Goal: Task Accomplishment & Management: Use online tool/utility

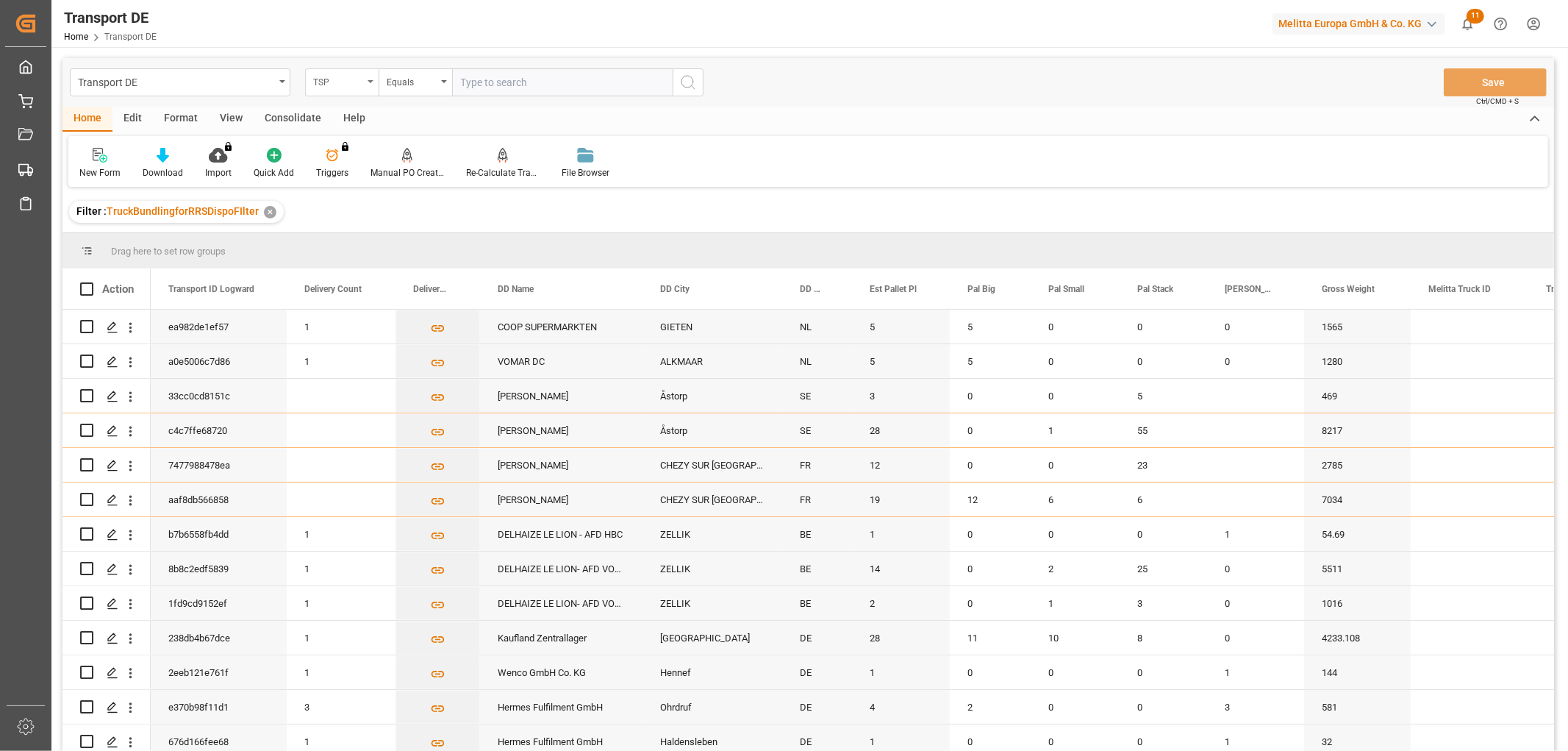
click at [331, 82] on div "TSP" at bounding box center [338, 81] width 50 height 17
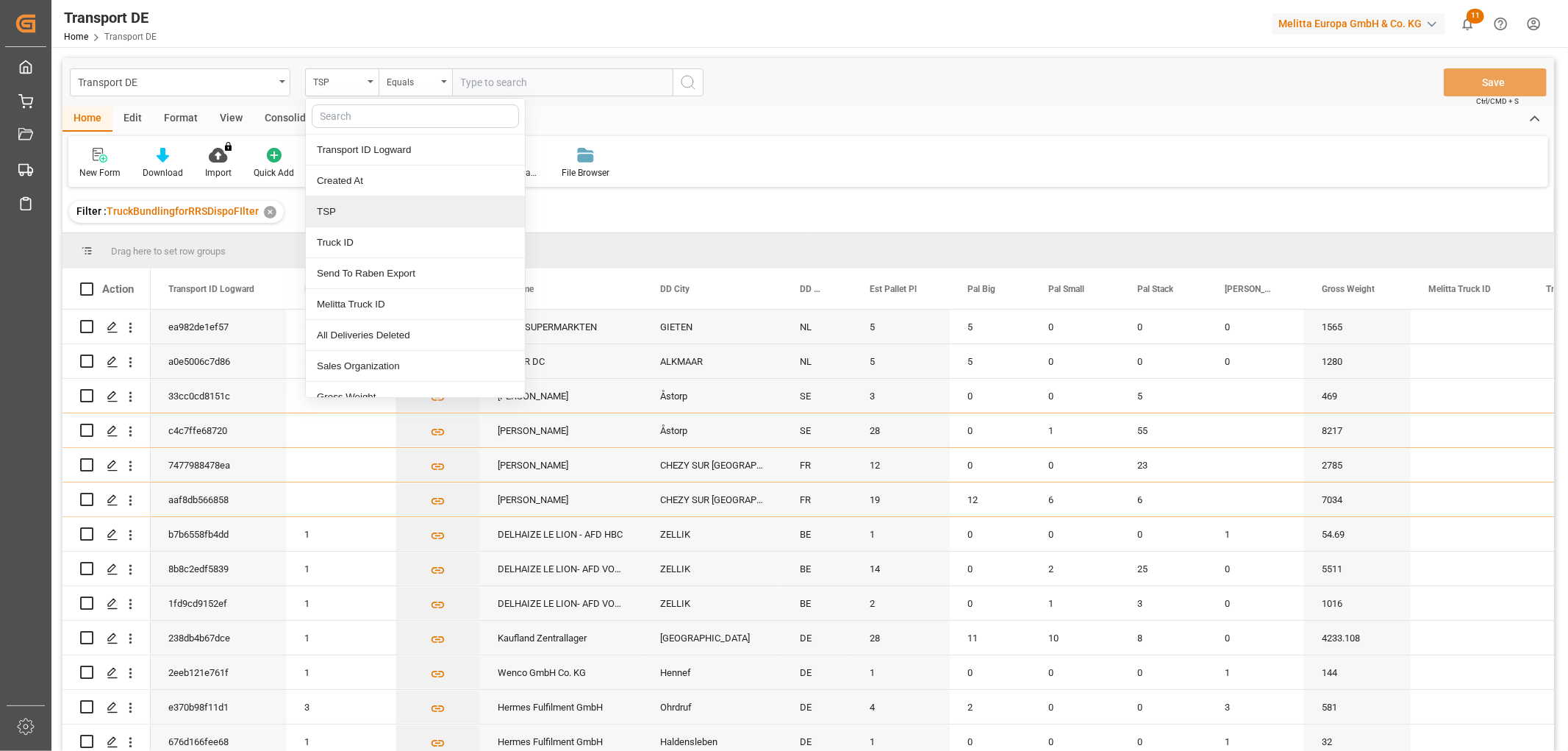
click at [343, 217] on div "TSP" at bounding box center [416, 212] width 219 height 31
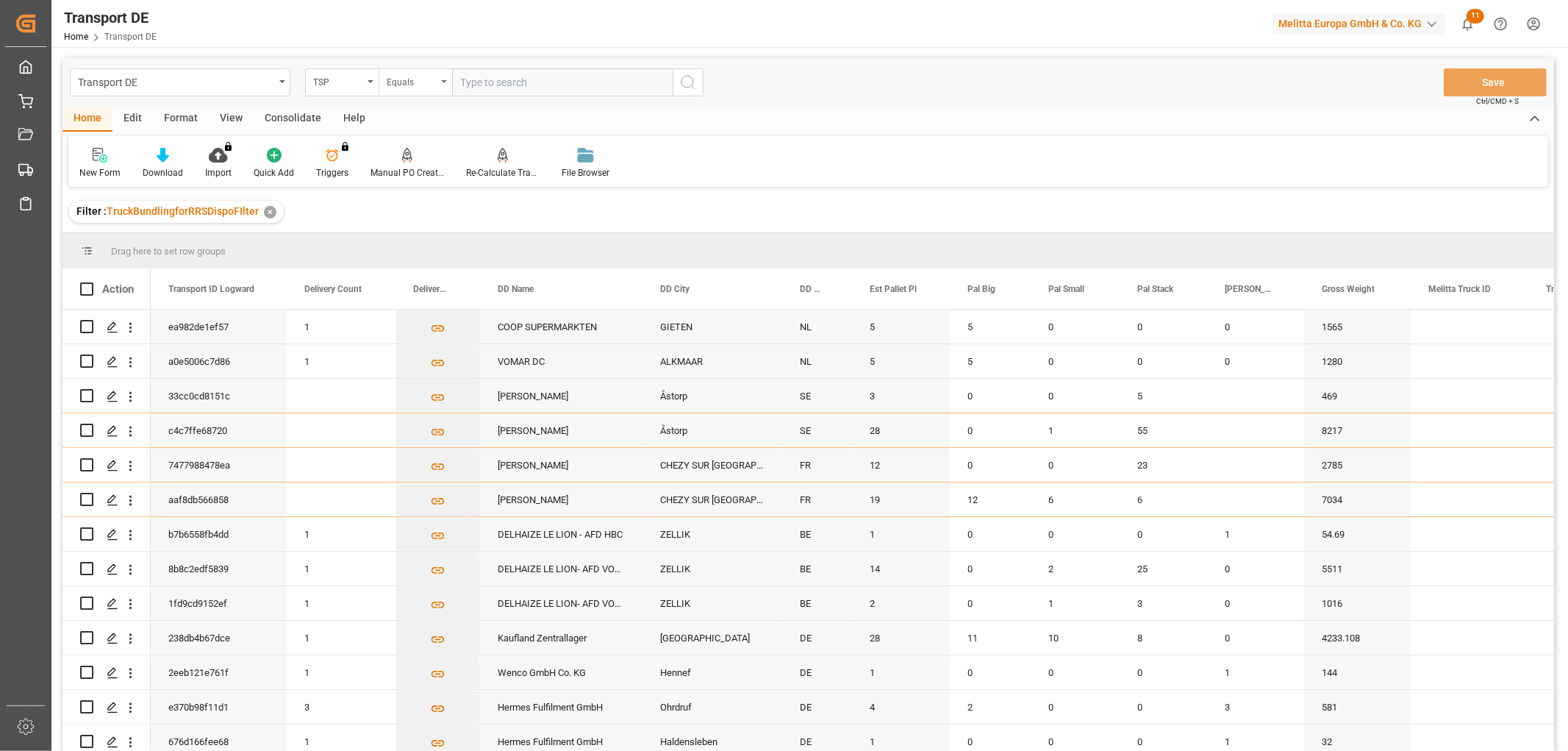
click at [413, 85] on div "Equals" at bounding box center [412, 81] width 50 height 17
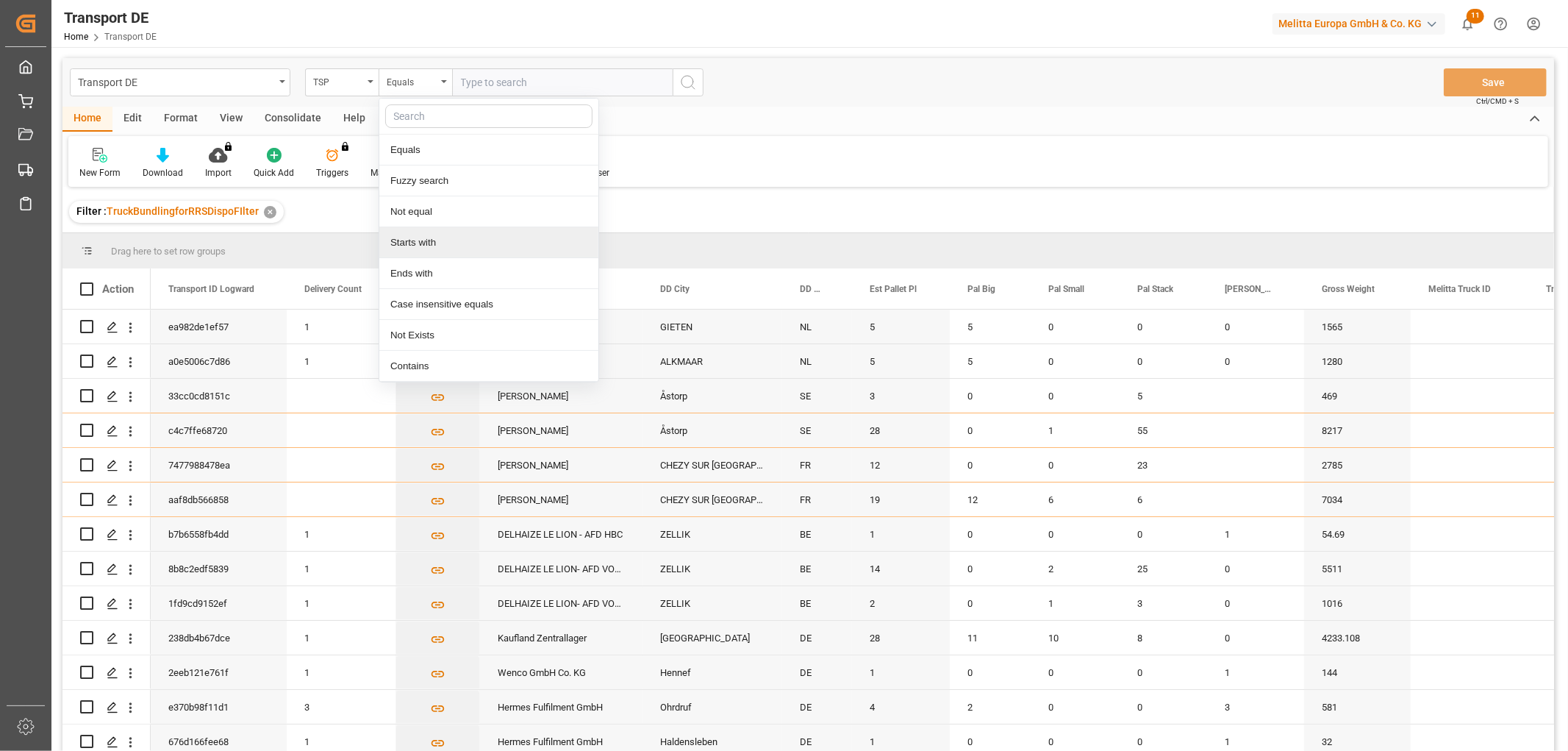
click at [436, 243] on div "Starts with" at bounding box center [489, 243] width 219 height 31
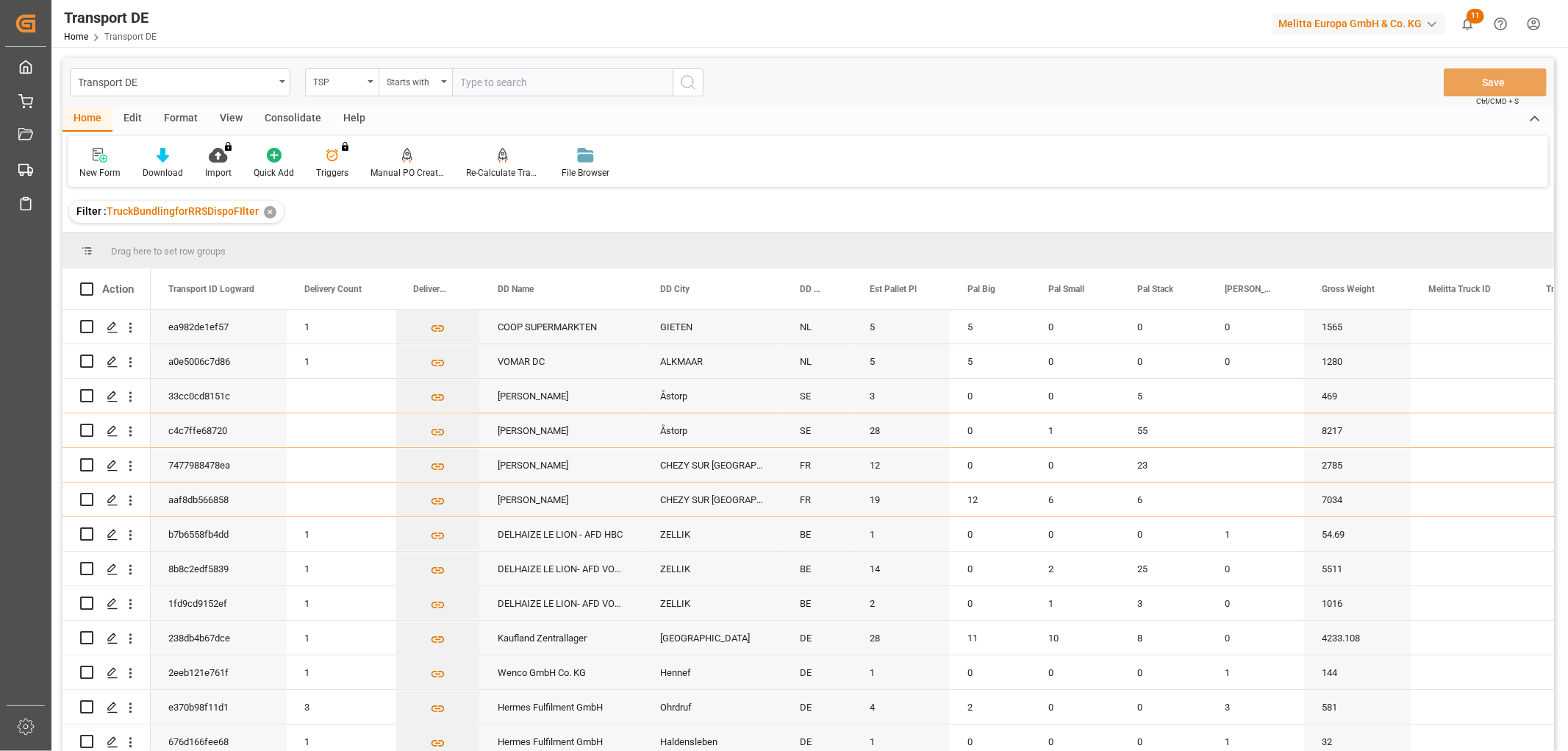
click at [504, 81] on input "text" at bounding box center [563, 82] width 221 height 28
type input "LIT DE"
click at [690, 77] on icon "search button" at bounding box center [688, 82] width 18 height 18
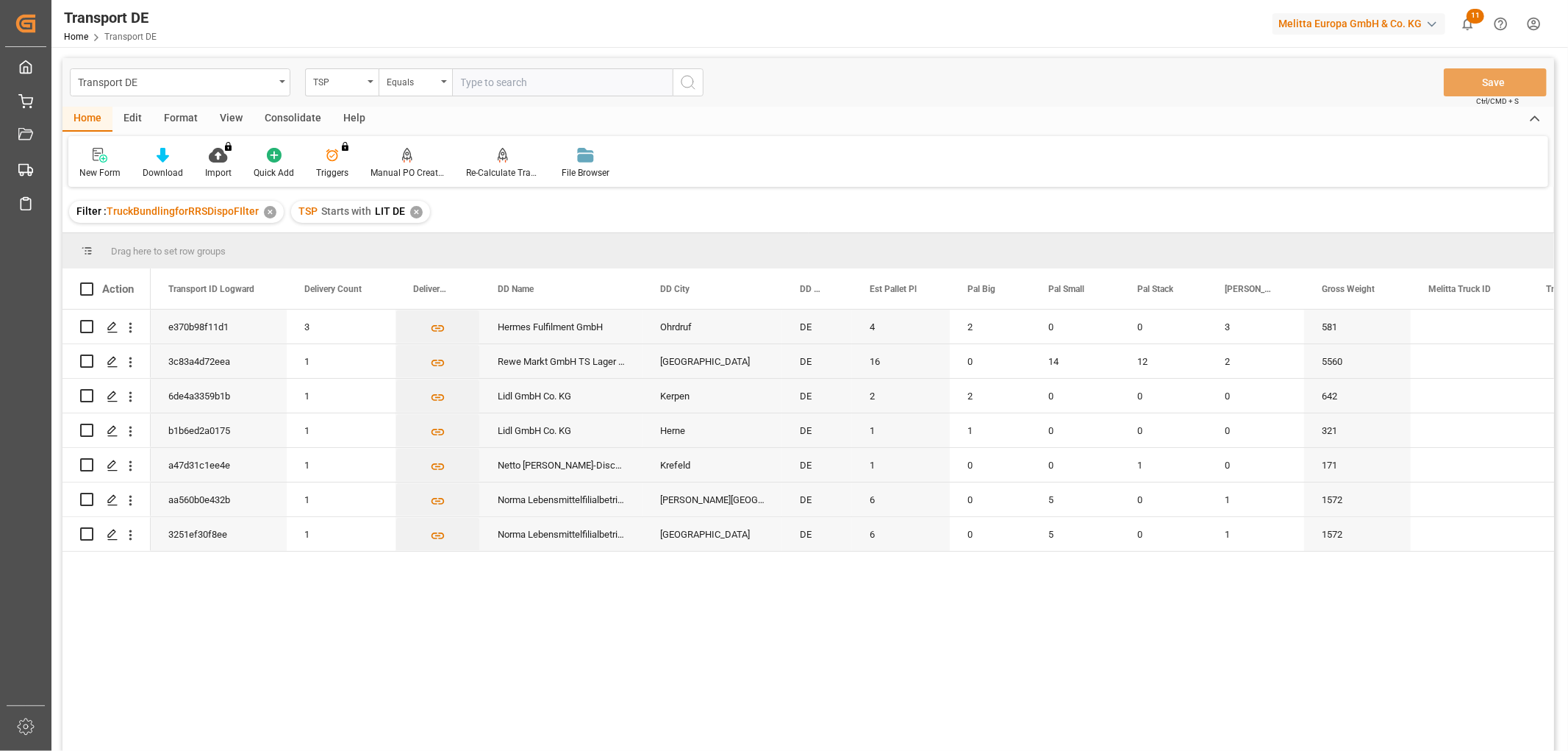
click at [410, 213] on div "✕" at bounding box center [416, 212] width 12 height 12
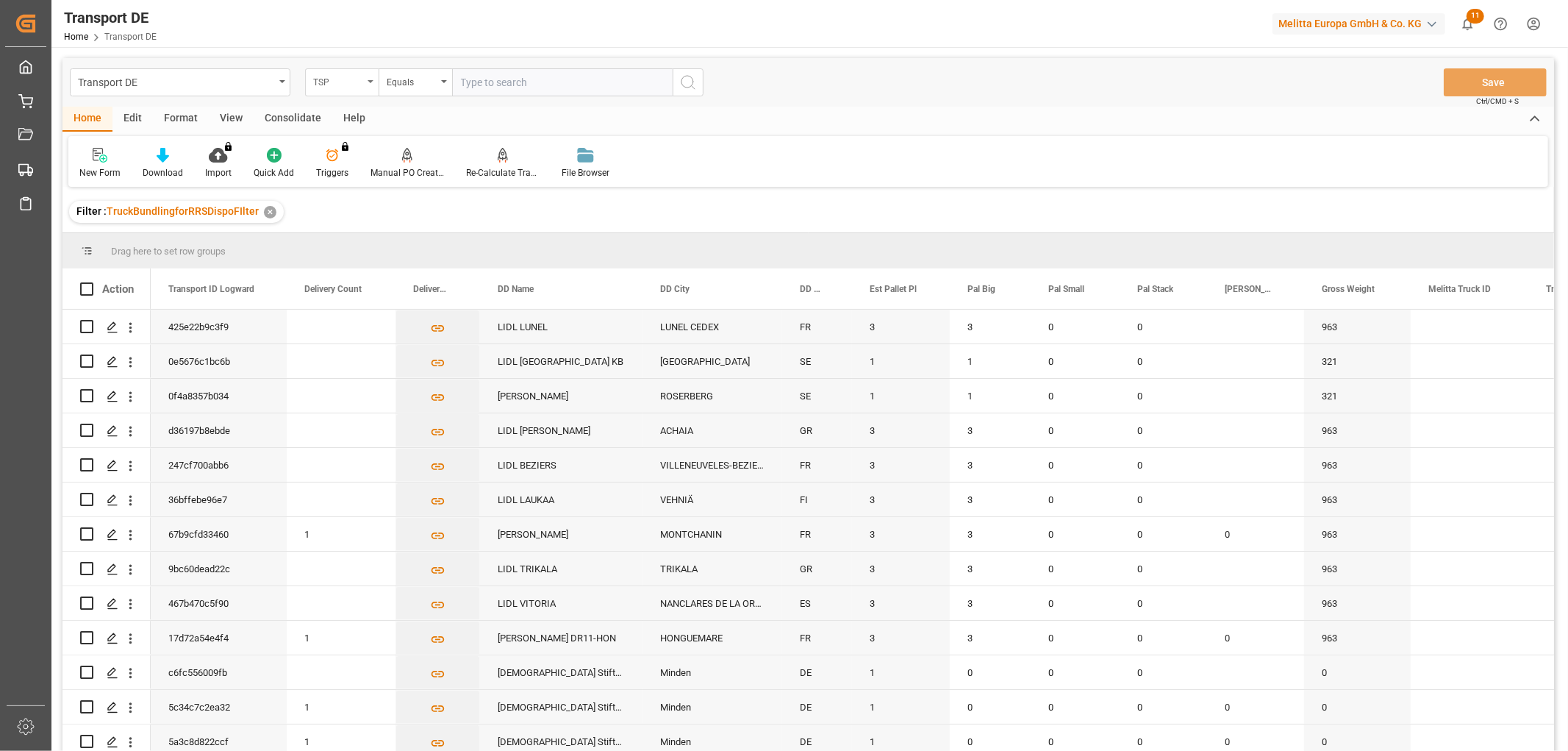
click at [333, 82] on div "TSP" at bounding box center [338, 81] width 50 height 17
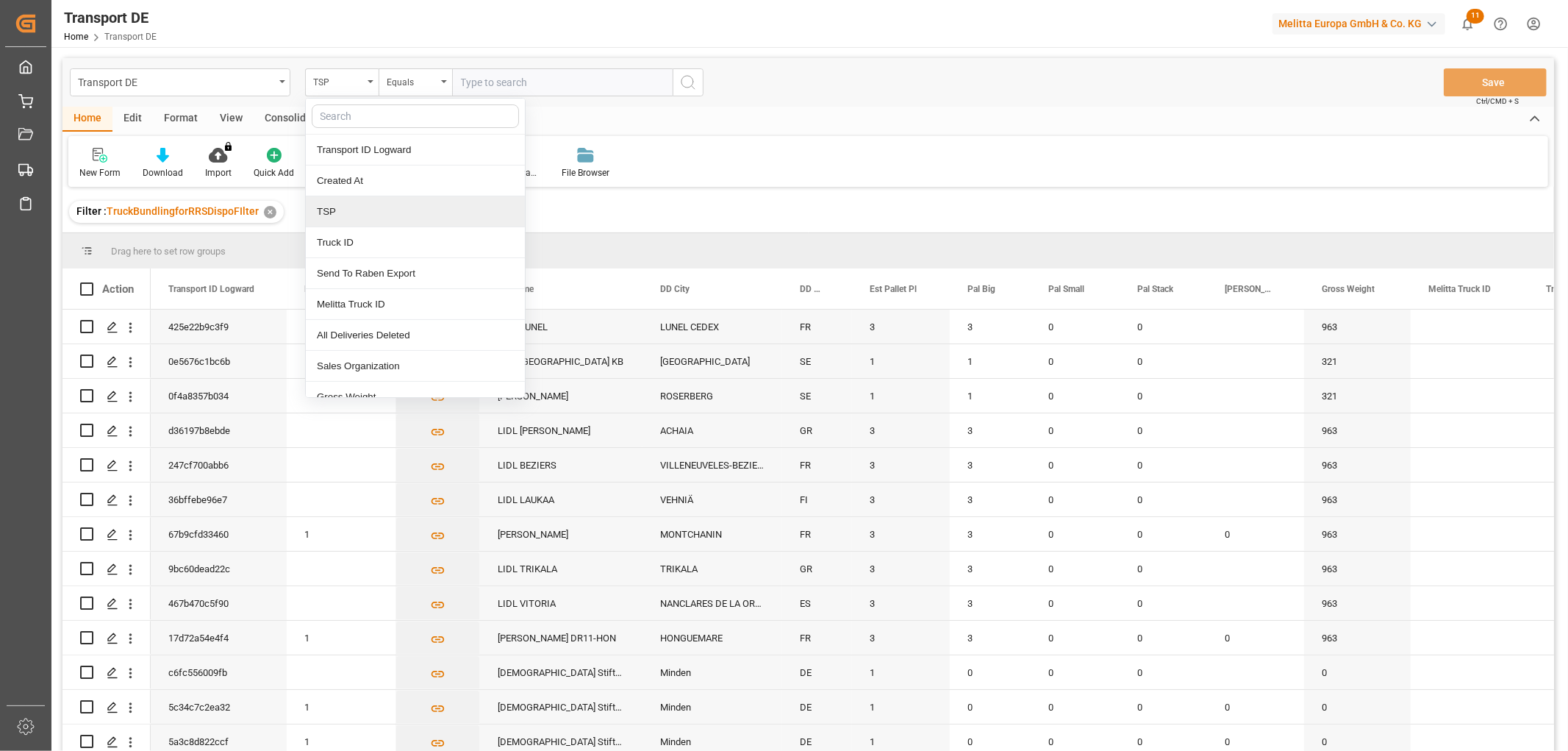
click at [335, 216] on div "TSP" at bounding box center [416, 212] width 219 height 31
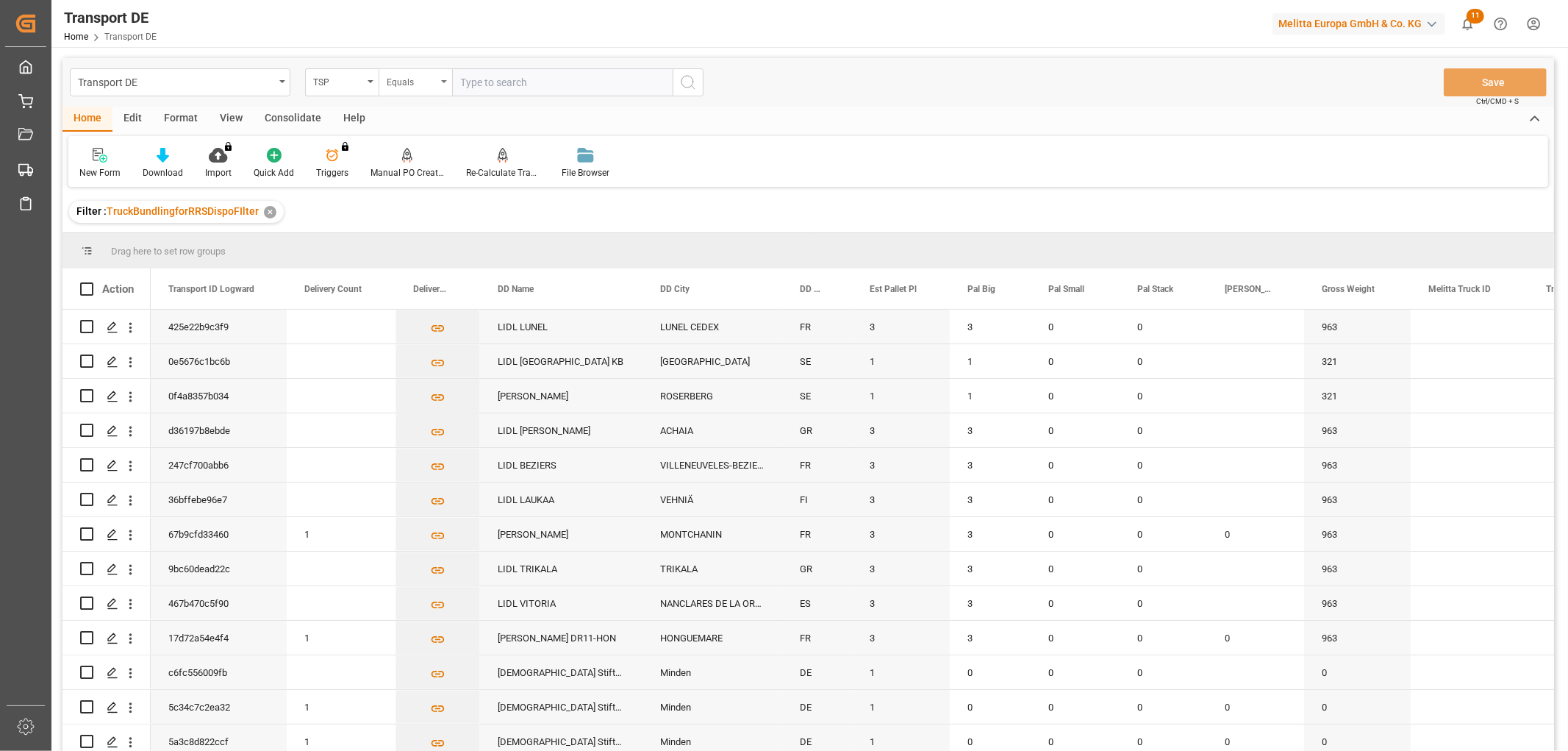
click at [416, 87] on div "Equals" at bounding box center [412, 81] width 50 height 17
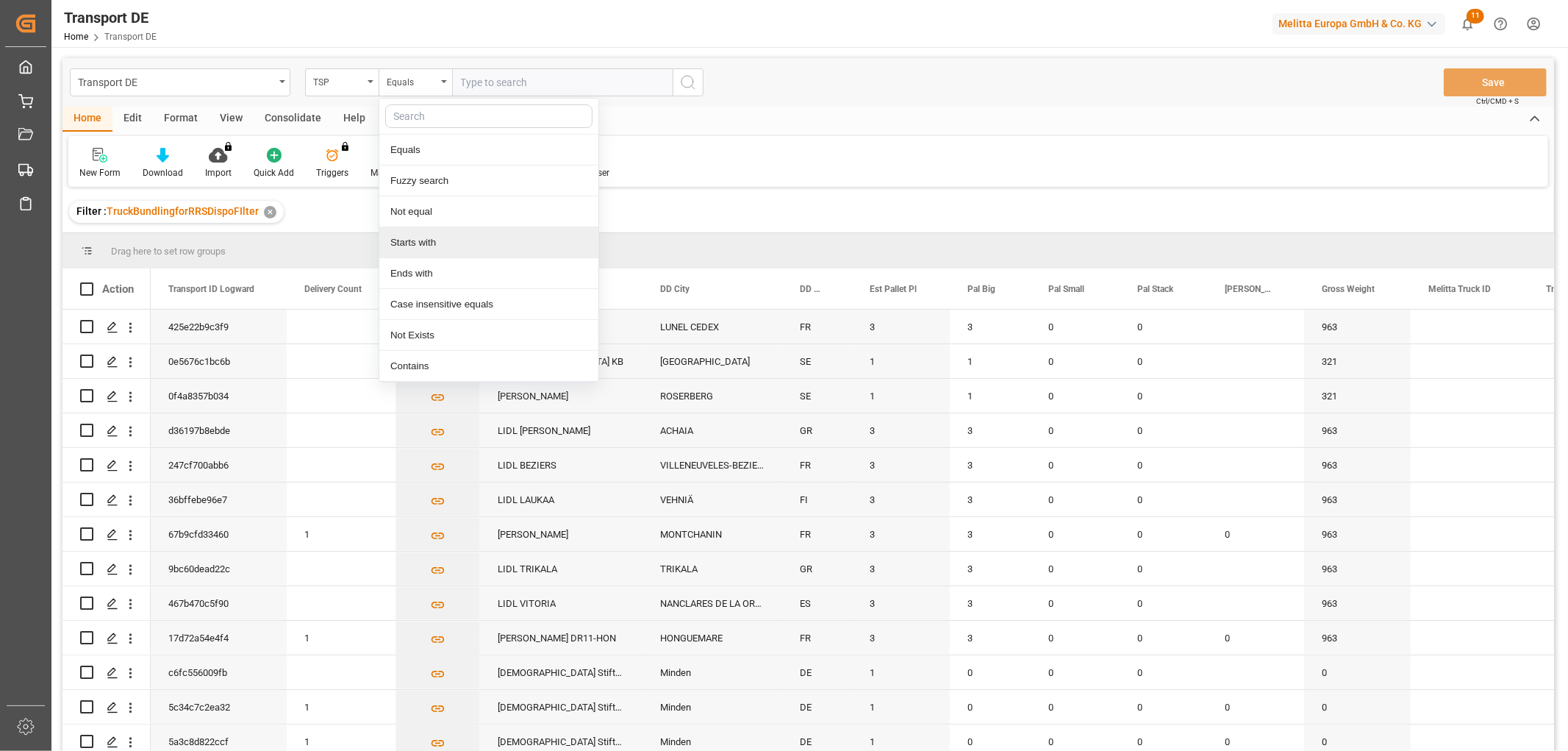
click at [464, 234] on div "Starts with" at bounding box center [489, 243] width 219 height 31
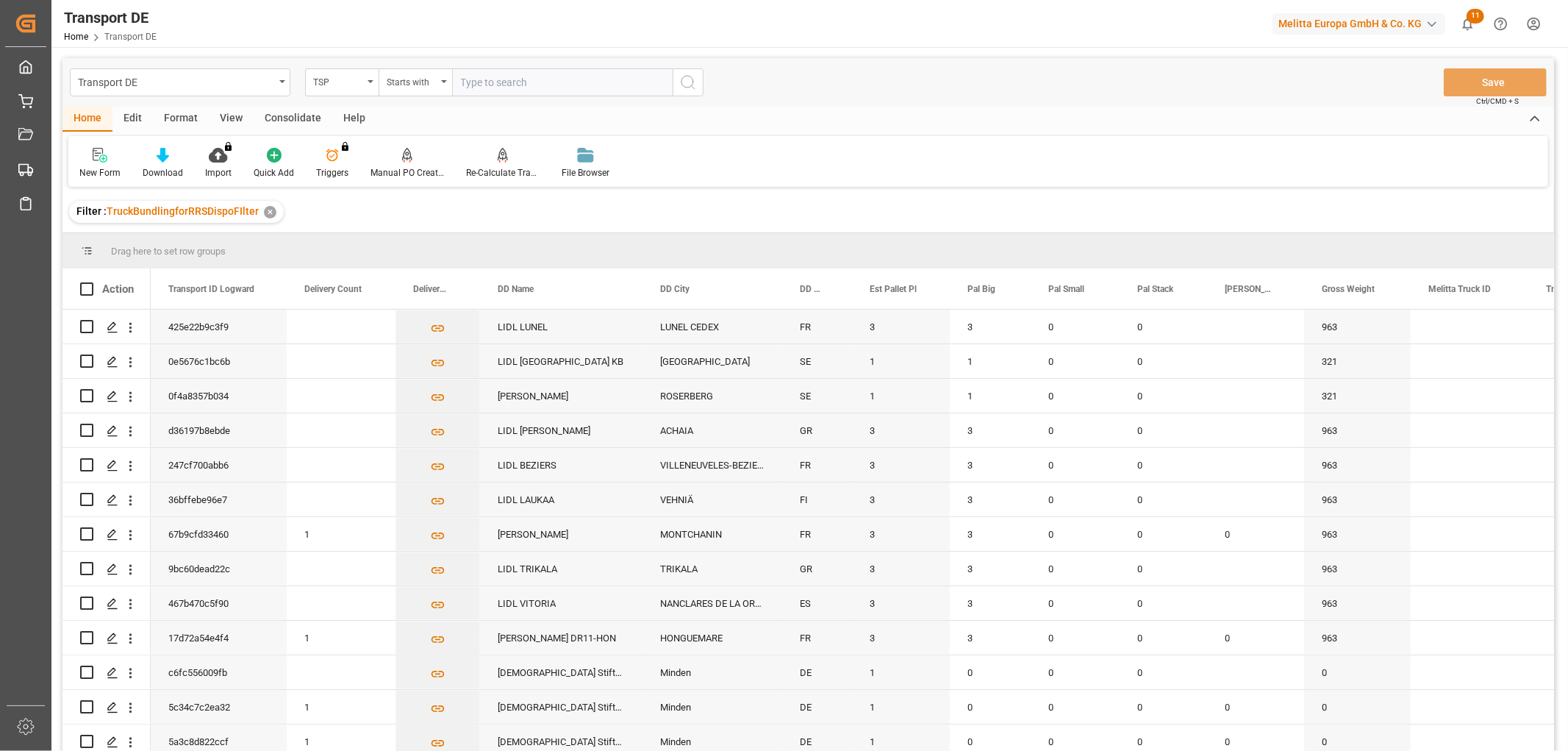
click at [497, 76] on input "text" at bounding box center [563, 82] width 221 height 28
type input "Self pickup DE"
click at [688, 81] on icon "search button" at bounding box center [688, 82] width 18 height 18
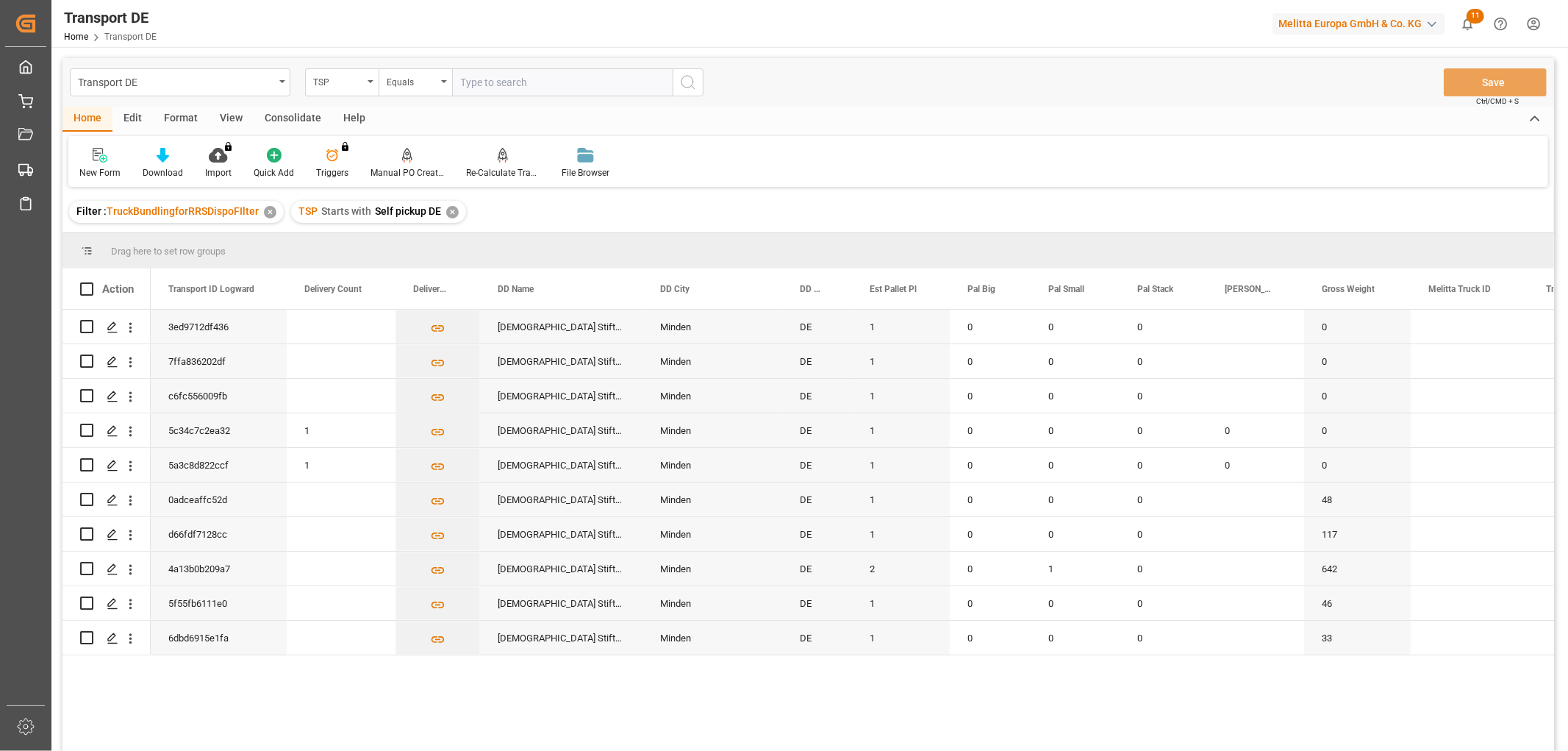
click at [290, 117] on div "Consolidate" at bounding box center [292, 119] width 78 height 25
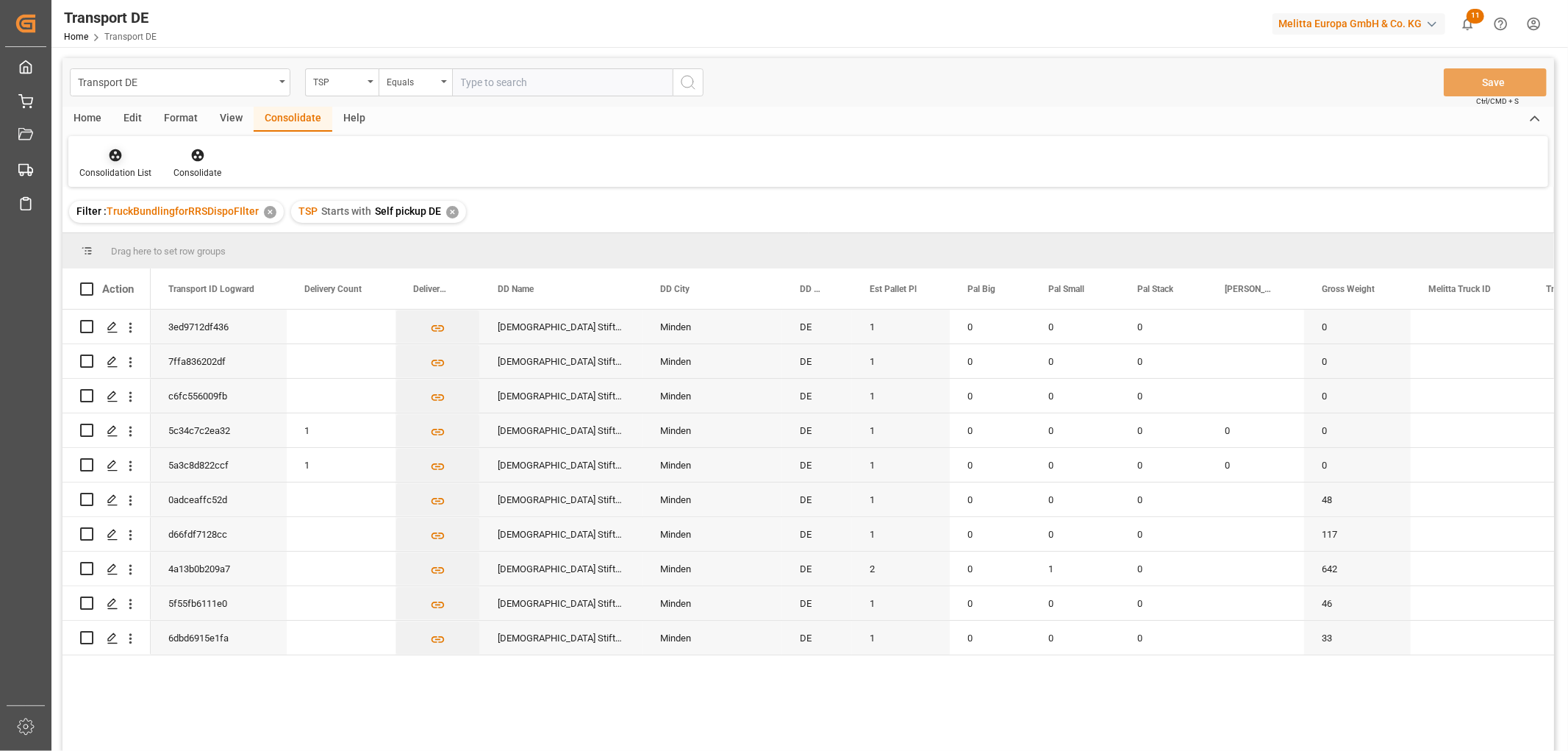
click at [114, 162] on div "Consolidation List" at bounding box center [115, 163] width 94 height 33
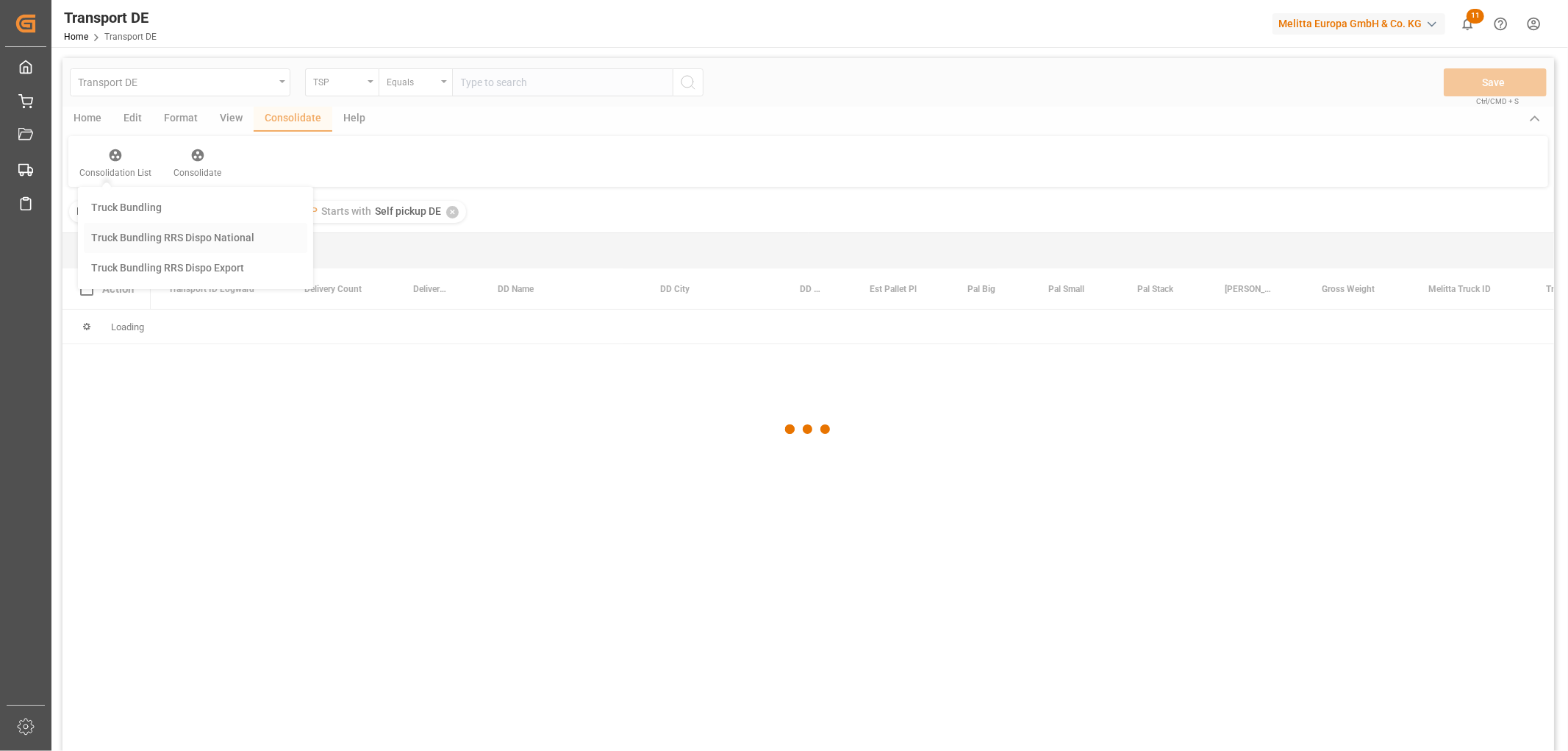
click at [132, 237] on div "Transport DE TSP Equals Save Ctrl/CMD + S Home Edit Format View Consolidate Hel…" at bounding box center [808, 424] width 1492 height 732
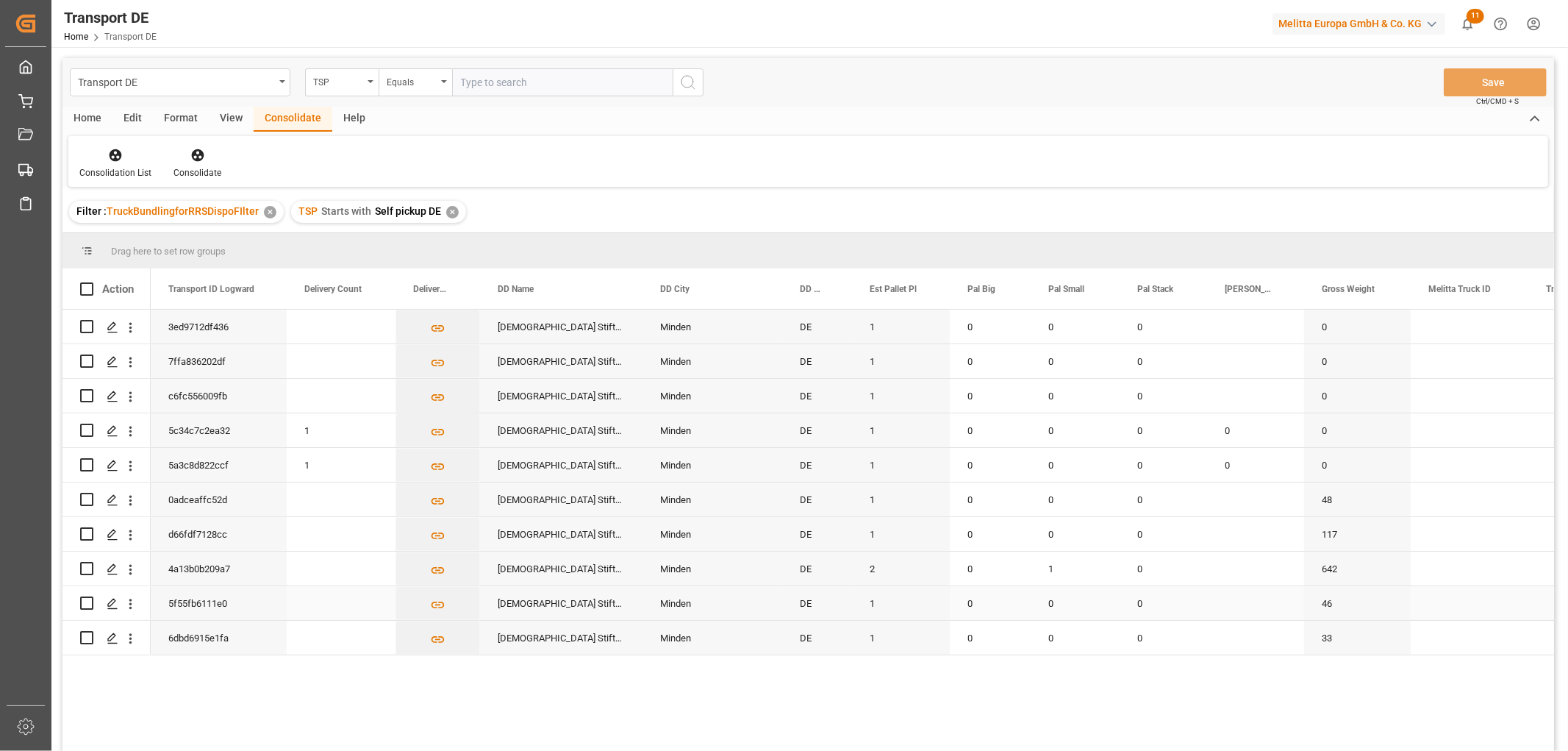
click at [89, 603] on input "Press Space to toggle row selection (unchecked)" at bounding box center [86, 603] width 13 height 13
checkbox input "true"
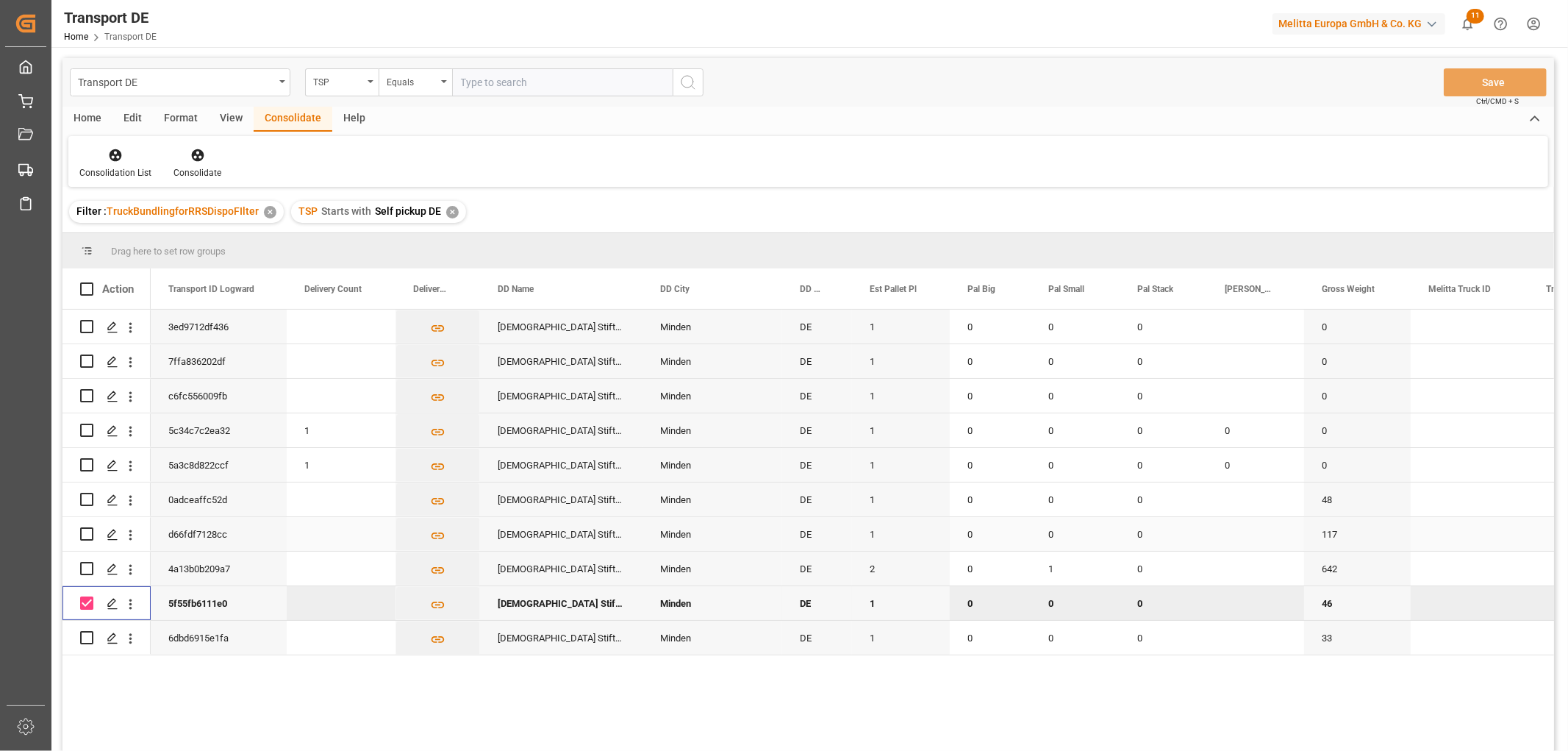
click at [83, 533] on input "Press Space to toggle row selection (unchecked)" at bounding box center [86, 533] width 13 height 13
checkbox input "true"
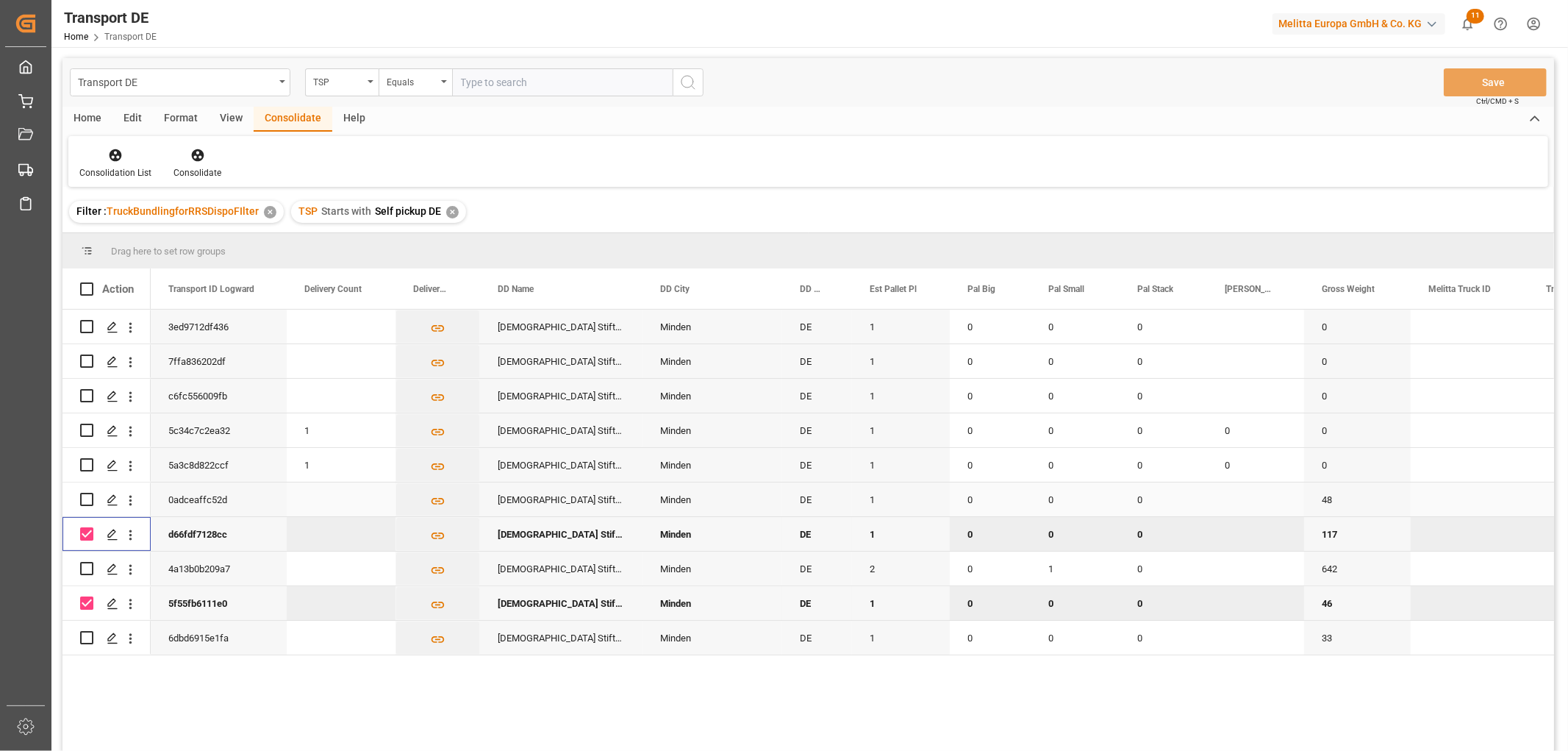
click at [86, 498] on input "Press Space to toggle row selection (unchecked)" at bounding box center [86, 499] width 13 height 13
checkbox input "true"
click at [85, 392] on input "Press Space to toggle row selection (unchecked)" at bounding box center [86, 396] width 13 height 13
checkbox input "true"
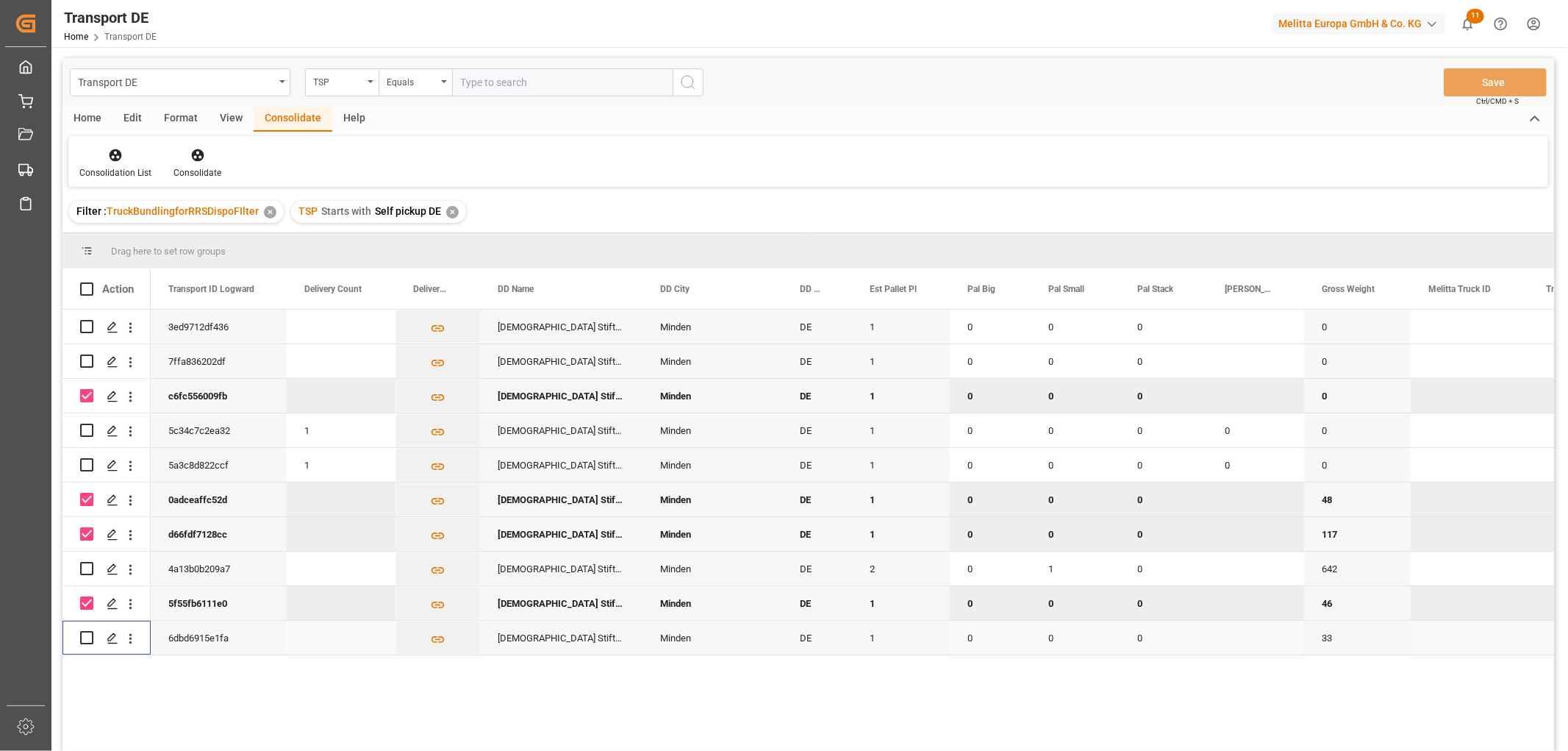
click at [89, 637] on input "Press Space to toggle row selection (unchecked)" at bounding box center [86, 637] width 13 height 13
checkbox input "true"
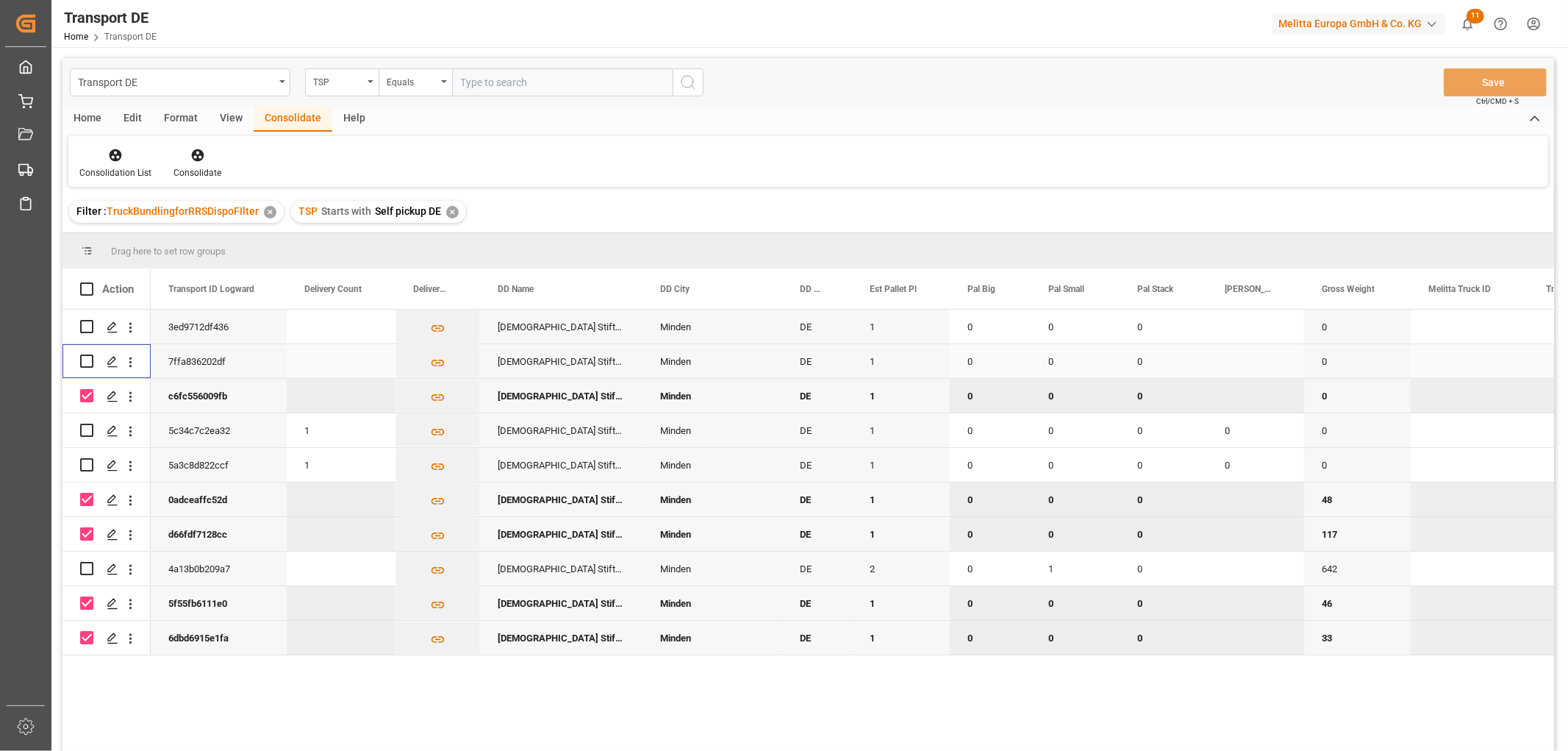
click at [85, 359] on input "Press Space to toggle row selection (unchecked)" at bounding box center [86, 361] width 13 height 13
checkbox input "true"
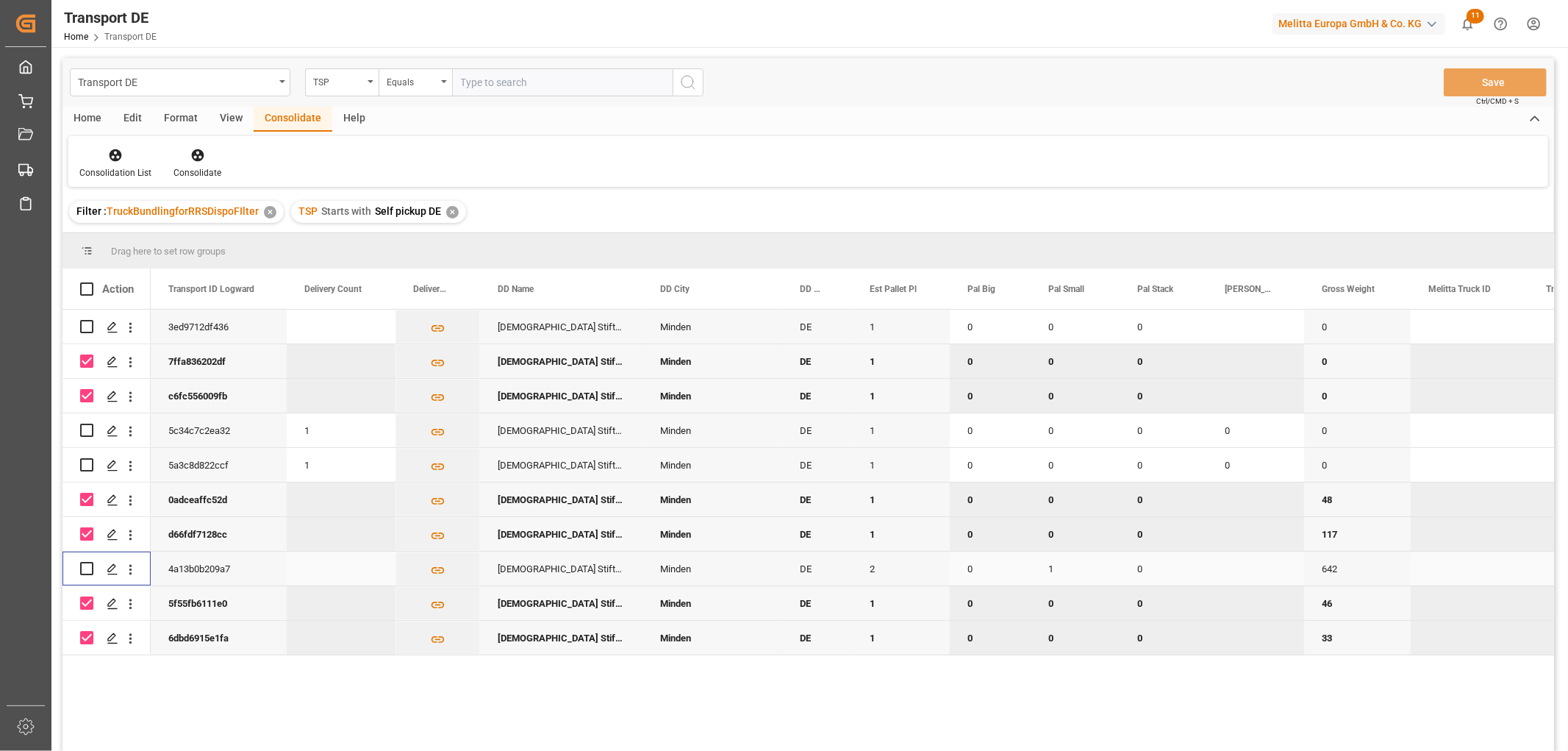
click at [89, 569] on input "Press Space to toggle row selection (unchecked)" at bounding box center [86, 568] width 13 height 13
checkbox input "true"
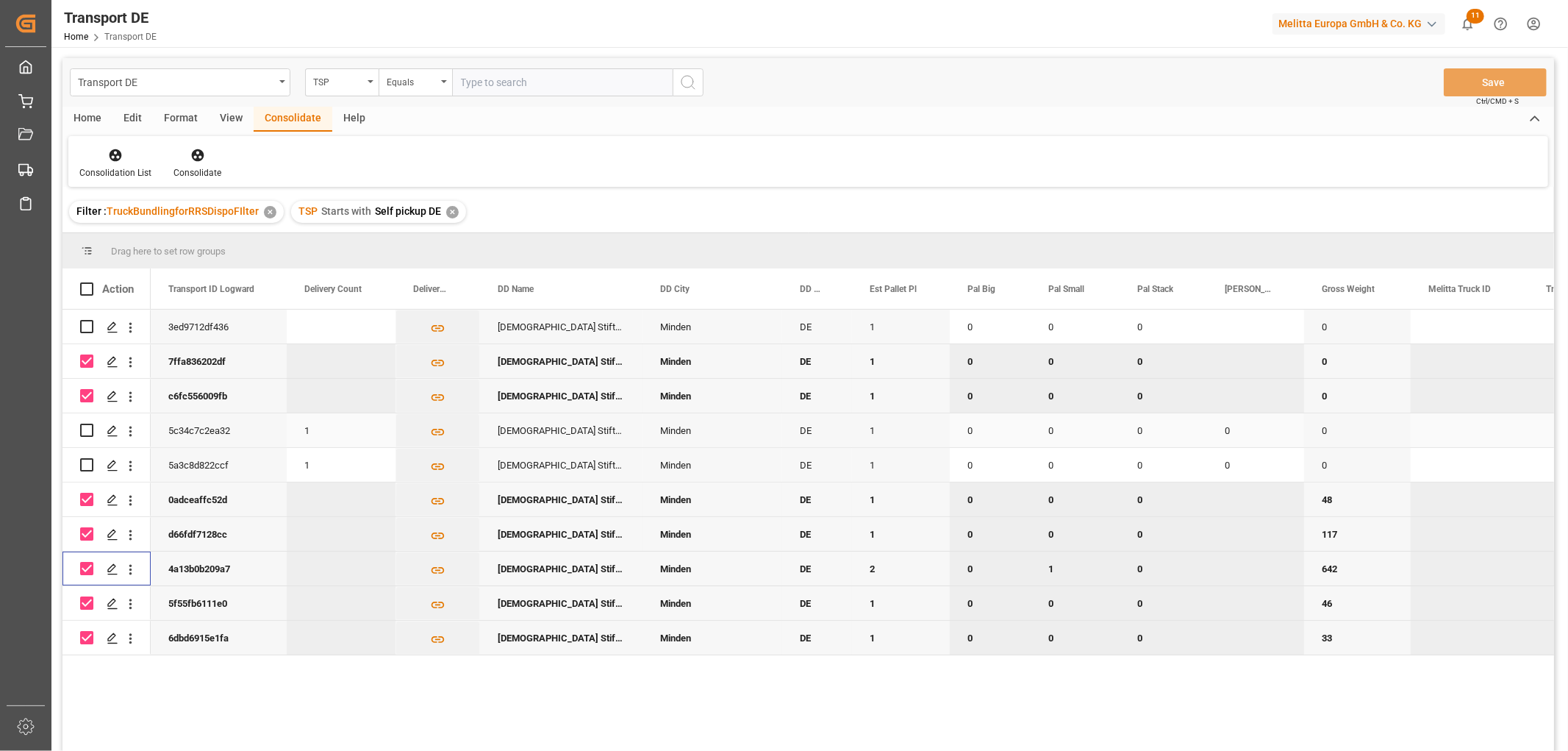
click at [89, 428] on input "Press Space to toggle row selection (unchecked)" at bounding box center [86, 430] width 13 height 13
checkbox input "true"
click at [87, 326] on input "Press Space to toggle row selection (unchecked)" at bounding box center [86, 327] width 13 height 13
checkbox input "true"
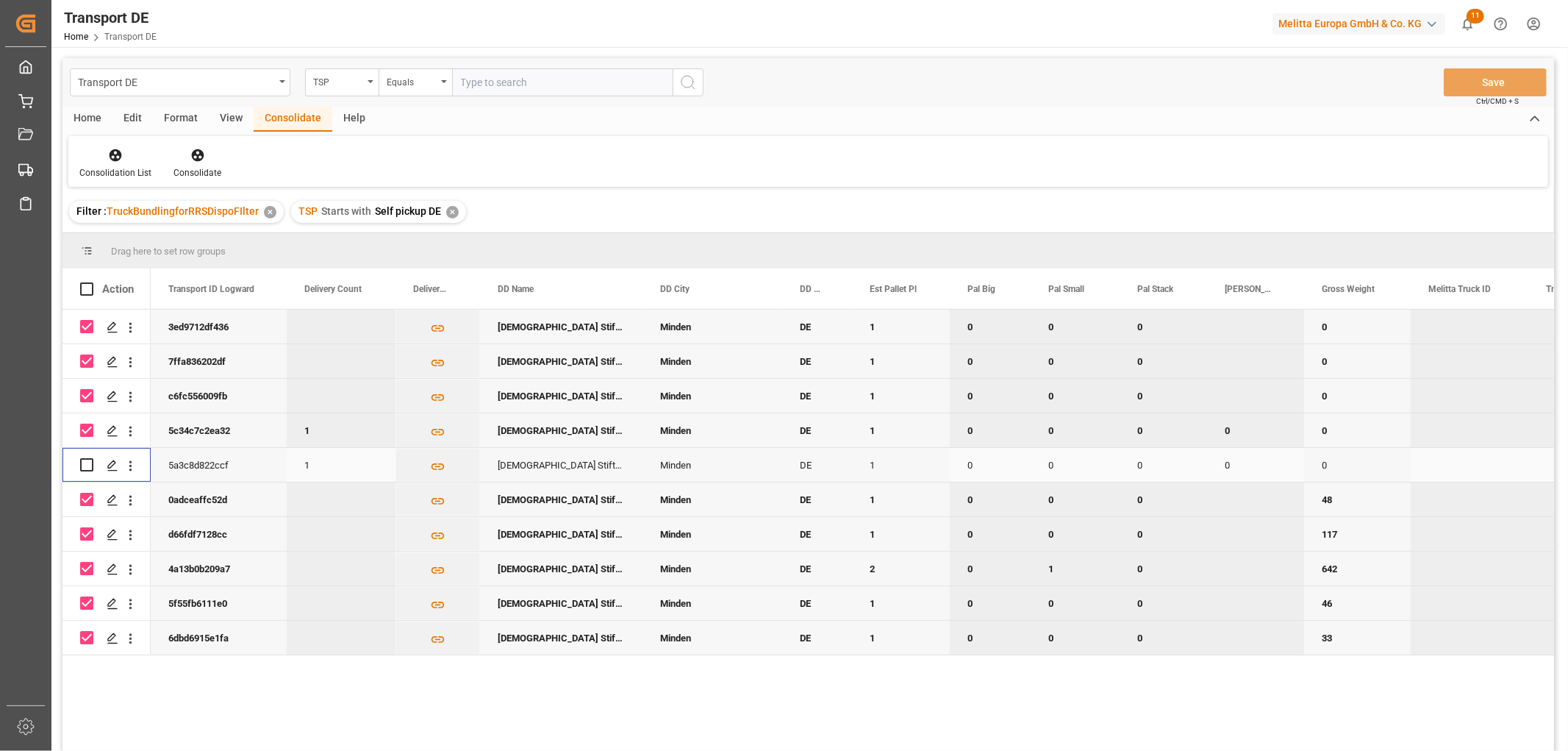
click at [84, 465] on input "Press Space to toggle row selection (unchecked)" at bounding box center [86, 465] width 13 height 13
checkbox input "true"
click at [193, 155] on icon at bounding box center [197, 155] width 12 height 12
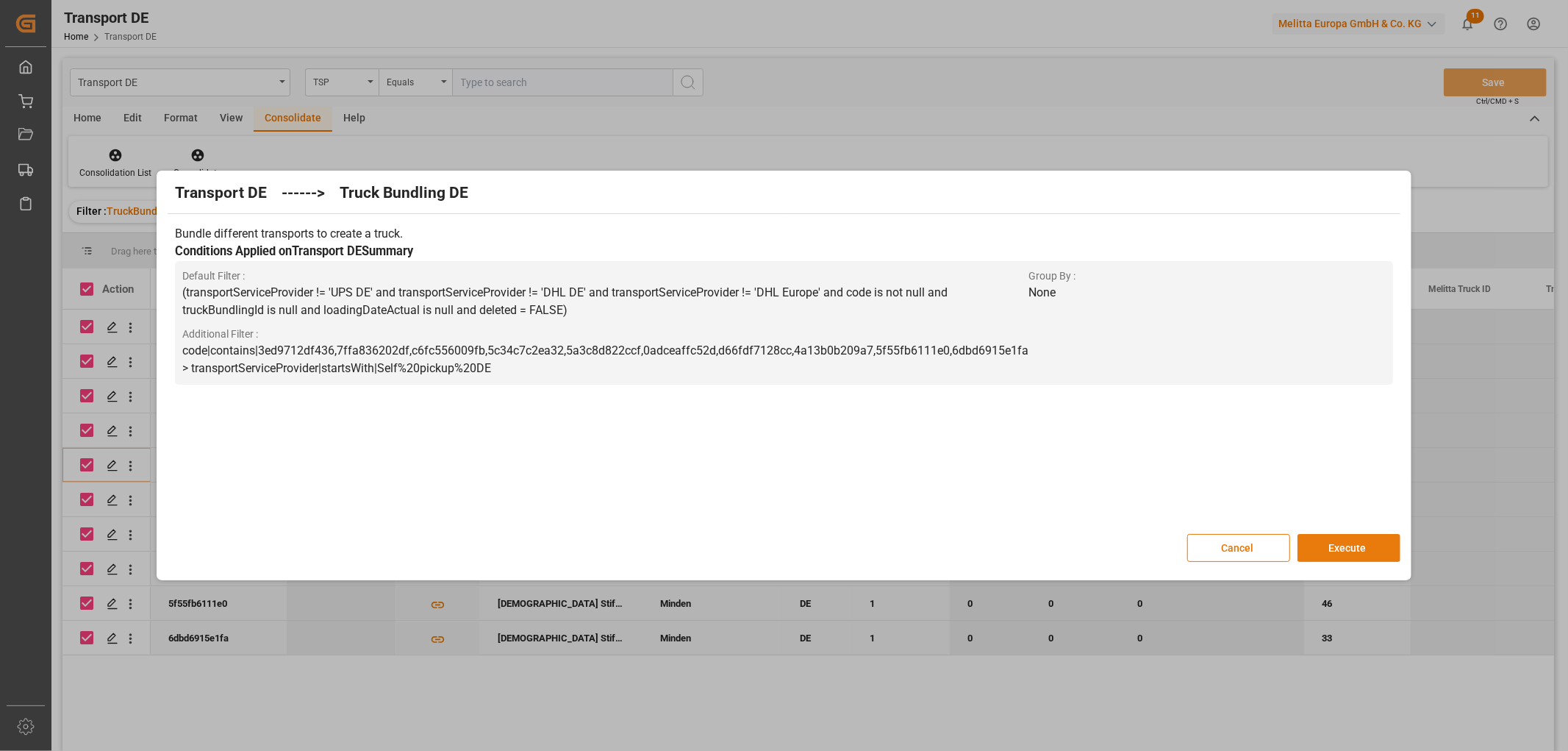
click at [1355, 544] on button "Execute" at bounding box center [1349, 548] width 103 height 28
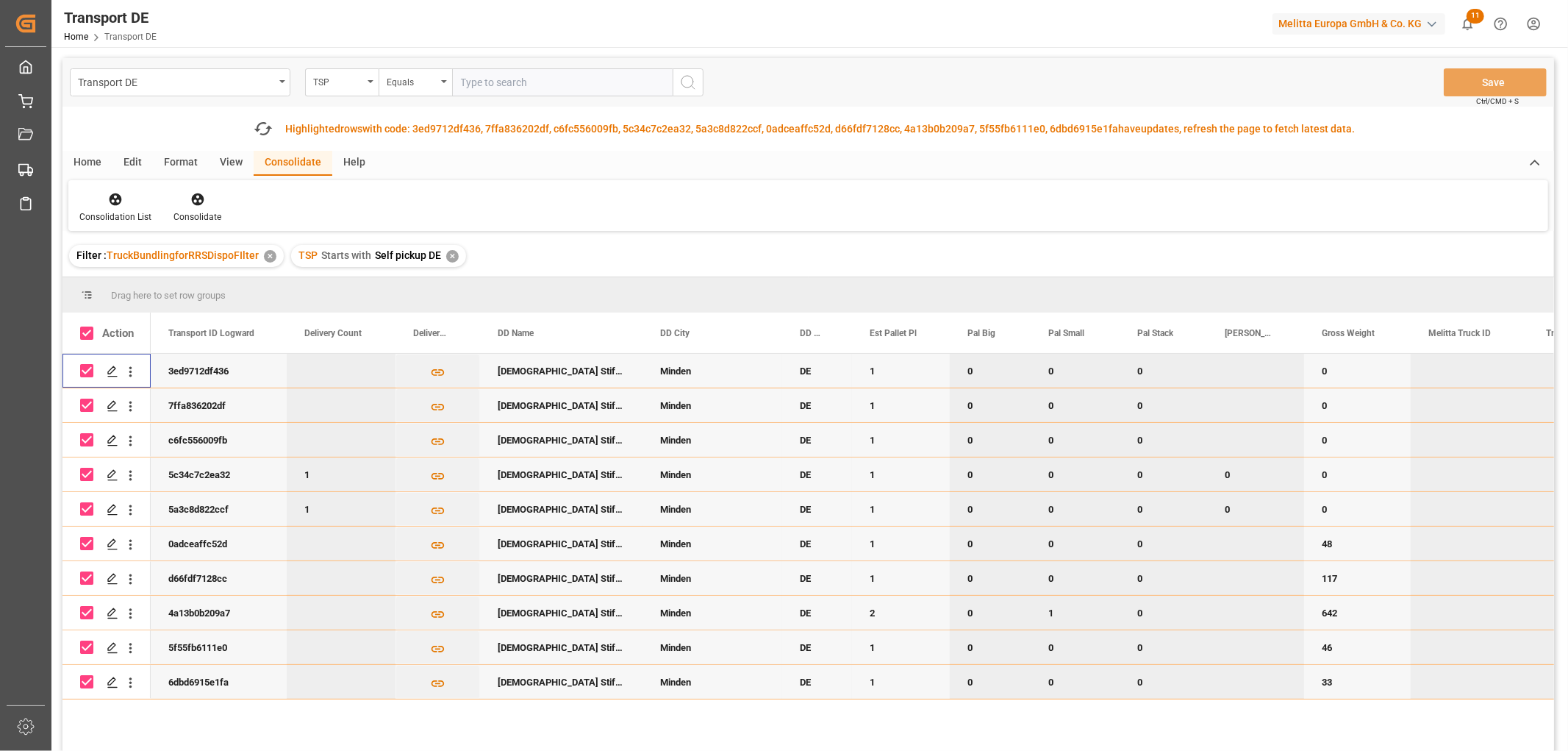
click at [89, 370] on input "Press Space to toggle row selection (checked)" at bounding box center [86, 370] width 13 height 13
checkbox input "false"
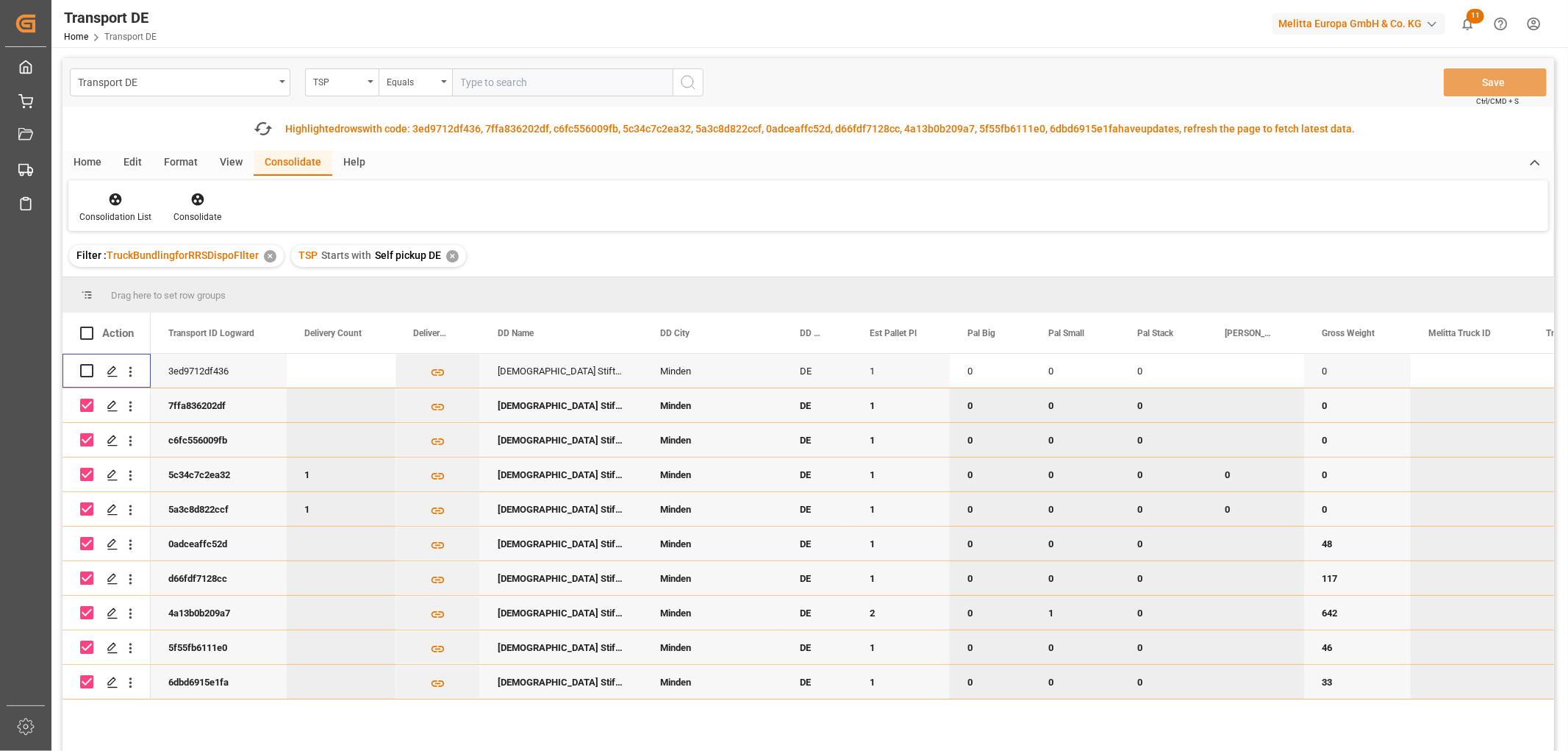
click at [86, 402] on input "Press Space to toggle row selection (checked)" at bounding box center [86, 405] width 13 height 13
checkbox input "false"
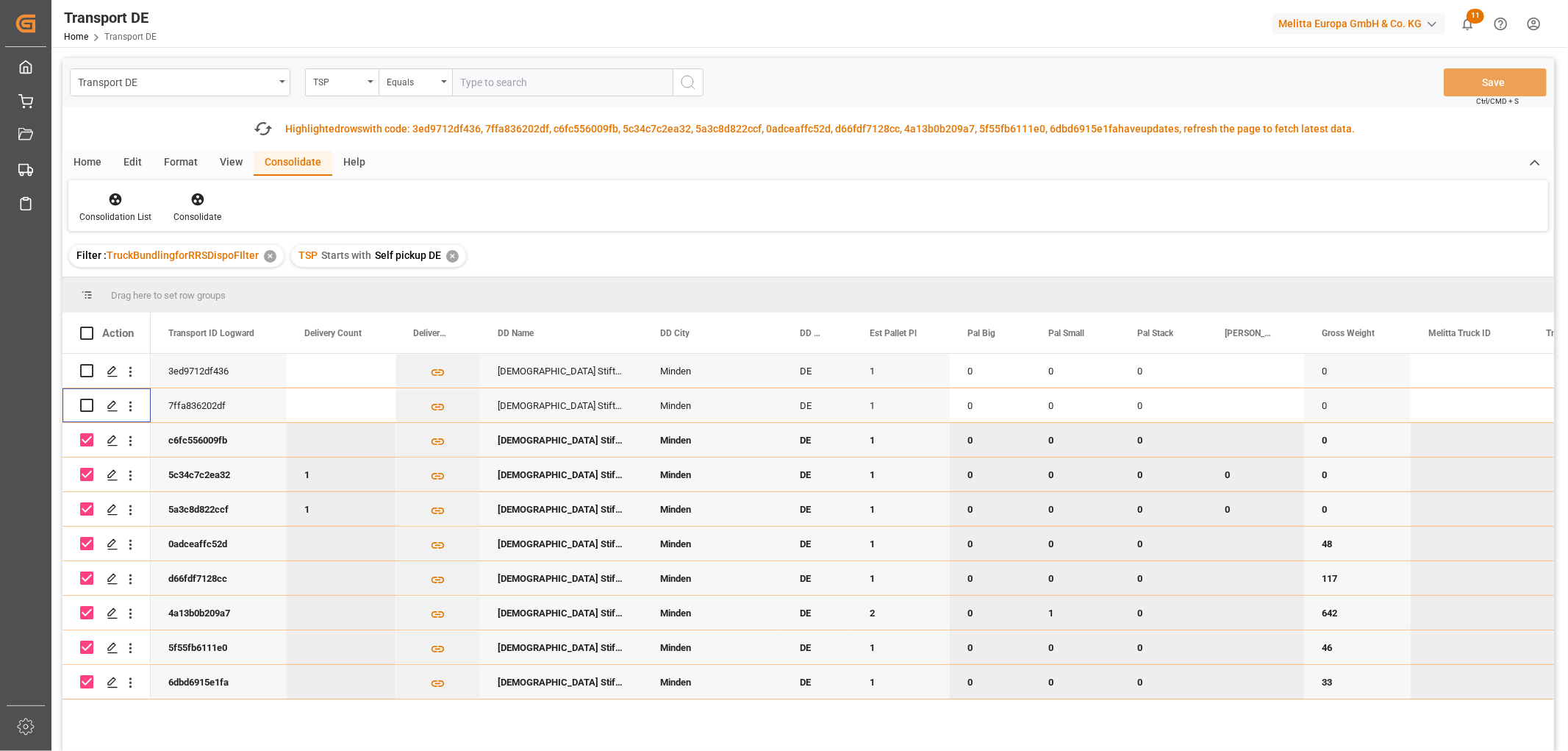
click at [85, 438] on input "Press Space to toggle row selection (checked)" at bounding box center [86, 439] width 13 height 13
checkbox input "false"
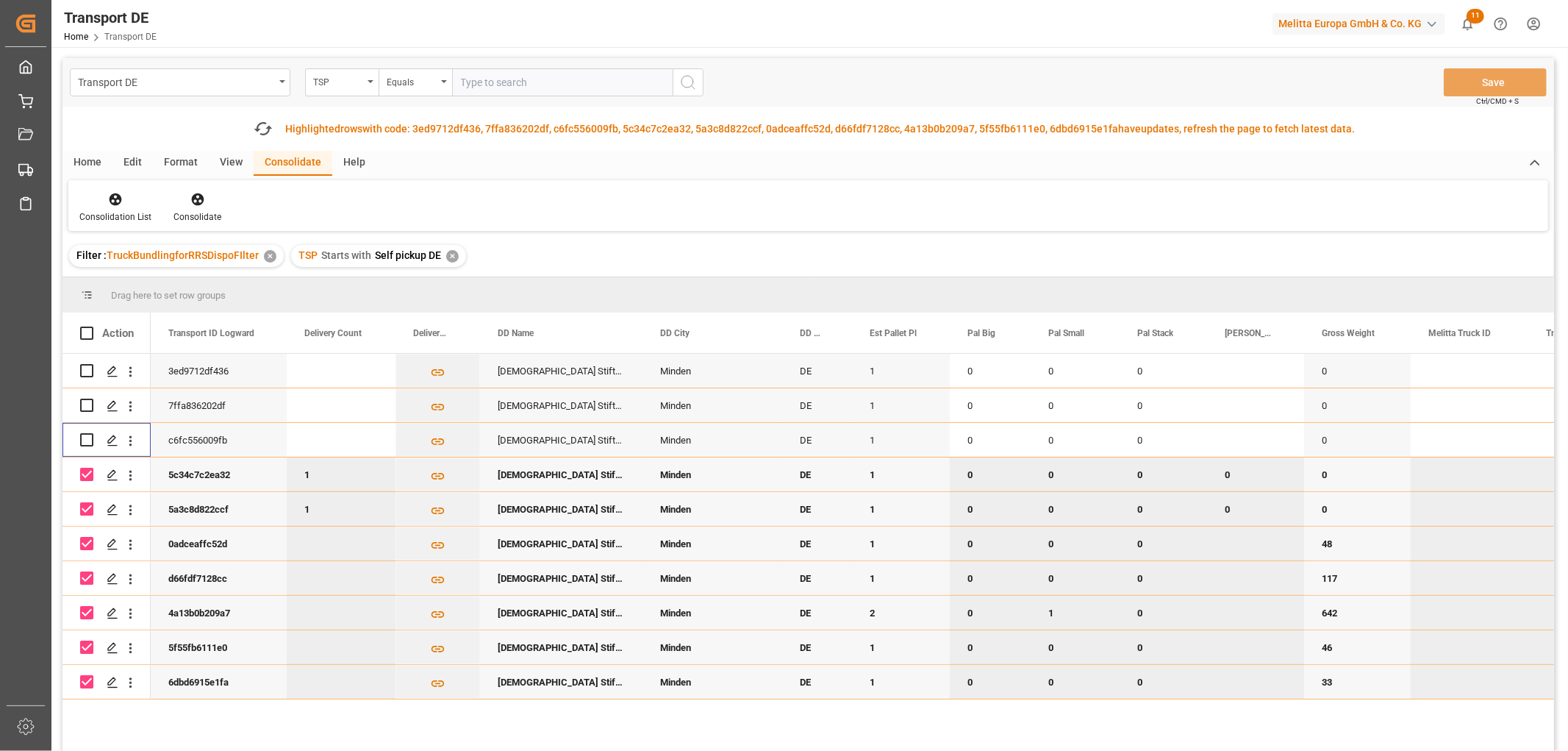
click at [83, 473] on input "Press Space to toggle row selection (checked)" at bounding box center [86, 474] width 13 height 13
checkbox input "false"
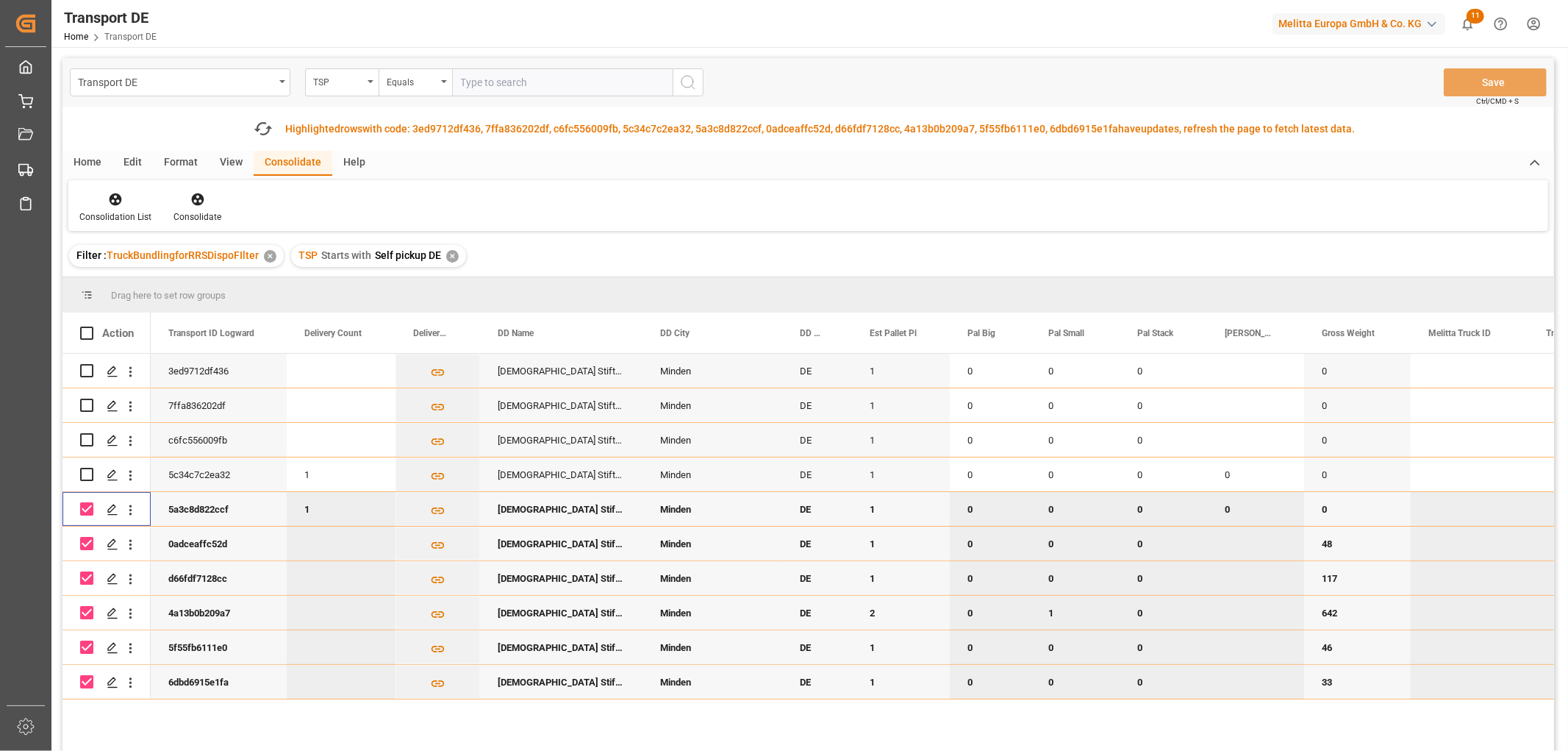
click at [85, 509] on input "Press Space to toggle row selection (checked)" at bounding box center [86, 508] width 13 height 13
checkbox input "false"
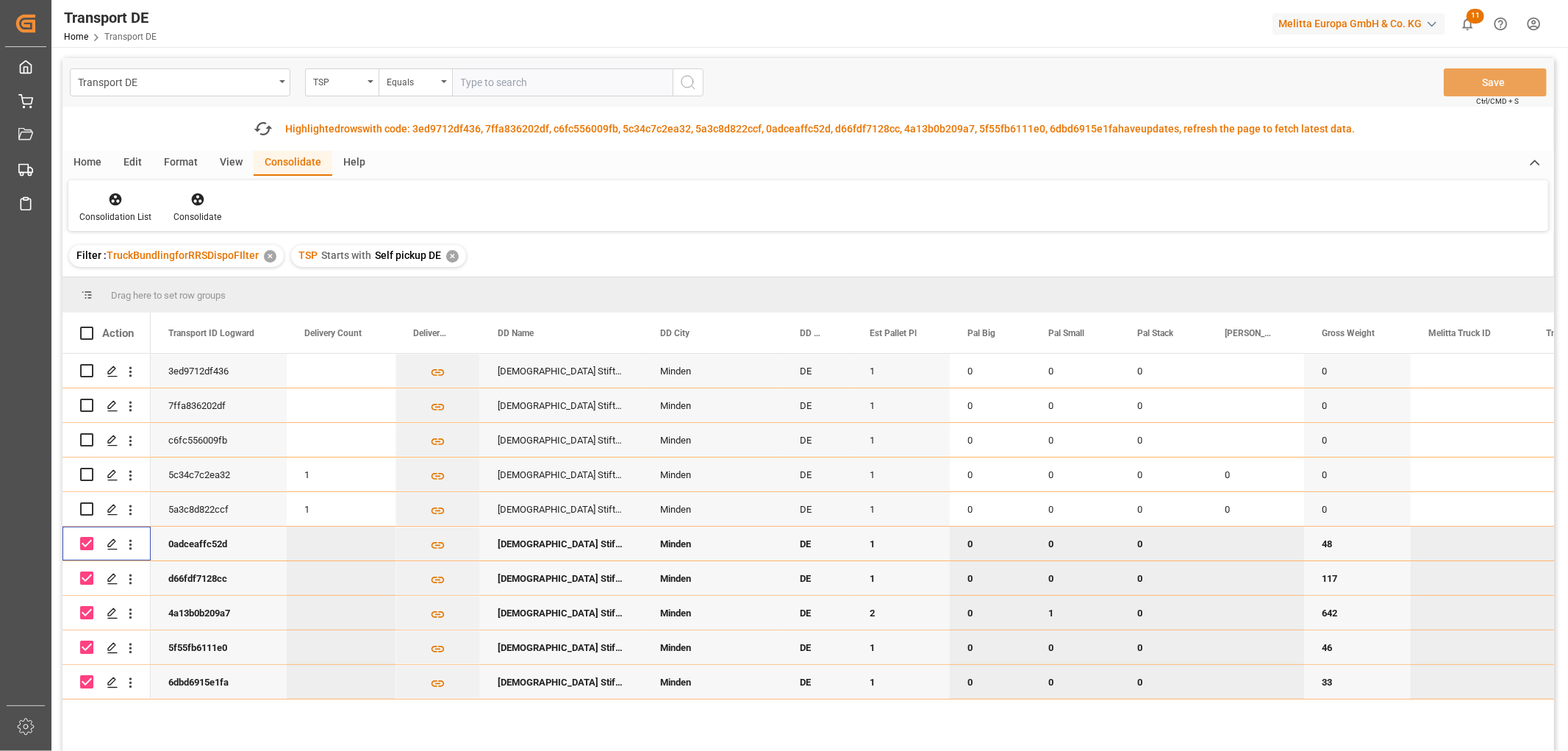
click at [86, 544] on input "Press Space to toggle row selection (checked)" at bounding box center [86, 543] width 13 height 13
checkbox input "false"
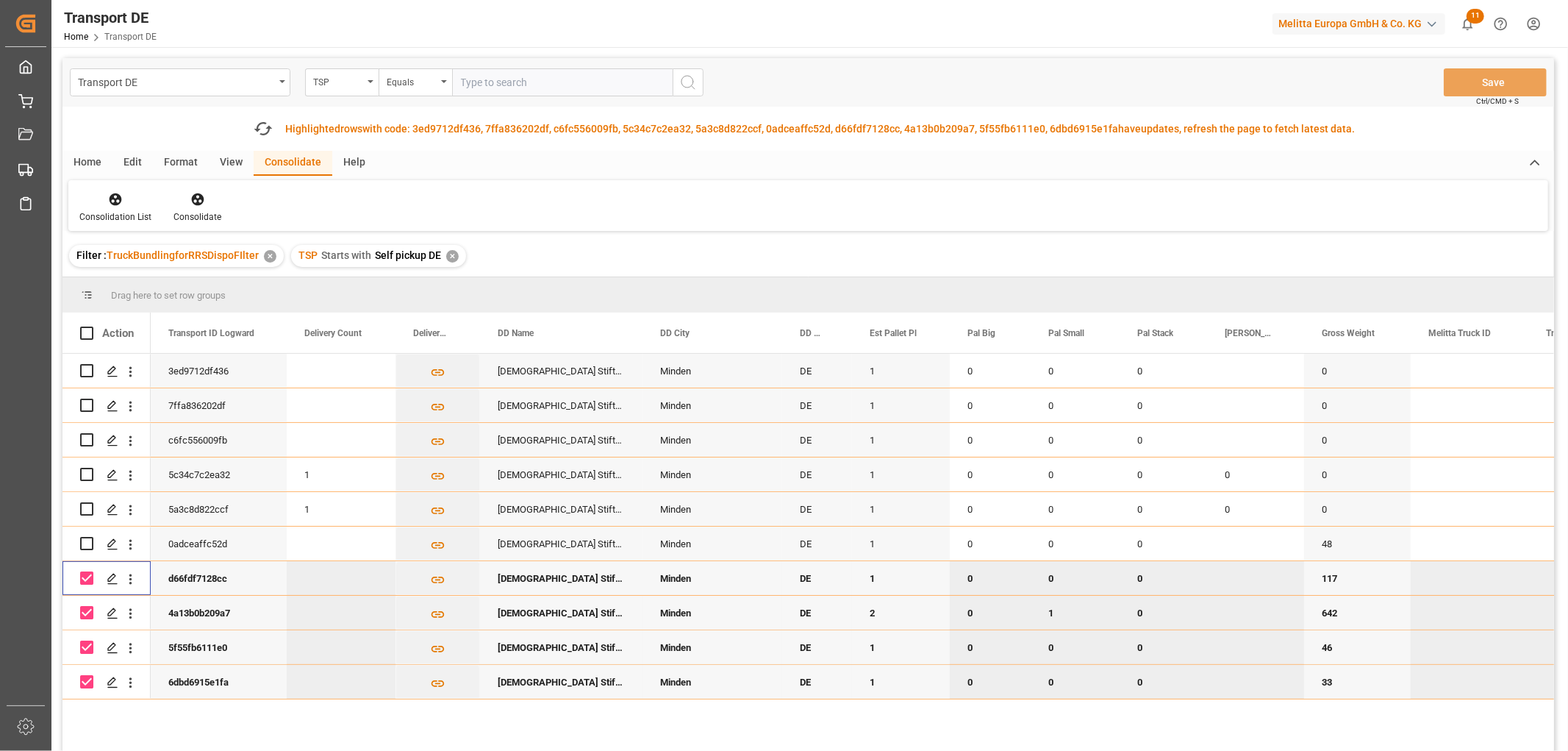
click at [86, 576] on input "Press Space to toggle row selection (checked)" at bounding box center [86, 578] width 13 height 13
checkbox input "false"
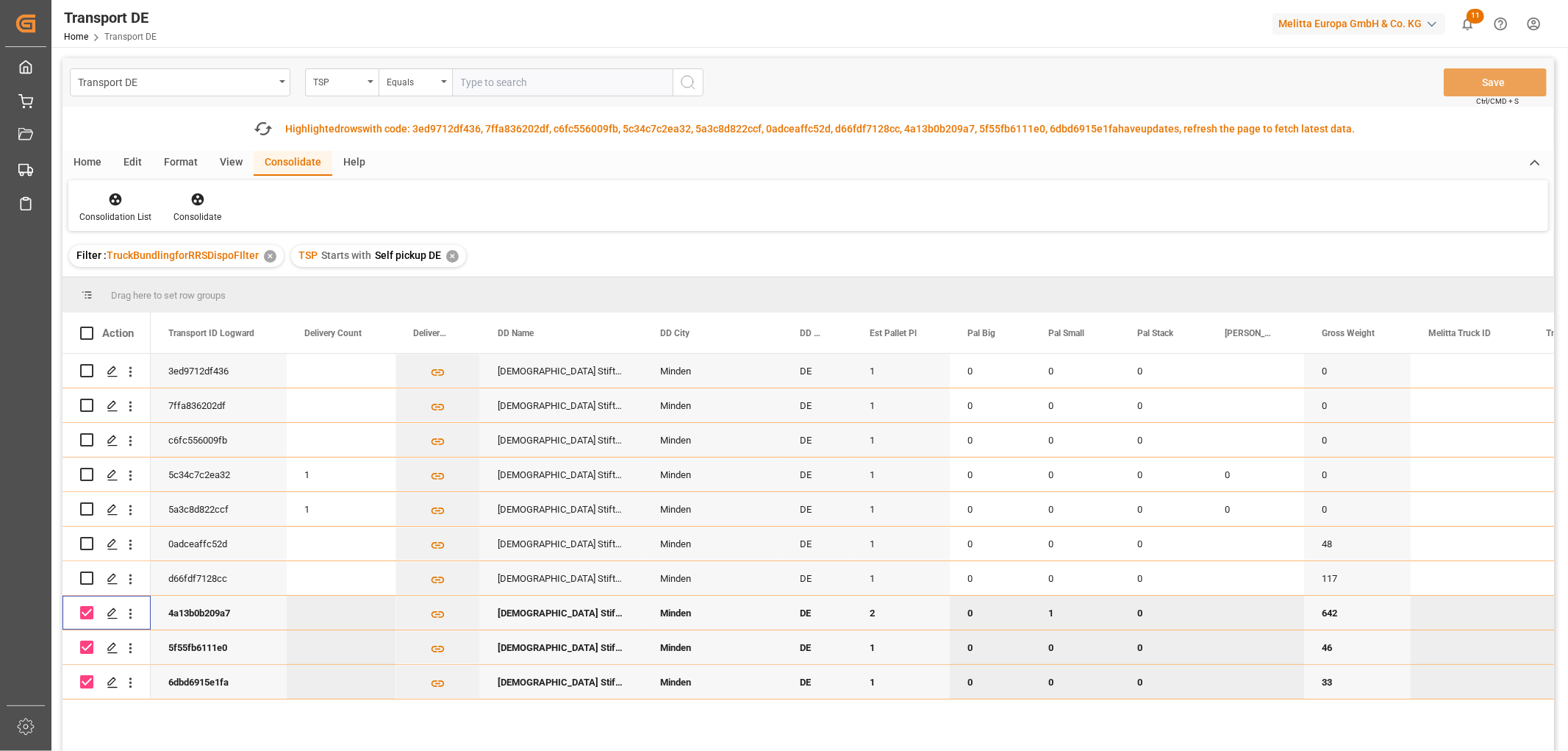
click at [86, 613] on input "Press Space to toggle row selection (checked)" at bounding box center [86, 613] width 13 height 13
checkbox input "false"
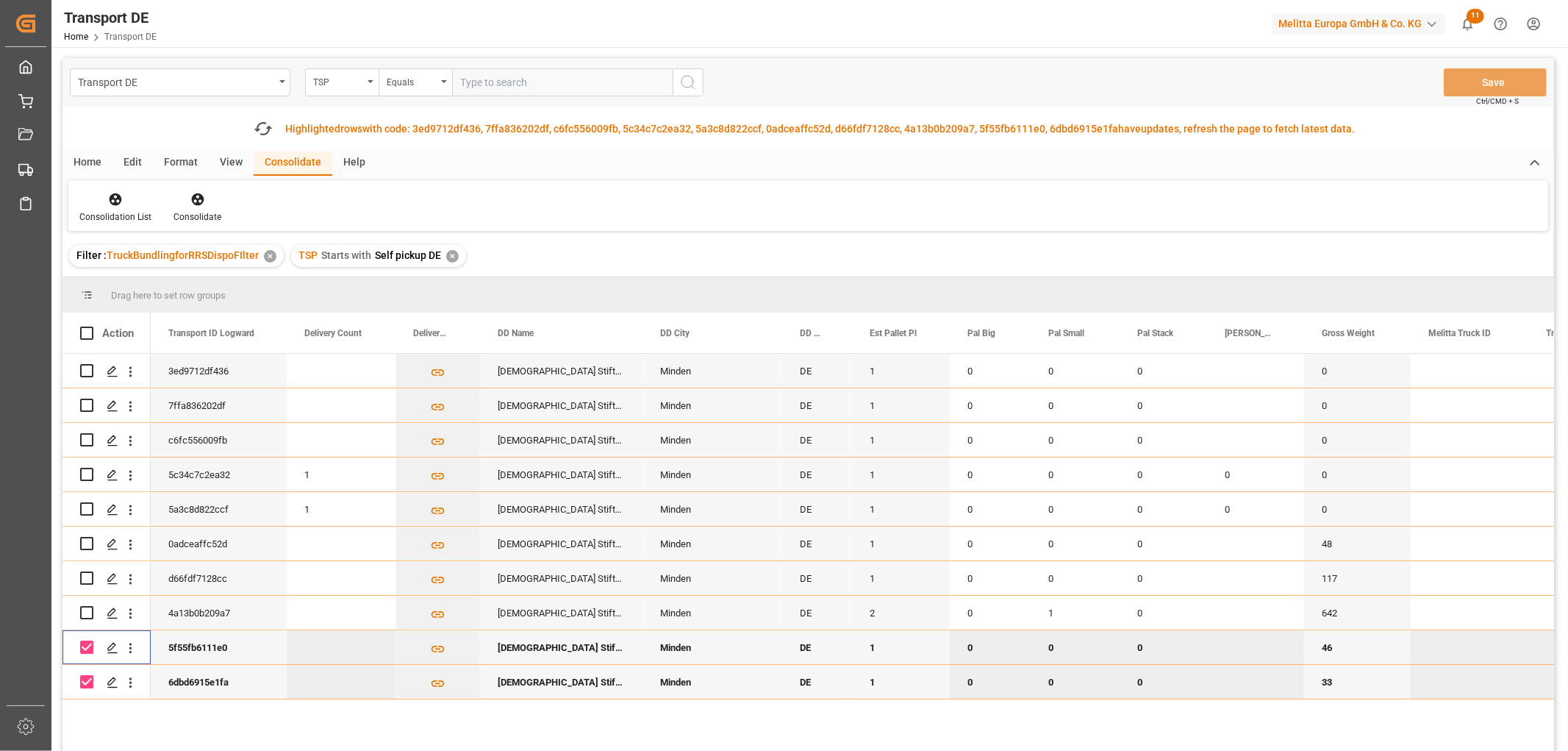
click at [86, 648] on input "Press Space to toggle row selection (checked)" at bounding box center [86, 647] width 13 height 13
checkbox input "false"
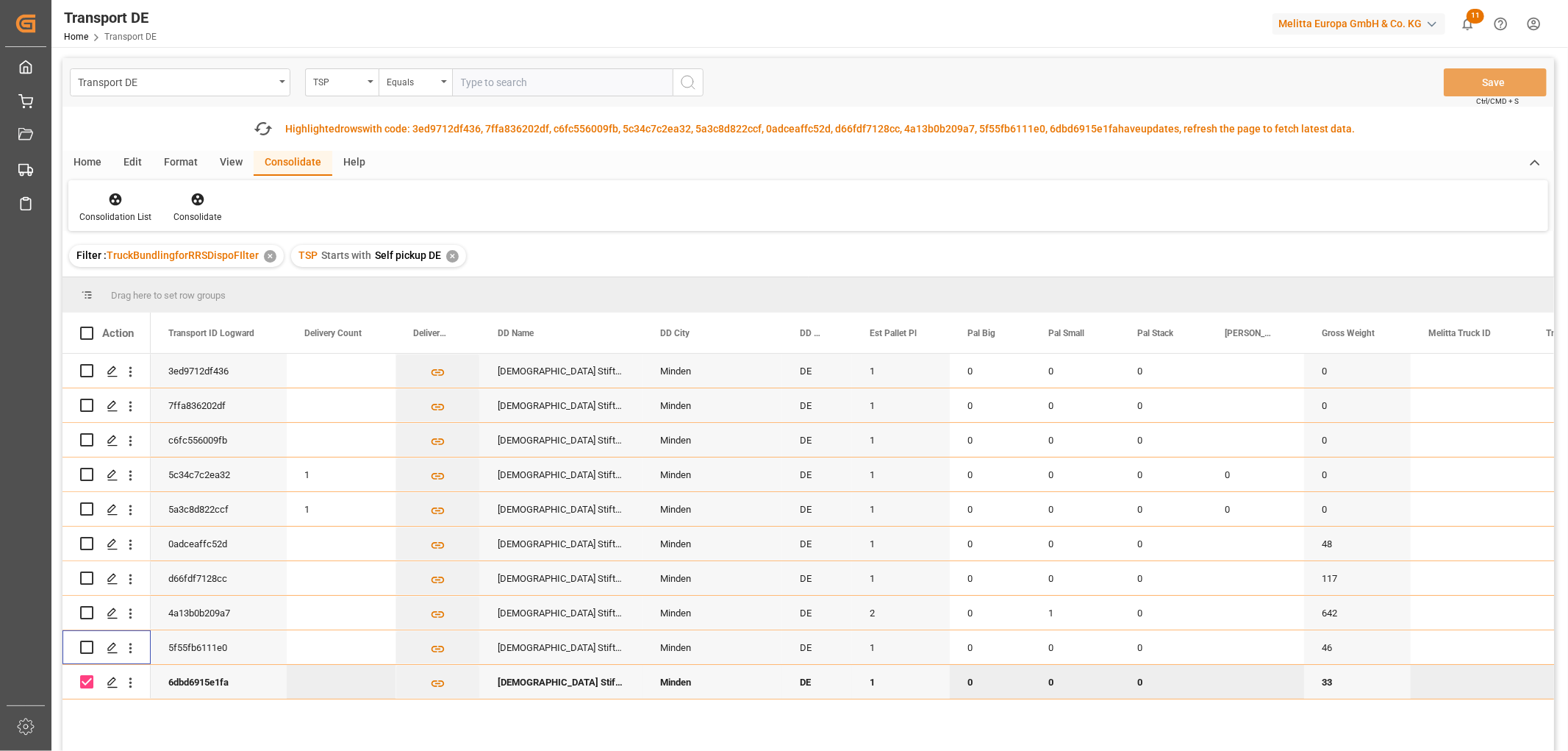
click at [86, 678] on input "Press Space to toggle row selection (checked)" at bounding box center [86, 682] width 13 height 13
checkbox input "false"
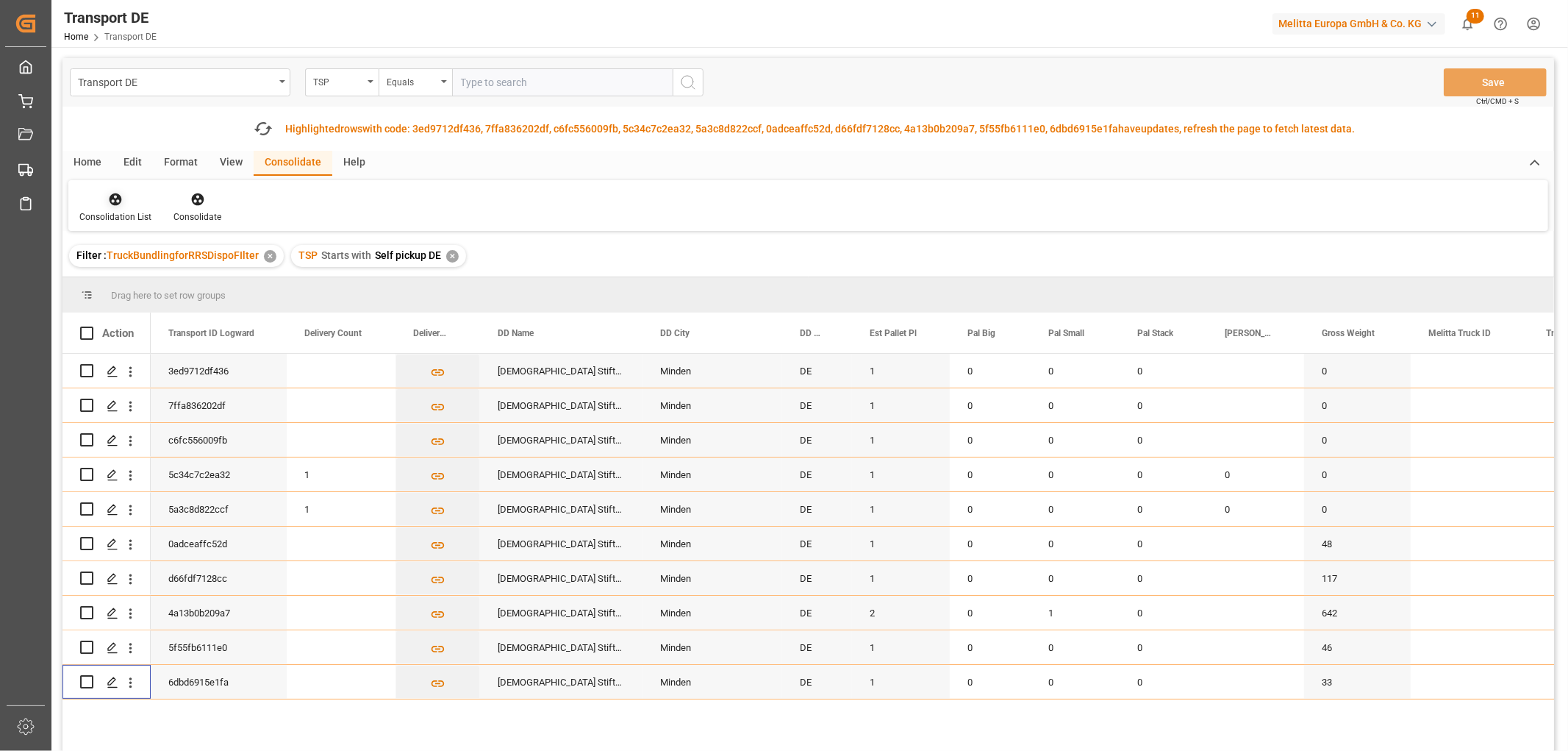
click at [108, 196] on icon at bounding box center [115, 199] width 15 height 15
click at [124, 283] on div "Transport DE TSP Equals Save Ctrl/CMD + S Fetch latest updates Highlighted rows…" at bounding box center [808, 446] width 1492 height 776
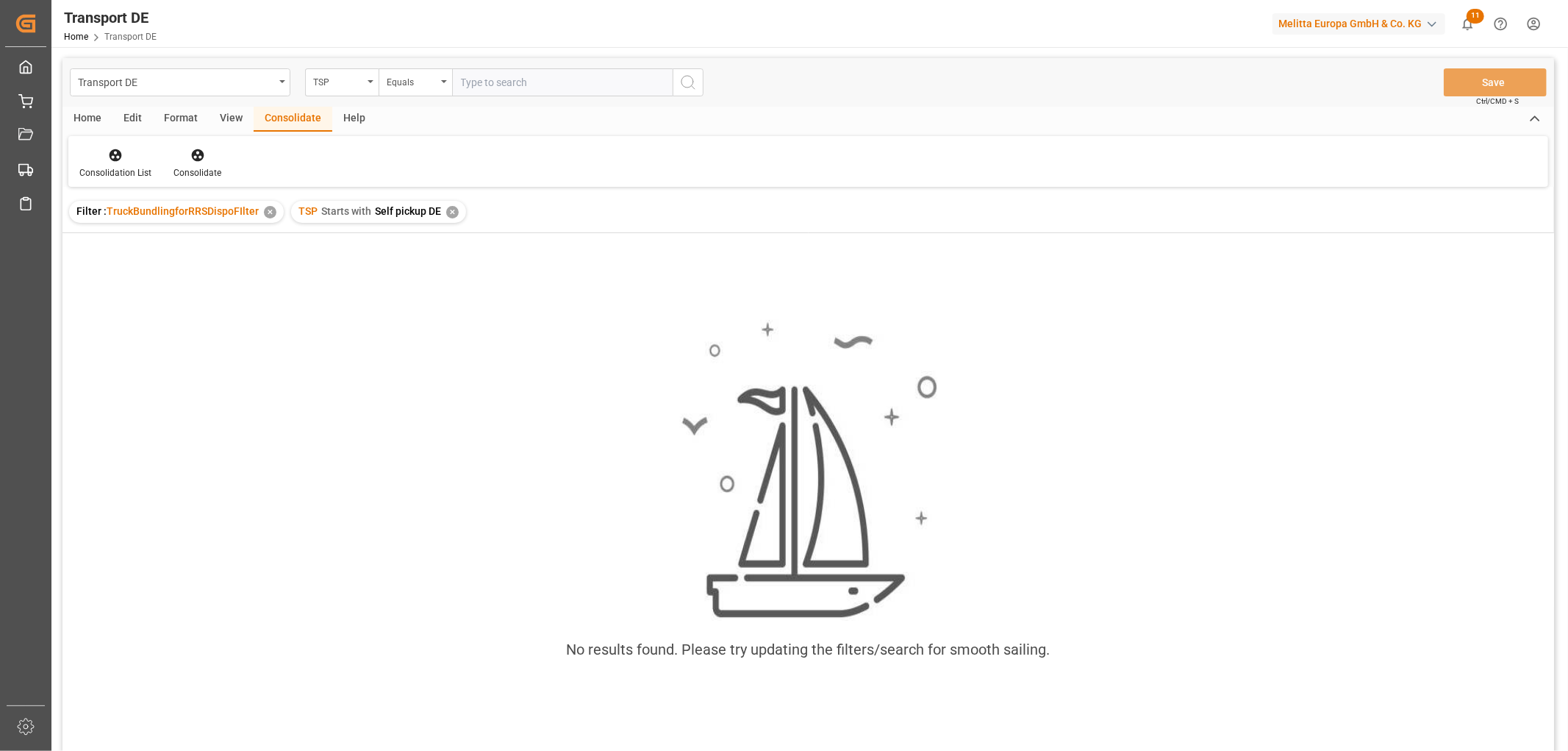
click at [446, 208] on div "✕" at bounding box center [452, 212] width 12 height 12
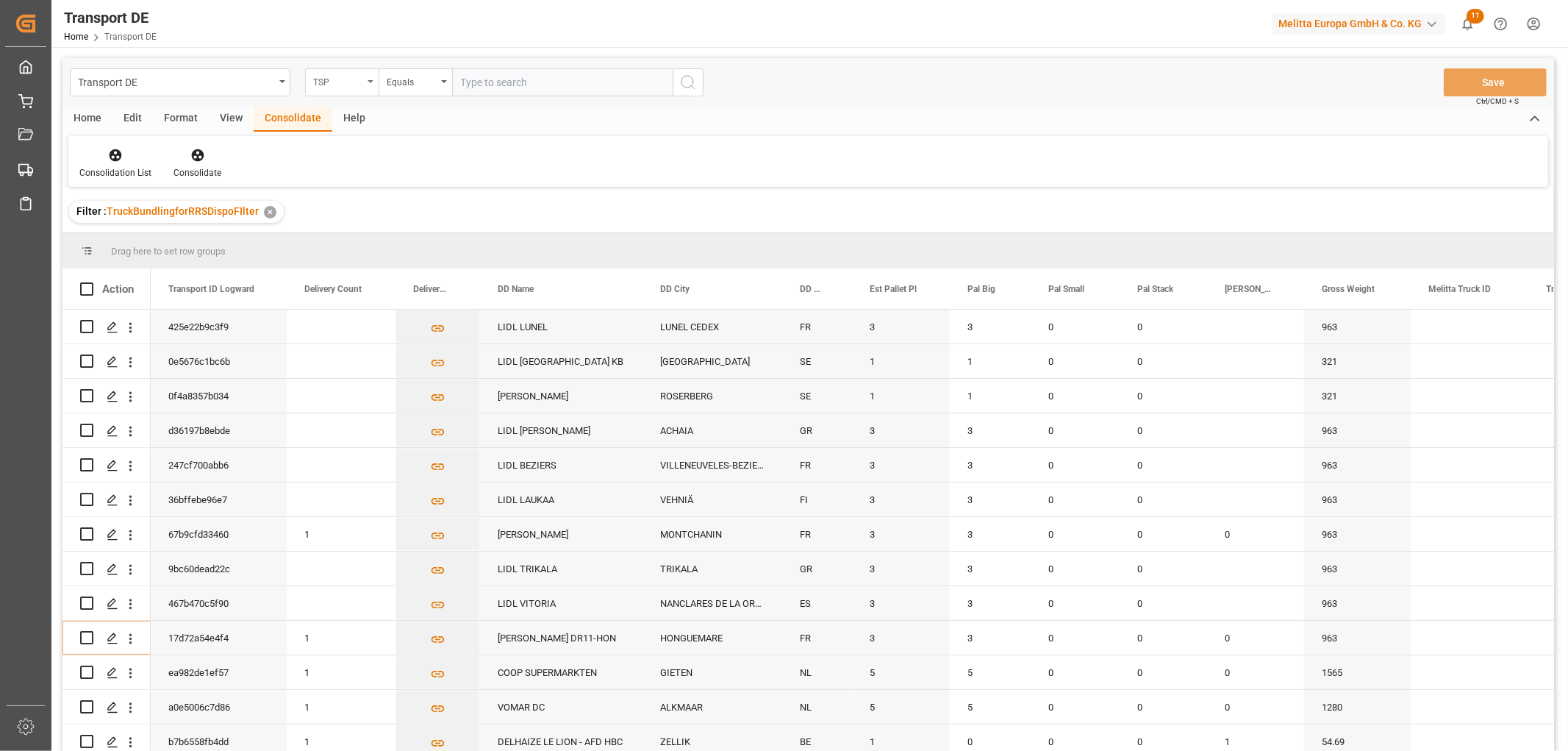
click at [326, 83] on div "TSP" at bounding box center [338, 81] width 50 height 17
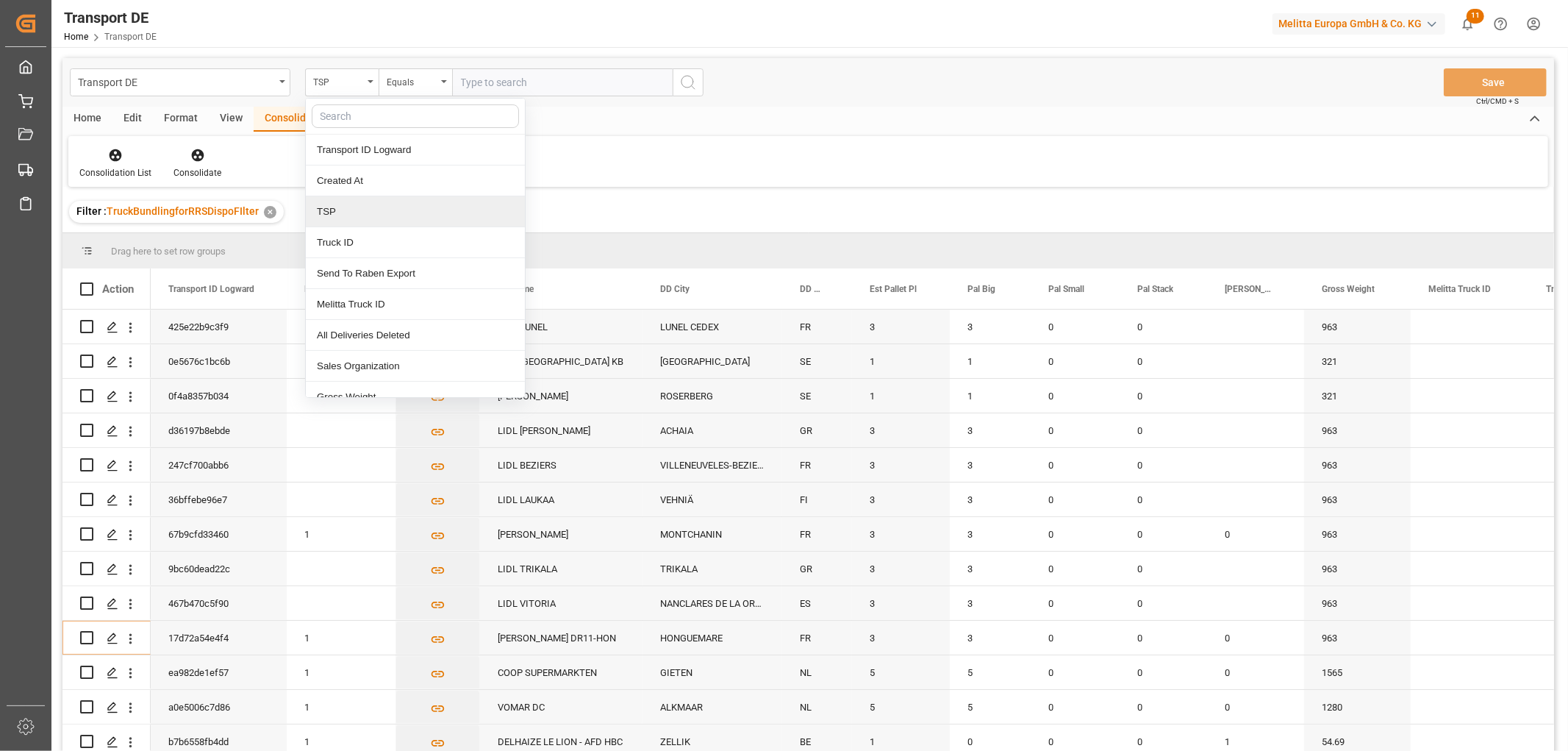
click at [328, 219] on div "TSP" at bounding box center [416, 212] width 219 height 31
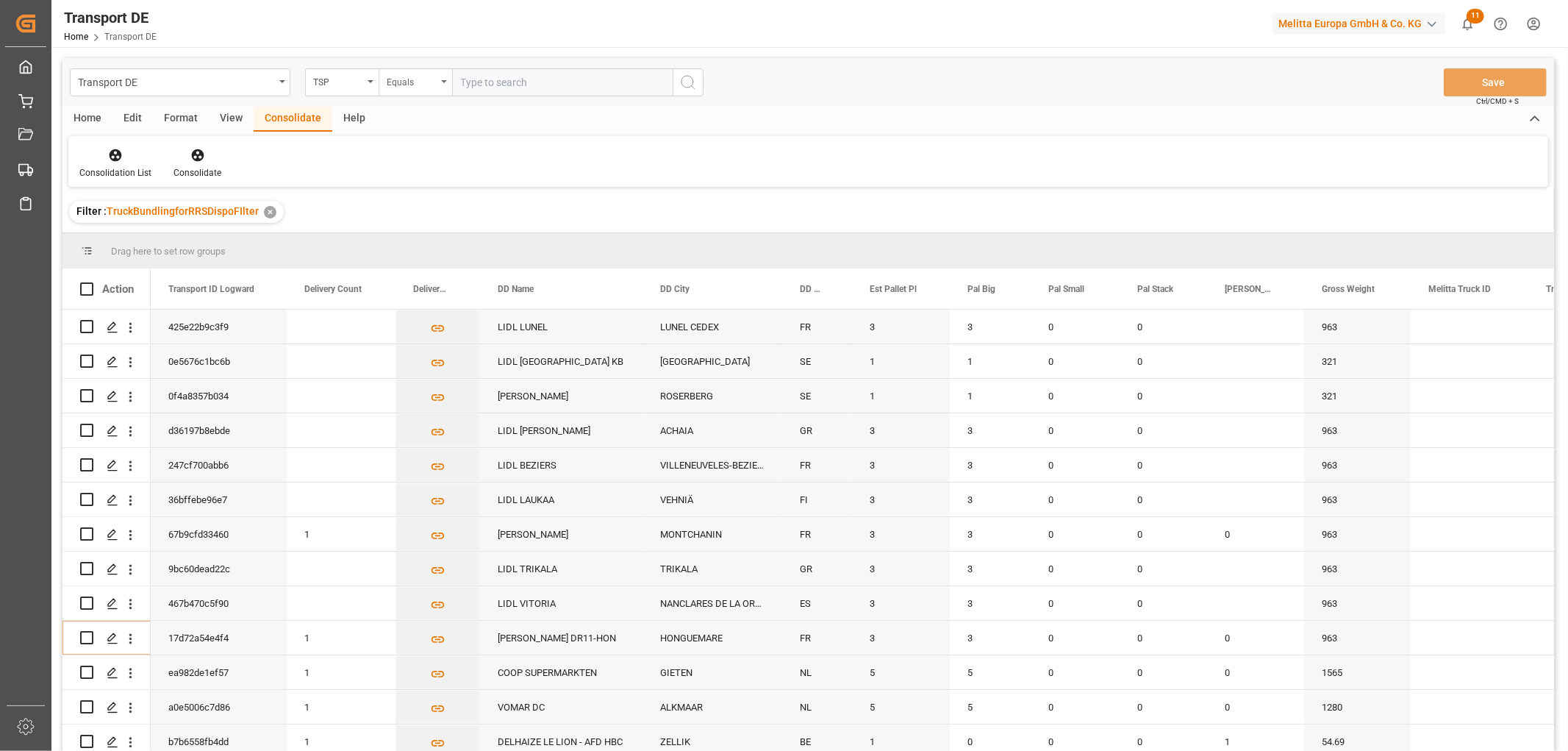
click at [409, 86] on div "Equals" at bounding box center [412, 81] width 50 height 17
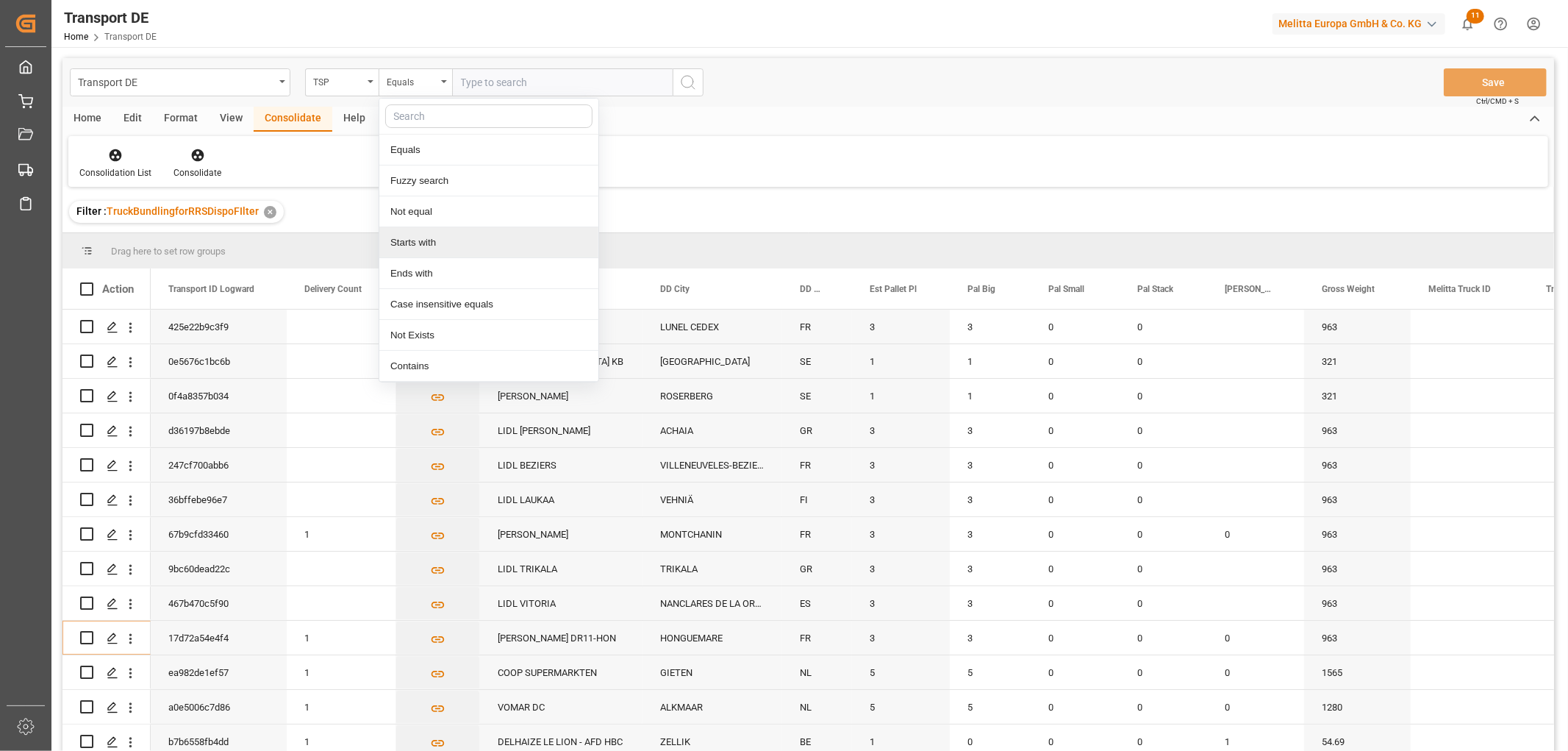
click at [407, 245] on div "Starts with" at bounding box center [489, 243] width 219 height 31
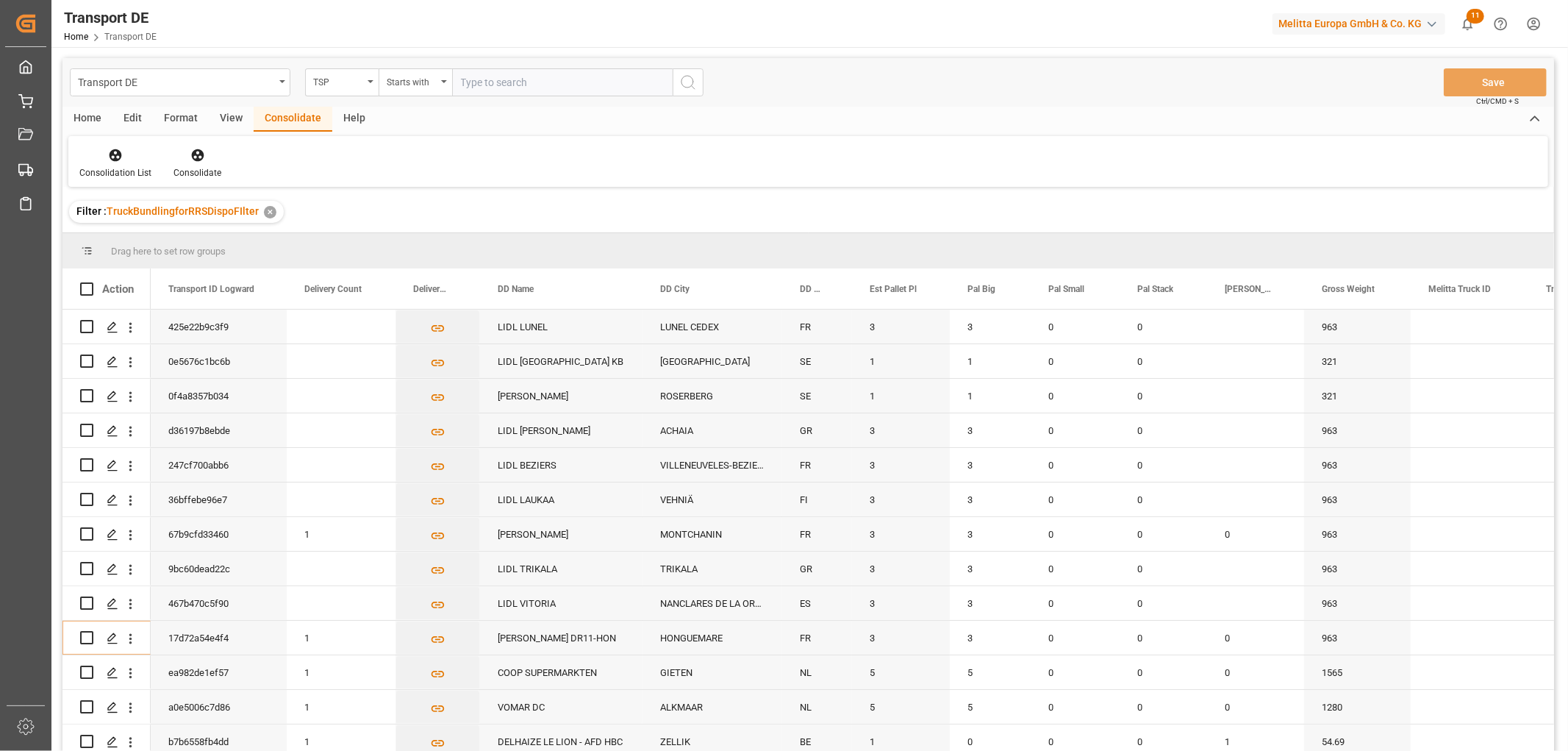
click at [475, 86] on input "text" at bounding box center [563, 82] width 221 height 28
type input "Dachser DE"
click at [684, 81] on icon "search button" at bounding box center [688, 82] width 18 height 18
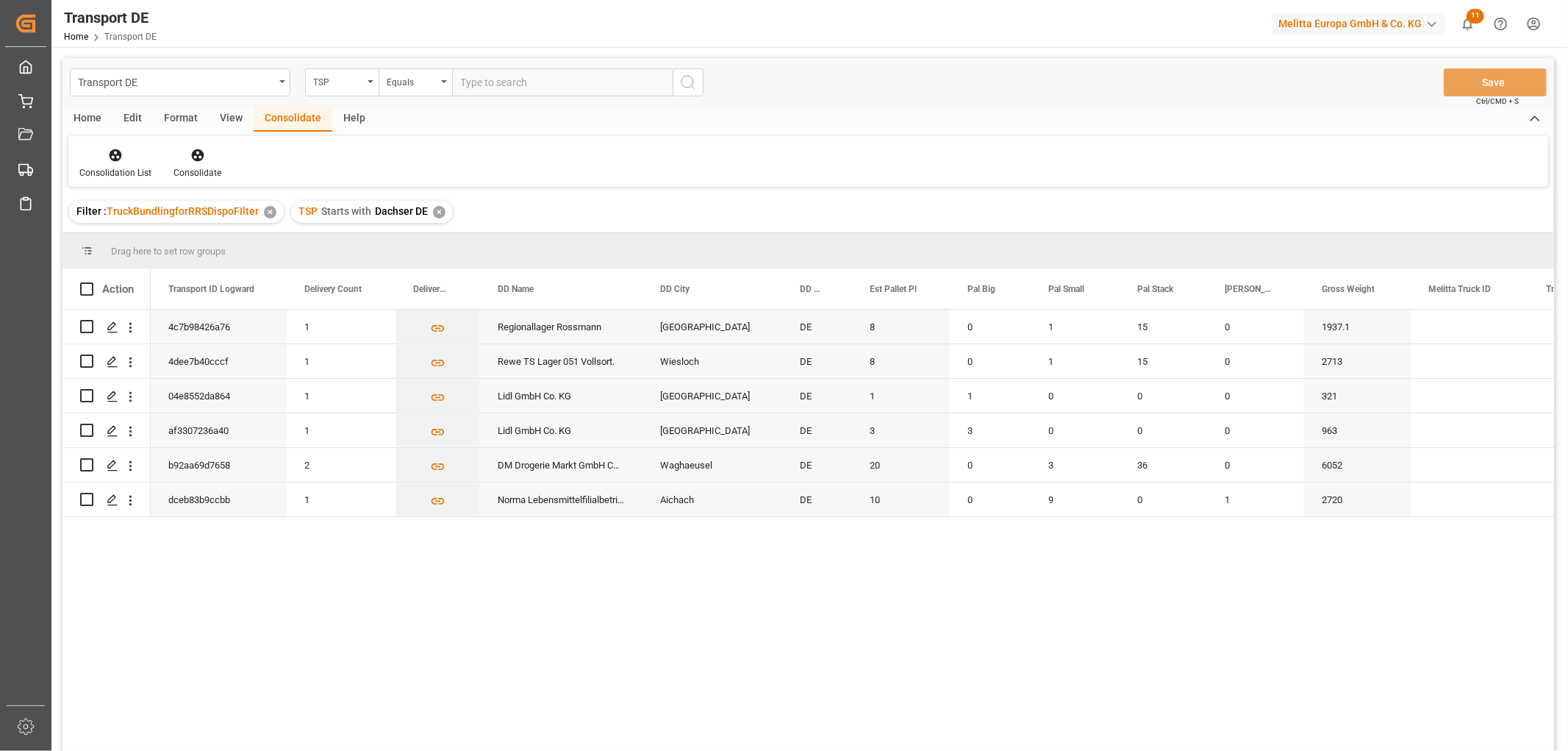
click at [437, 214] on div "✕" at bounding box center [439, 212] width 12 height 12
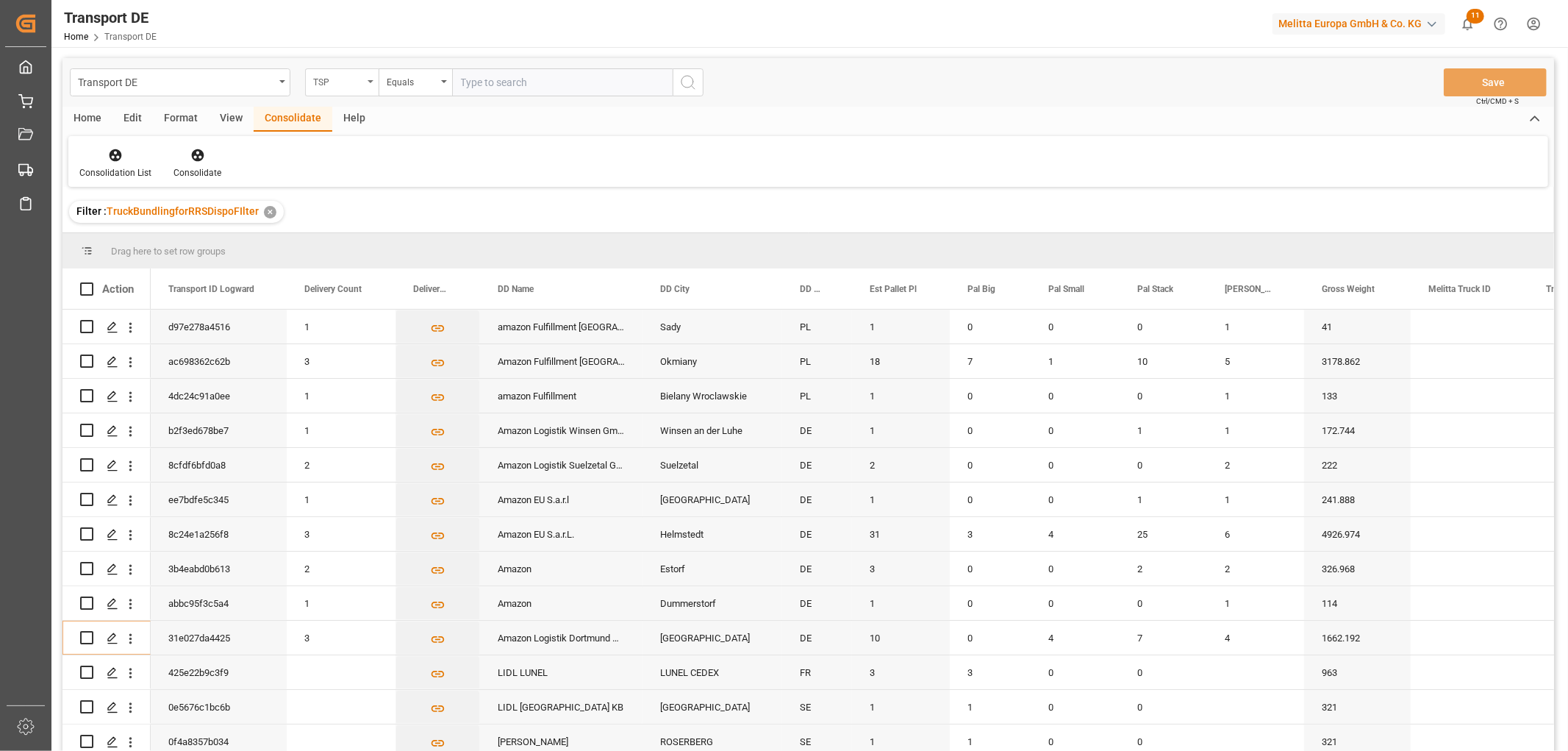
click at [340, 83] on div "TSP" at bounding box center [338, 81] width 50 height 17
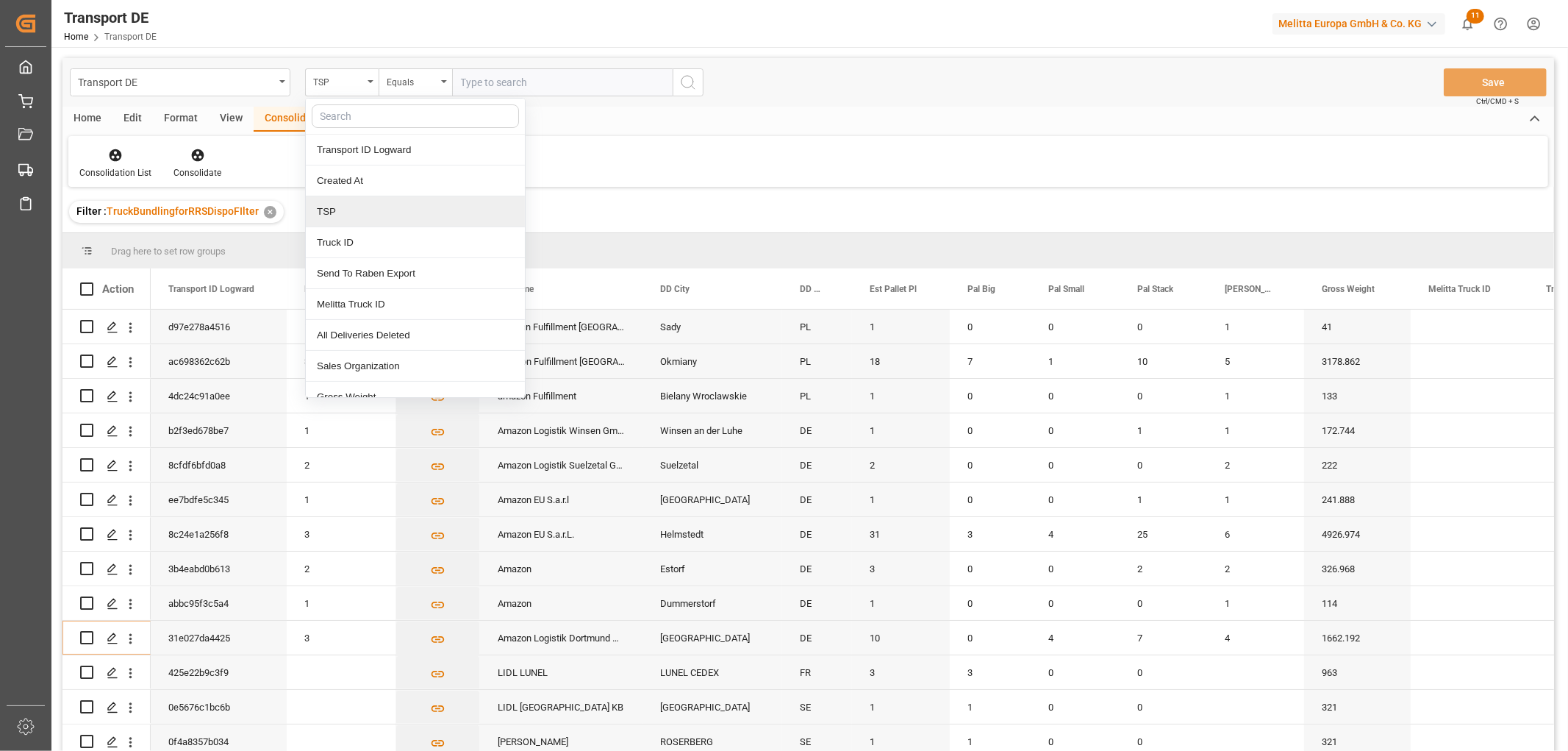
click at [353, 215] on div "TSP" at bounding box center [416, 212] width 219 height 31
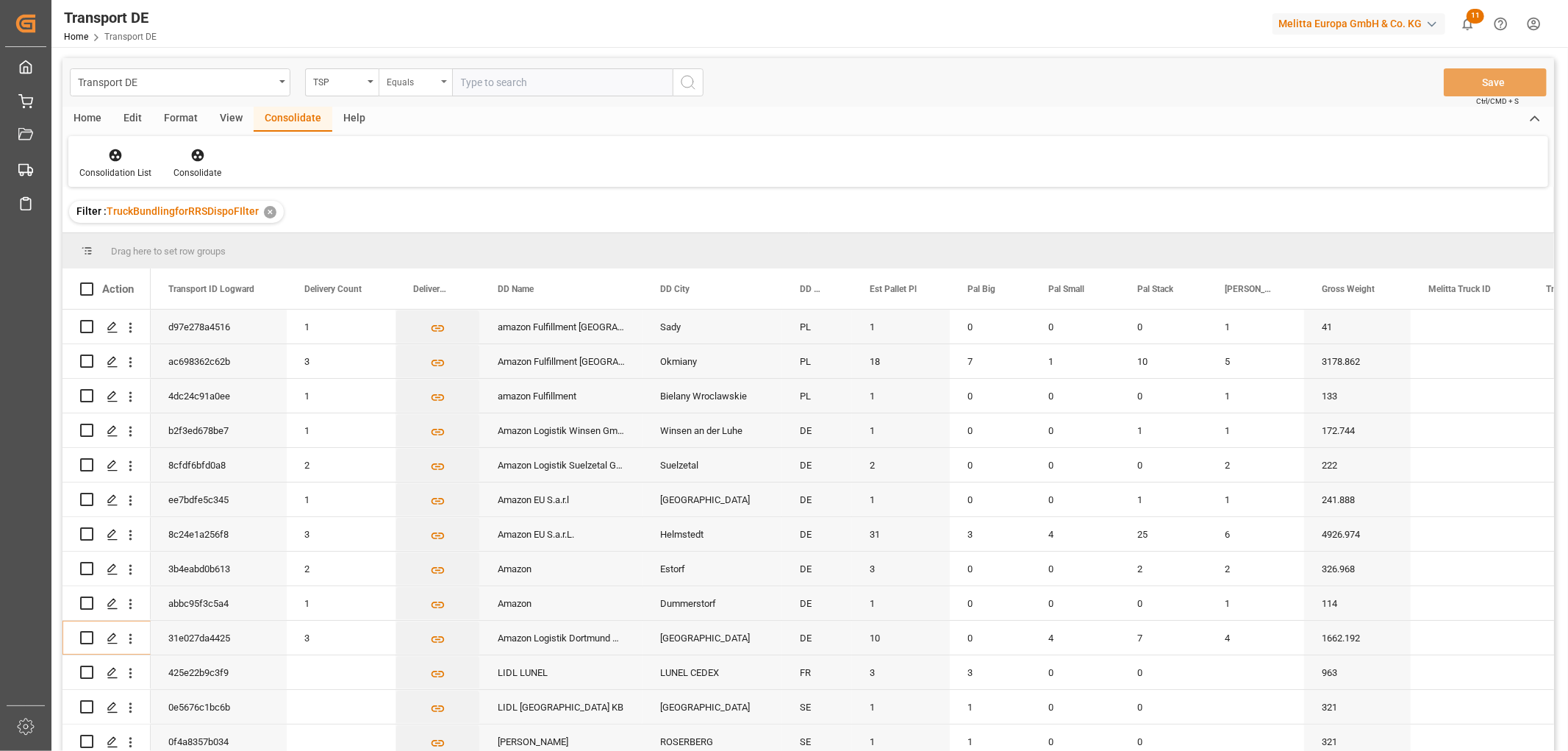
click at [384, 78] on div "Equals" at bounding box center [415, 82] width 74 height 28
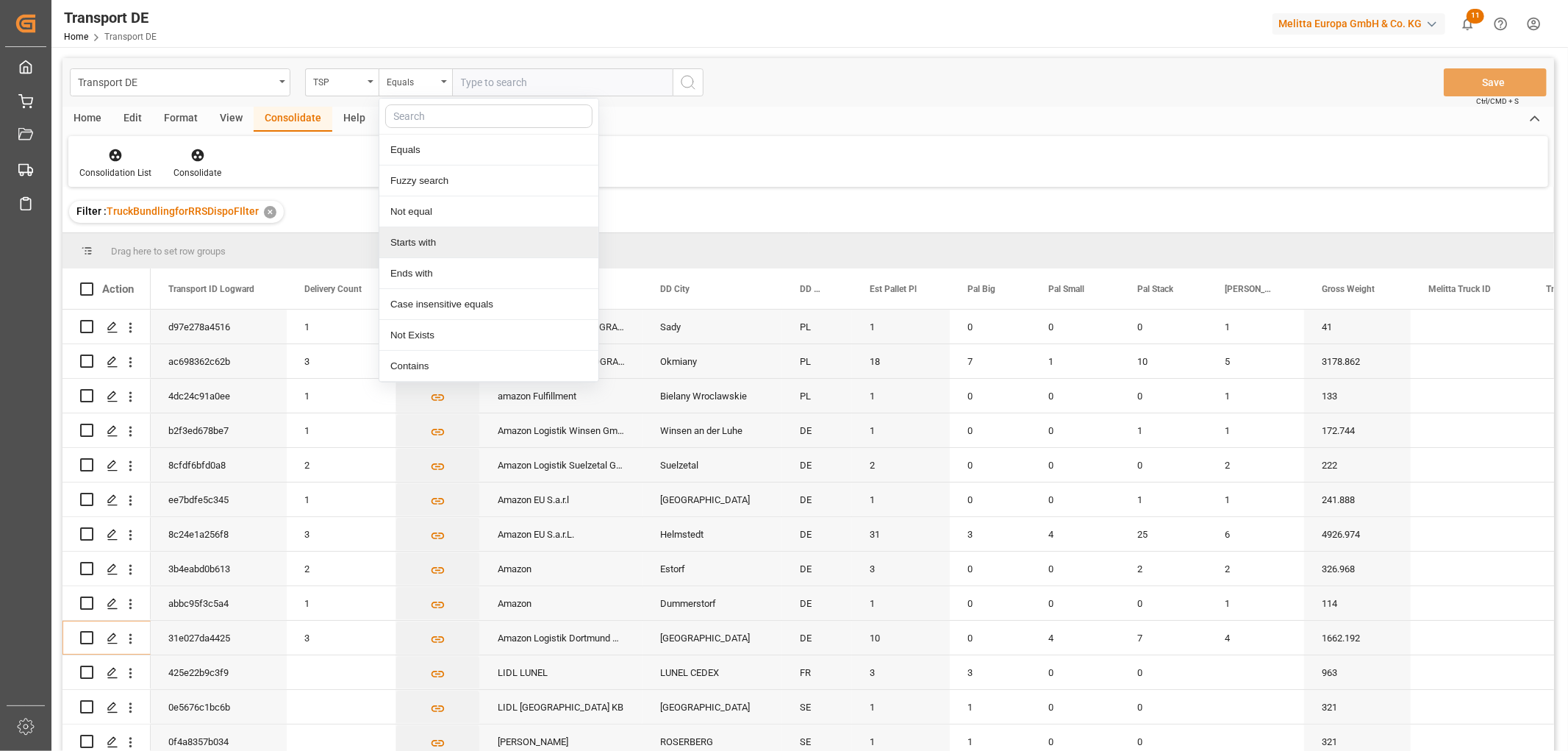
click at [407, 244] on div "Starts with" at bounding box center [489, 243] width 219 height 31
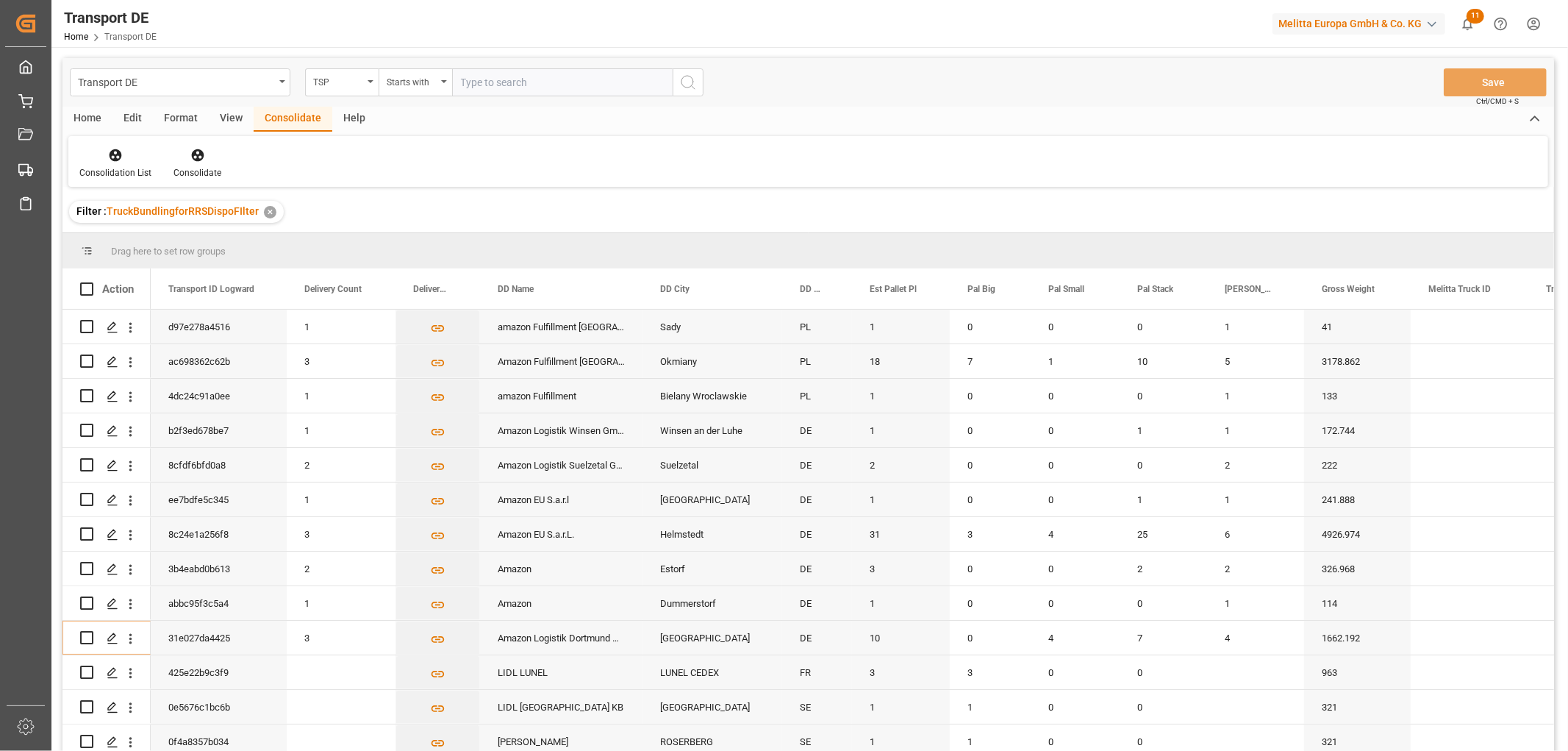
click at [486, 79] on input "text" at bounding box center [563, 82] width 221 height 28
type input "LIT DE"
click at [690, 82] on icon "search button" at bounding box center [688, 82] width 18 height 18
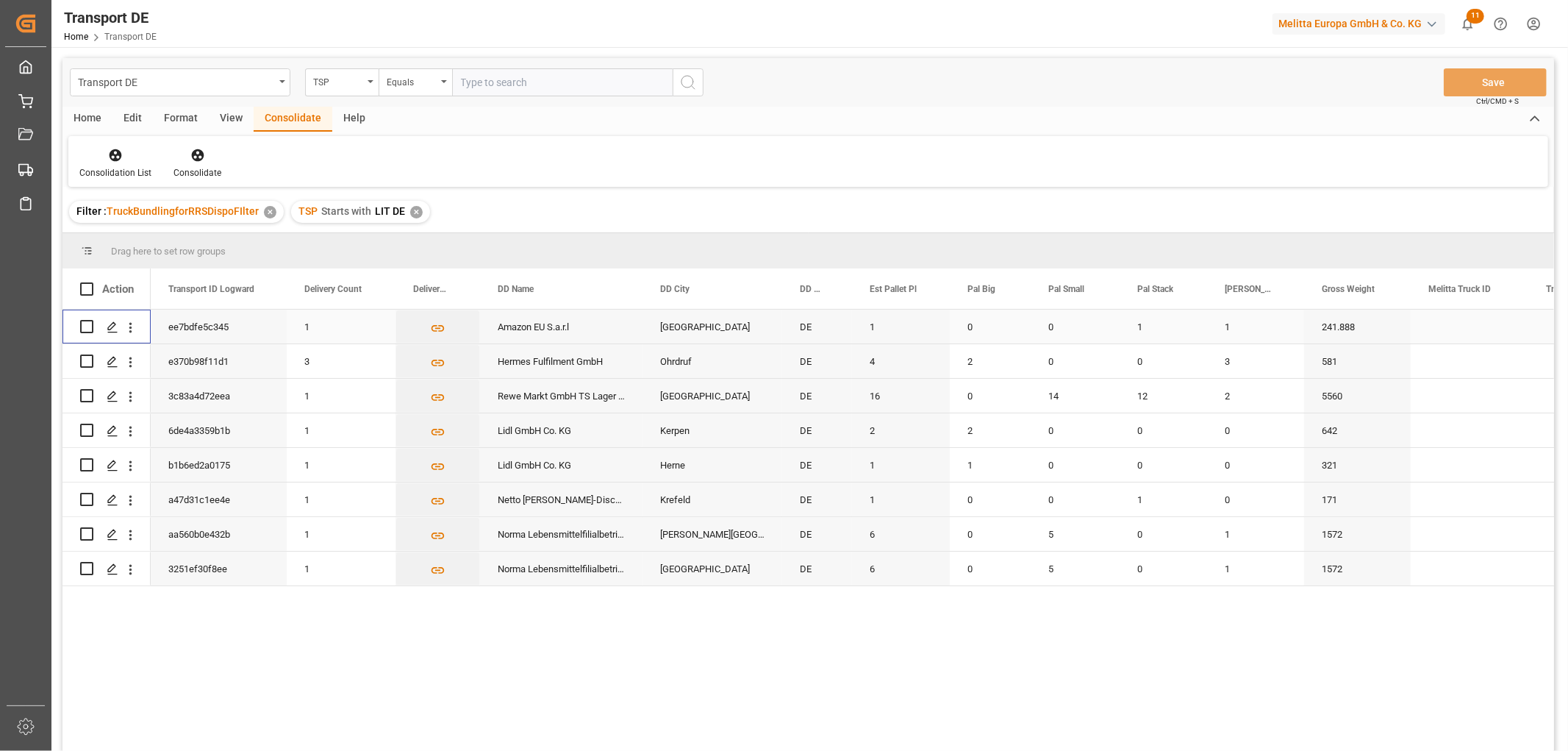
click at [86, 327] on input "Press Space to toggle row selection (unchecked)" at bounding box center [86, 327] width 13 height 13
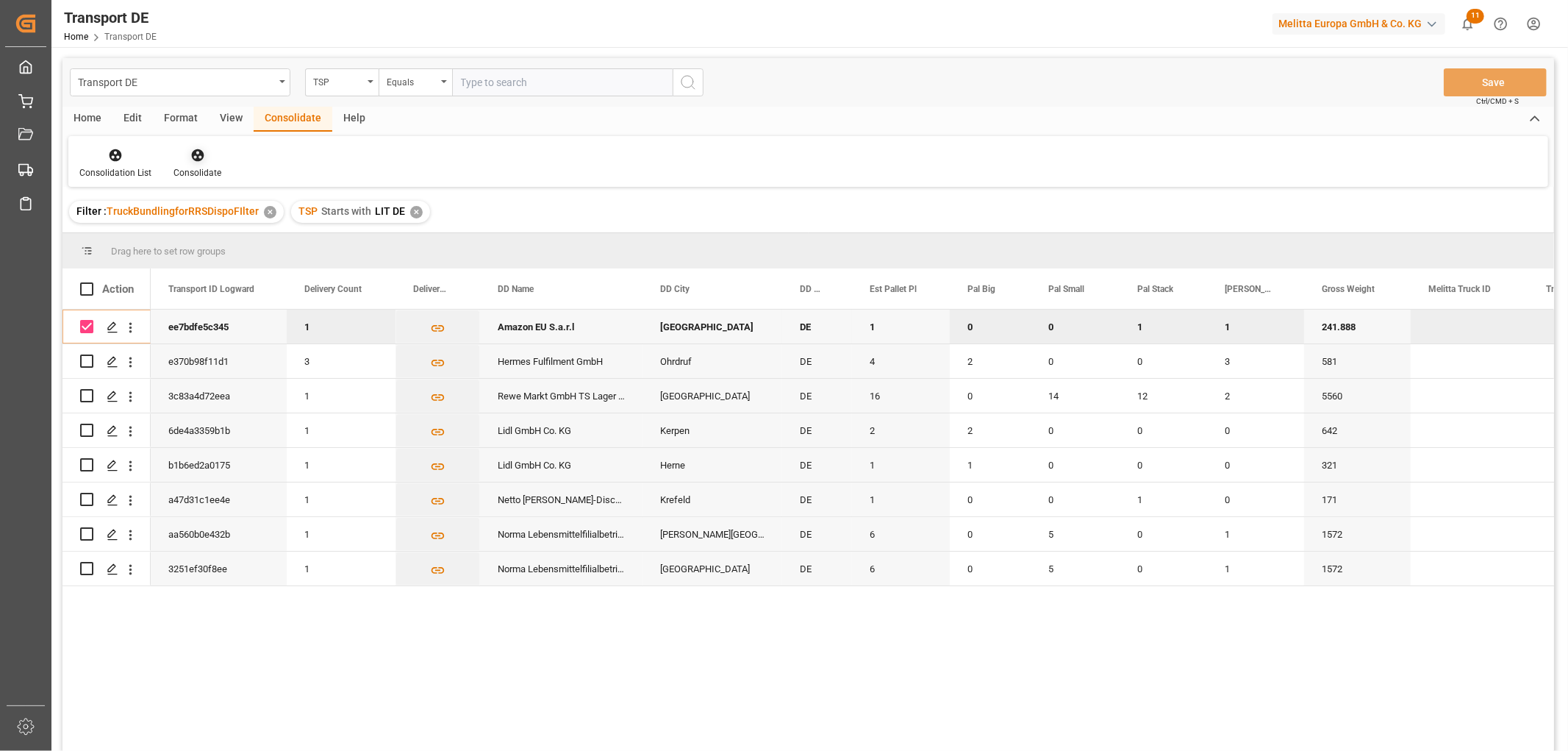
click at [194, 158] on icon at bounding box center [197, 155] width 12 height 12
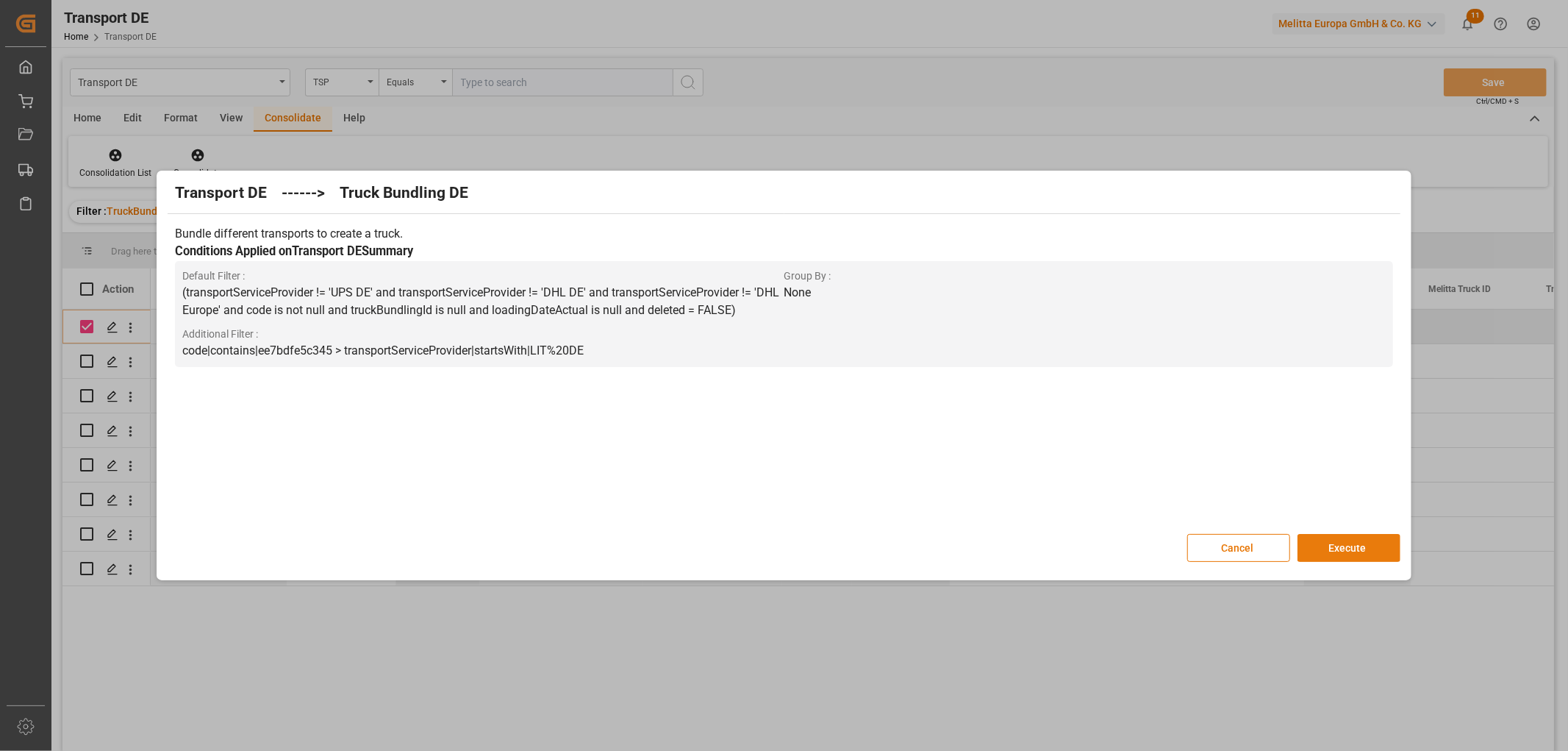
click at [1364, 540] on button "Execute" at bounding box center [1349, 548] width 103 height 28
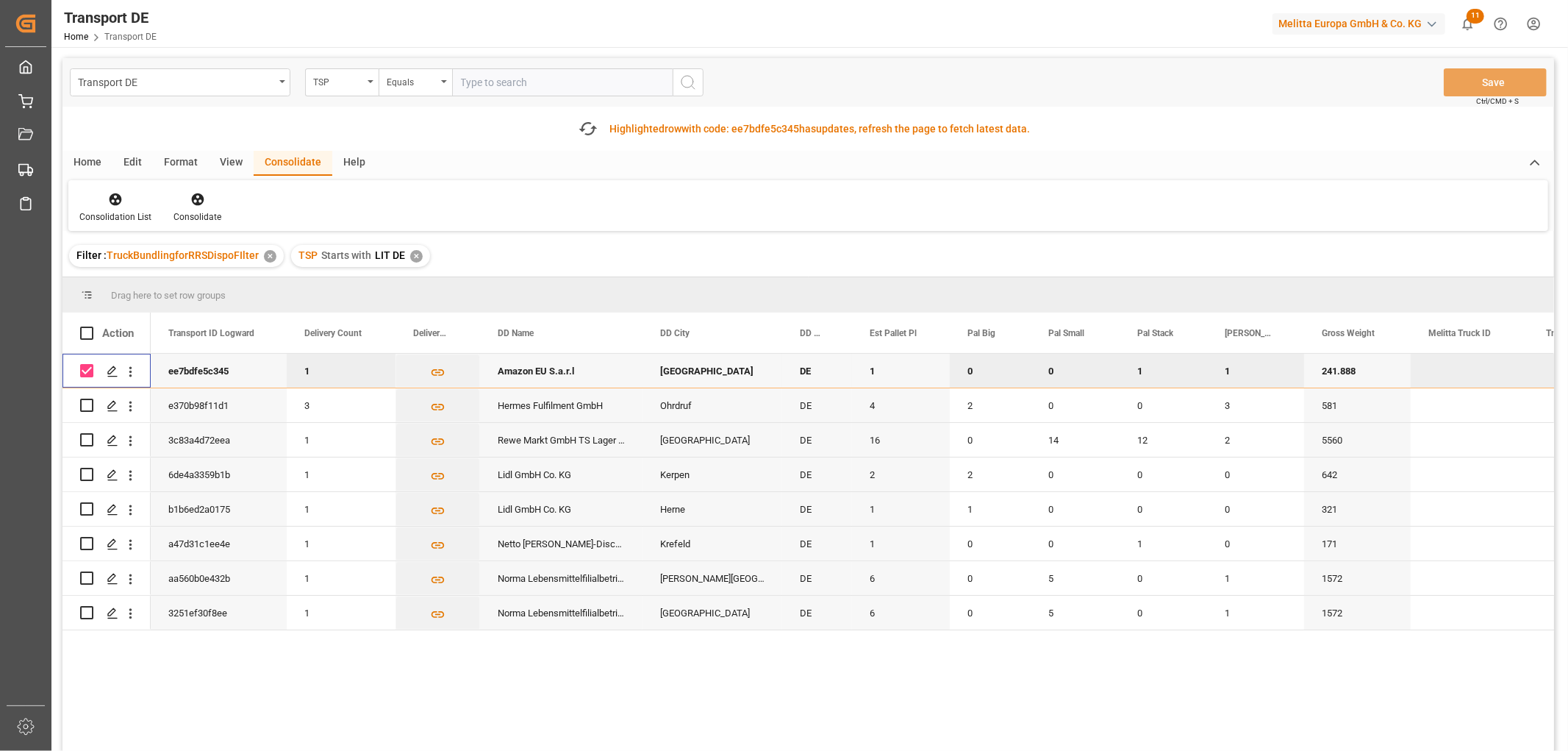
click at [89, 369] on input "Press Space to toggle row selection (checked)" at bounding box center [86, 370] width 13 height 13
checkbox input "false"
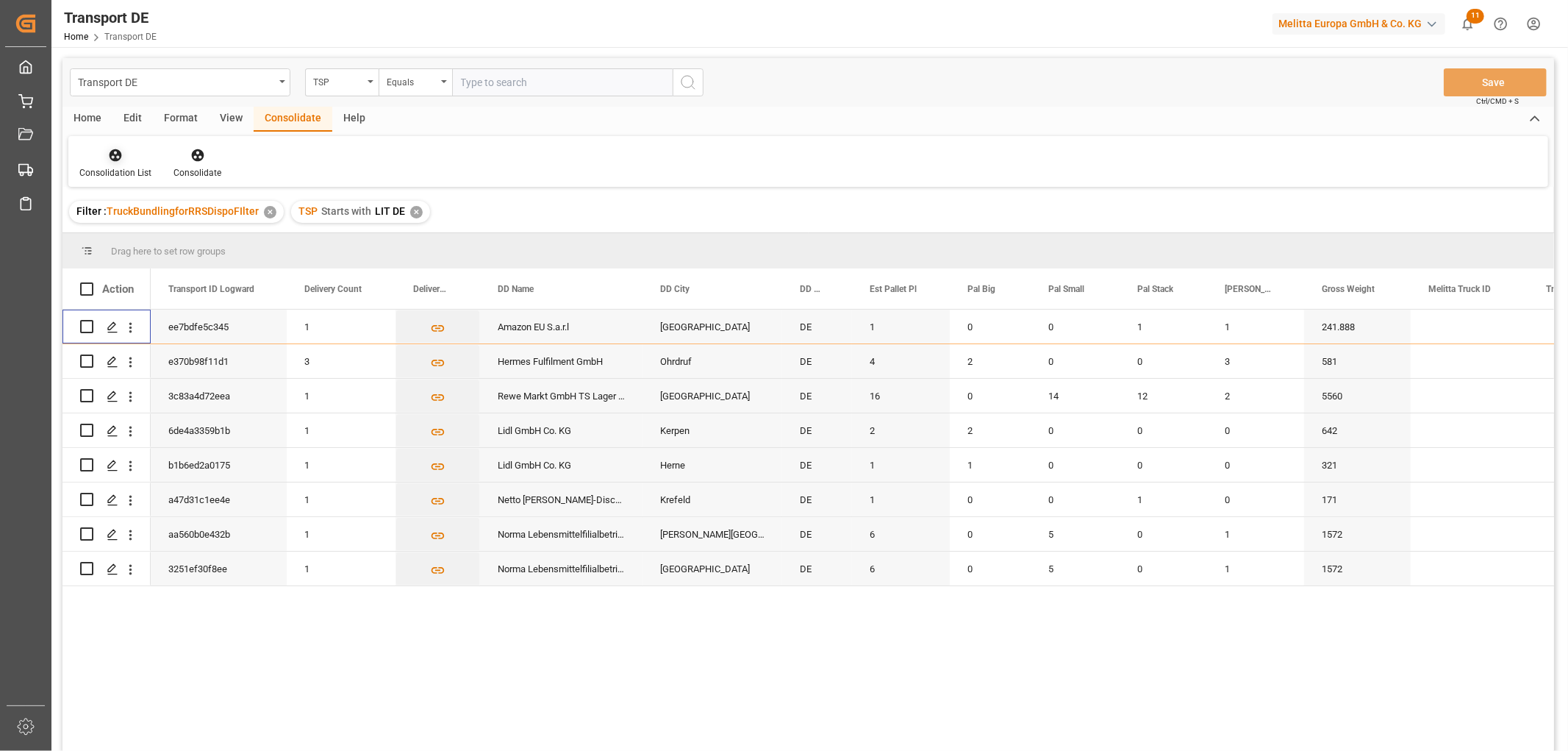
click at [110, 158] on icon at bounding box center [116, 155] width 12 height 12
click at [136, 238] on div "Transport DE TSP Equals Save Ctrl/CMD + S Home Edit Format View Consolidate Hel…" at bounding box center [808, 424] width 1492 height 732
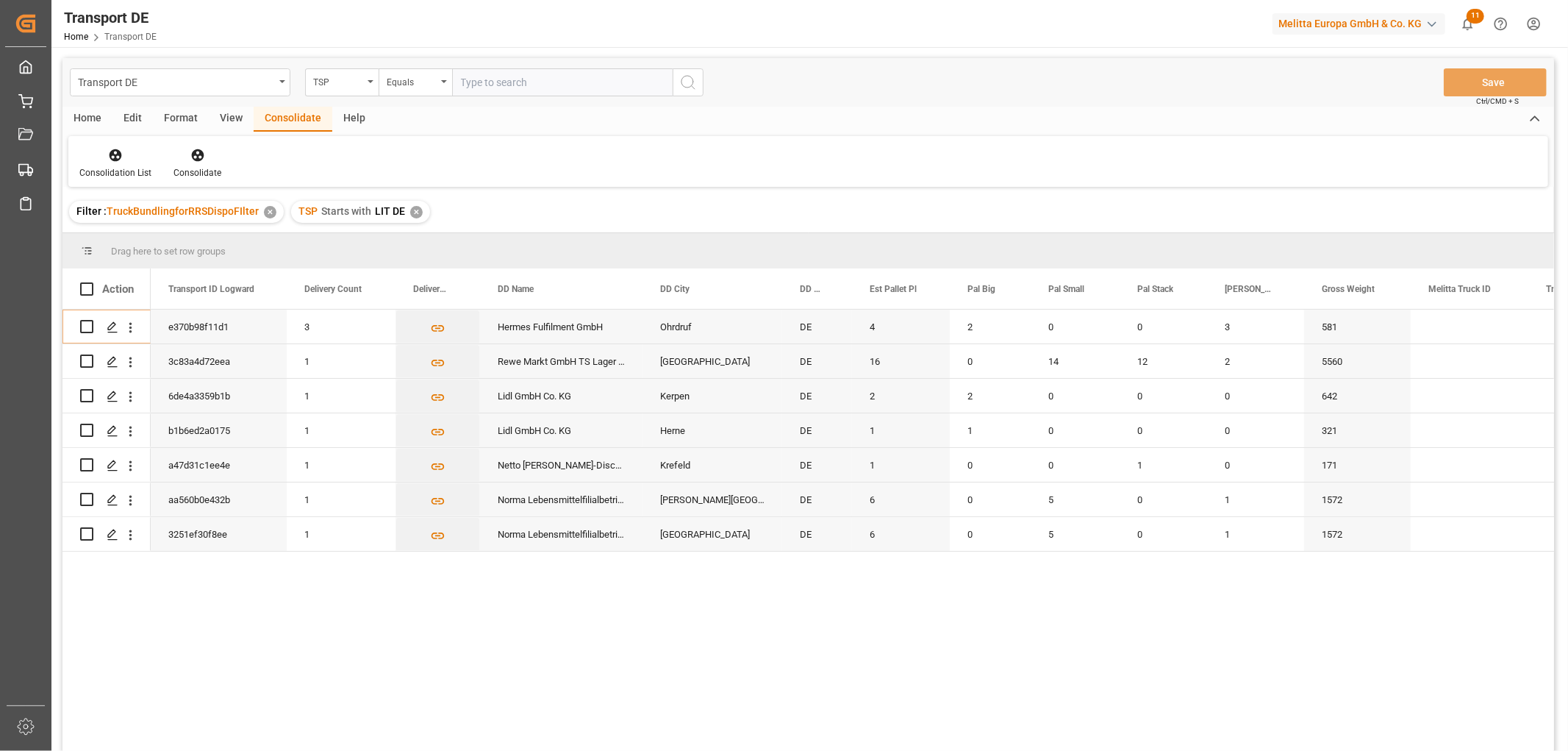
click at [413, 213] on div "✕" at bounding box center [416, 212] width 12 height 12
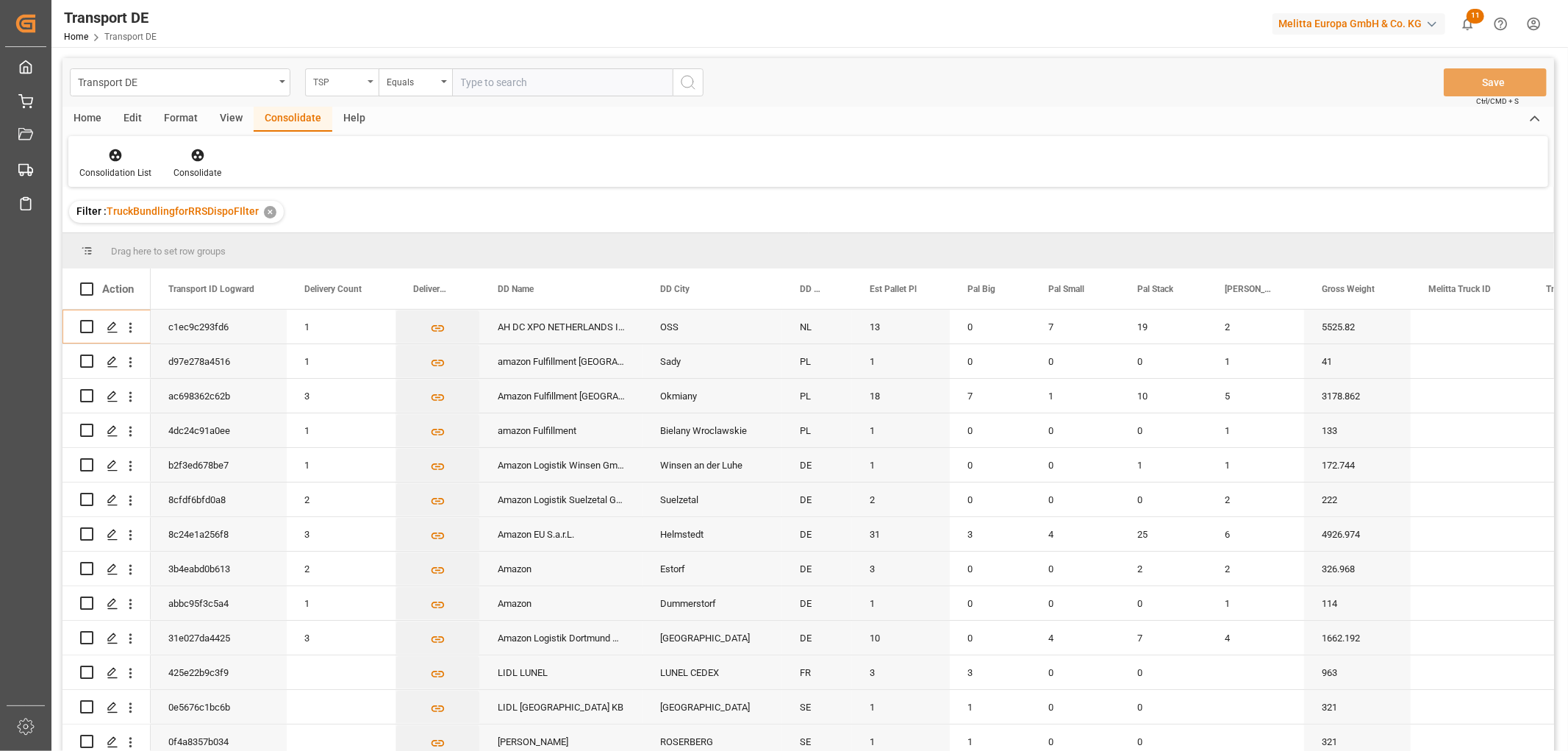
click at [339, 84] on div "TSP" at bounding box center [338, 81] width 50 height 17
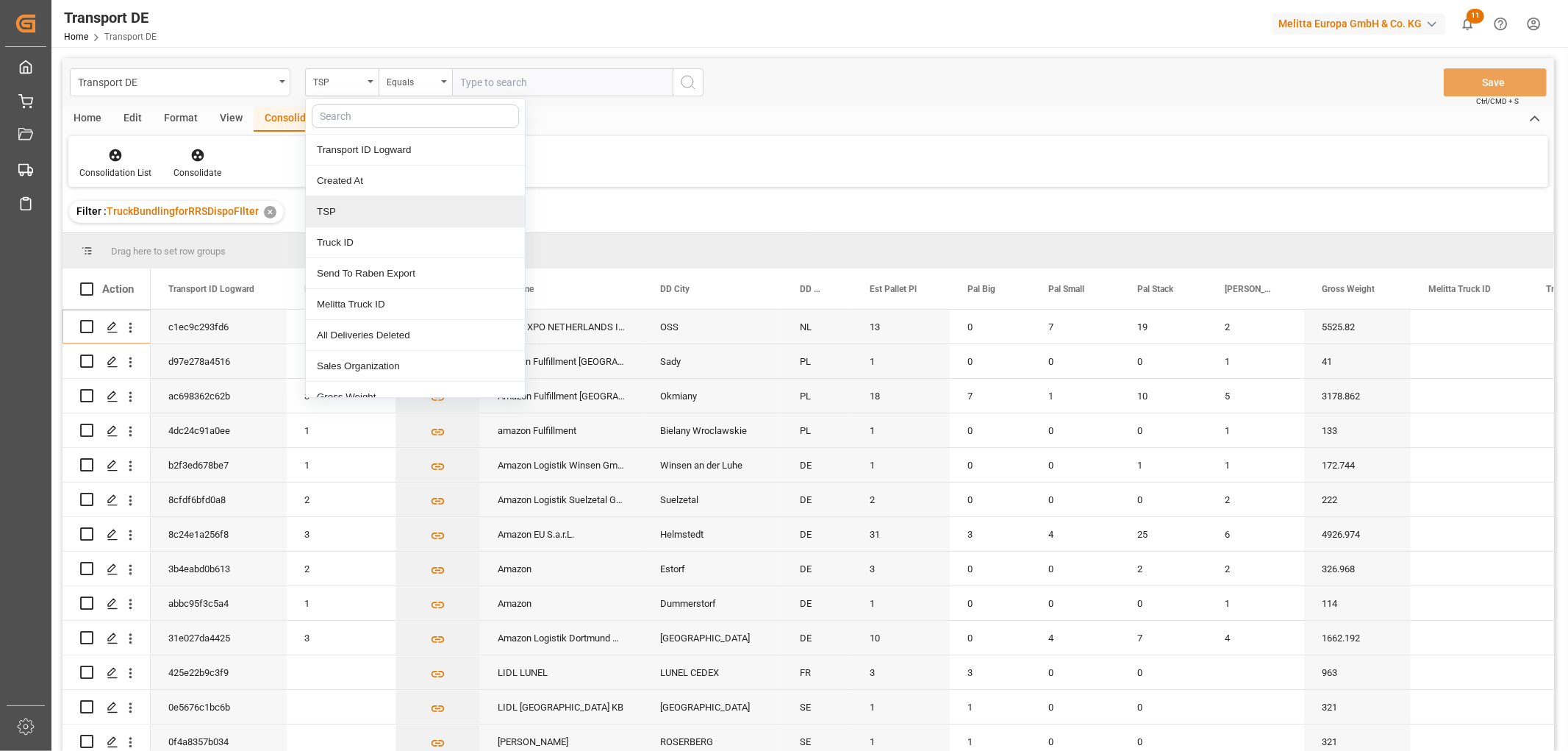
click at [332, 212] on div "TSP" at bounding box center [416, 212] width 219 height 31
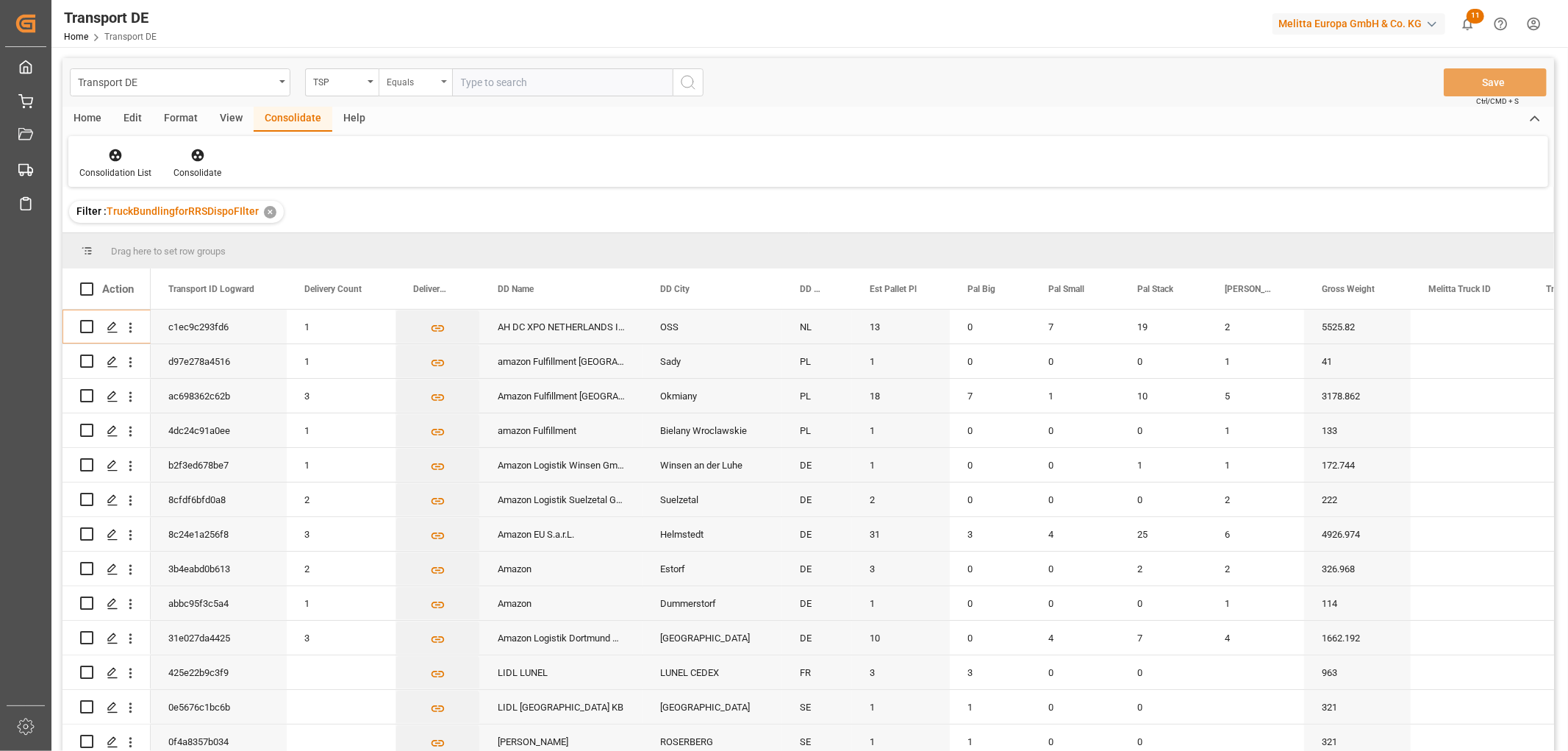
click at [425, 79] on div "Equals" at bounding box center [412, 81] width 50 height 17
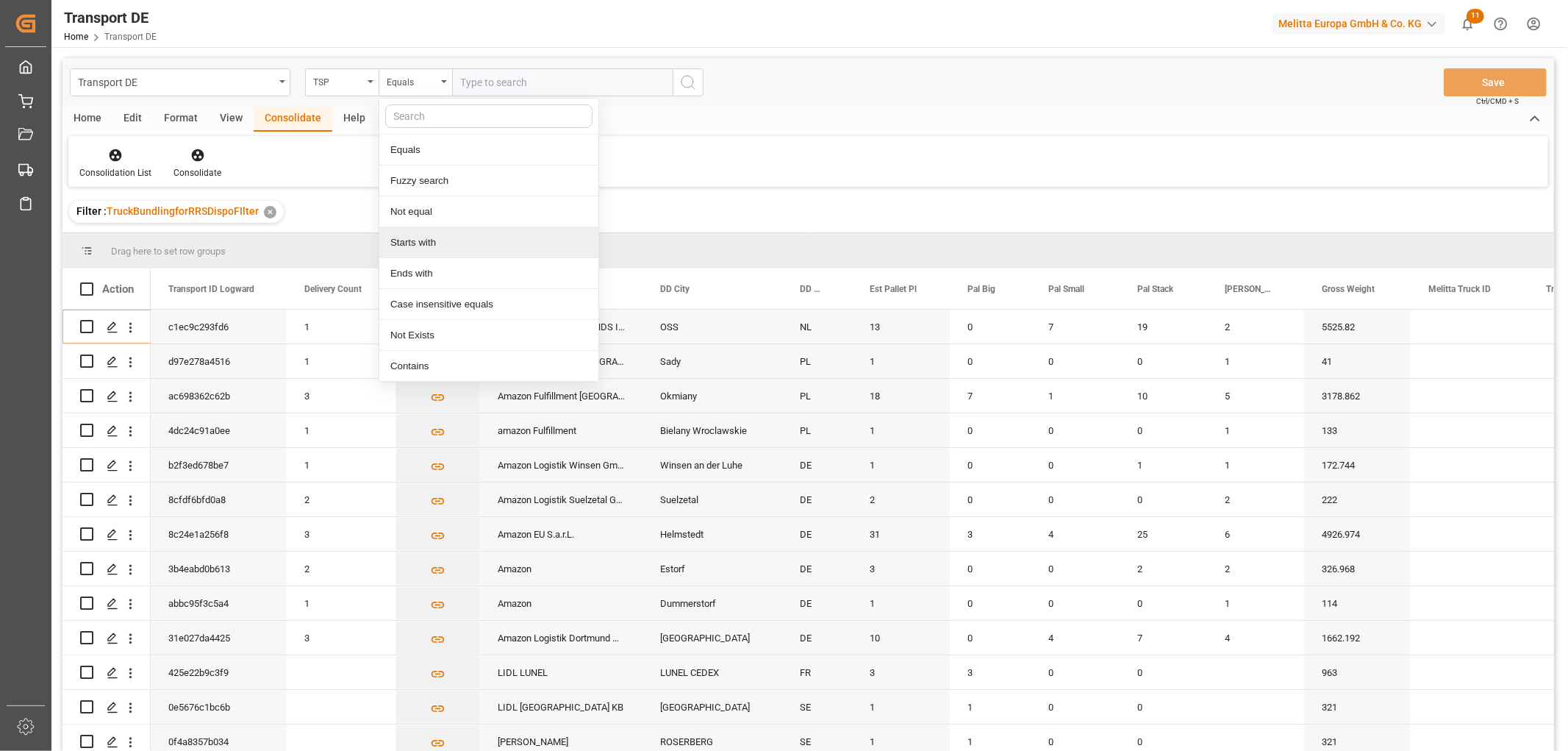
click at [413, 241] on div "Starts with" at bounding box center [489, 243] width 219 height 31
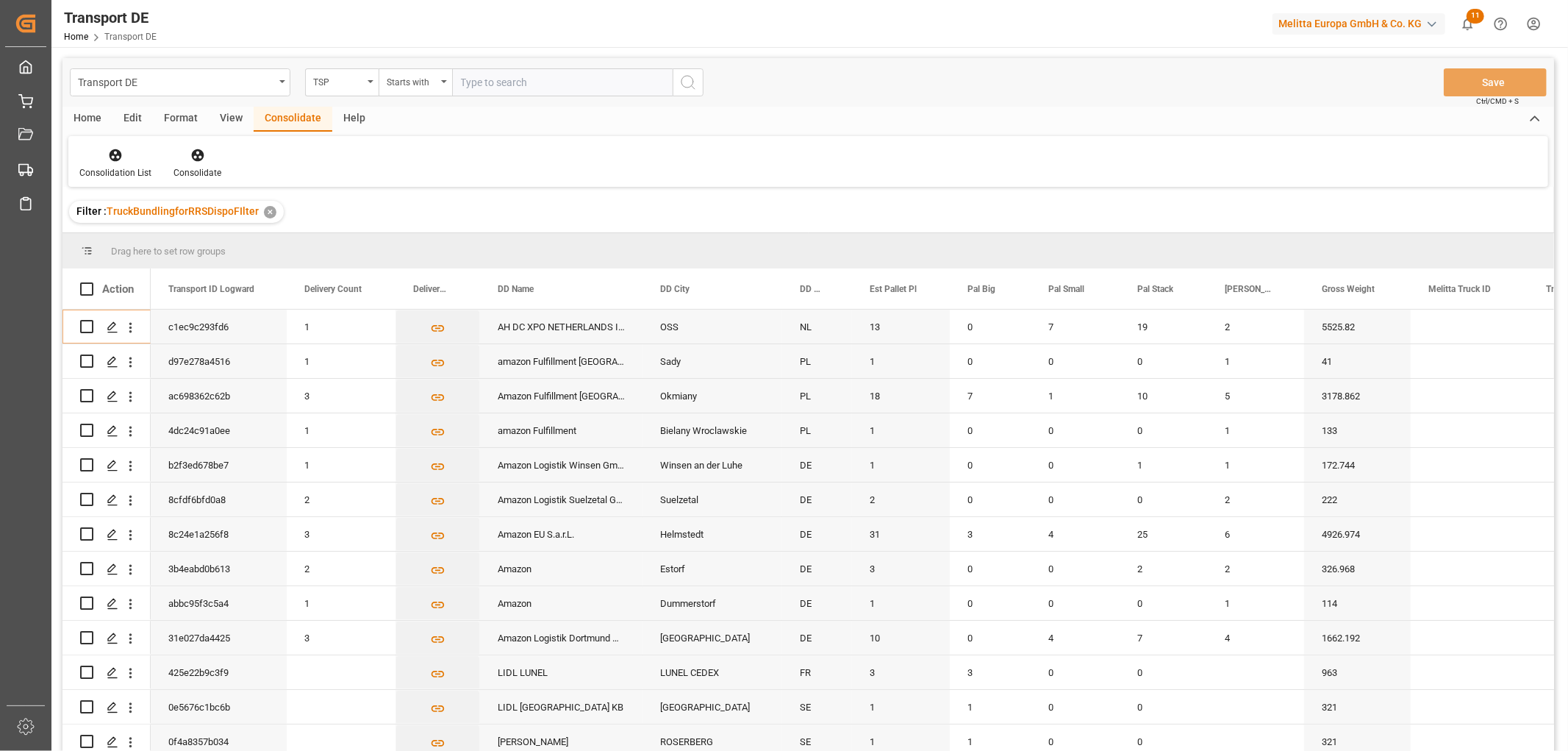
click at [483, 84] on input "text" at bounding box center [563, 82] width 221 height 28
type input "Hartmann"
click at [686, 81] on icon "search button" at bounding box center [688, 82] width 18 height 18
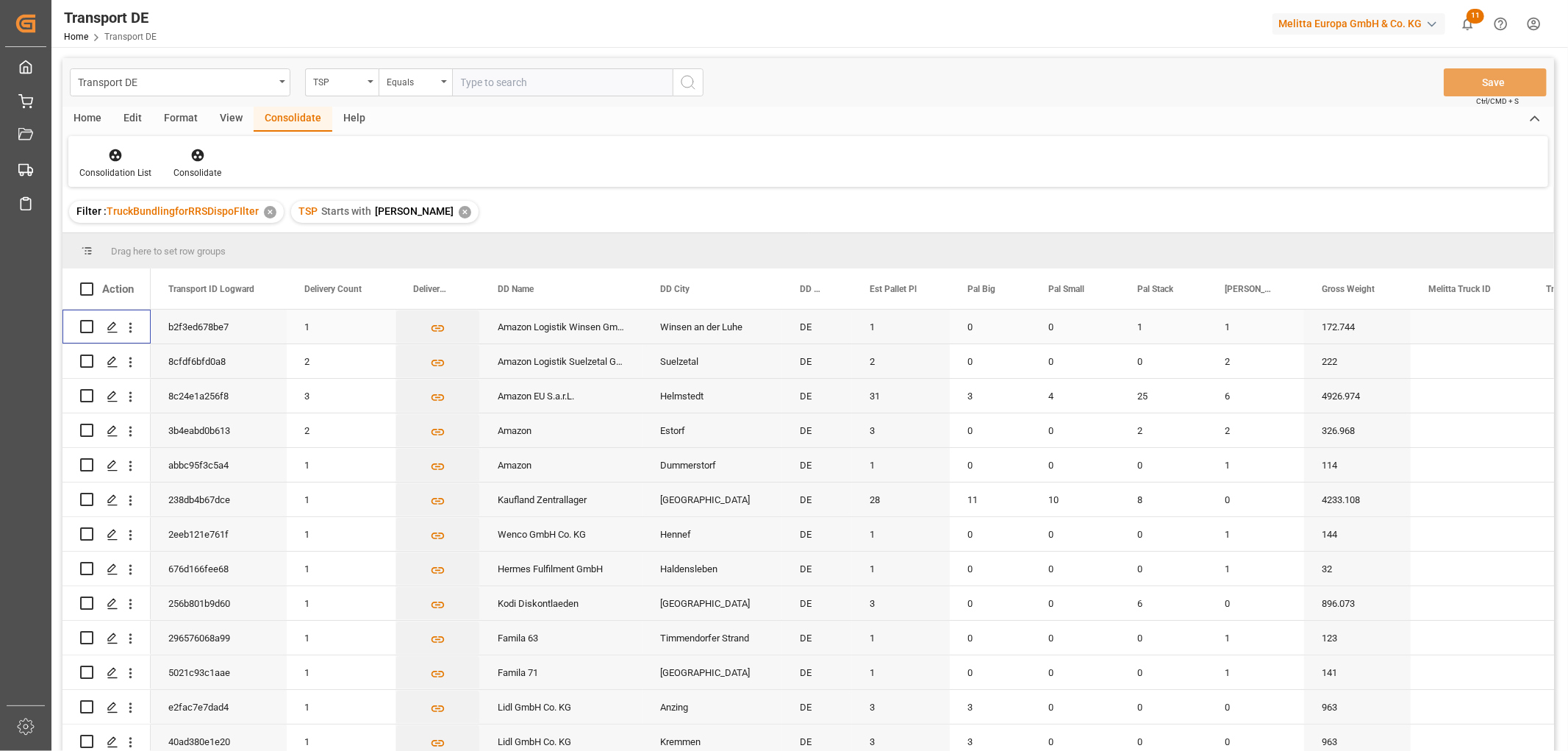
click at [89, 326] on input "Press Space to toggle row selection (unchecked)" at bounding box center [86, 327] width 13 height 13
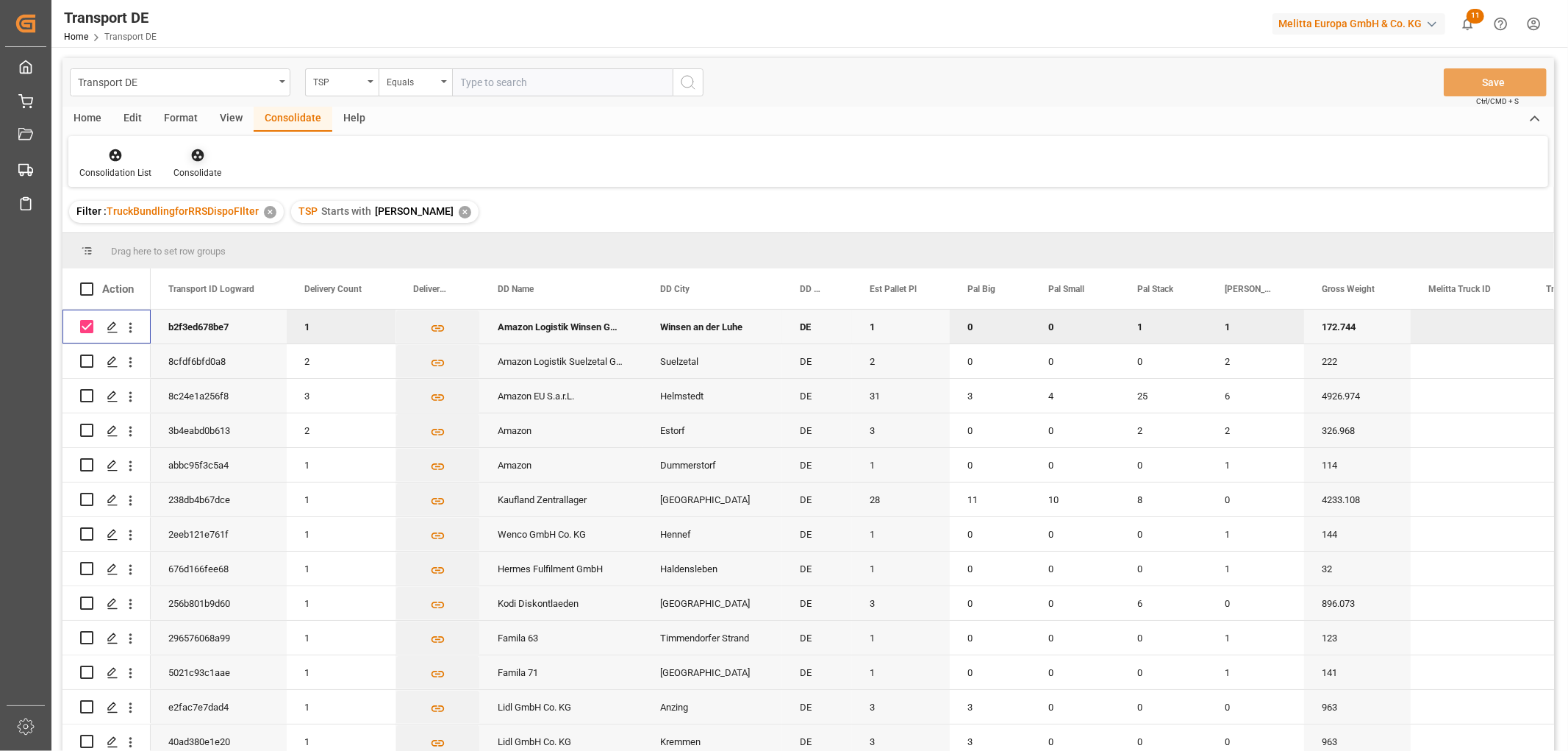
click at [193, 155] on icon at bounding box center [197, 155] width 12 height 12
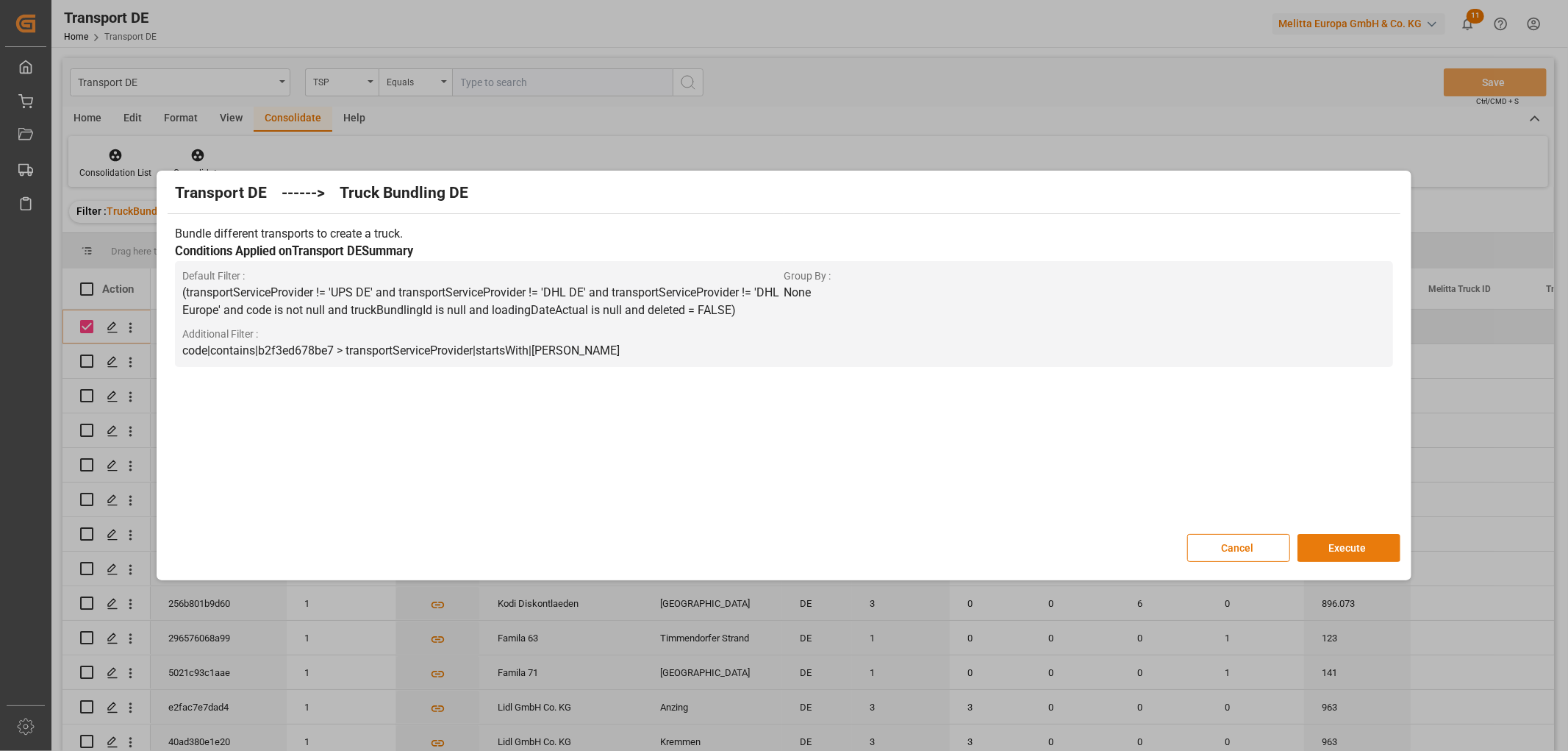
click at [1347, 547] on button "Execute" at bounding box center [1349, 548] width 103 height 28
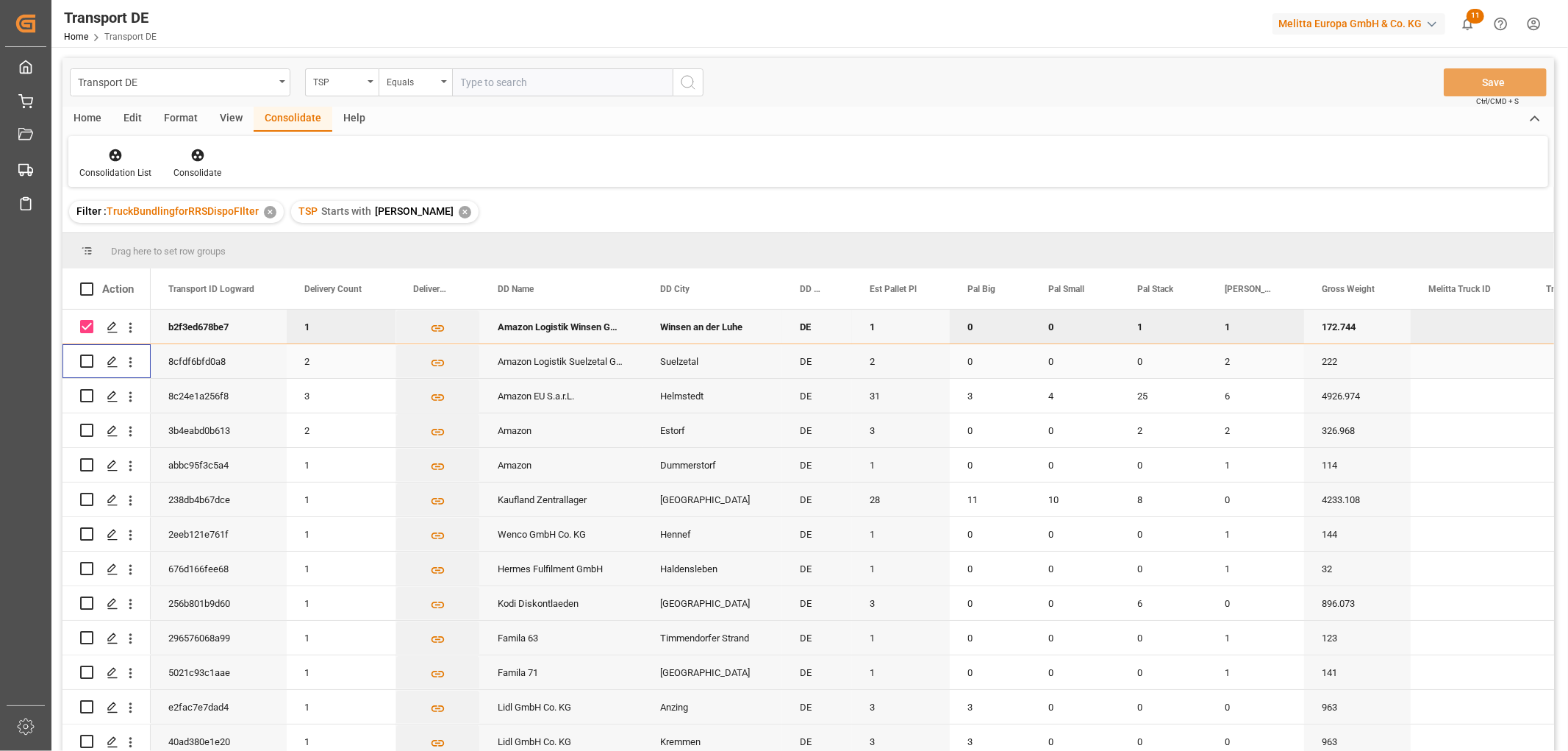
click at [85, 371] on div "Press SPACE to select this row." at bounding box center [86, 362] width 13 height 34
click at [89, 328] on input "Press Space to toggle row selection (checked)" at bounding box center [86, 327] width 13 height 13
checkbox input "false"
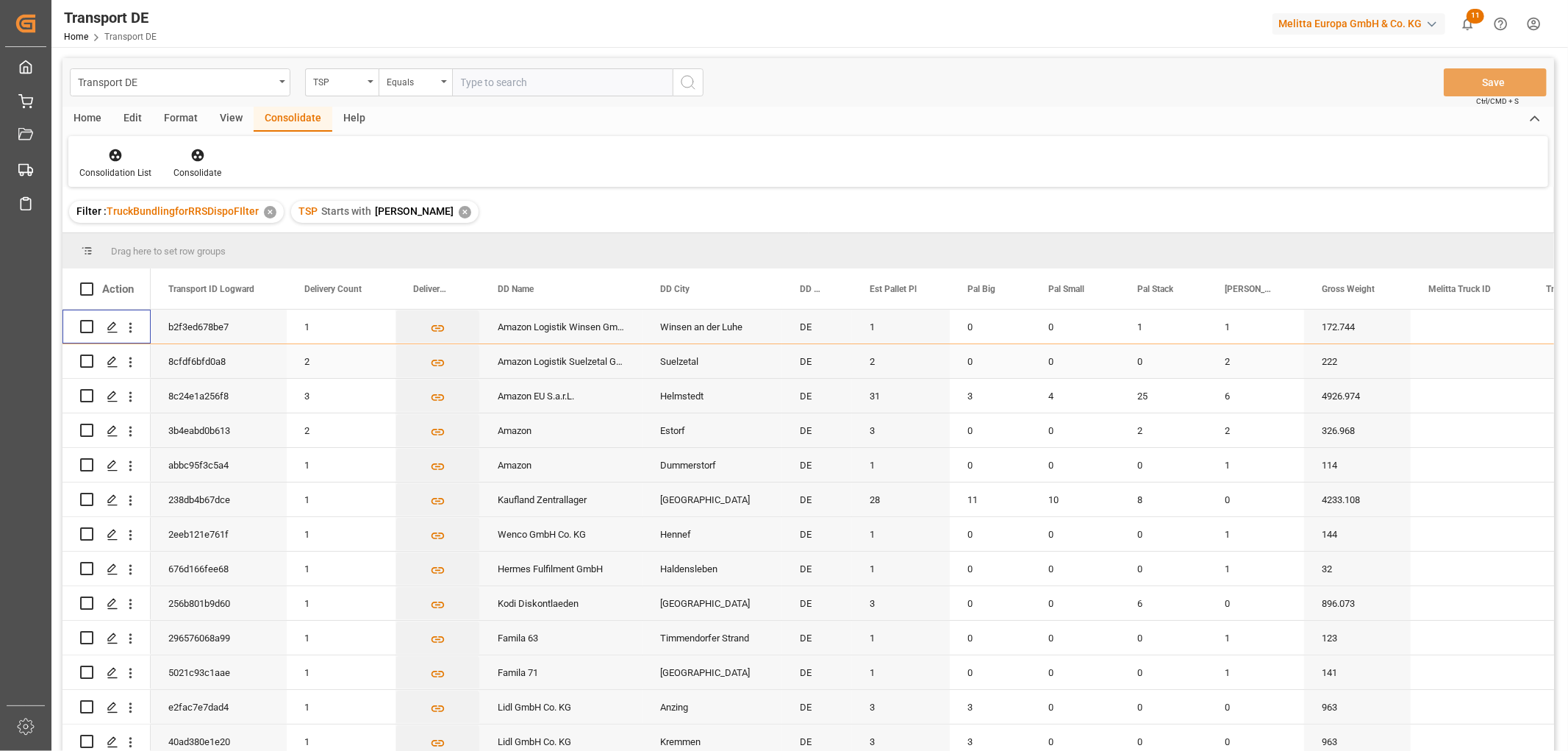
click at [89, 362] on input "Press Space to toggle row selection (unchecked)" at bounding box center [86, 361] width 13 height 13
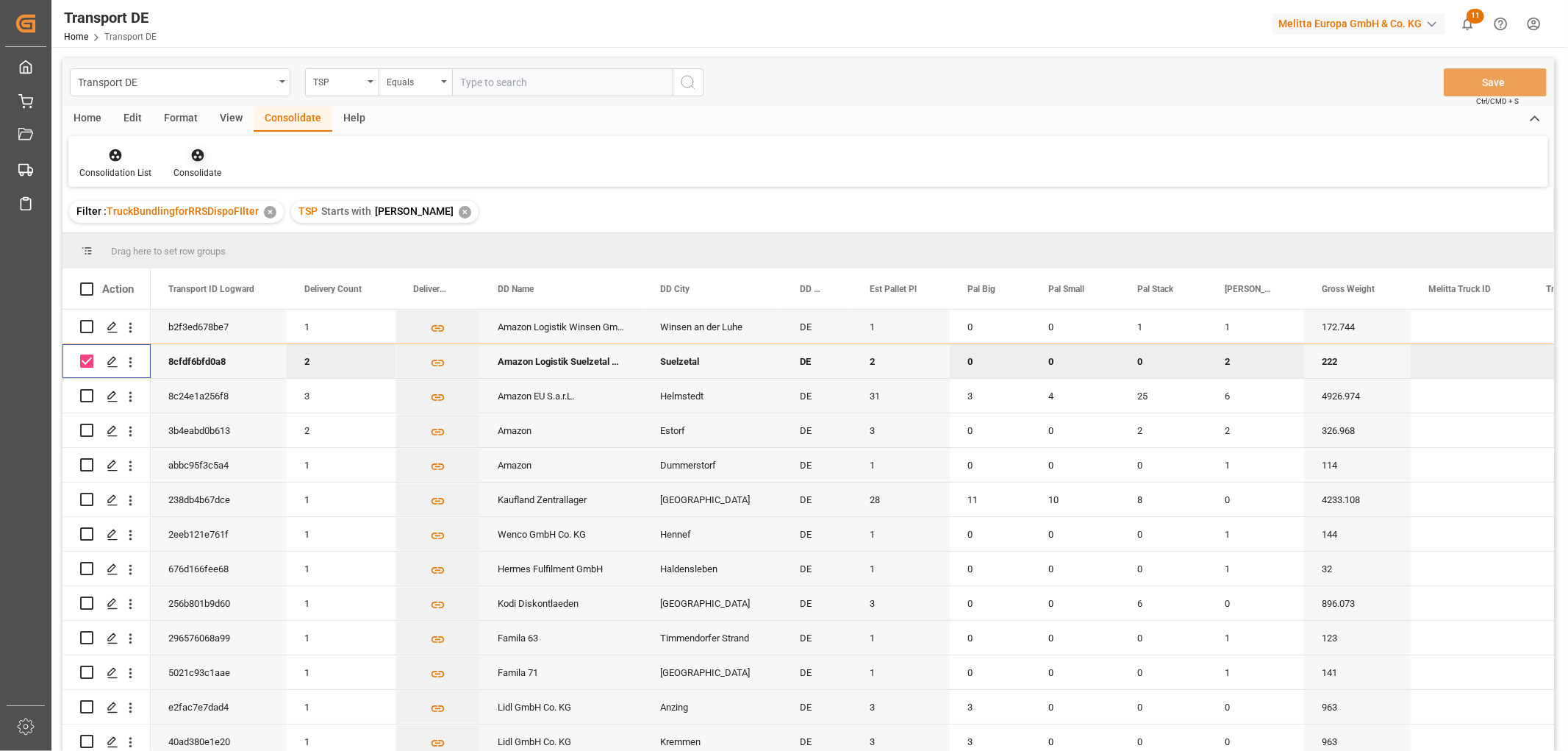
click at [193, 156] on icon at bounding box center [197, 155] width 15 height 15
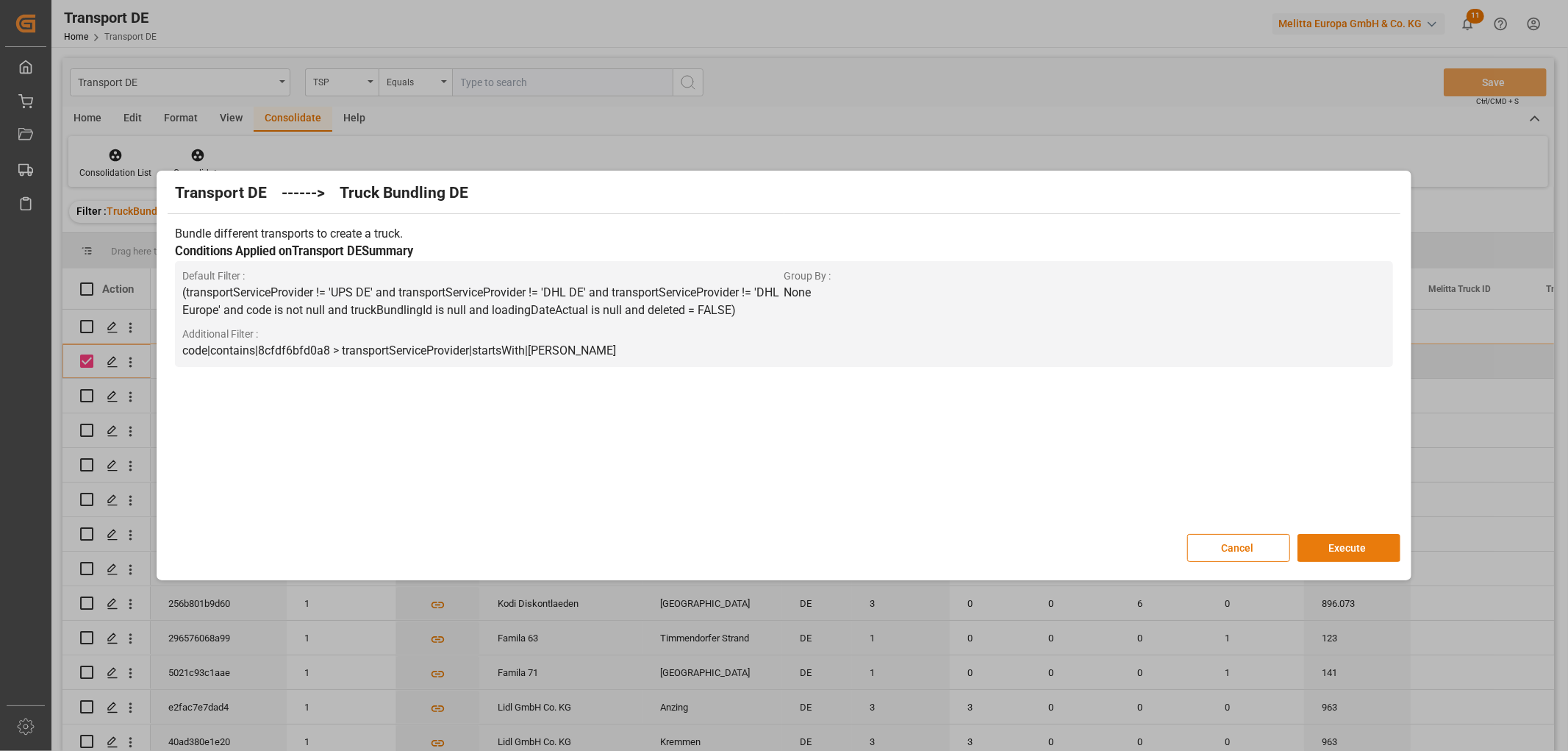
click at [1355, 546] on button "Execute" at bounding box center [1349, 548] width 103 height 28
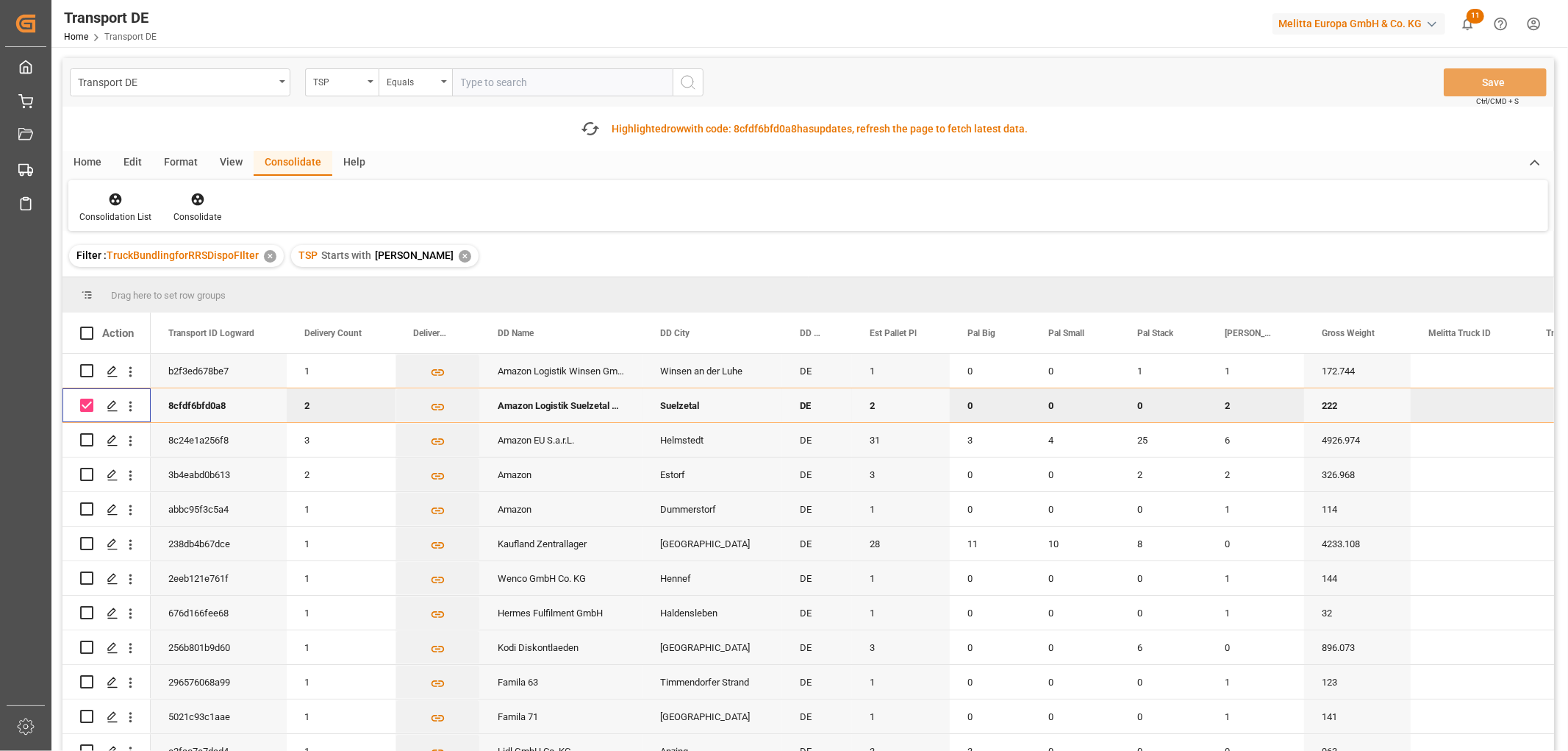
click at [86, 408] on input "Press Space to toggle row selection (checked)" at bounding box center [86, 405] width 13 height 13
checkbox input "false"
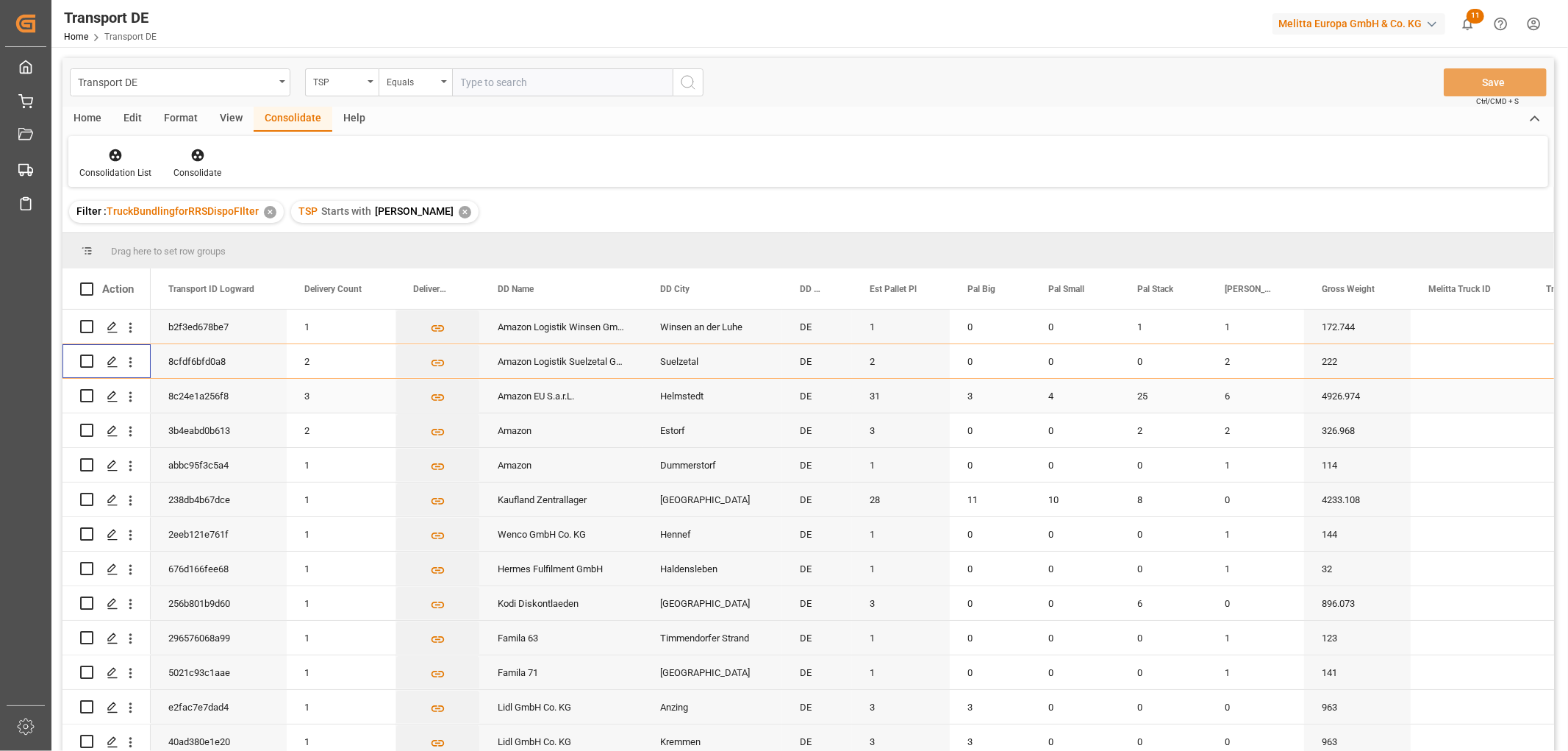
click at [90, 392] on input "Press Space to toggle row selection (unchecked)" at bounding box center [86, 396] width 13 height 13
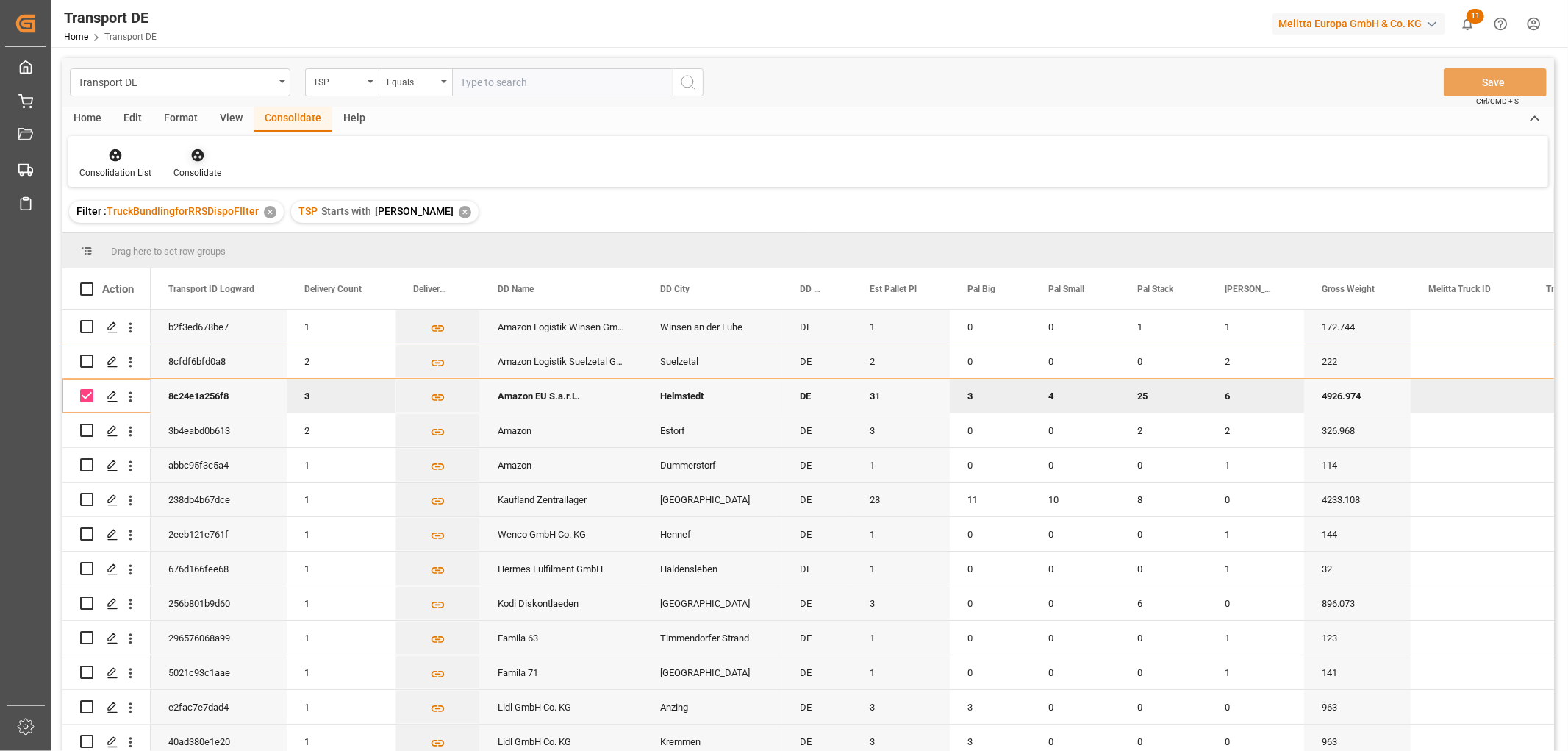
click at [197, 153] on icon at bounding box center [197, 155] width 12 height 12
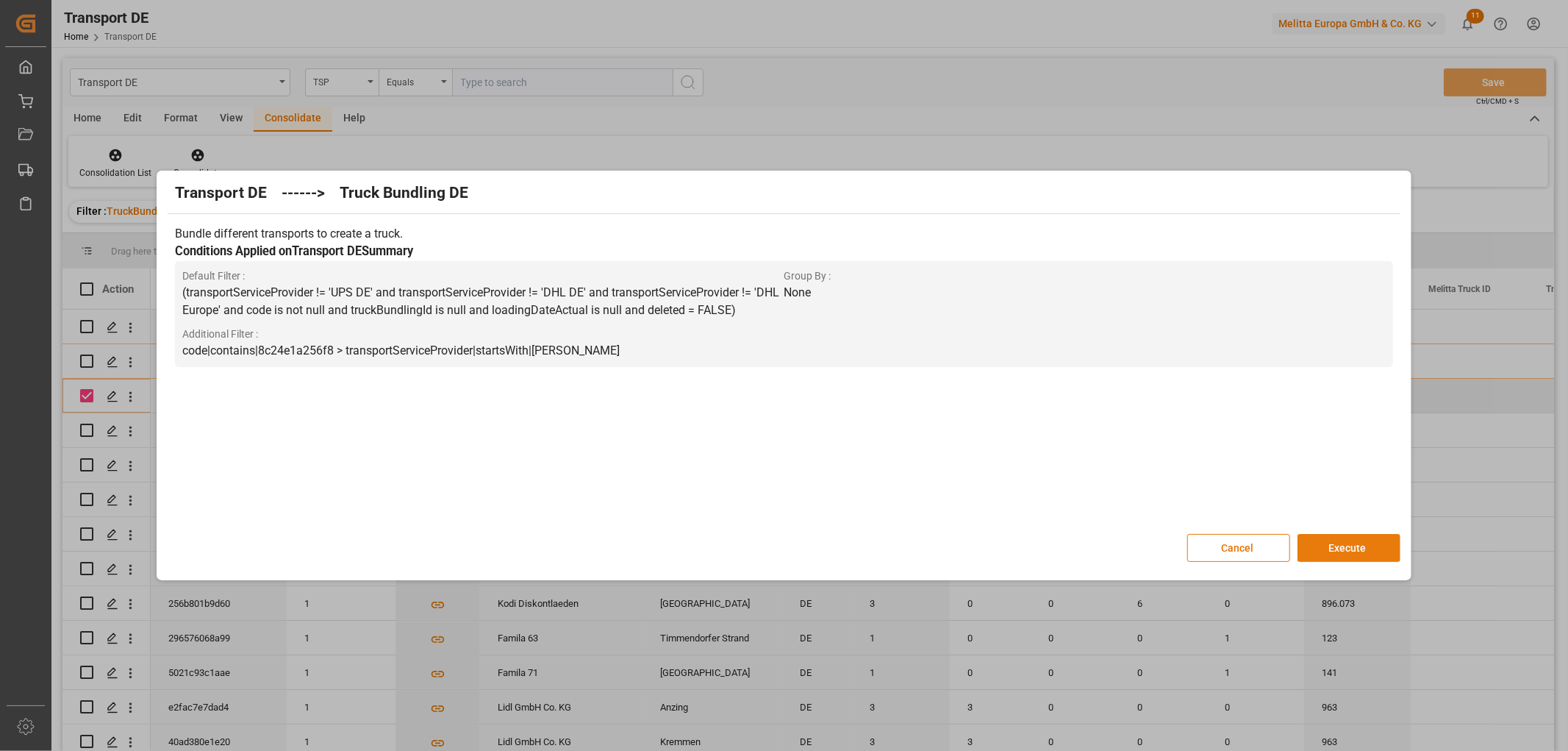
click at [1354, 549] on button "Execute" at bounding box center [1349, 548] width 103 height 28
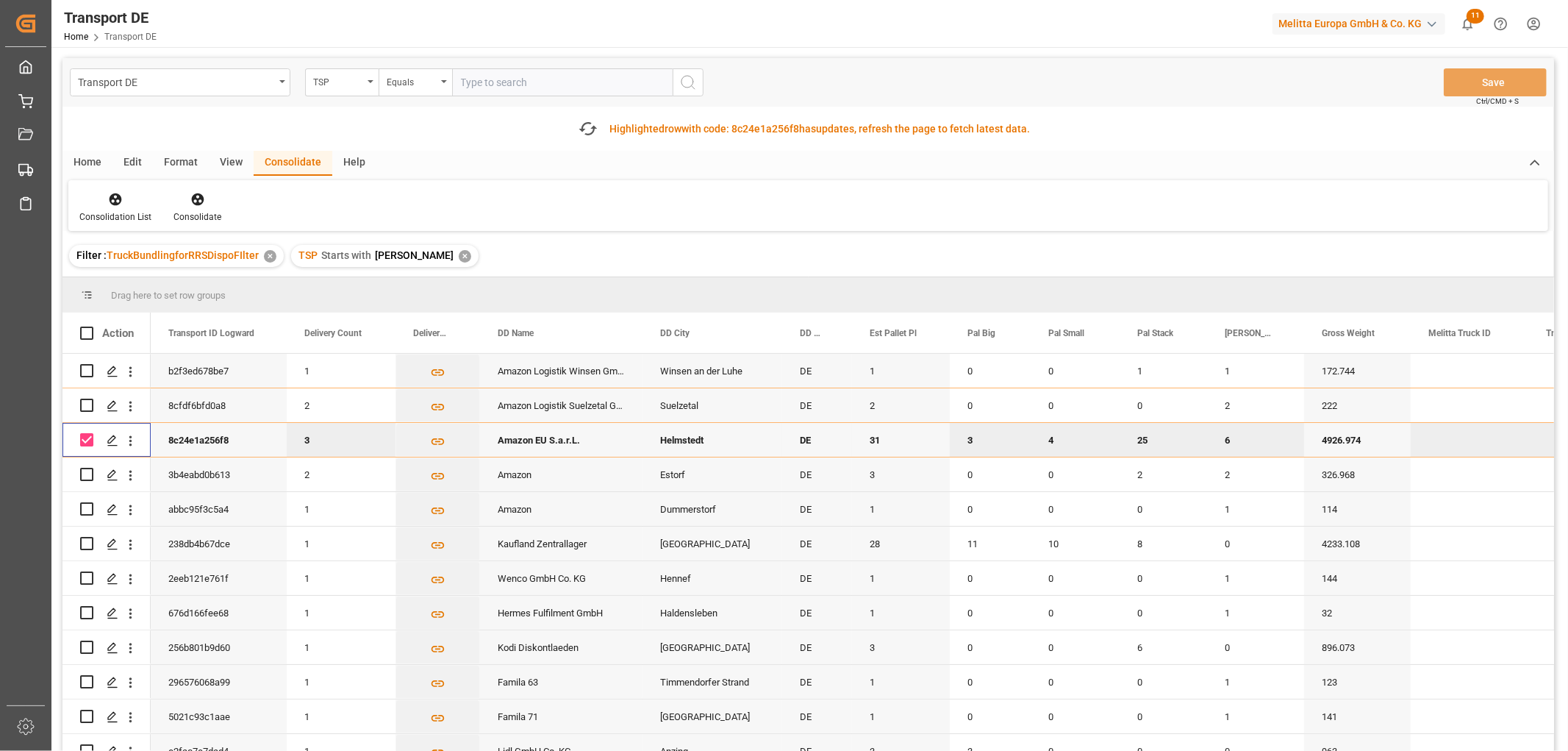
click at [84, 442] on input "Press Space to toggle row selection (checked)" at bounding box center [86, 439] width 13 height 13
checkbox input "false"
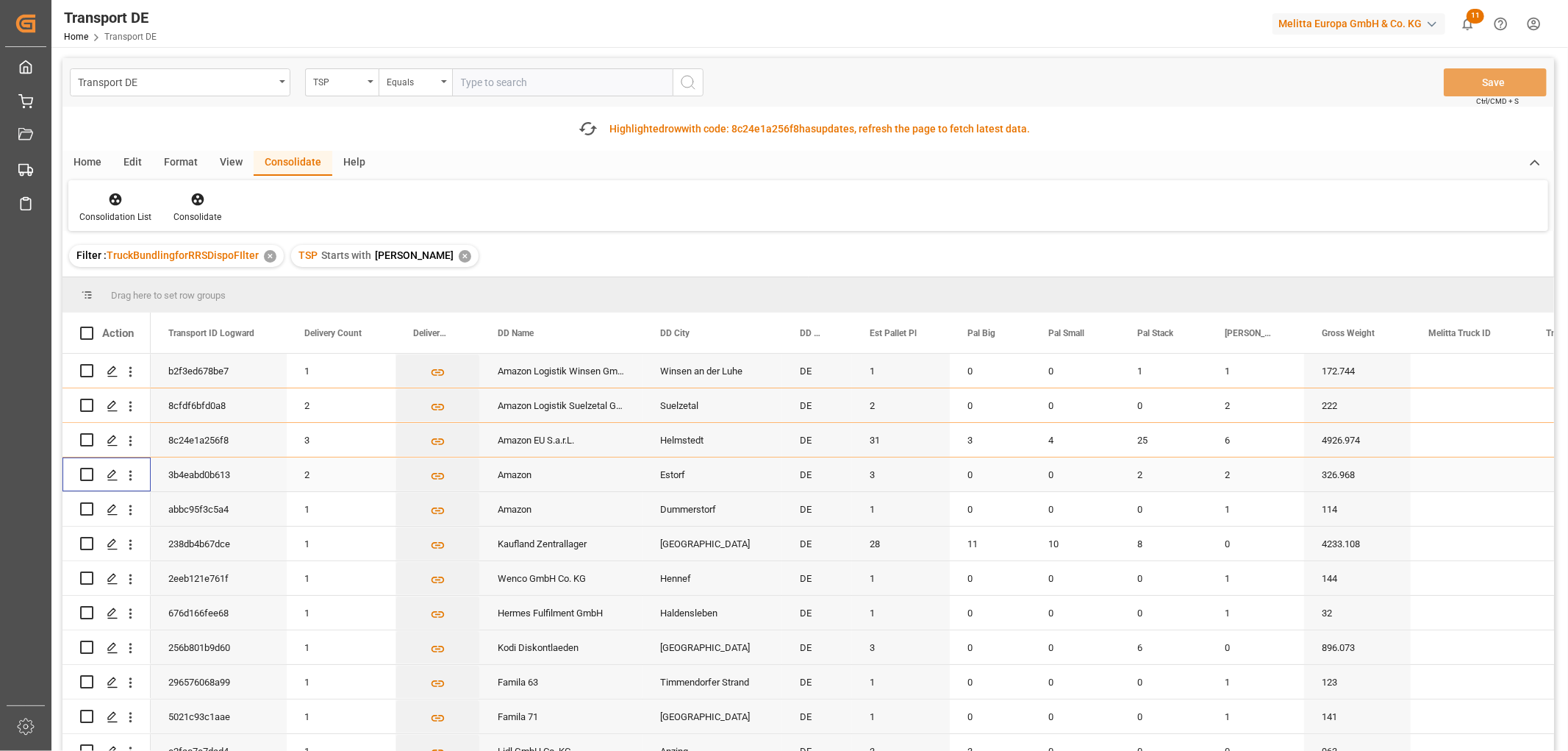
click at [86, 476] on input "Press Space to toggle row selection (unchecked)" at bounding box center [86, 474] width 13 height 13
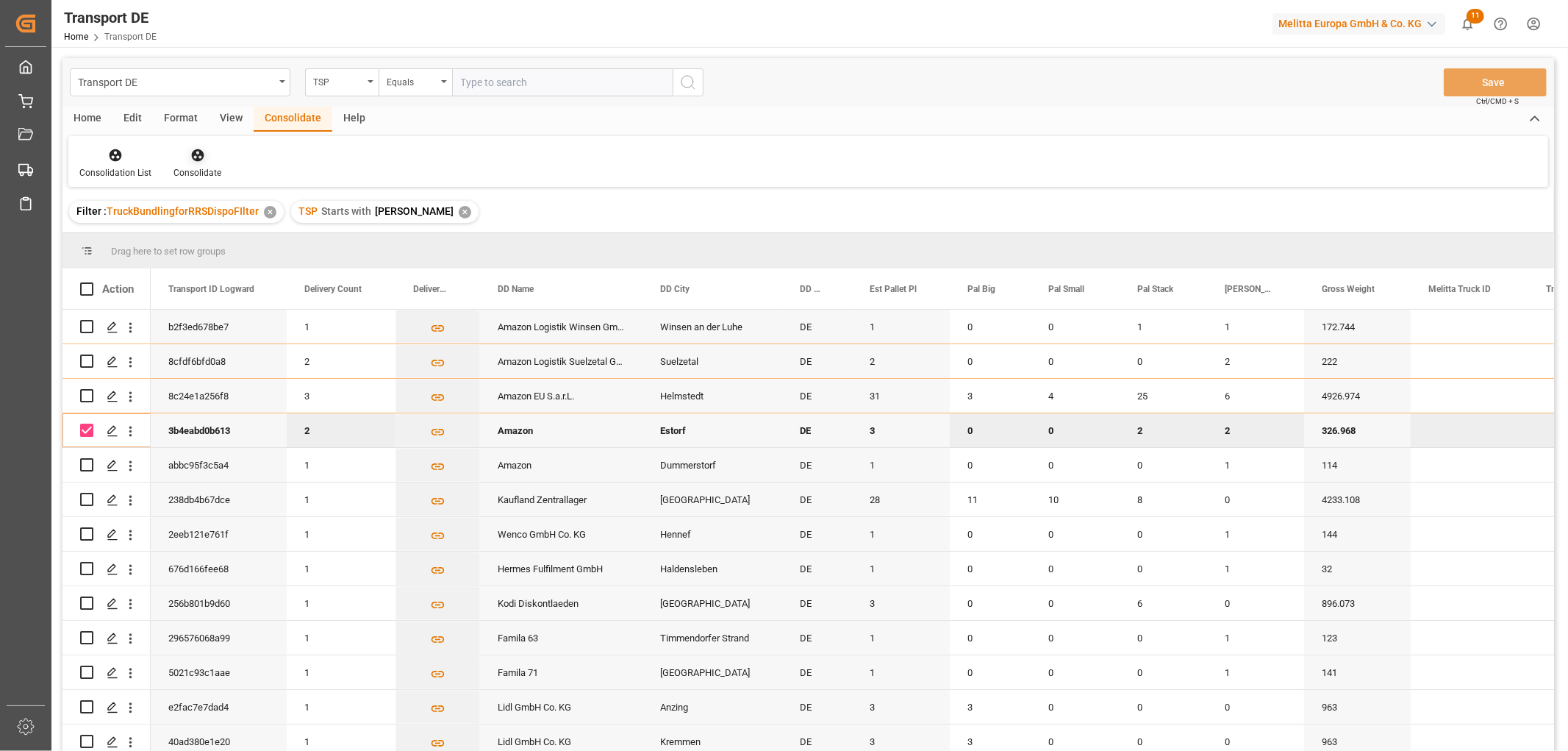
click at [195, 155] on icon at bounding box center [197, 155] width 12 height 12
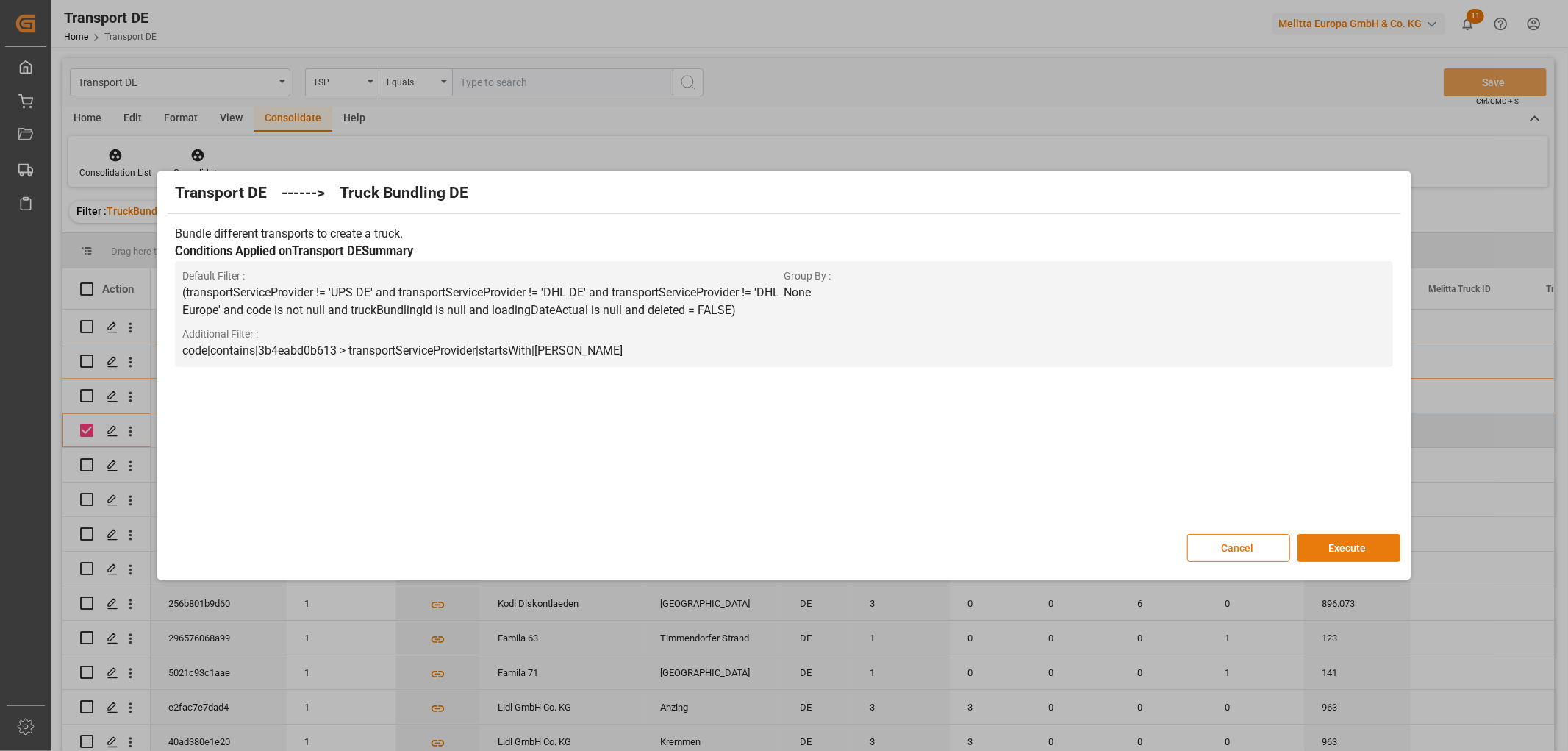
click at [1339, 545] on button "Execute" at bounding box center [1349, 548] width 103 height 28
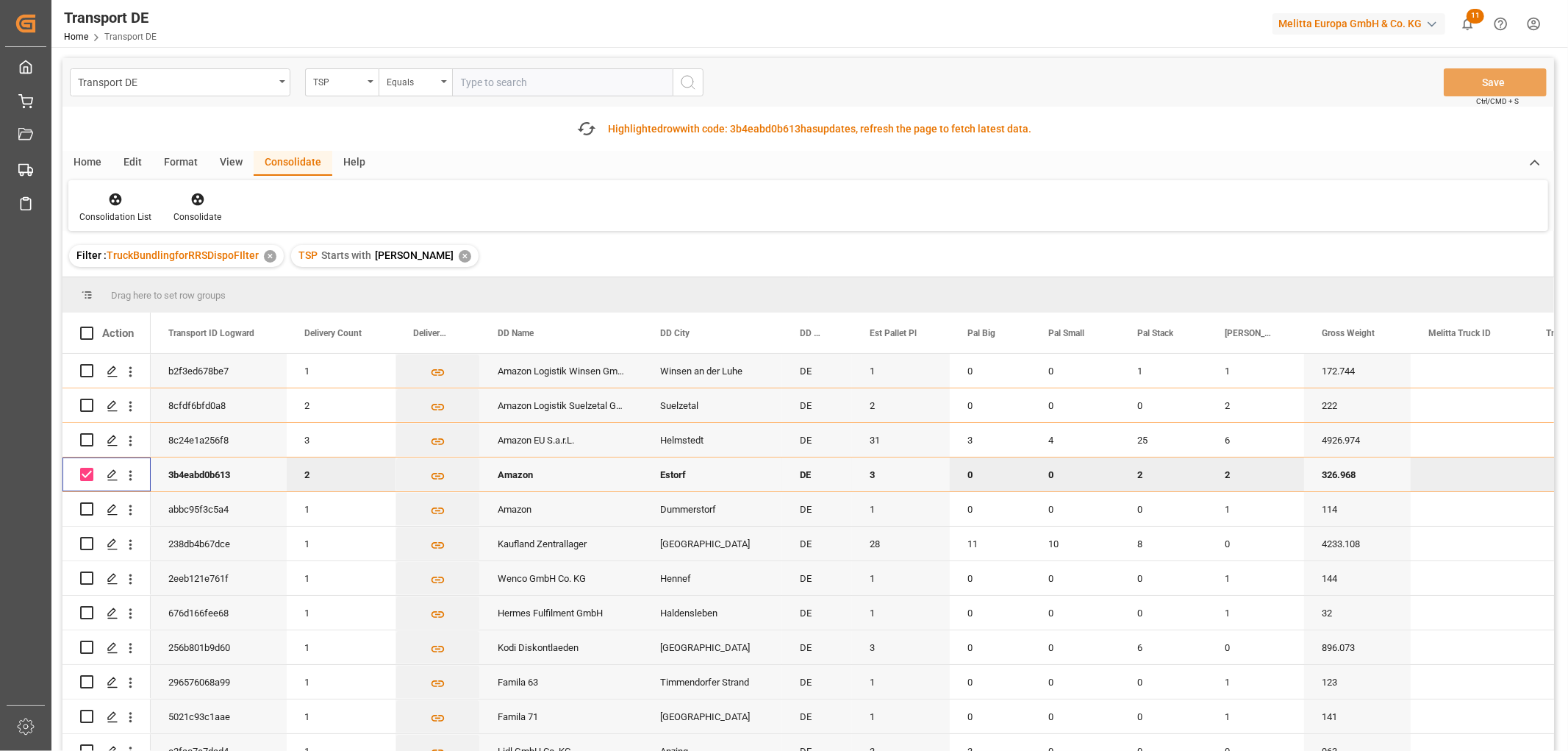
click at [89, 475] on input "Press Space to toggle row selection (checked)" at bounding box center [86, 474] width 13 height 13
checkbox input "false"
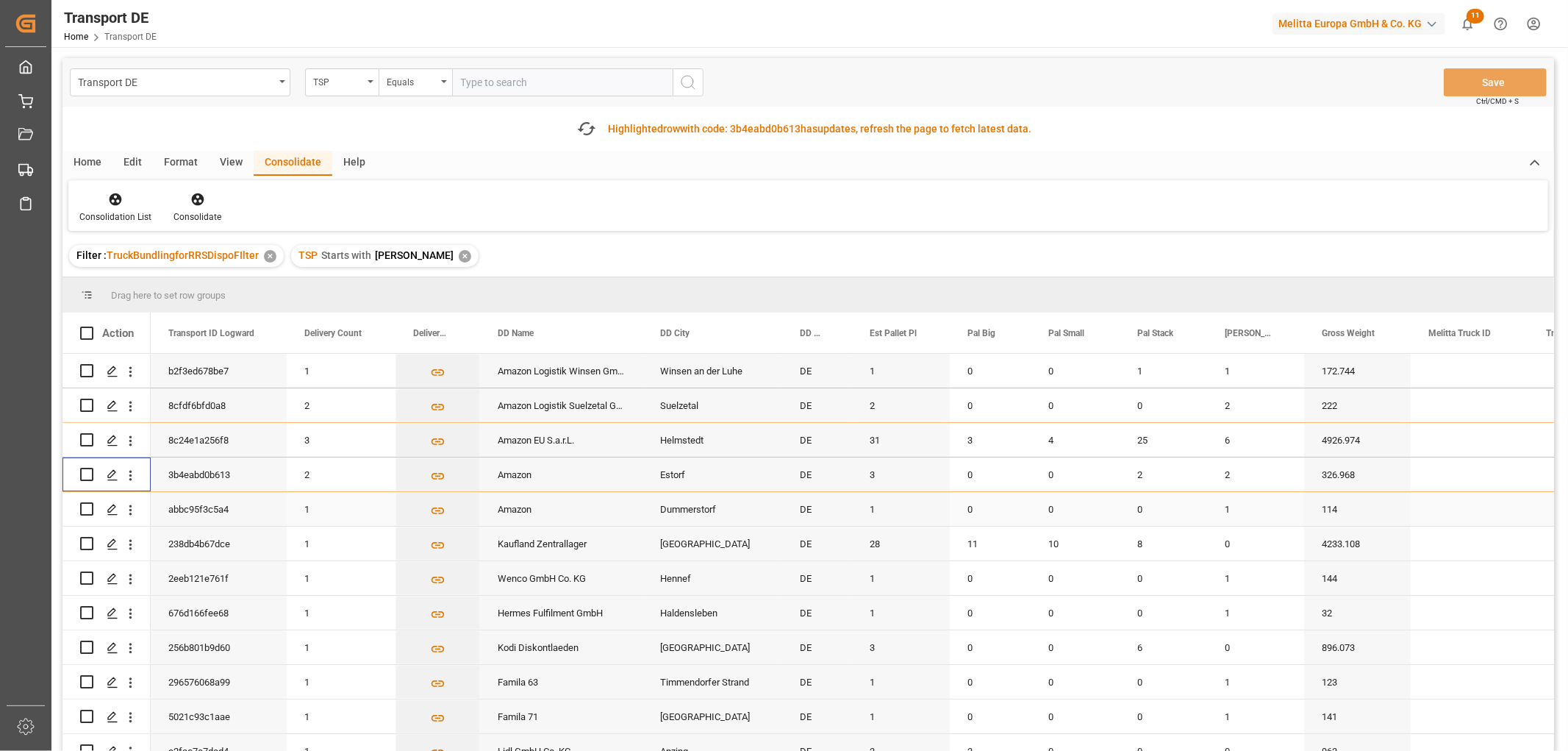
click at [89, 506] on input "Press Space to toggle row selection (unchecked)" at bounding box center [86, 508] width 13 height 13
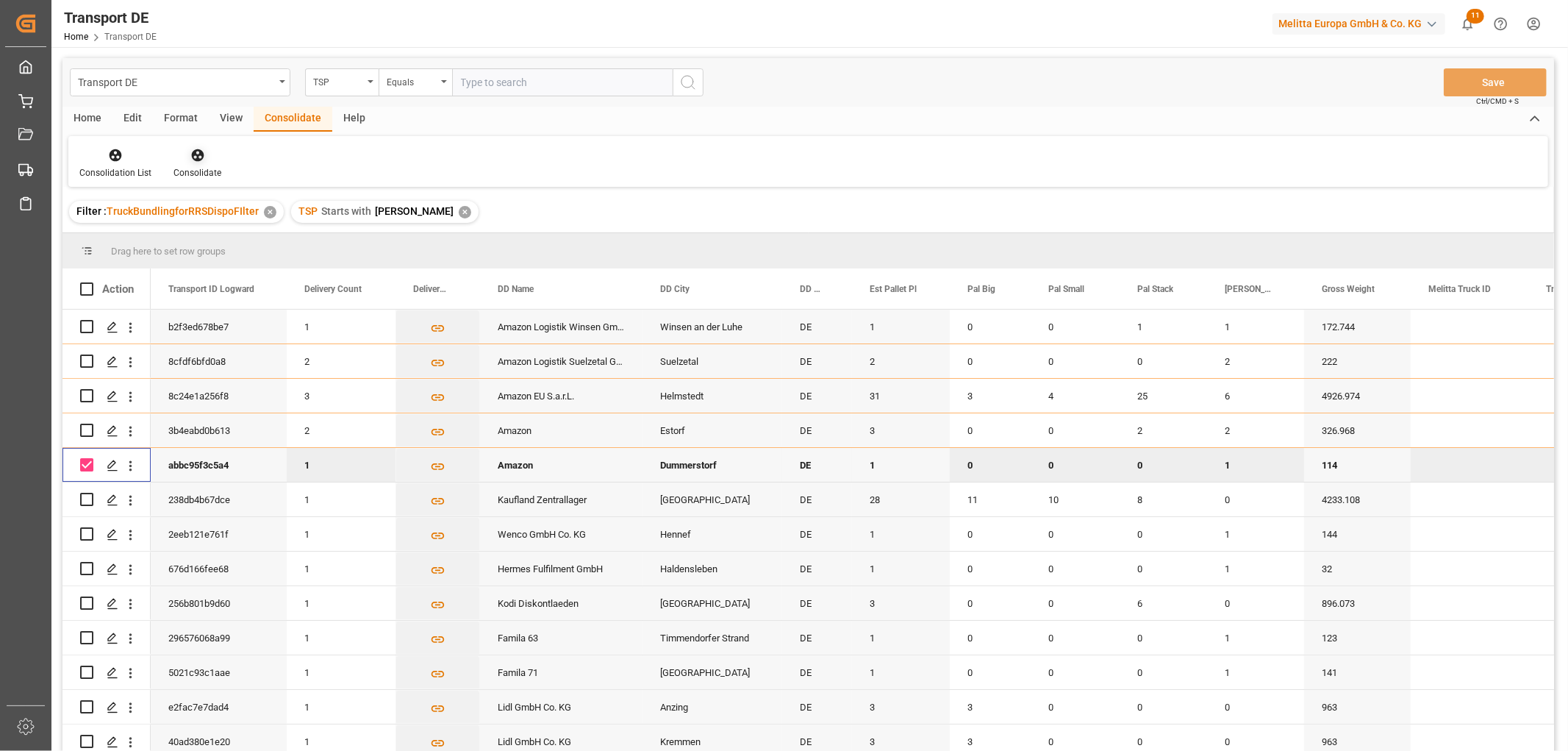
click at [192, 157] on icon at bounding box center [197, 155] width 15 height 15
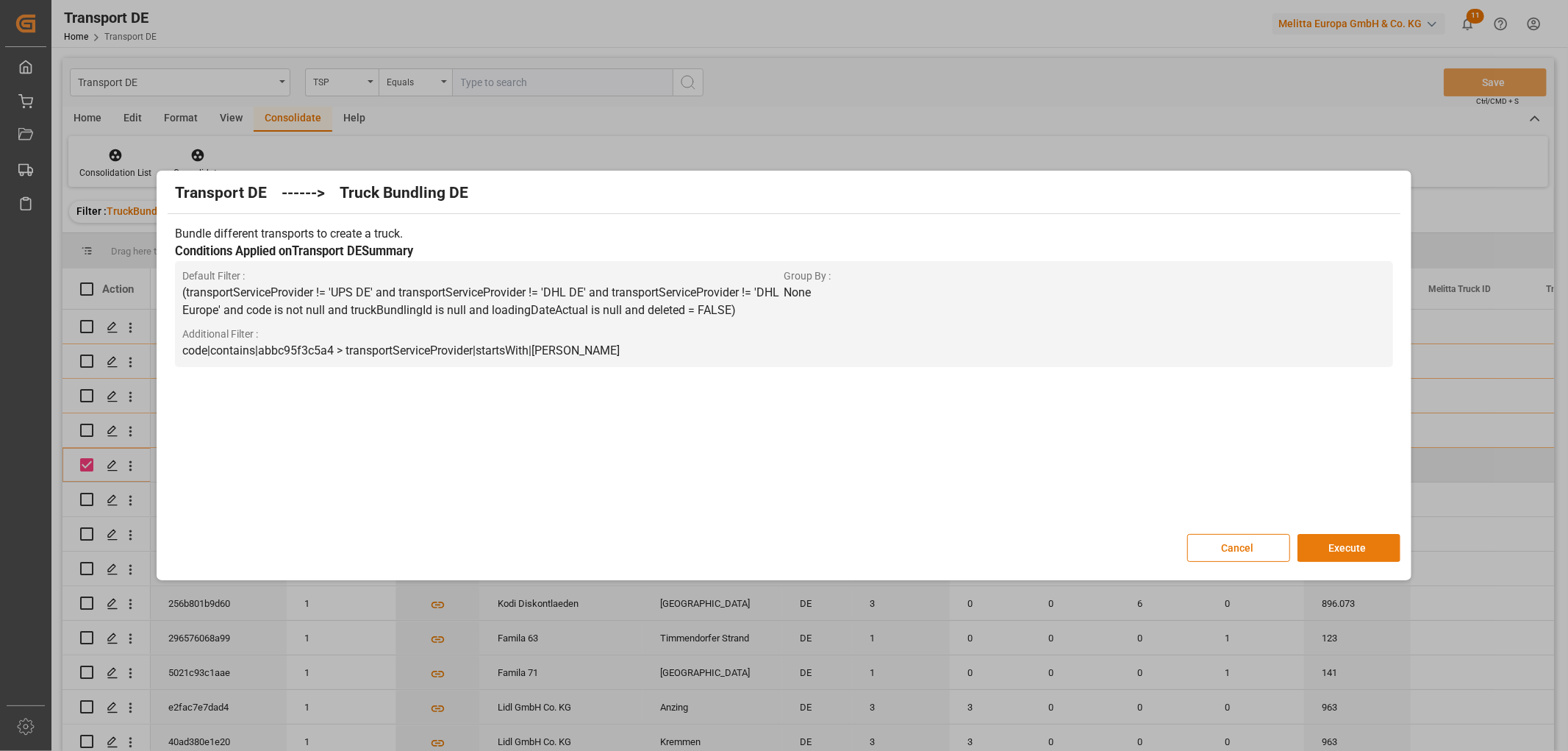
click at [1343, 547] on button "Execute" at bounding box center [1349, 548] width 103 height 28
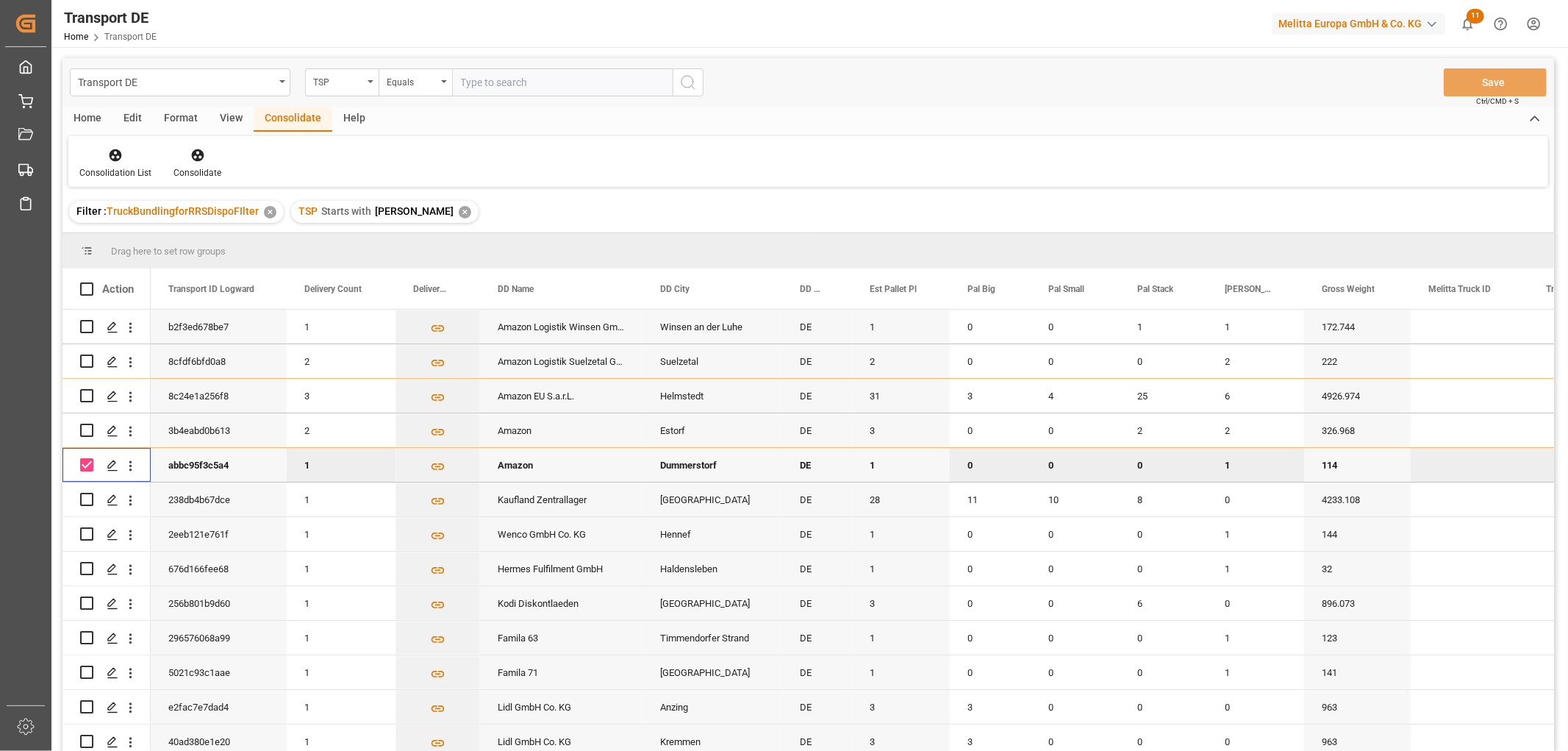
click at [87, 465] on input "Press Space to toggle row selection (checked)" at bounding box center [86, 465] width 13 height 13
checkbox input "false"
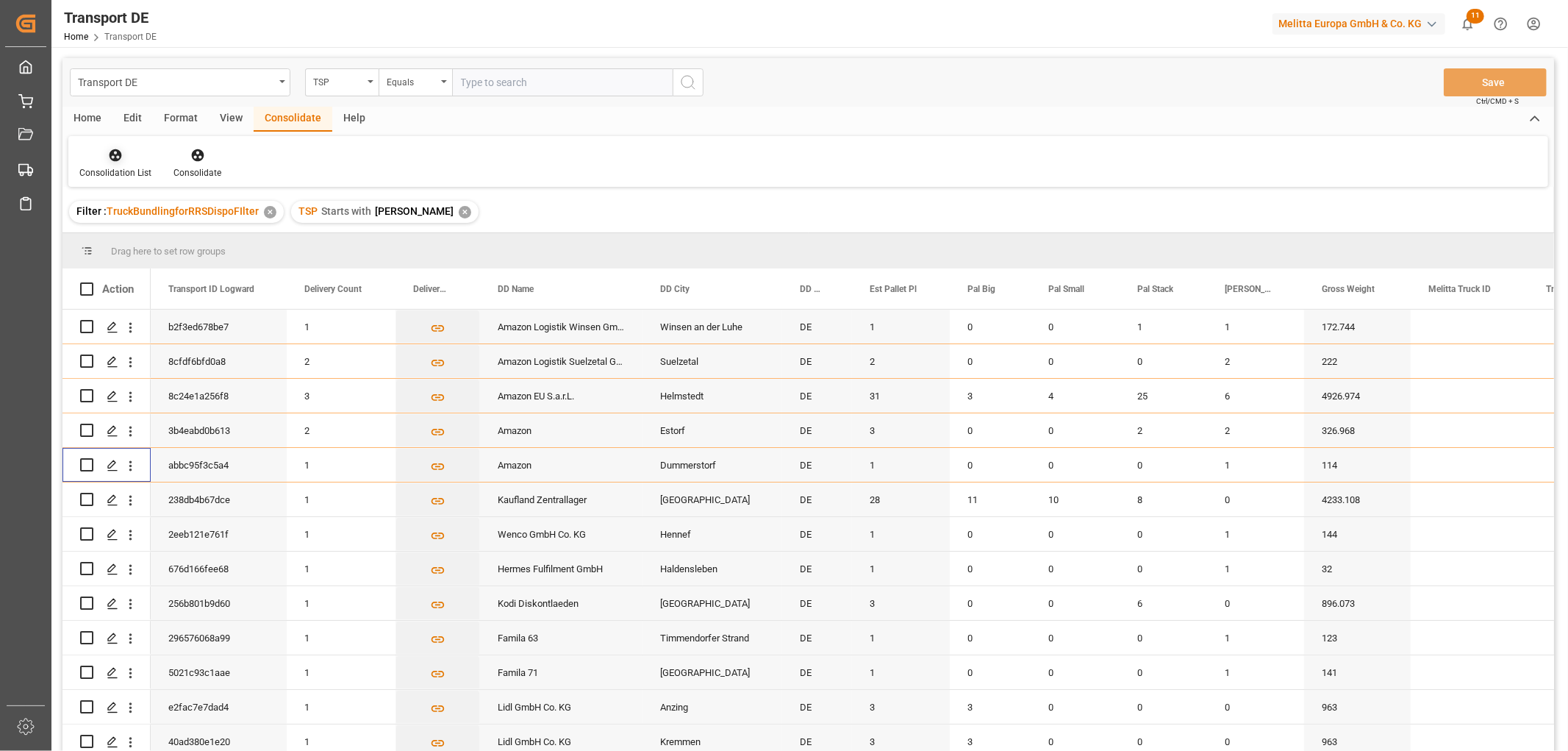
click at [114, 152] on icon at bounding box center [115, 155] width 15 height 15
click at [141, 236] on div "Transport DE TSP Equals Save Ctrl/CMD + S Home Edit Format View Consolidate Hel…" at bounding box center [808, 424] width 1492 height 732
click at [458, 214] on div "✕" at bounding box center [465, 212] width 12 height 12
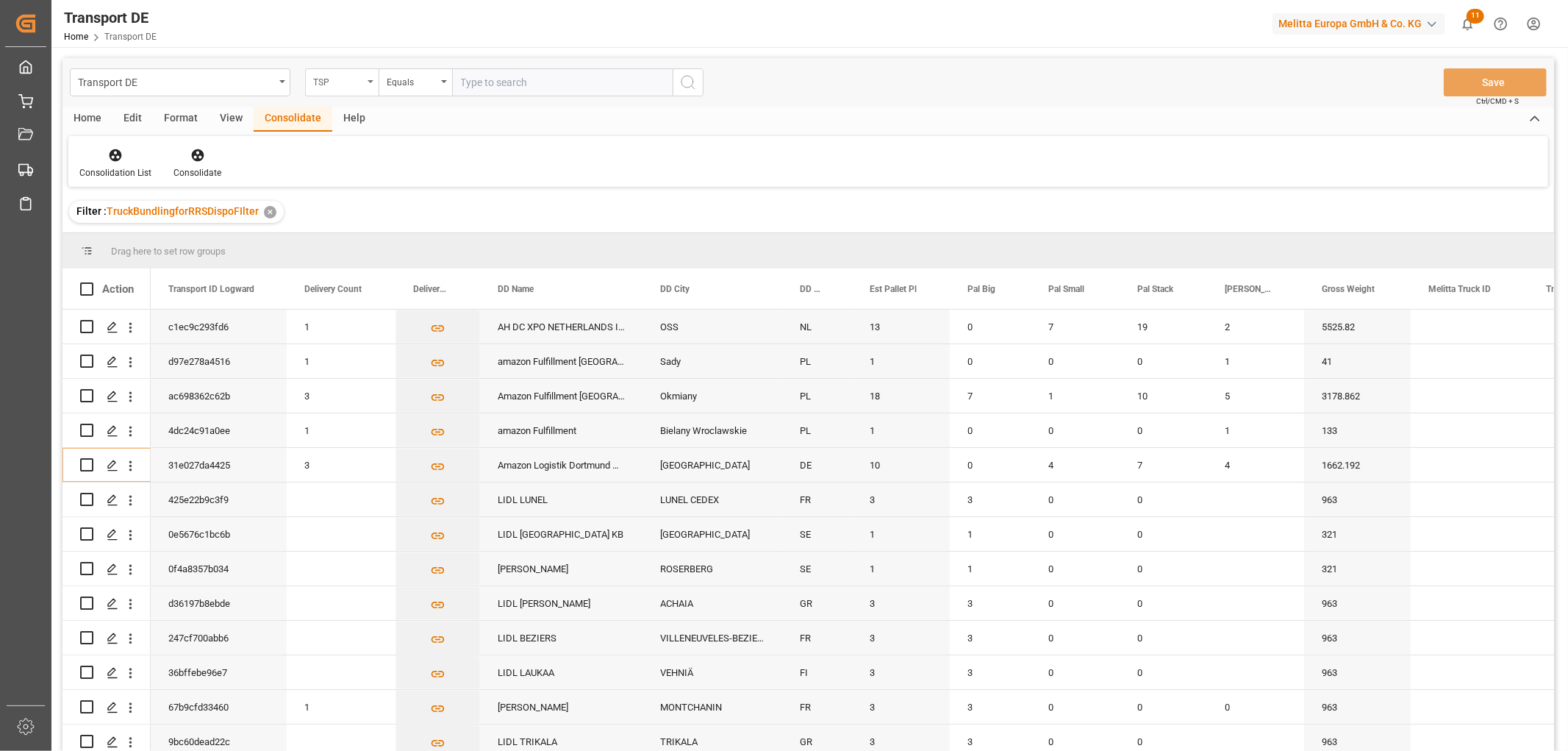
click at [333, 79] on div "TSP" at bounding box center [338, 81] width 50 height 17
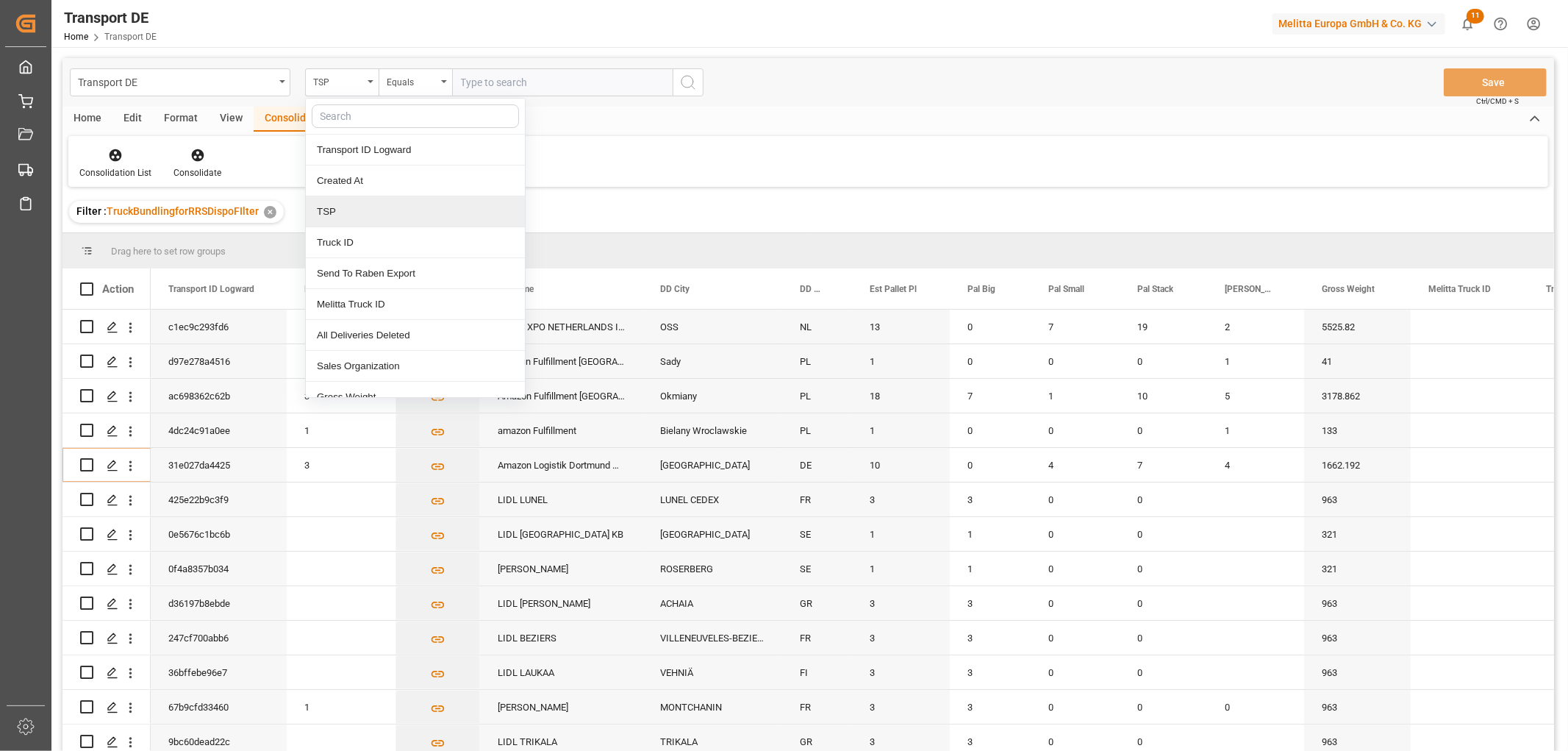
click at [336, 215] on div "TSP" at bounding box center [416, 212] width 219 height 31
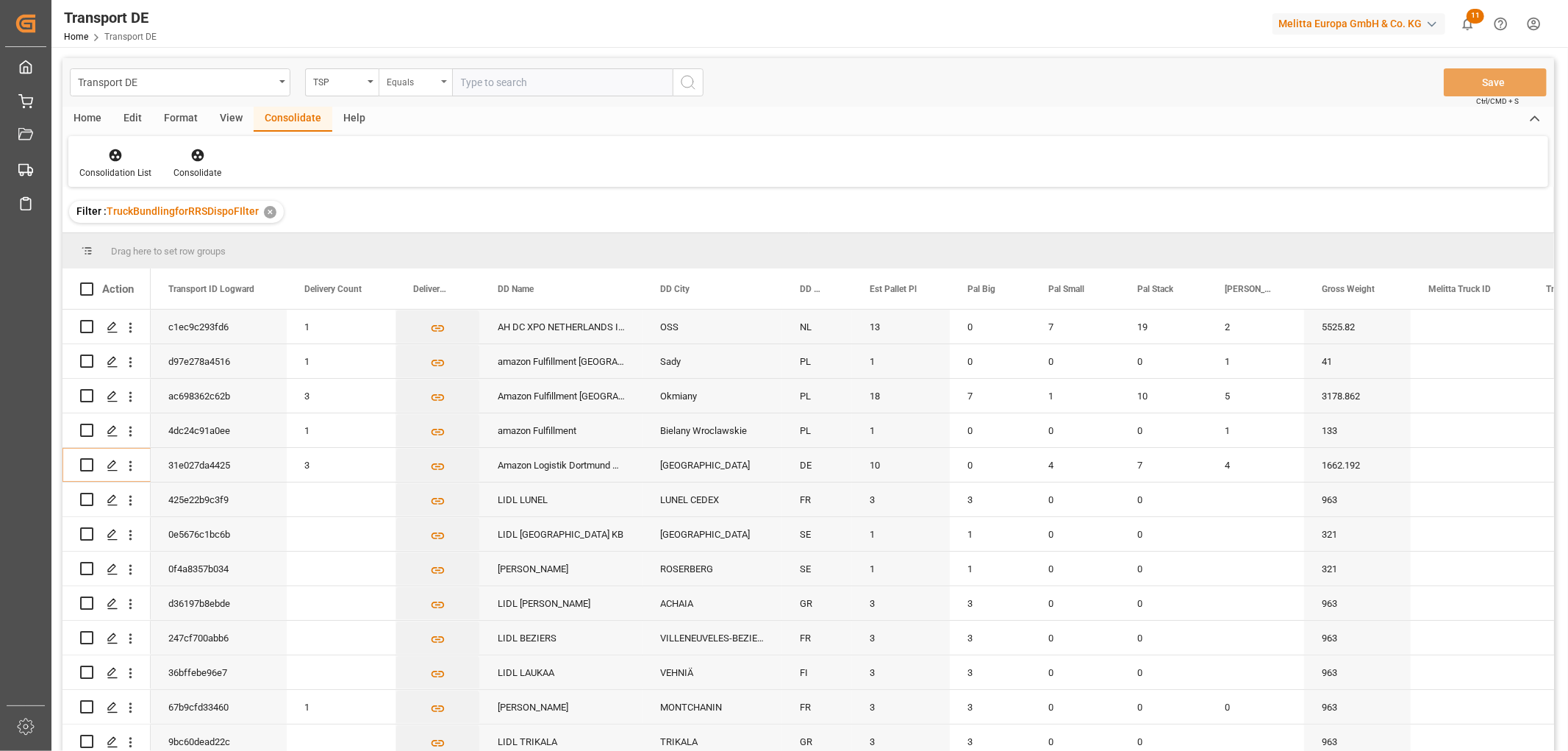
click at [420, 85] on div "Equals" at bounding box center [412, 81] width 50 height 17
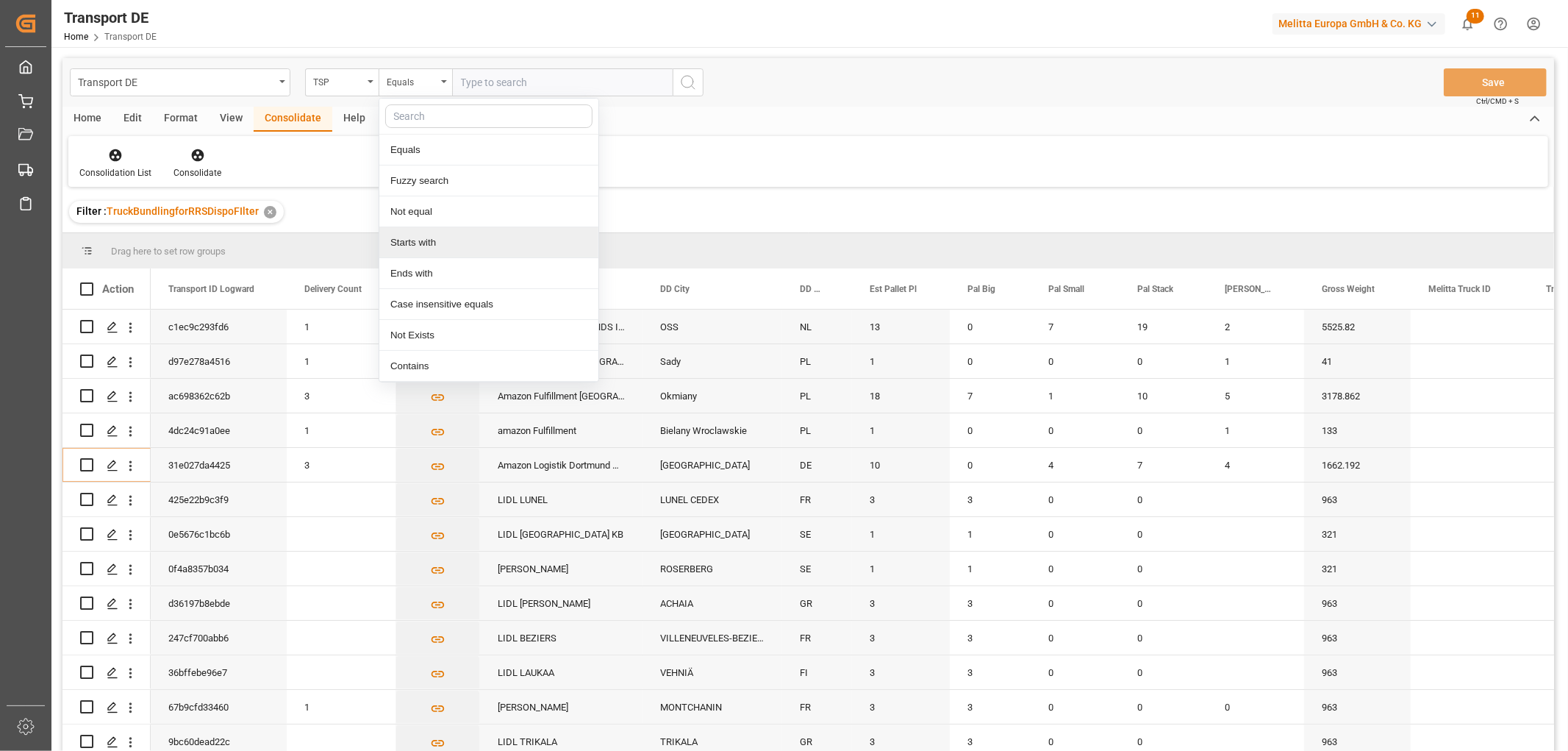
click at [394, 245] on div "Starts with" at bounding box center [489, 243] width 219 height 31
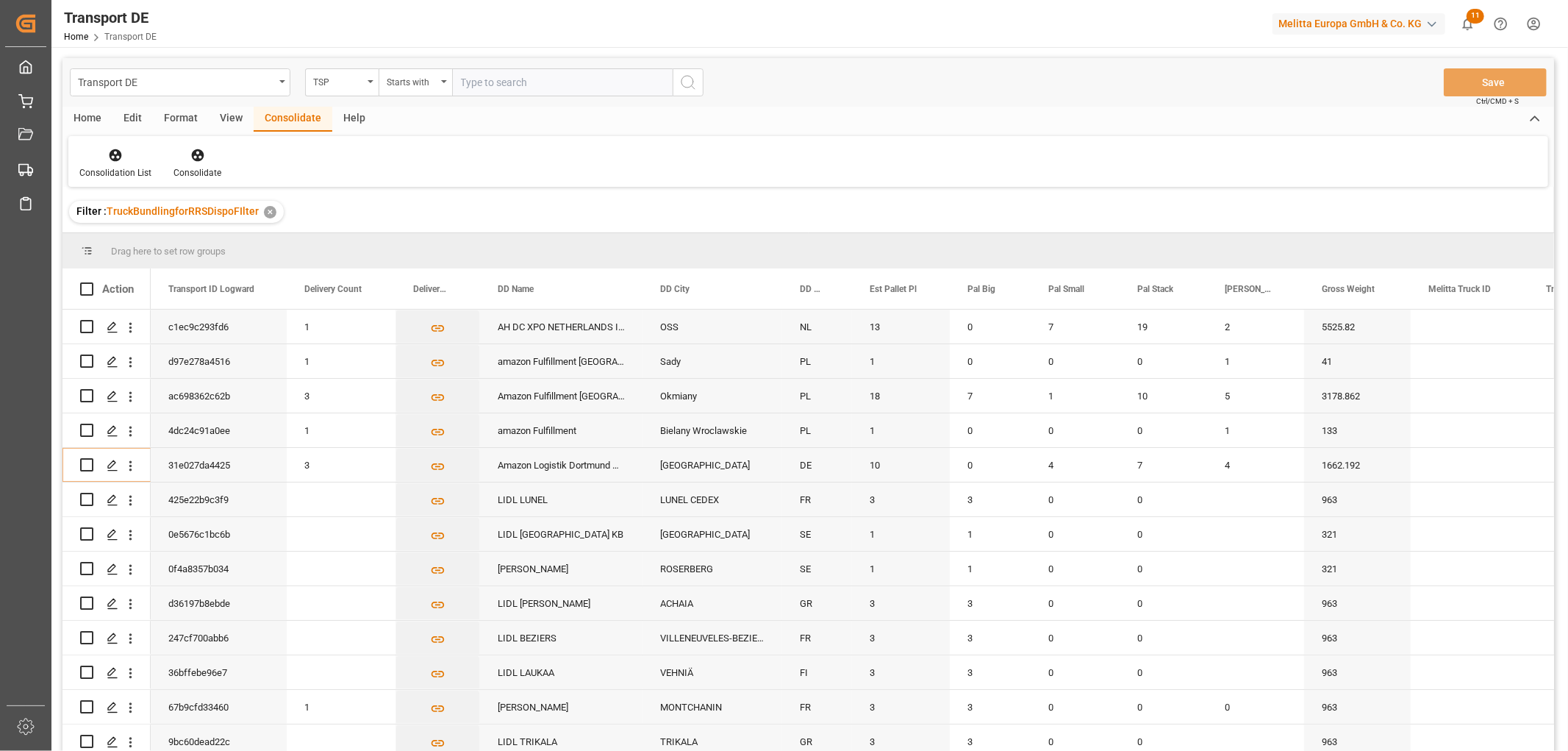
click at [481, 81] on input "text" at bounding box center [563, 82] width 221 height 28
type input "Moeller"
click at [692, 79] on icon "search button" at bounding box center [688, 82] width 18 height 18
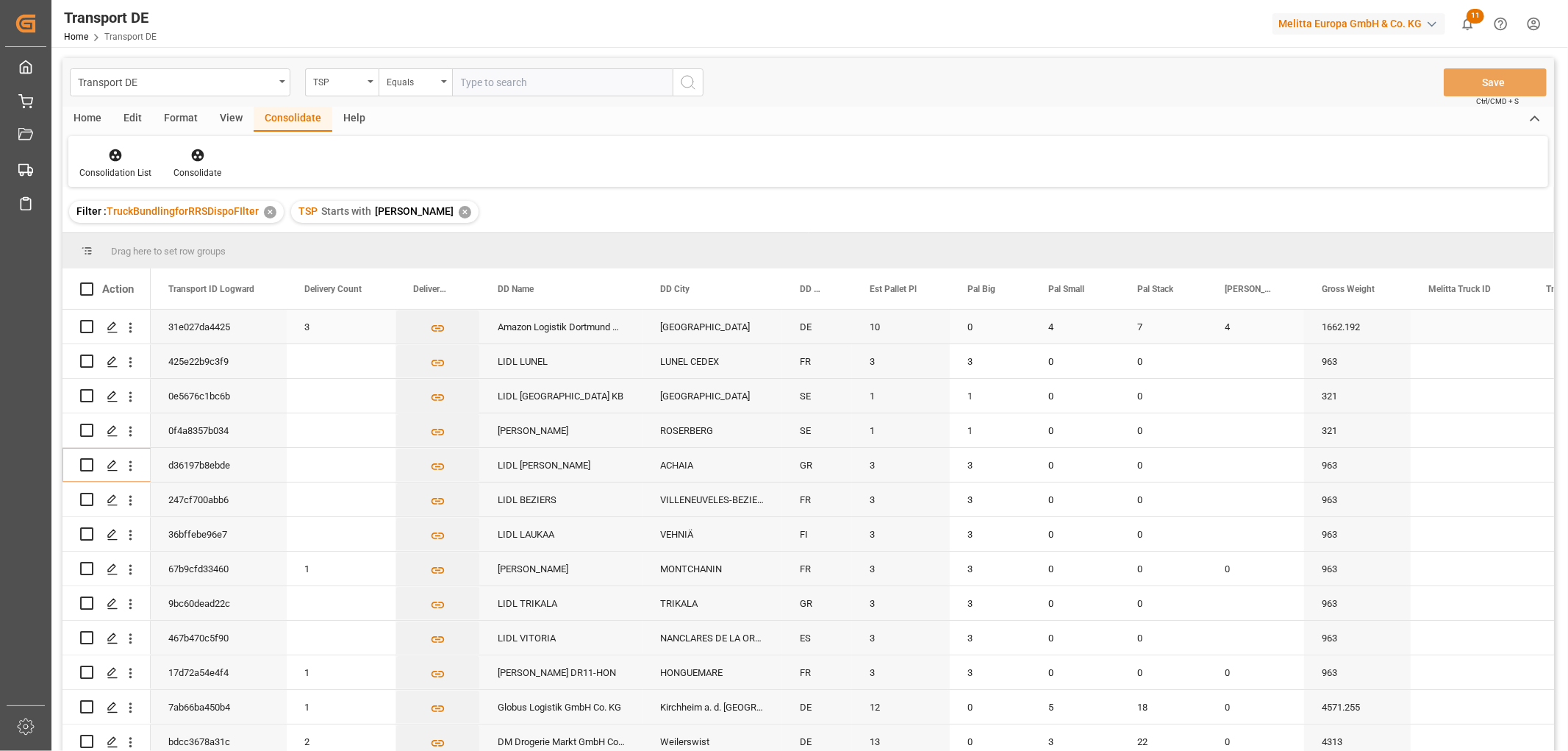
click at [87, 325] on input "Press Space to toggle row selection (unchecked)" at bounding box center [86, 327] width 13 height 13
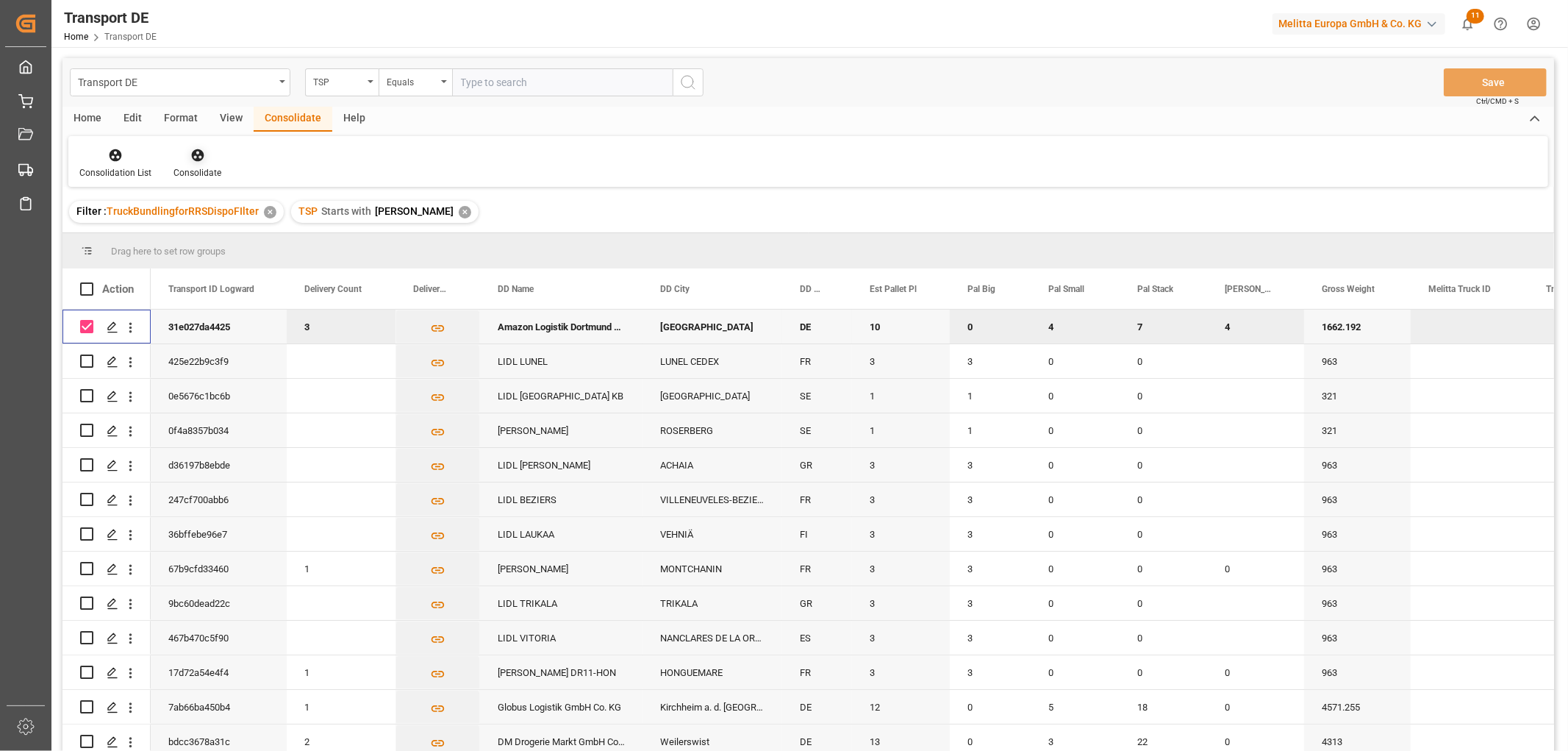
click at [193, 152] on icon at bounding box center [197, 155] width 12 height 12
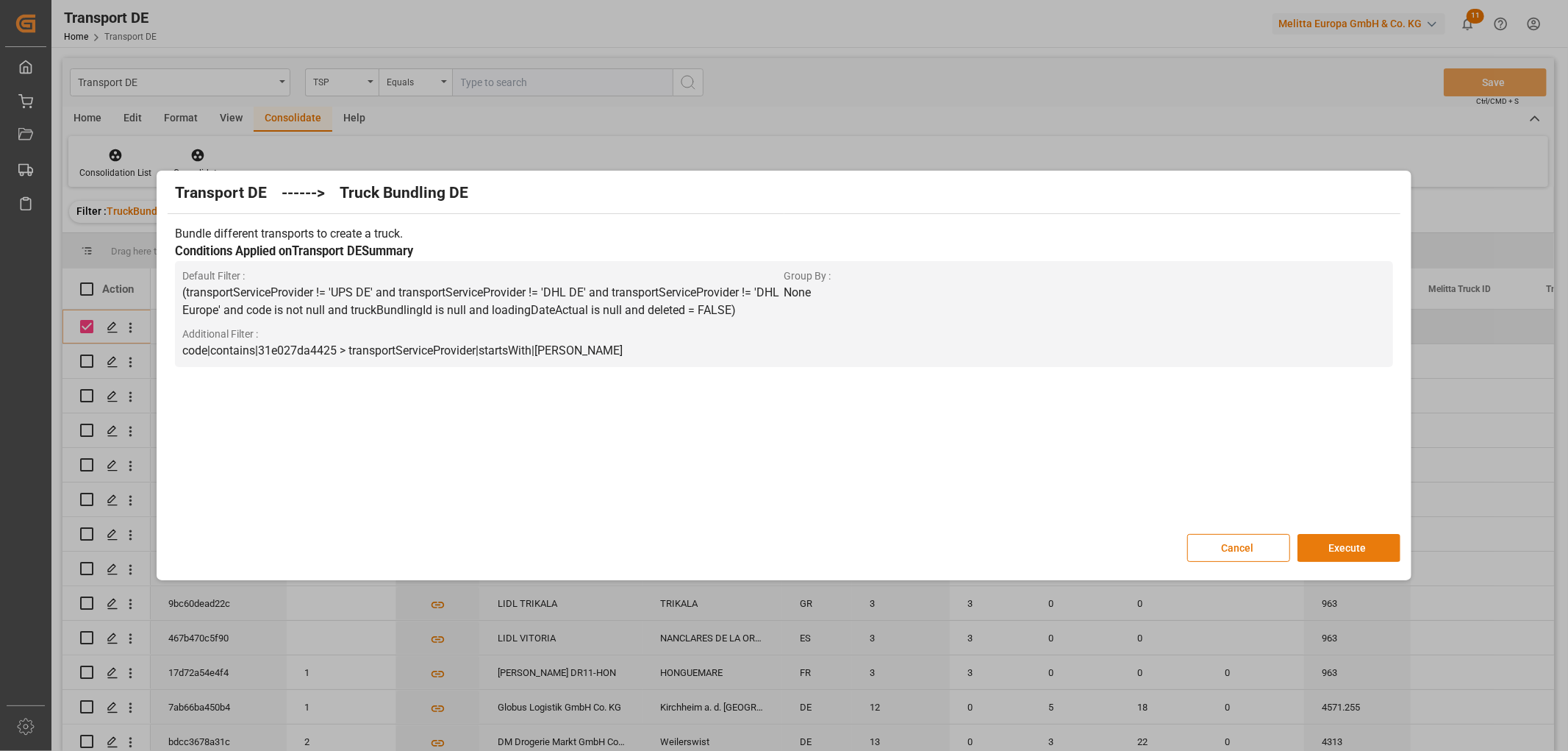
click at [1333, 541] on button "Execute" at bounding box center [1349, 548] width 103 height 28
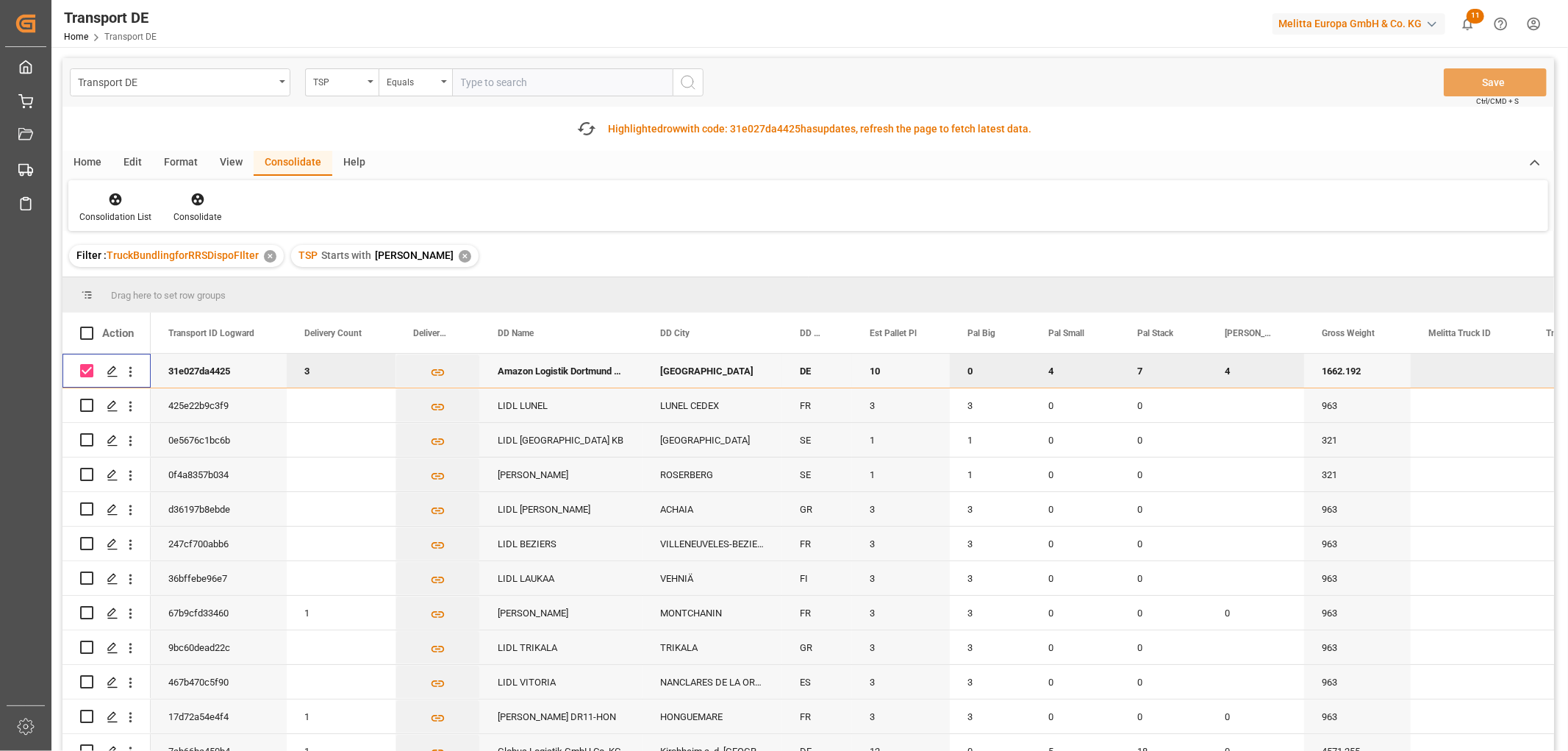
click at [89, 369] on input "Press Space to toggle row selection (checked)" at bounding box center [86, 370] width 13 height 13
checkbox input "false"
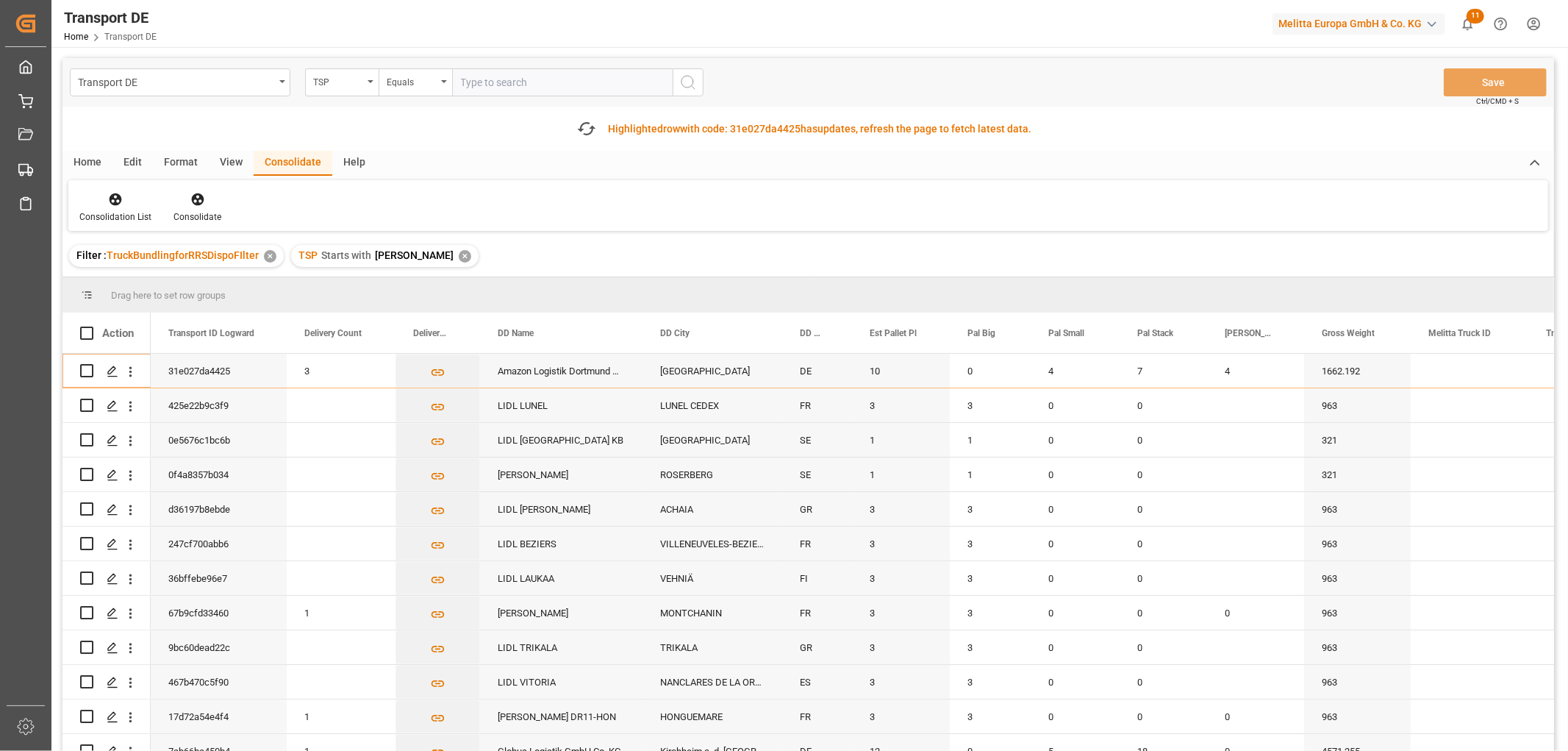
click at [458, 256] on div "✕" at bounding box center [465, 257] width 12 height 12
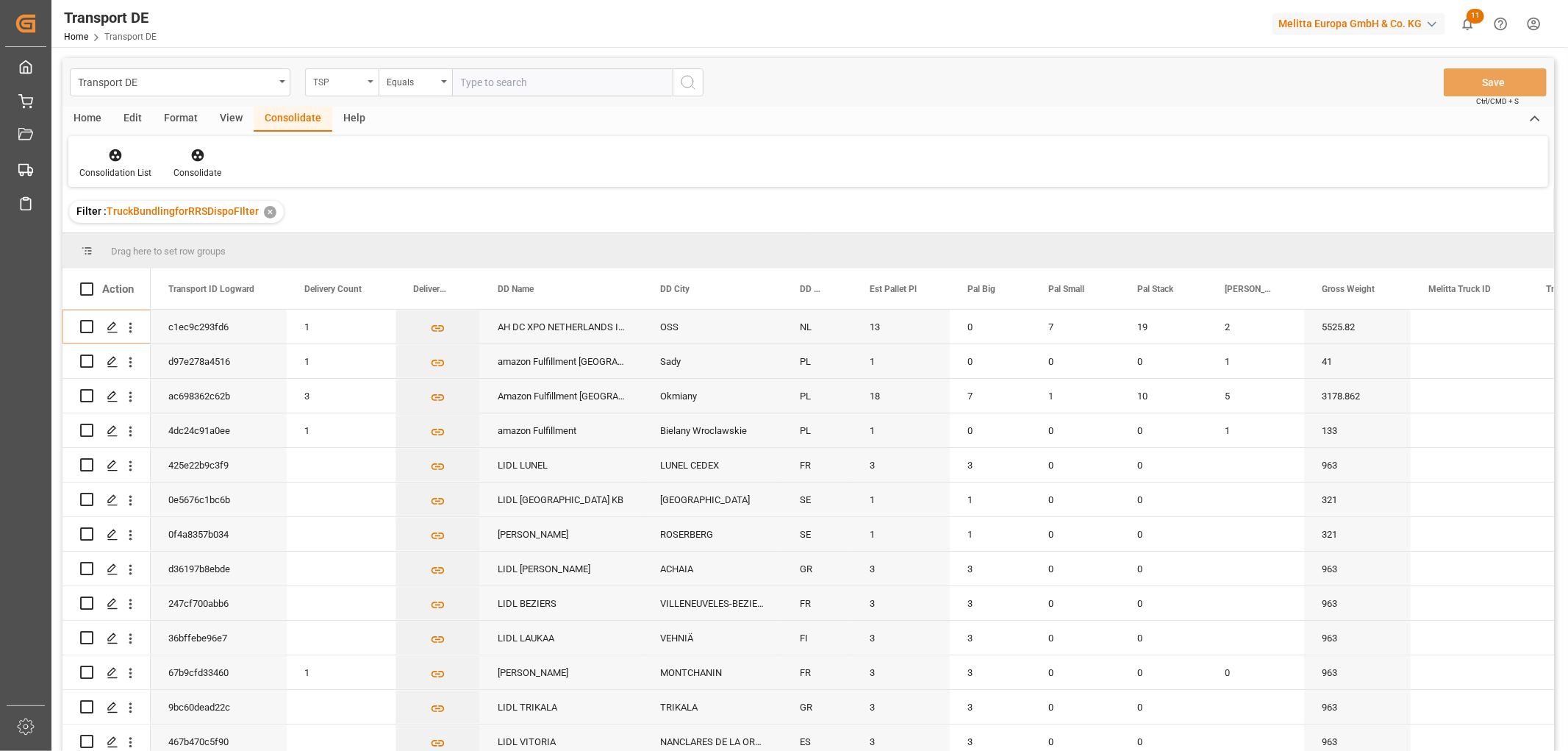
click at [347, 79] on div "TSP" at bounding box center [338, 81] width 50 height 17
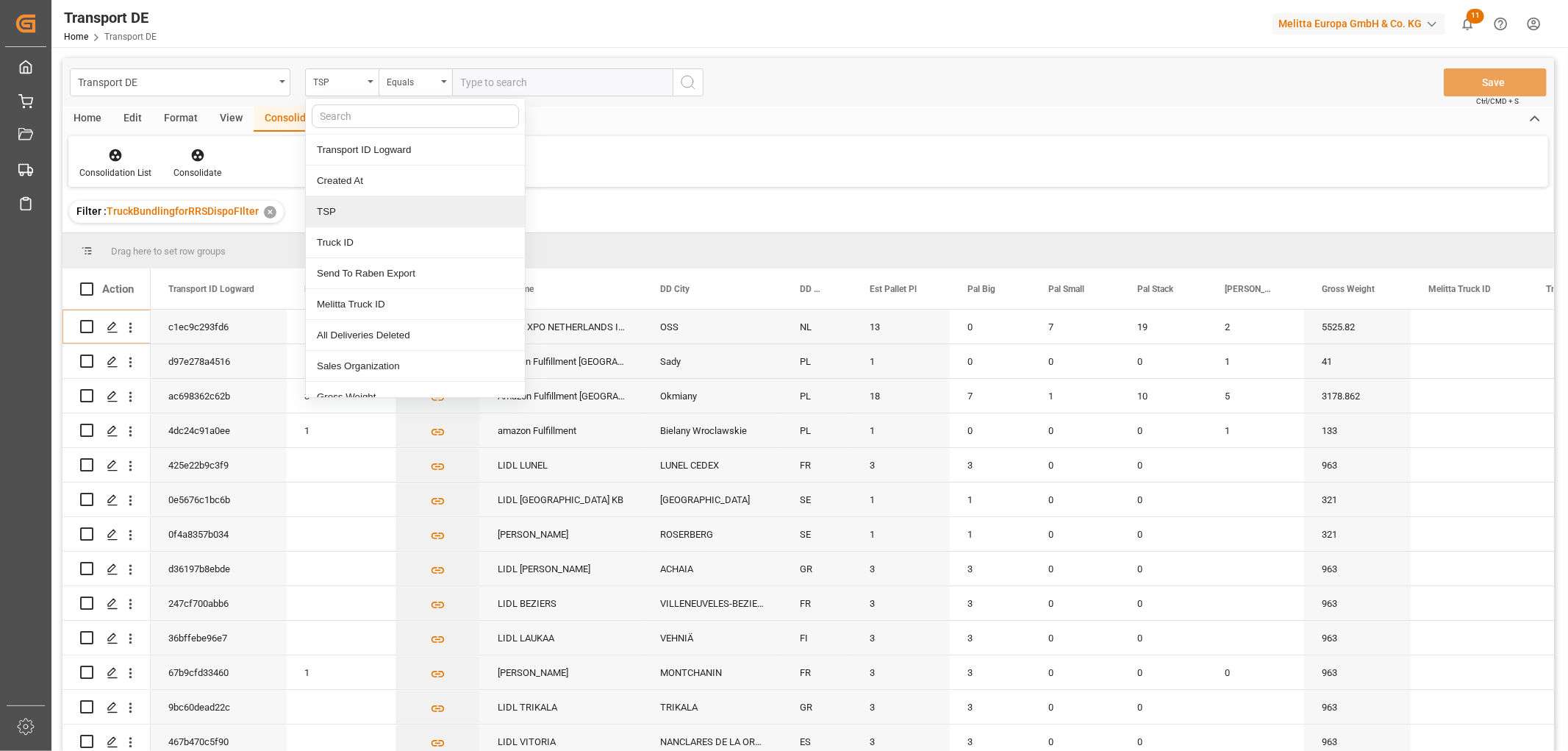
click at [334, 211] on div "TSP" at bounding box center [416, 212] width 219 height 31
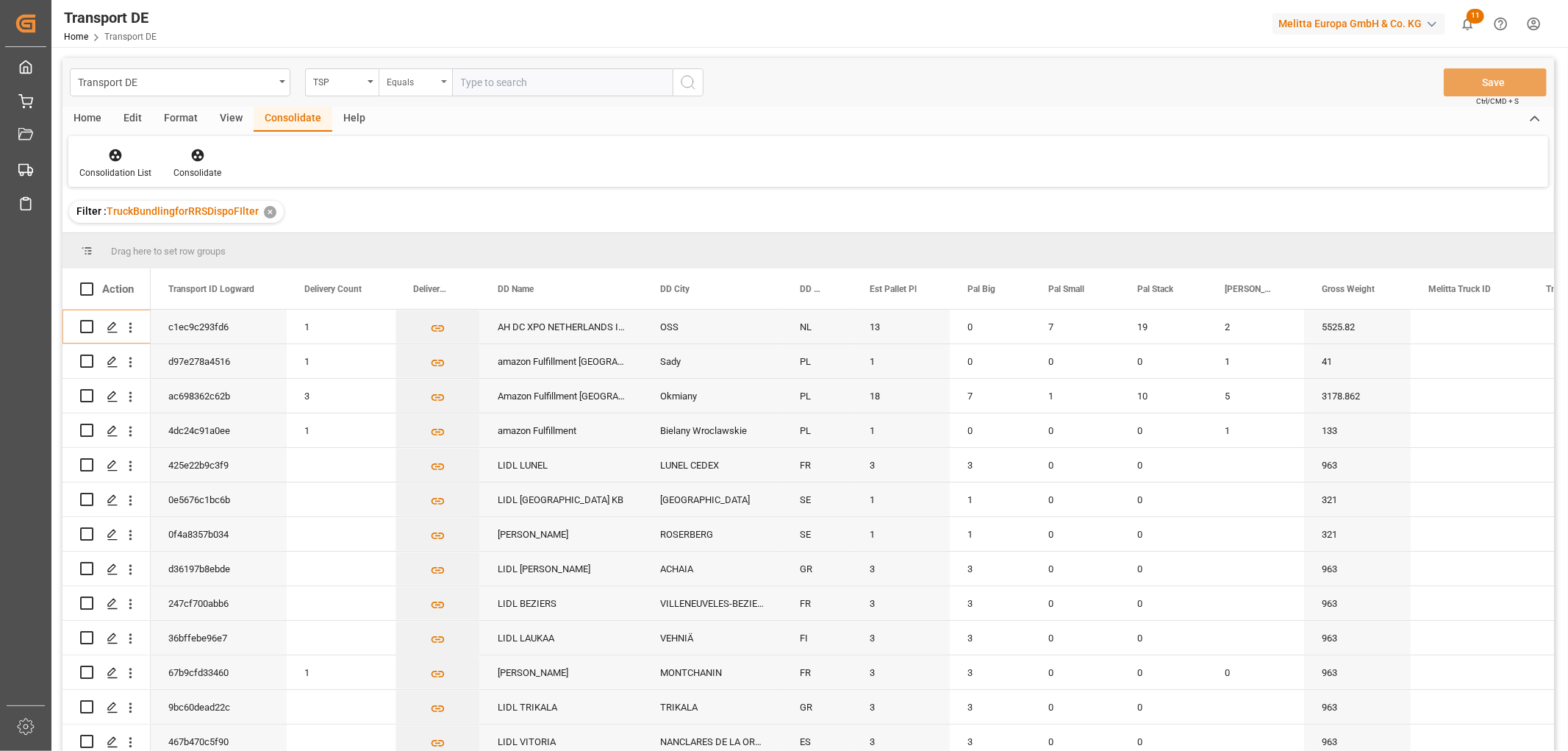
click at [402, 84] on div "Equals" at bounding box center [412, 81] width 50 height 17
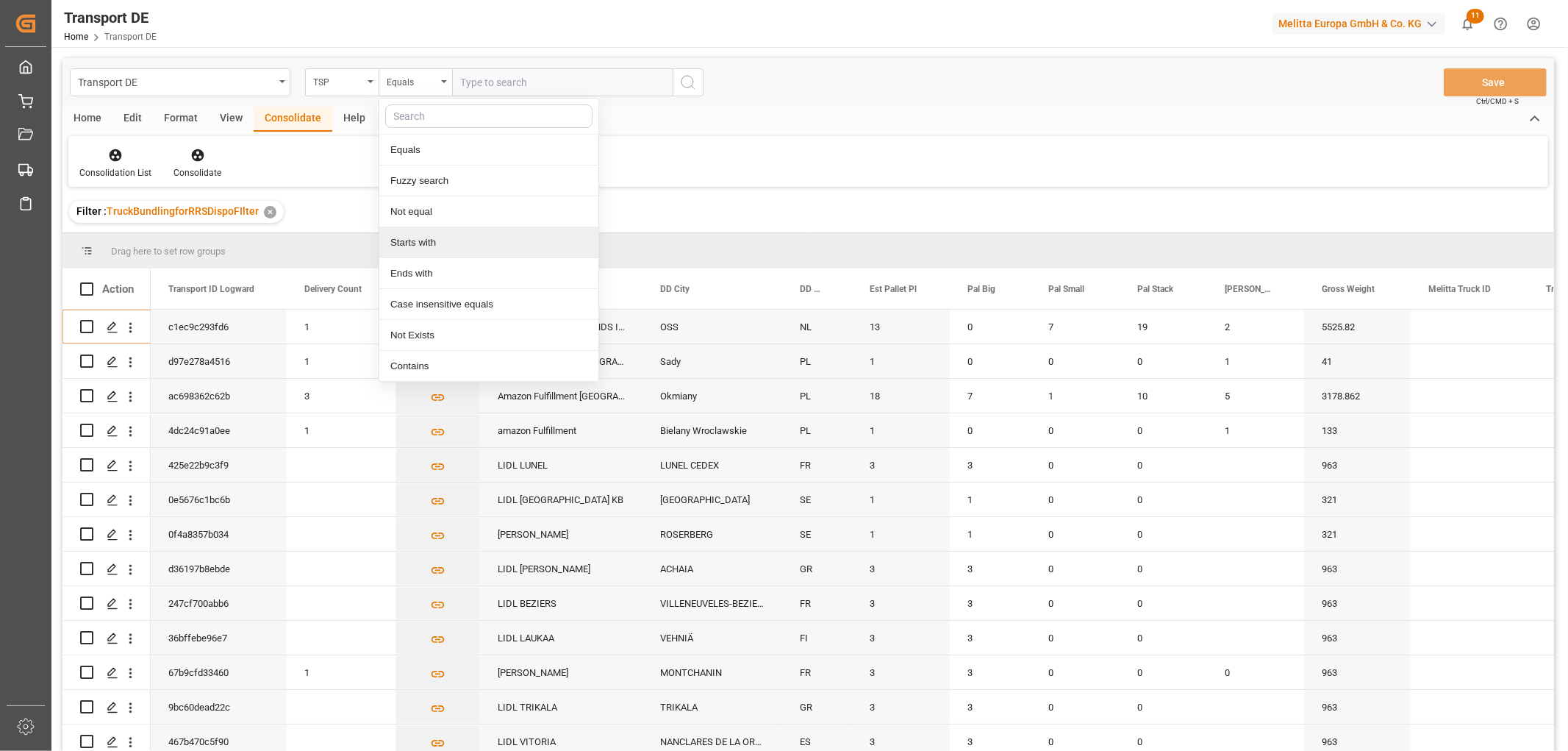
click at [406, 243] on div "Starts with" at bounding box center [489, 243] width 219 height 31
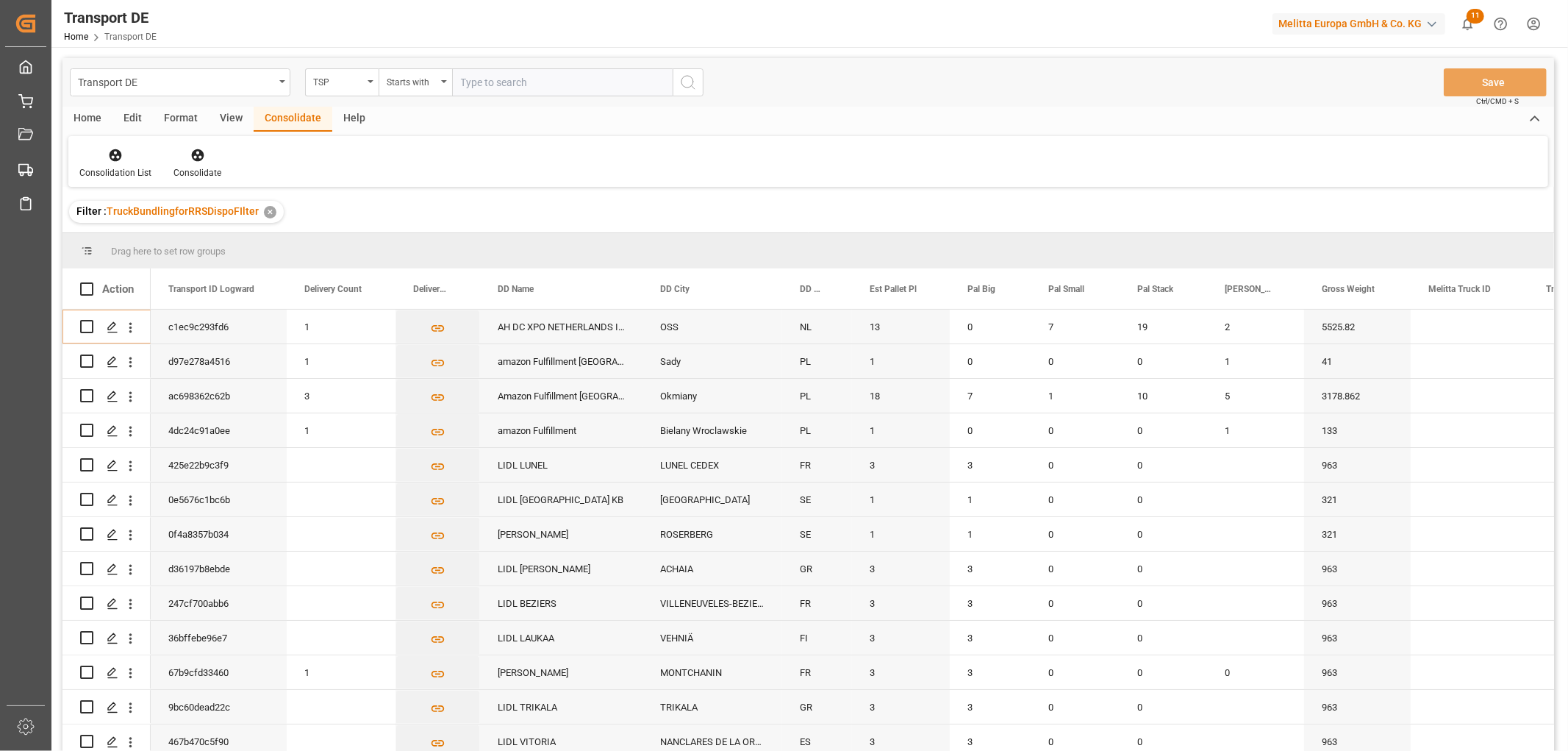
click at [493, 78] on input "text" at bounding box center [563, 82] width 221 height 28
type input "Raben PL"
click at [688, 86] on icon "search button" at bounding box center [688, 82] width 18 height 18
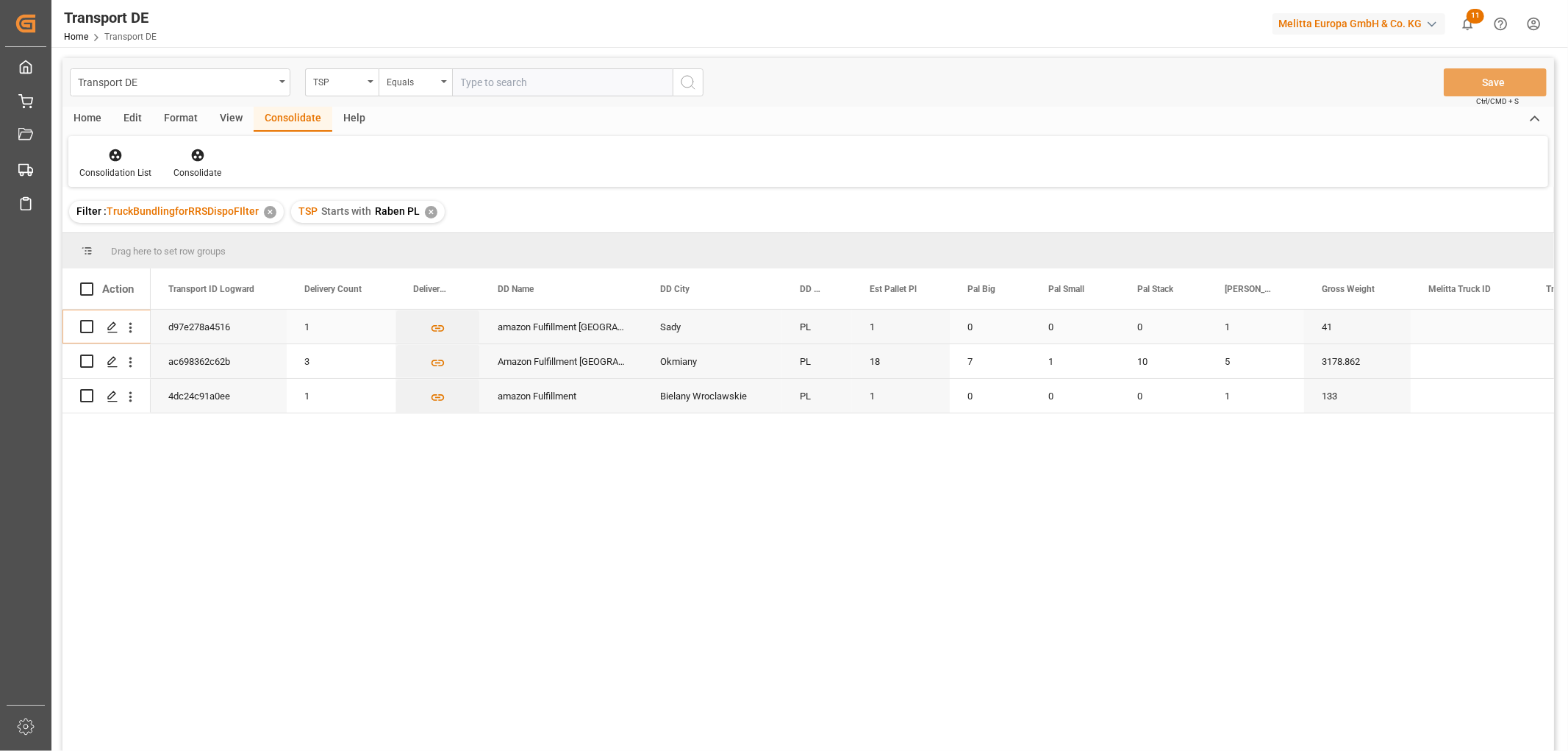
click at [89, 321] on input "Press Space to toggle row selection (unchecked)" at bounding box center [86, 327] width 13 height 13
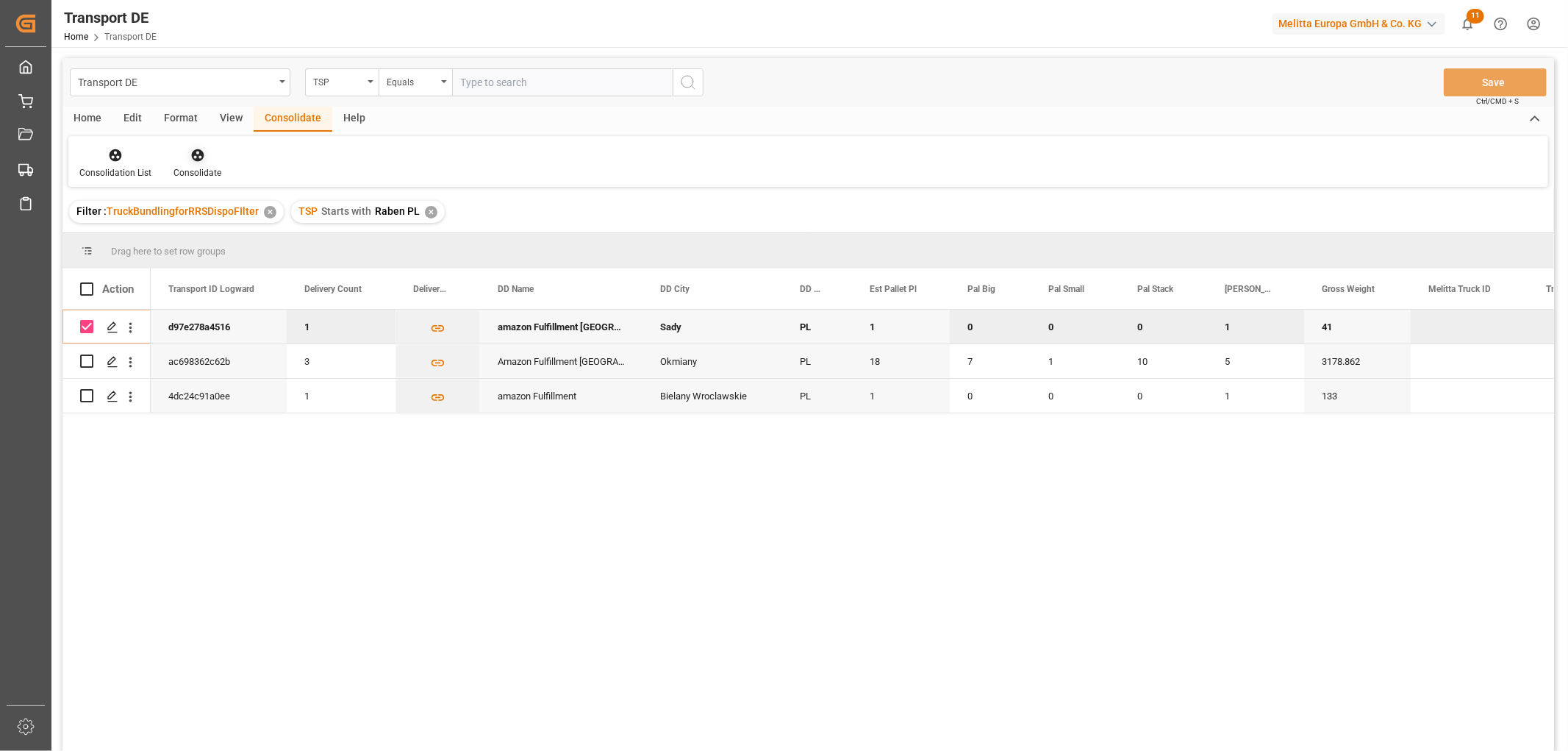
click at [193, 150] on icon at bounding box center [197, 155] width 12 height 12
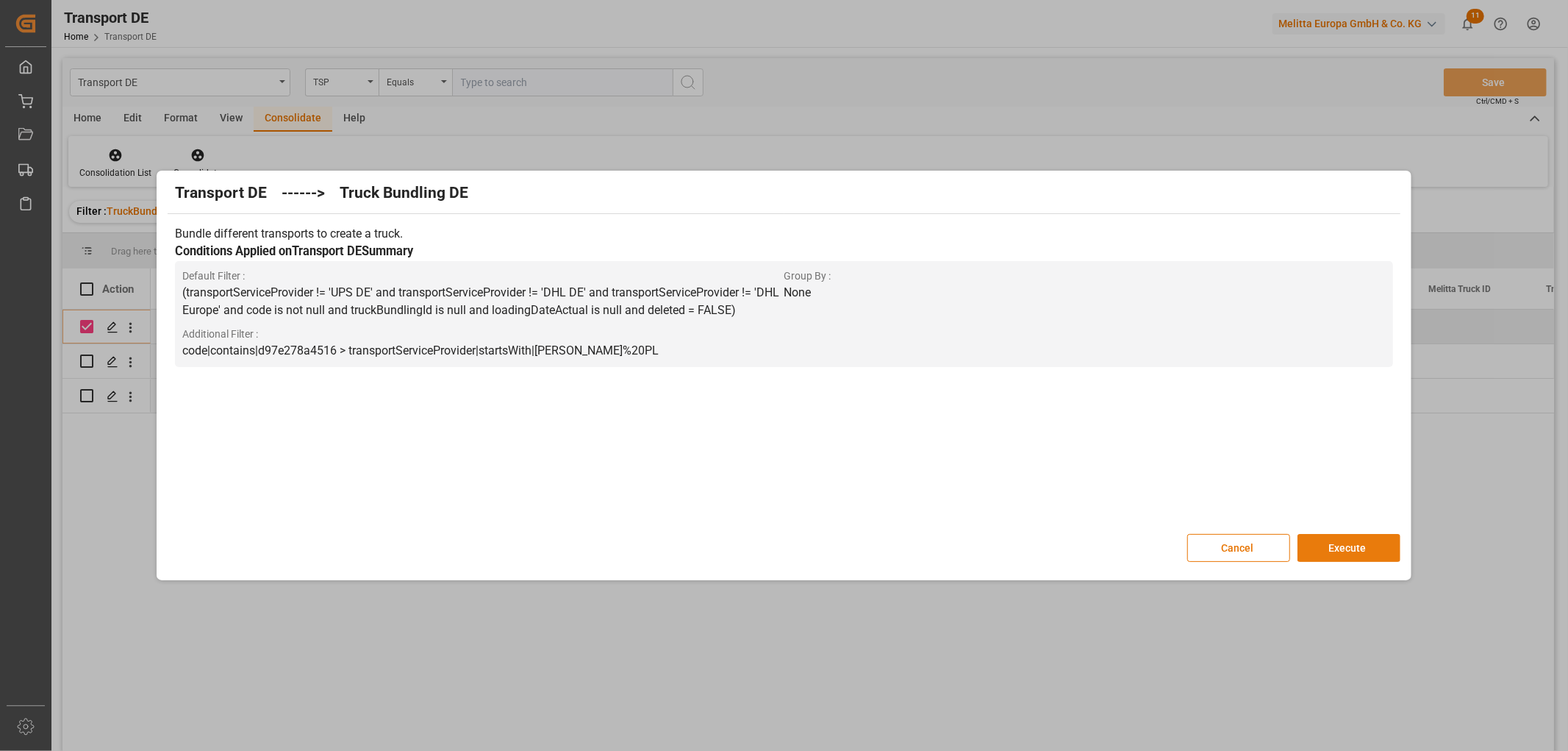
click at [1346, 543] on button "Execute" at bounding box center [1349, 548] width 103 height 28
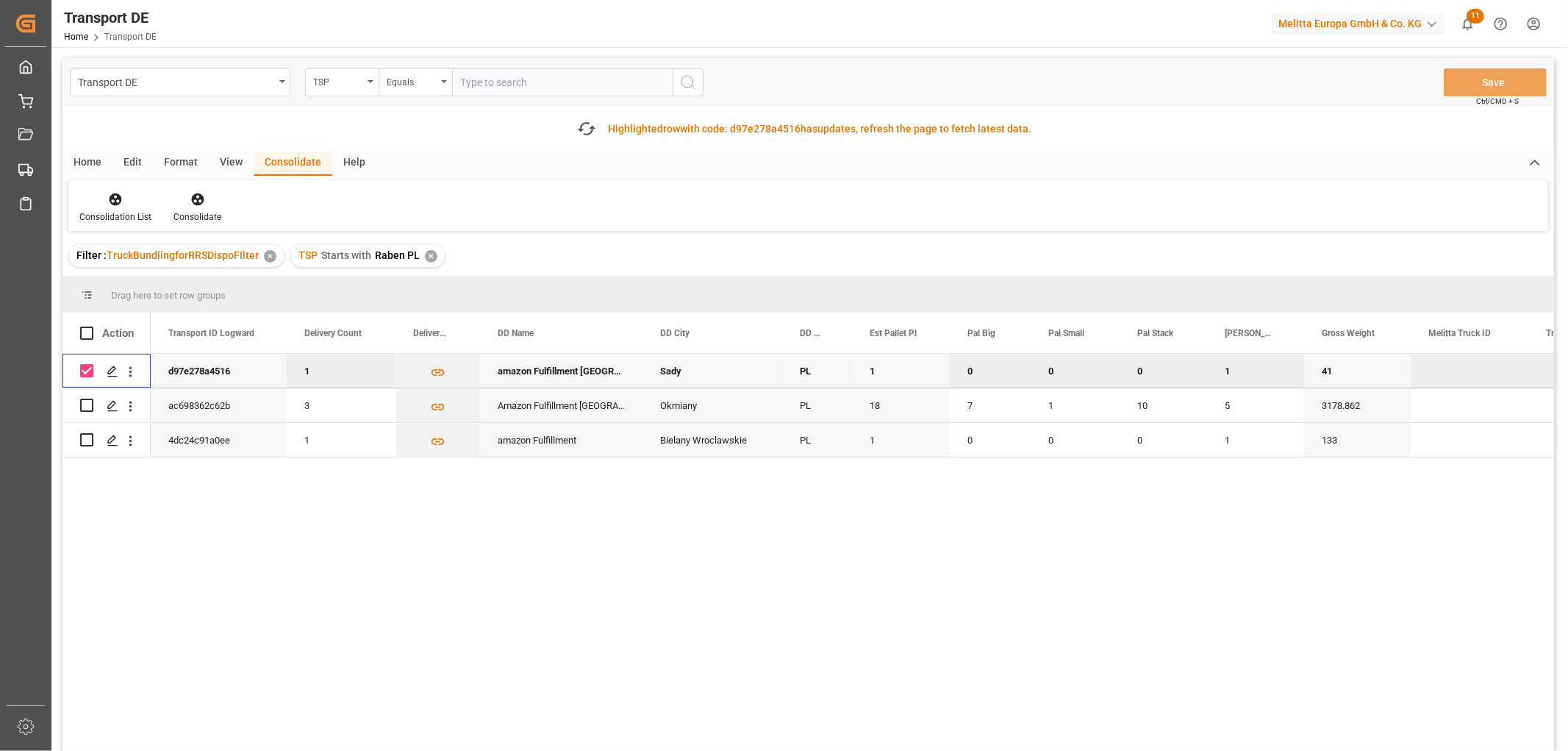
click at [84, 368] on input "Press Space to toggle row selection (checked)" at bounding box center [86, 370] width 13 height 13
checkbox input "false"
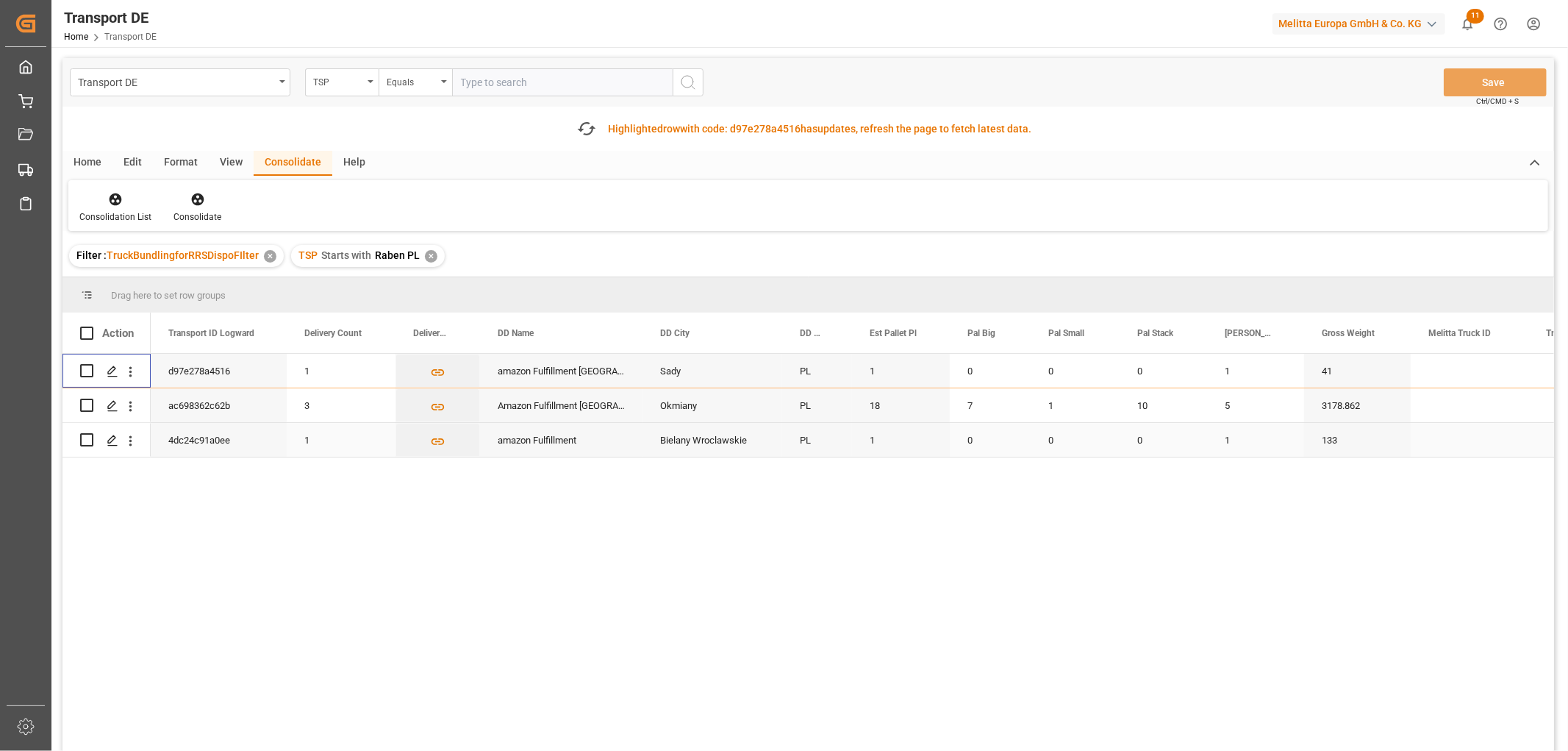
click at [84, 440] on input "Press Space to toggle row selection (unchecked)" at bounding box center [86, 439] width 13 height 13
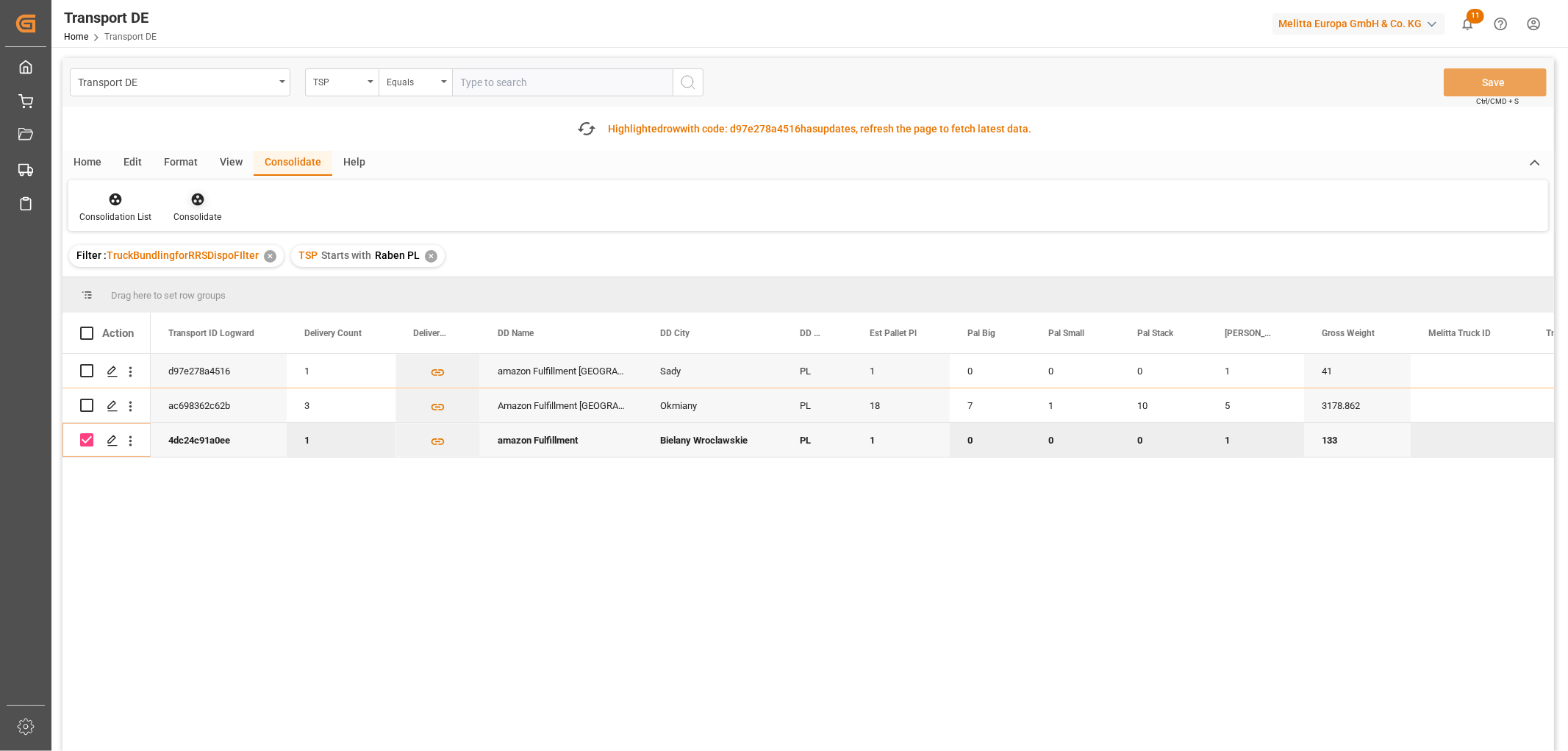
click at [196, 197] on icon at bounding box center [197, 199] width 15 height 15
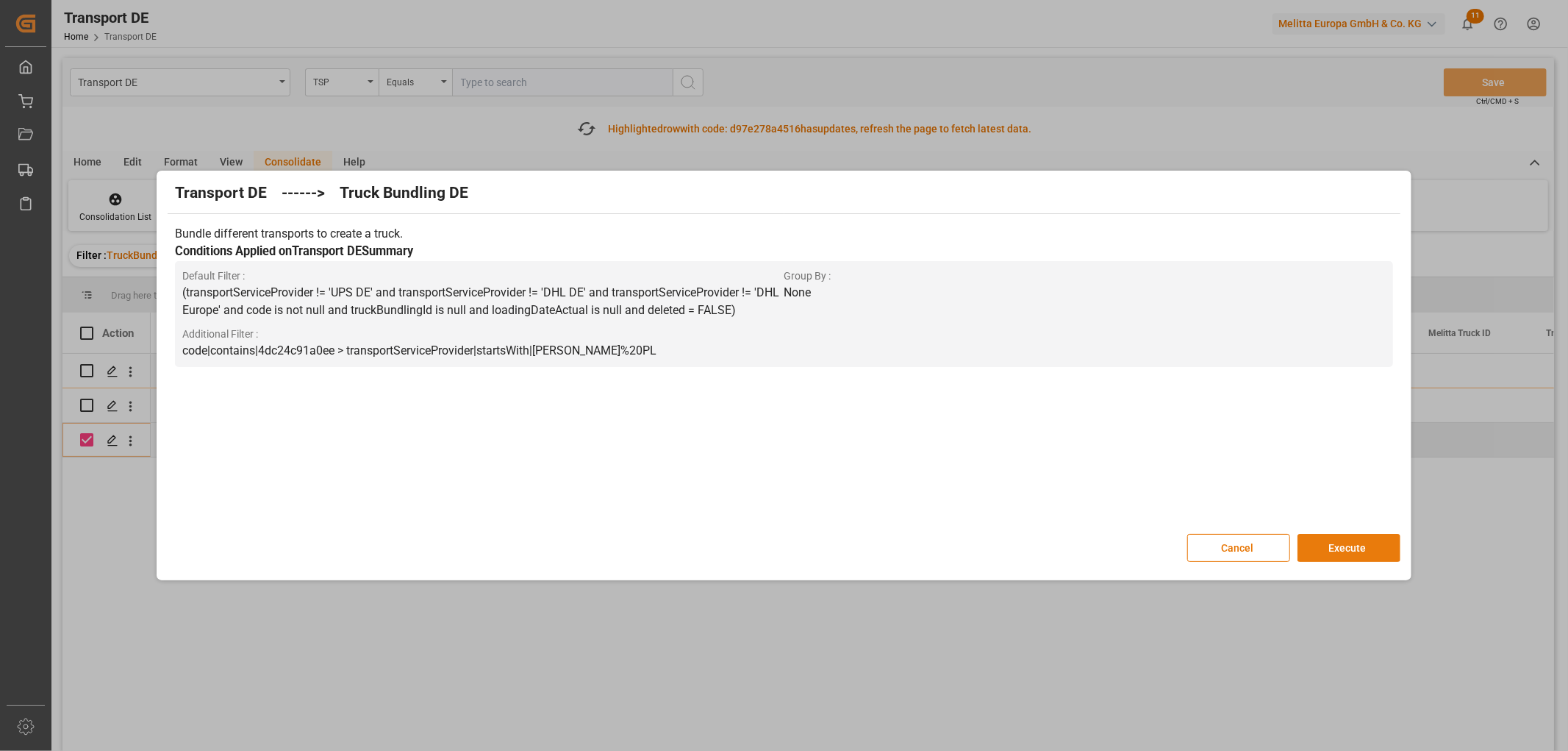
click at [1378, 550] on button "Execute" at bounding box center [1349, 548] width 103 height 28
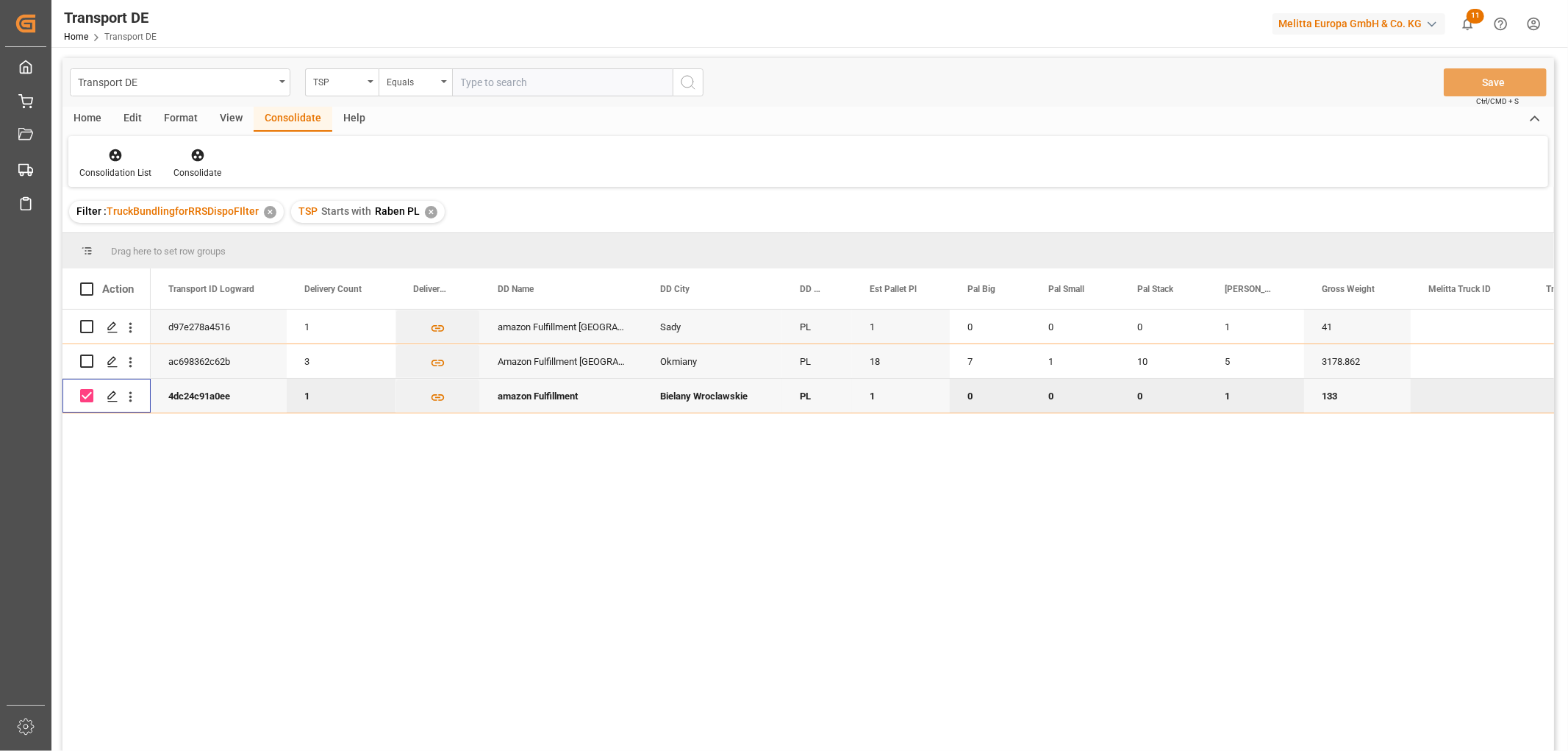
click at [83, 397] on input "Press Space to toggle row selection (checked)" at bounding box center [86, 396] width 13 height 13
checkbox input "false"
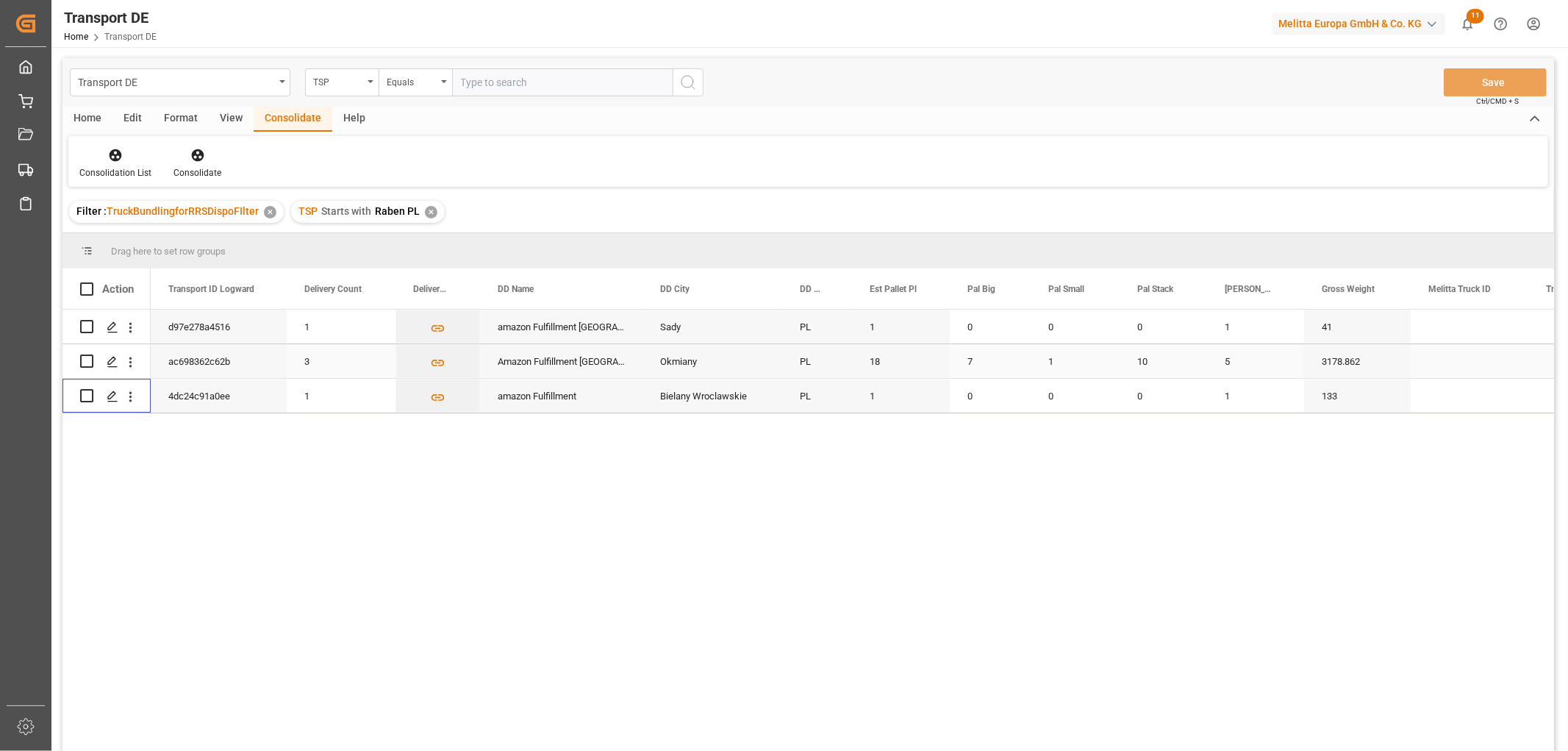
click at [89, 356] on input "Press Space to toggle row selection (unchecked)" at bounding box center [86, 361] width 13 height 13
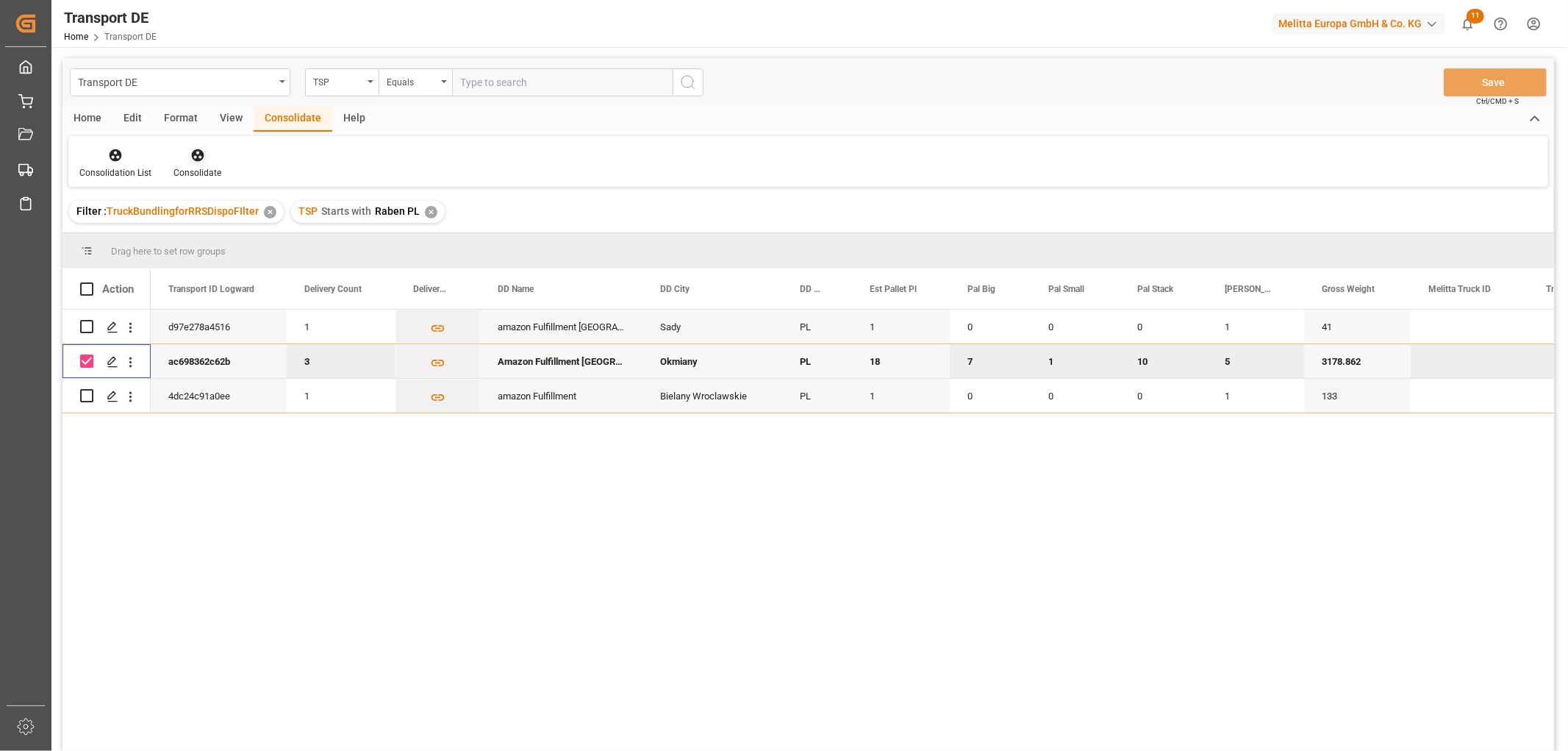
click at [194, 152] on icon at bounding box center [197, 155] width 15 height 15
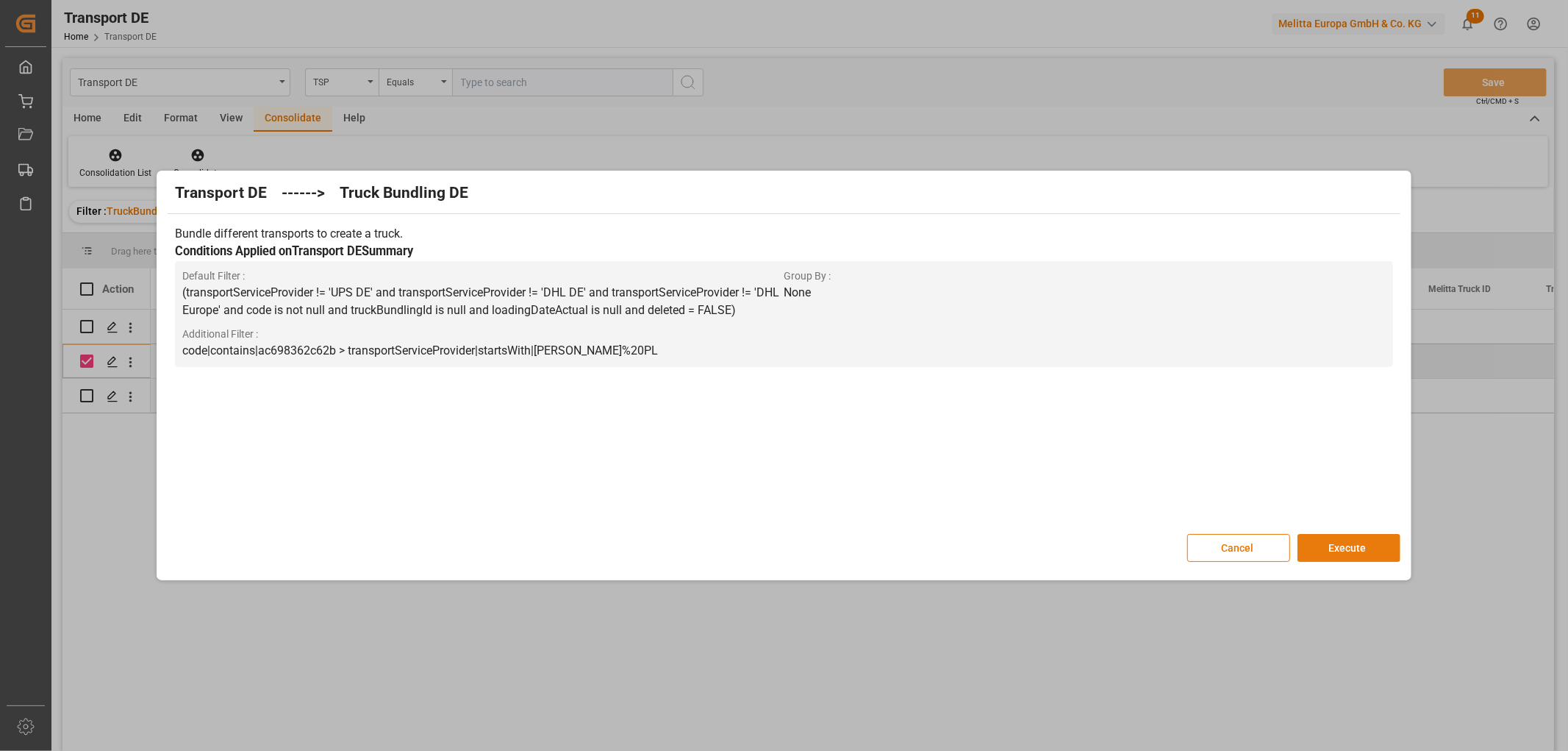
click at [1362, 547] on button "Execute" at bounding box center [1349, 548] width 103 height 28
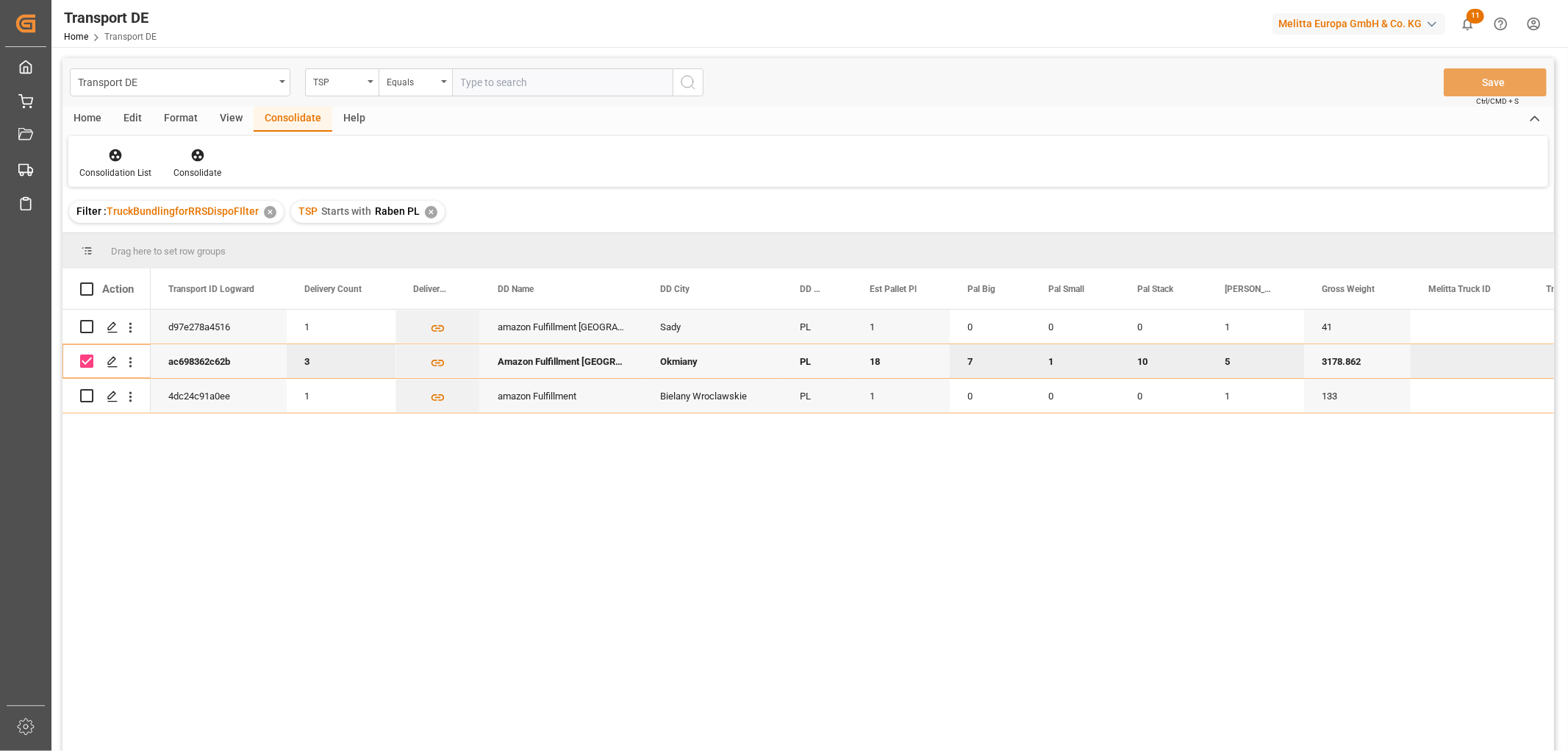
click at [89, 359] on input "Press Space to toggle row selection (checked)" at bounding box center [86, 361] width 13 height 13
checkbox input "false"
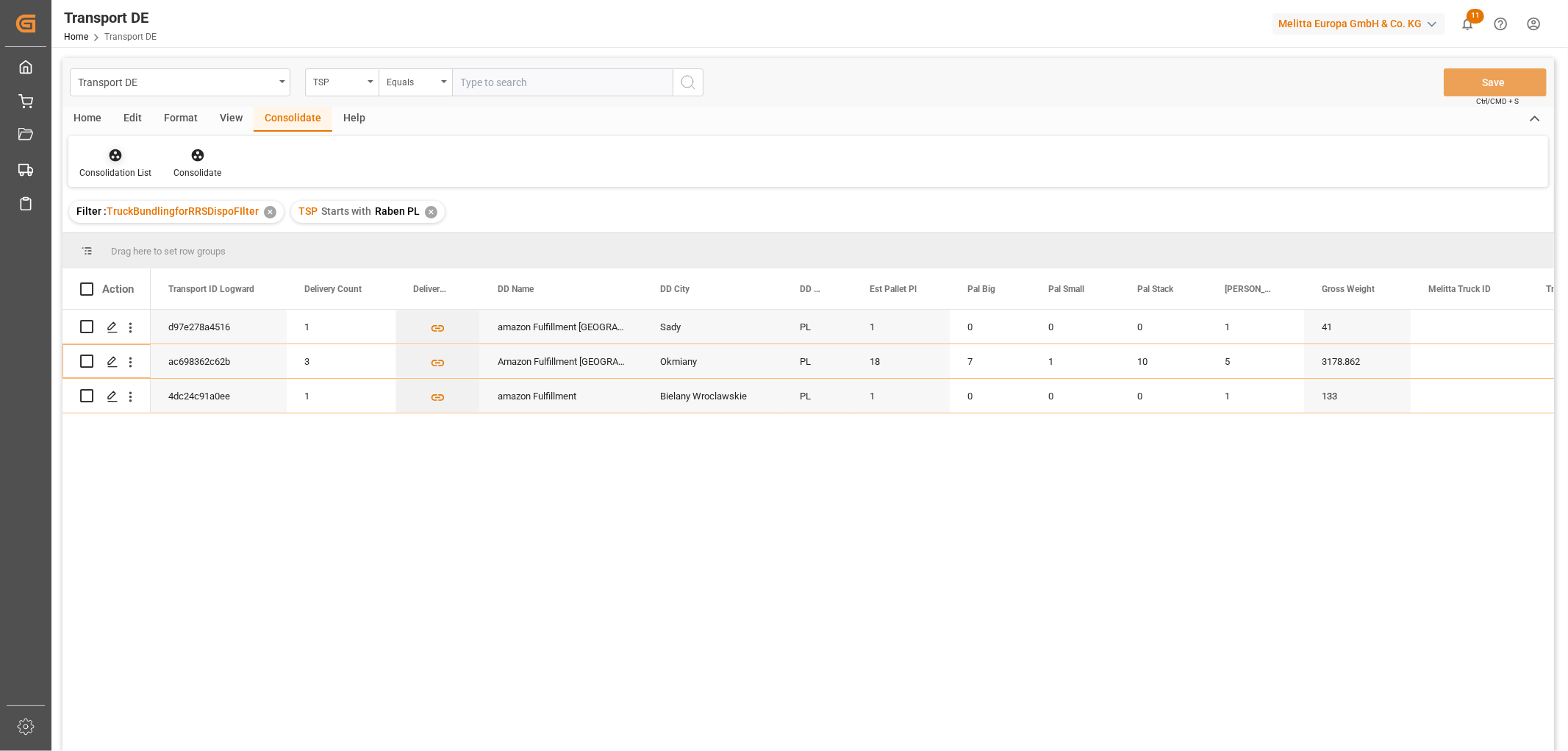
click at [113, 151] on icon at bounding box center [116, 155] width 12 height 12
click at [129, 234] on div "Transport DE TSP Equals Save Ctrl/CMD + S Home Edit Format View Consolidate Hel…" at bounding box center [808, 424] width 1492 height 732
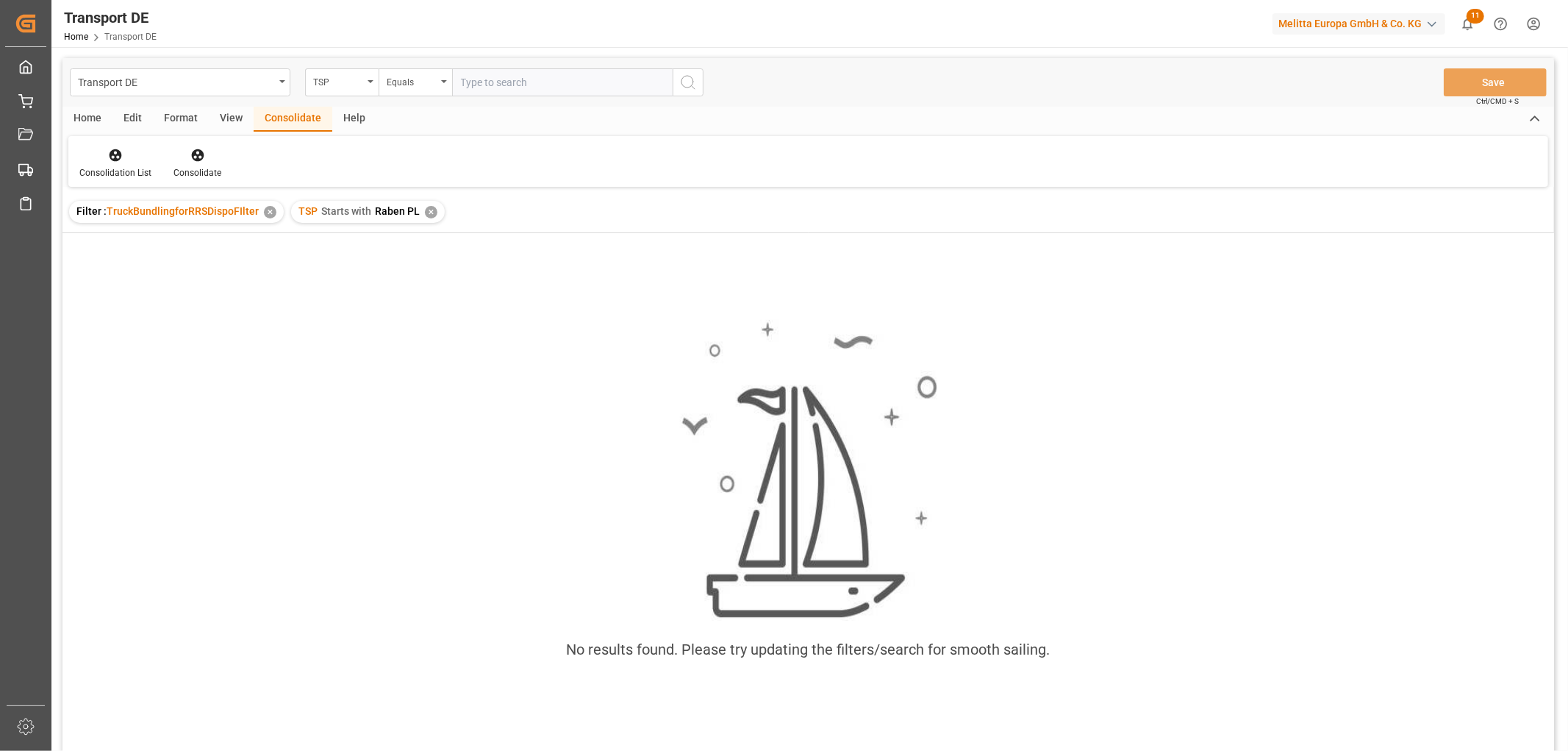
click at [431, 211] on div "✕" at bounding box center [431, 212] width 12 height 12
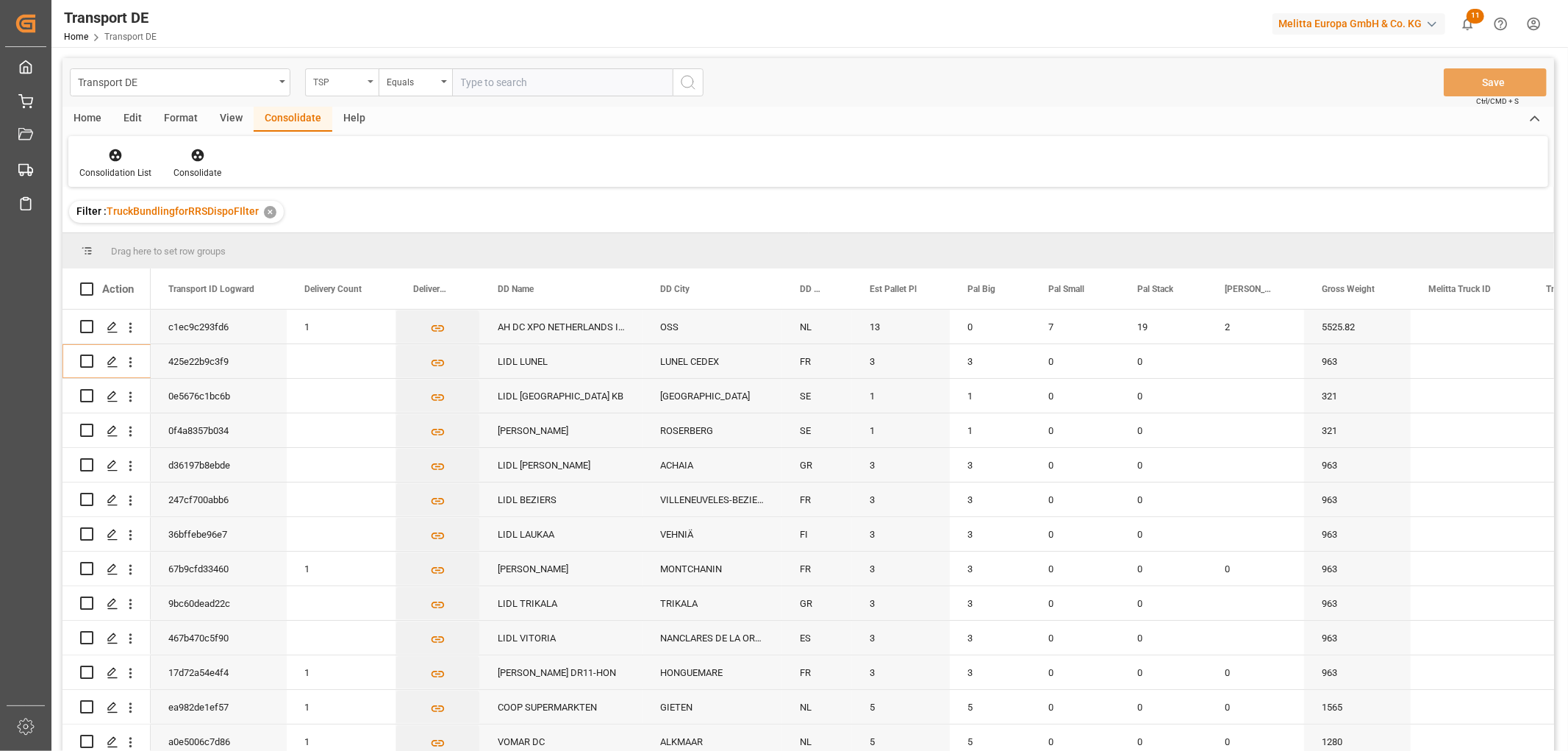
click at [323, 78] on div "TSP" at bounding box center [338, 81] width 50 height 17
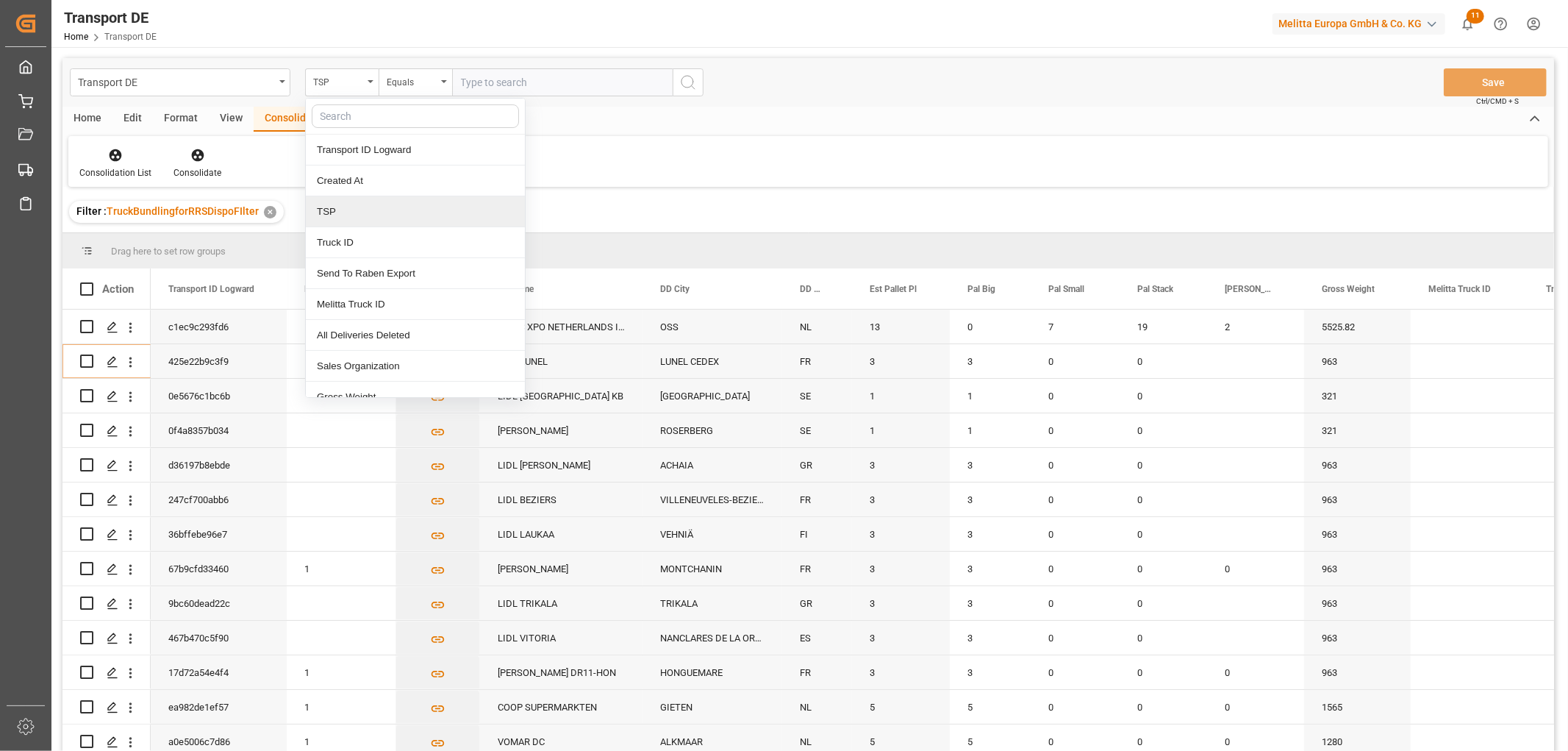
click at [323, 208] on div "TSP" at bounding box center [416, 212] width 219 height 31
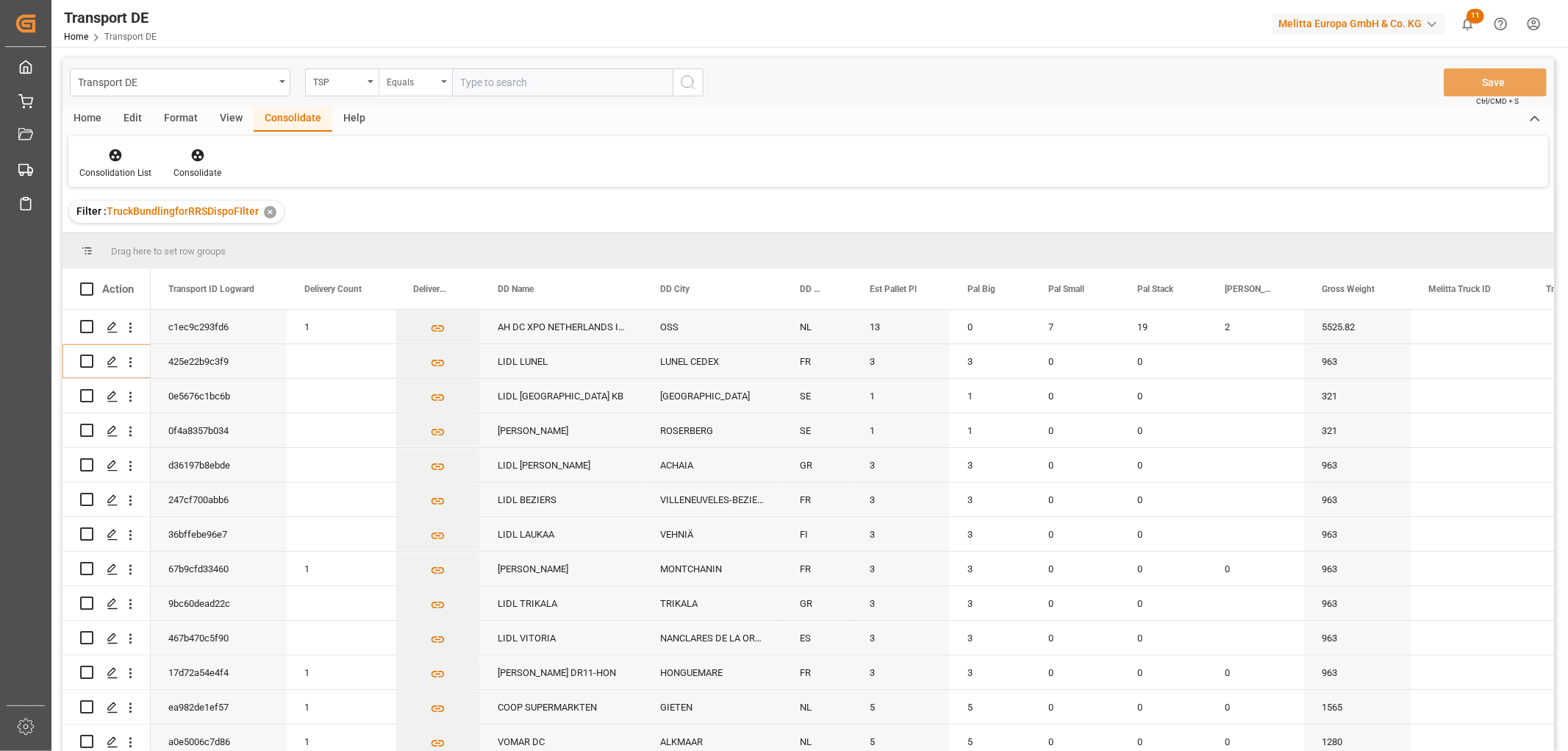
click at [407, 74] on div "Equals" at bounding box center [412, 81] width 50 height 17
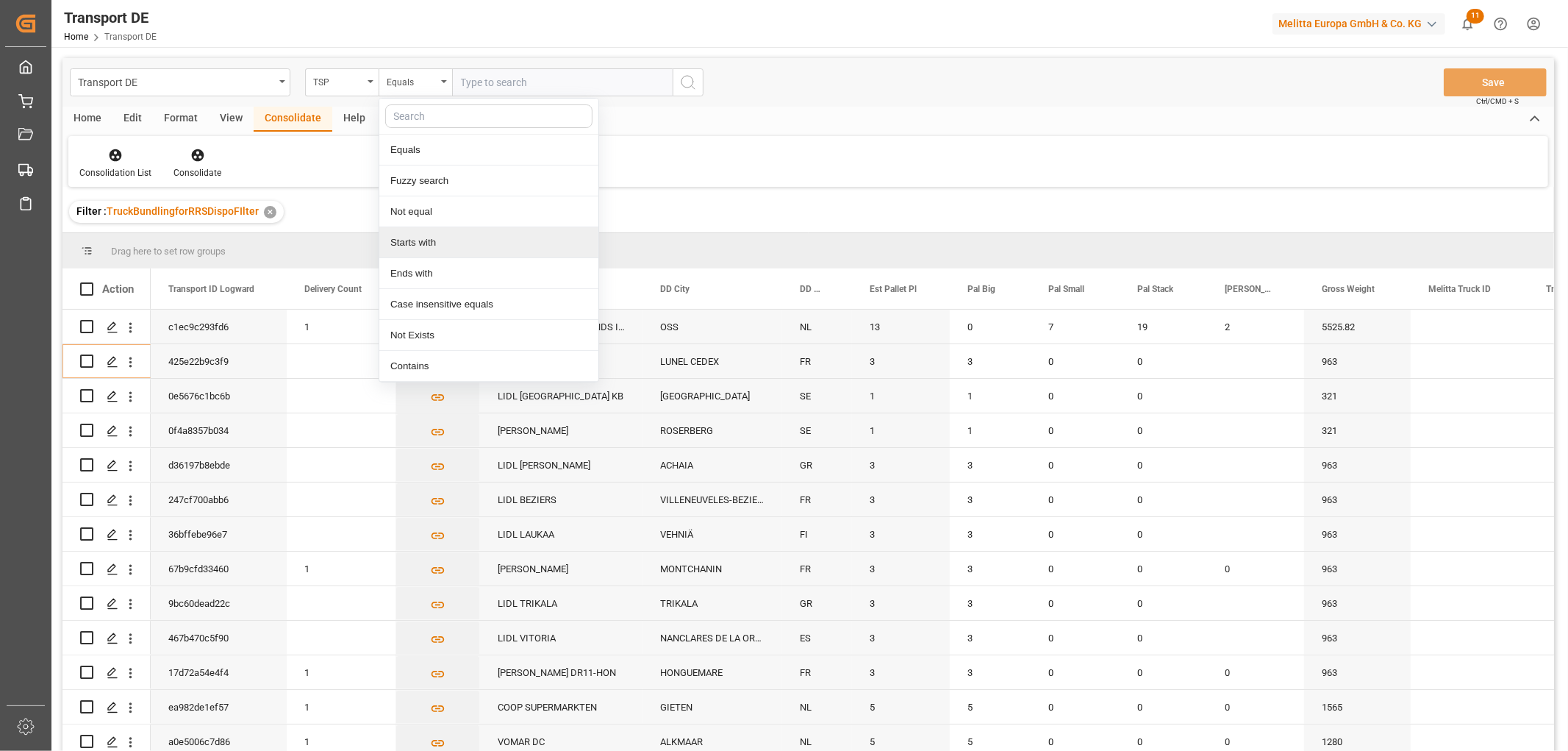
click at [416, 243] on div "Starts with" at bounding box center [489, 243] width 219 height 31
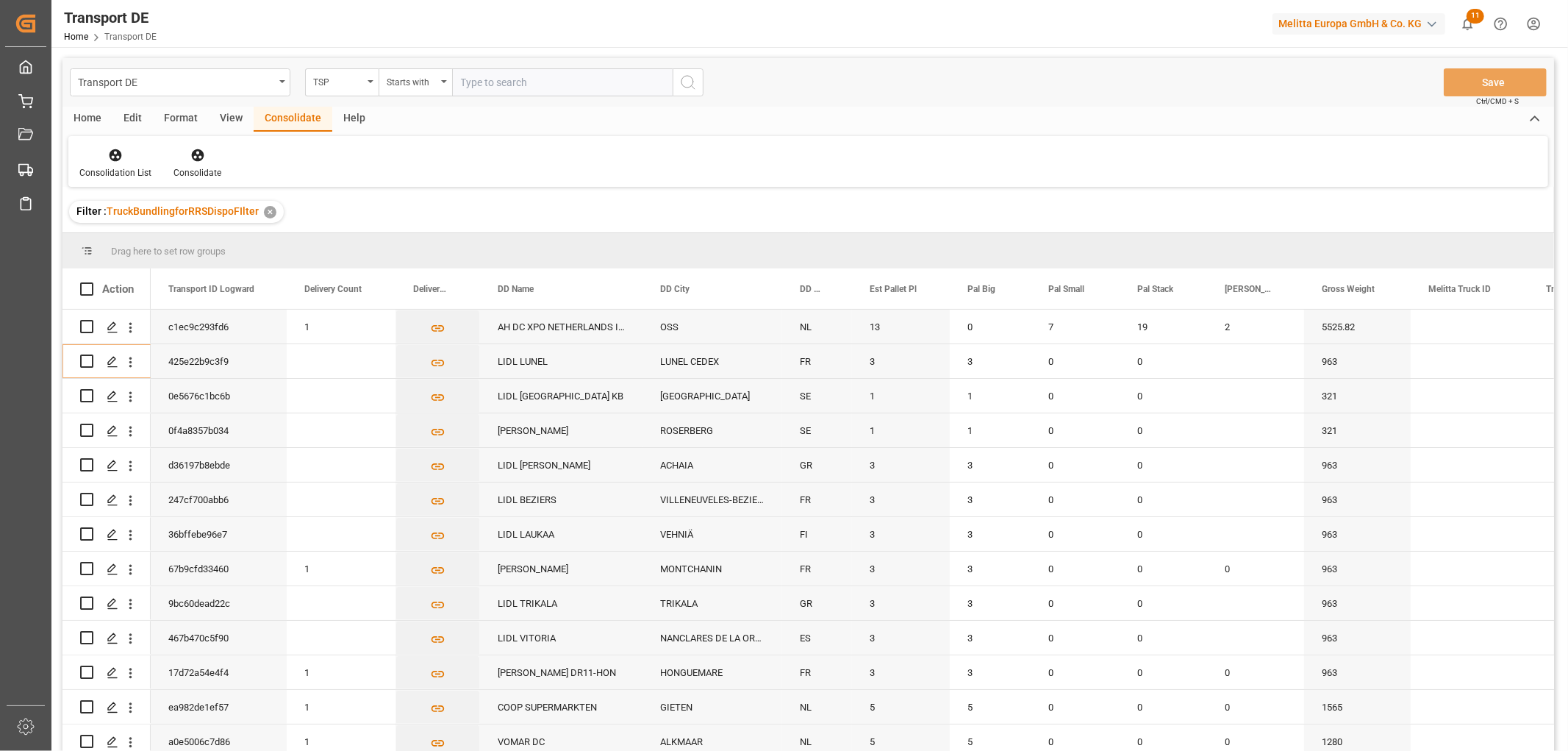
click at [483, 85] on input "text" at bounding box center [563, 82] width 221 height 28
type input "LIT DE"
click at [687, 85] on icon "search button" at bounding box center [688, 82] width 18 height 18
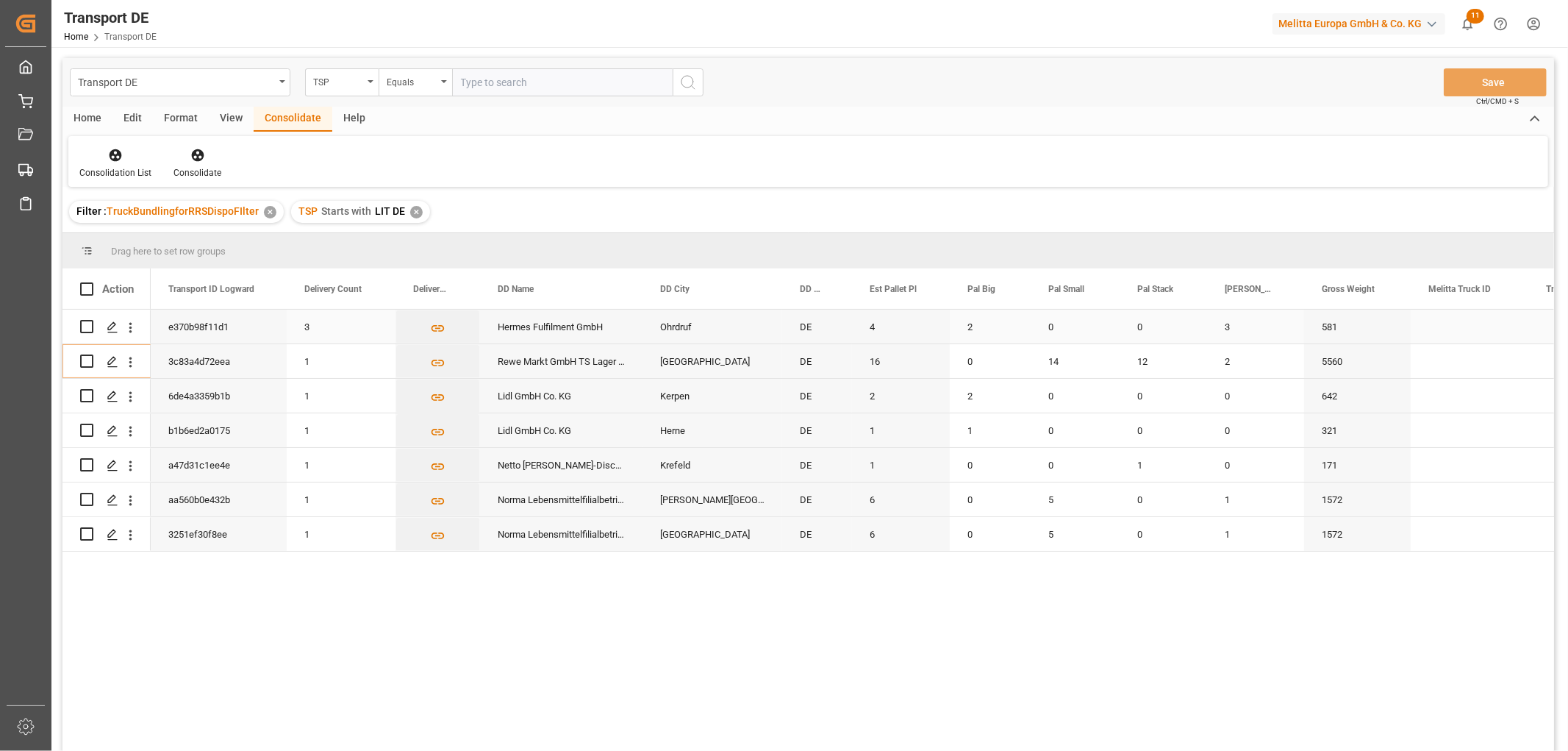
click at [87, 327] on input "Press Space to toggle row selection (unchecked)" at bounding box center [86, 327] width 13 height 13
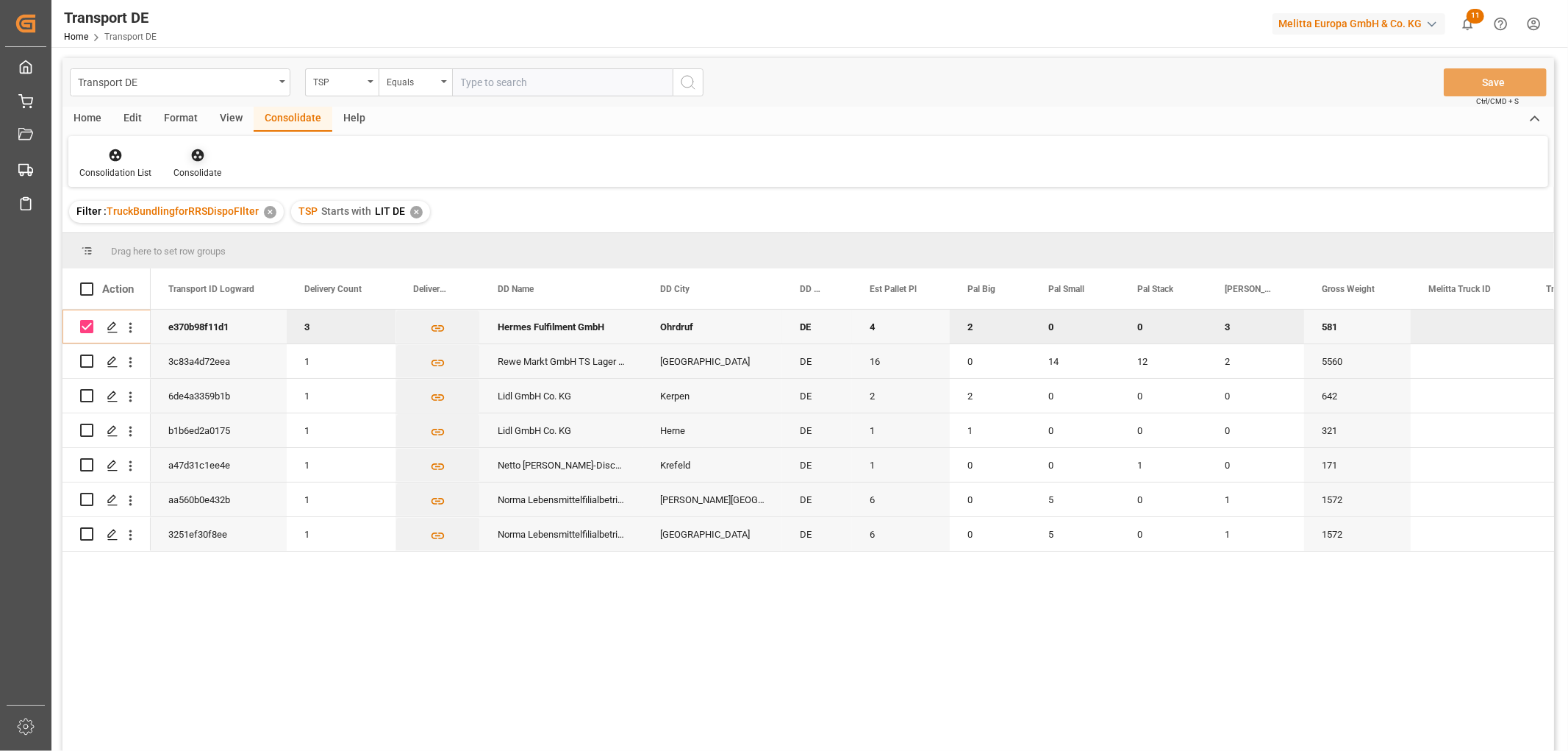
click at [197, 151] on icon at bounding box center [197, 155] width 12 height 12
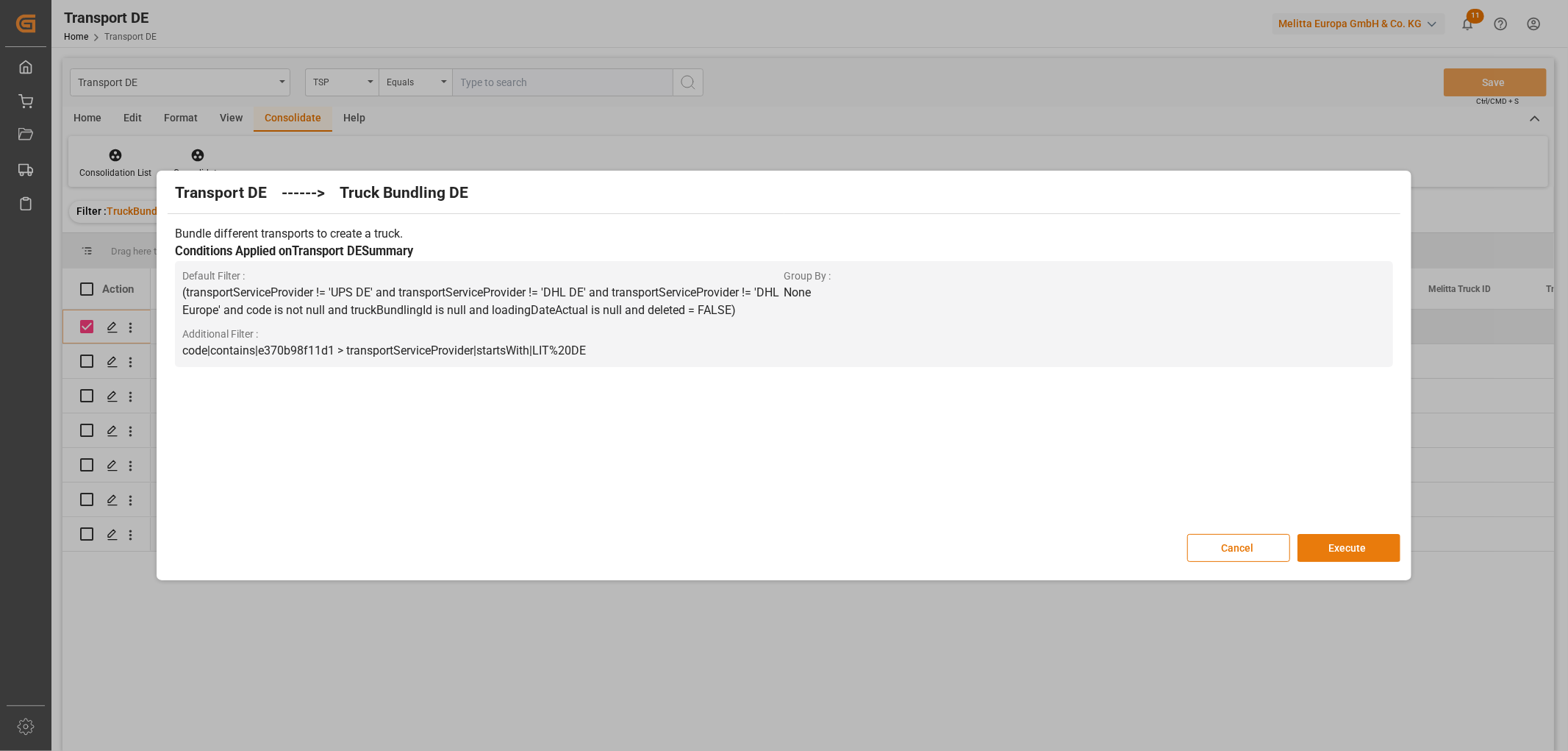
click at [1343, 544] on button "Execute" at bounding box center [1349, 548] width 103 height 28
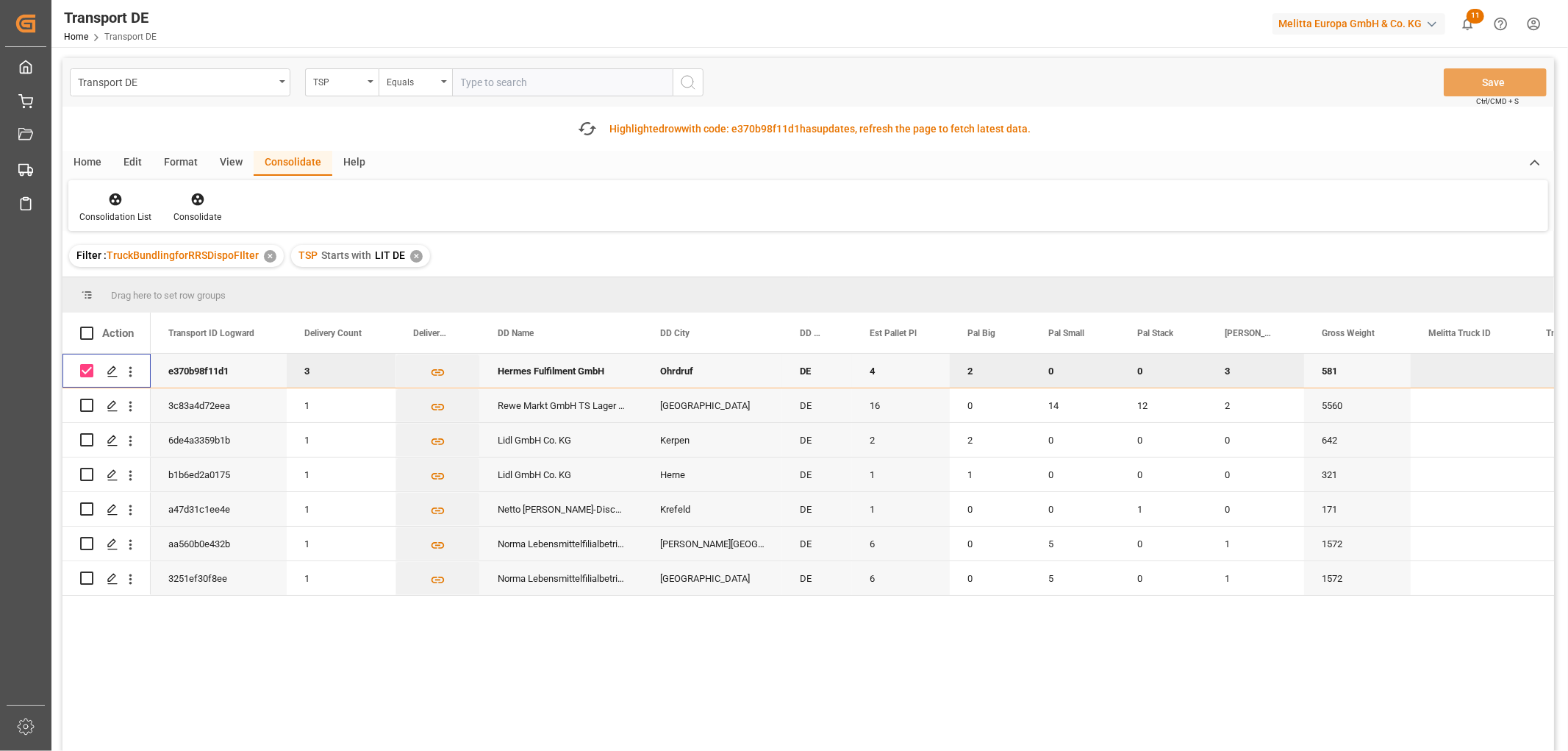
click at [84, 373] on input "Press Space to toggle row selection (checked)" at bounding box center [86, 370] width 13 height 13
checkbox input "false"
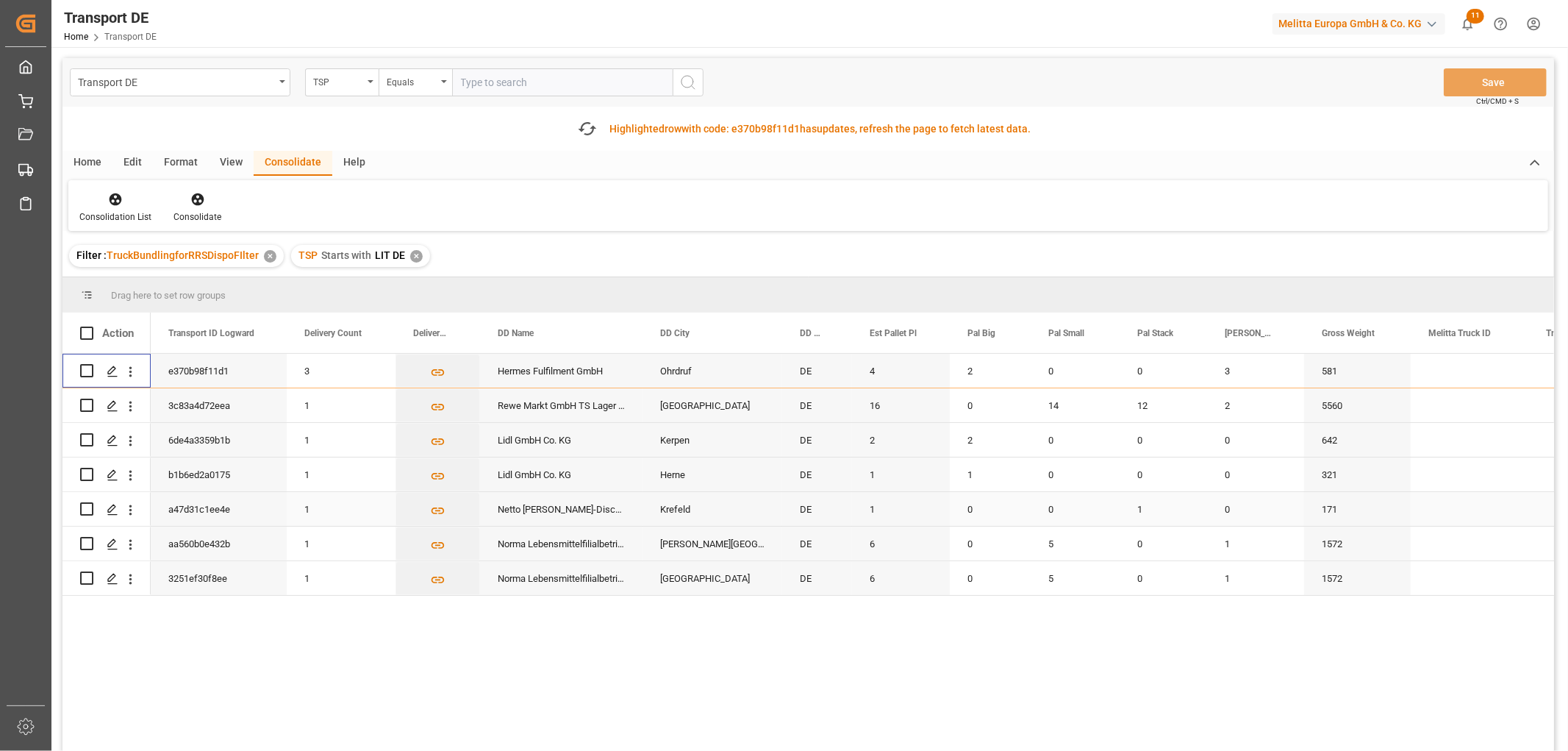
click at [87, 506] on input "Press Space to toggle row selection (unchecked)" at bounding box center [86, 508] width 13 height 13
checkbox input "true"
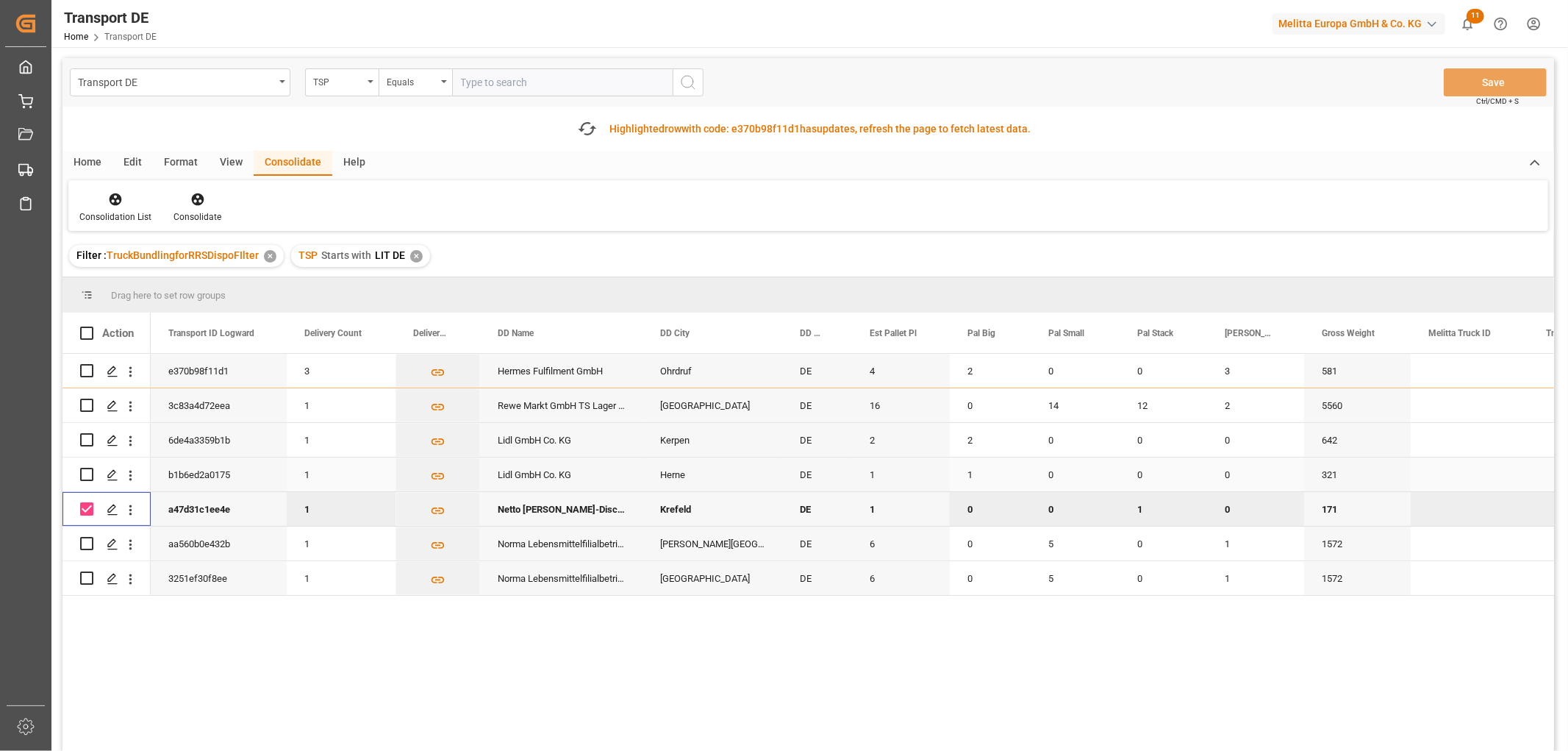
click at [86, 473] on input "Press Space to toggle row selection (unchecked)" at bounding box center [86, 474] width 13 height 13
checkbox input "true"
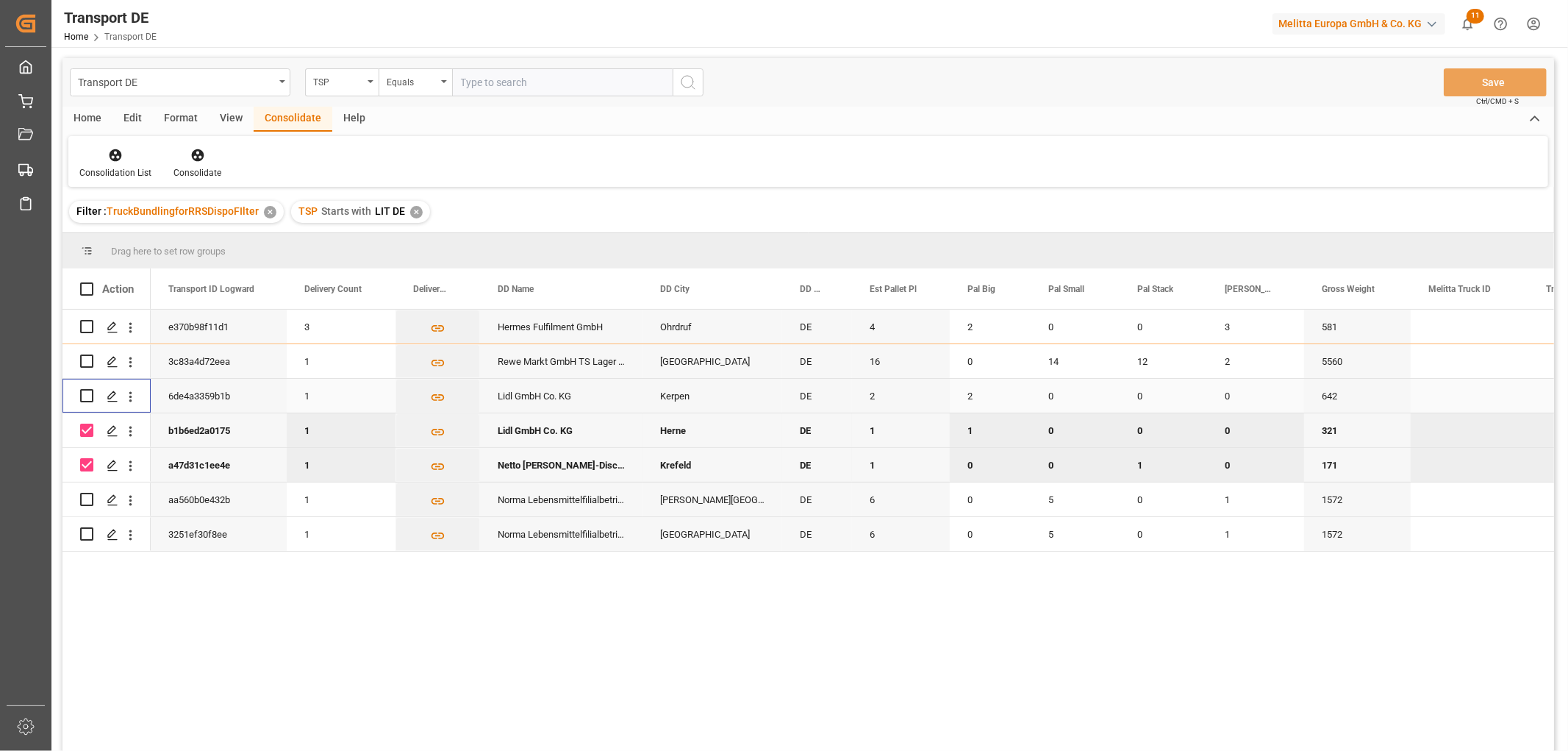
click at [90, 392] on input "Press Space to toggle row selection (unchecked)" at bounding box center [86, 396] width 13 height 13
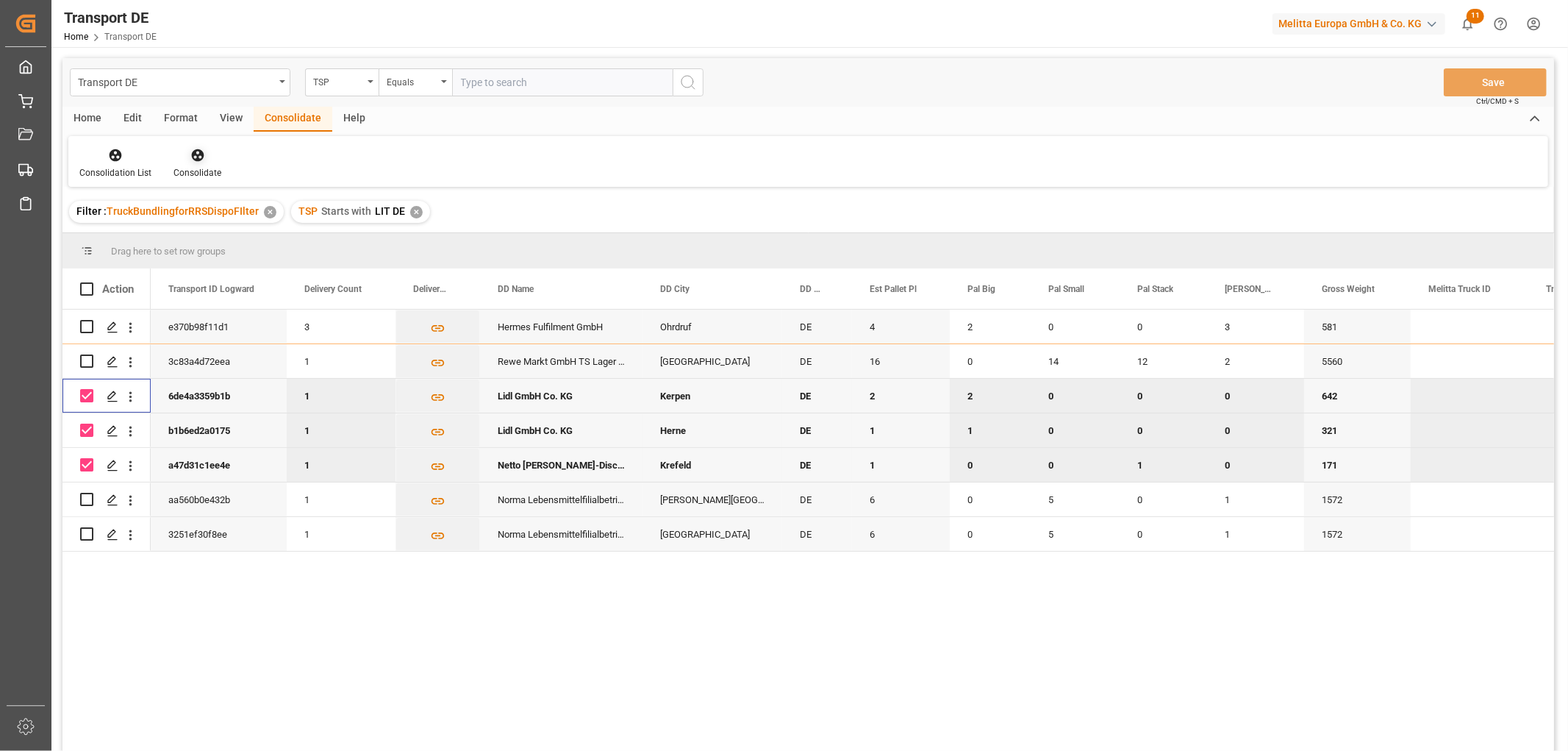
click at [193, 153] on icon at bounding box center [197, 155] width 12 height 12
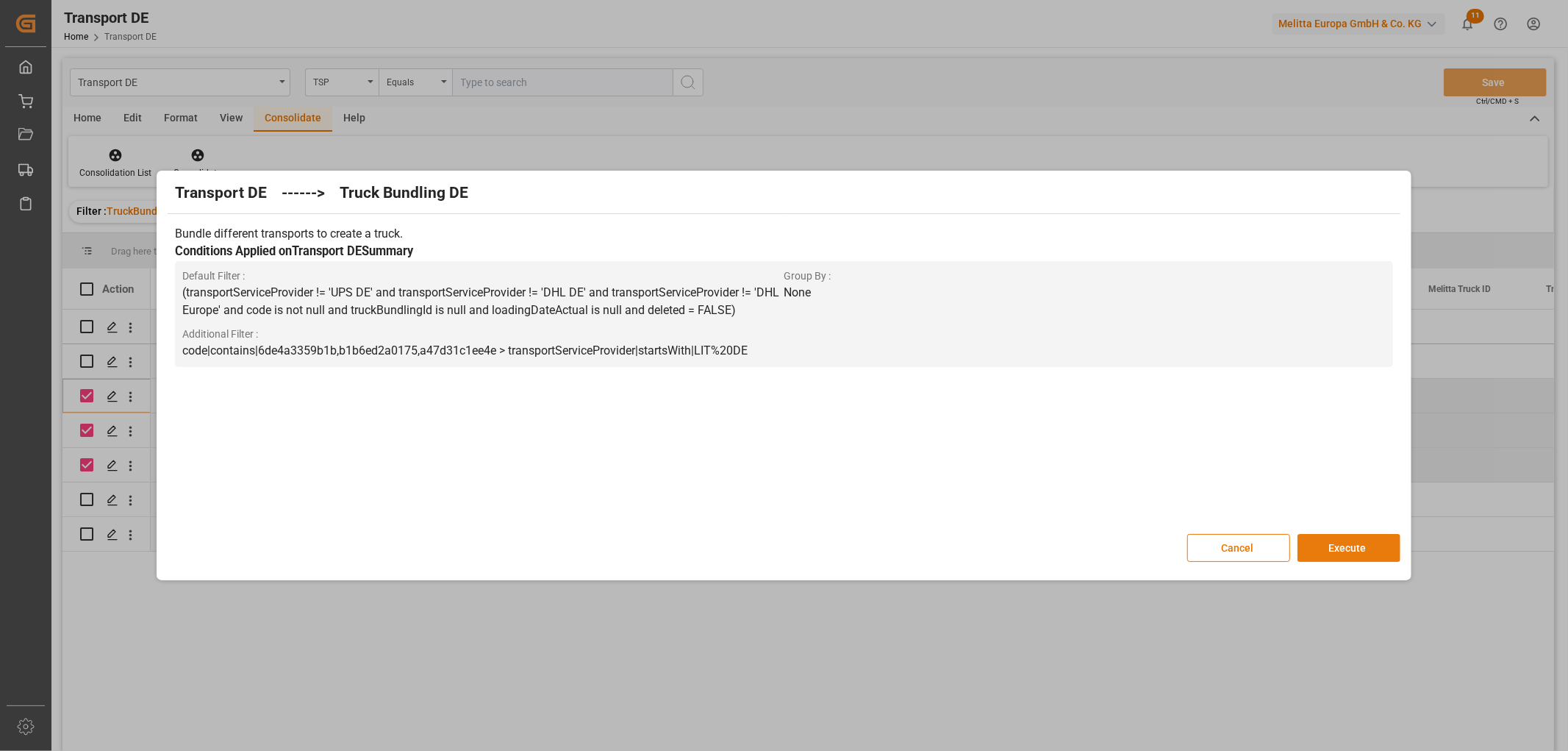
click at [1358, 547] on button "Execute" at bounding box center [1349, 548] width 103 height 28
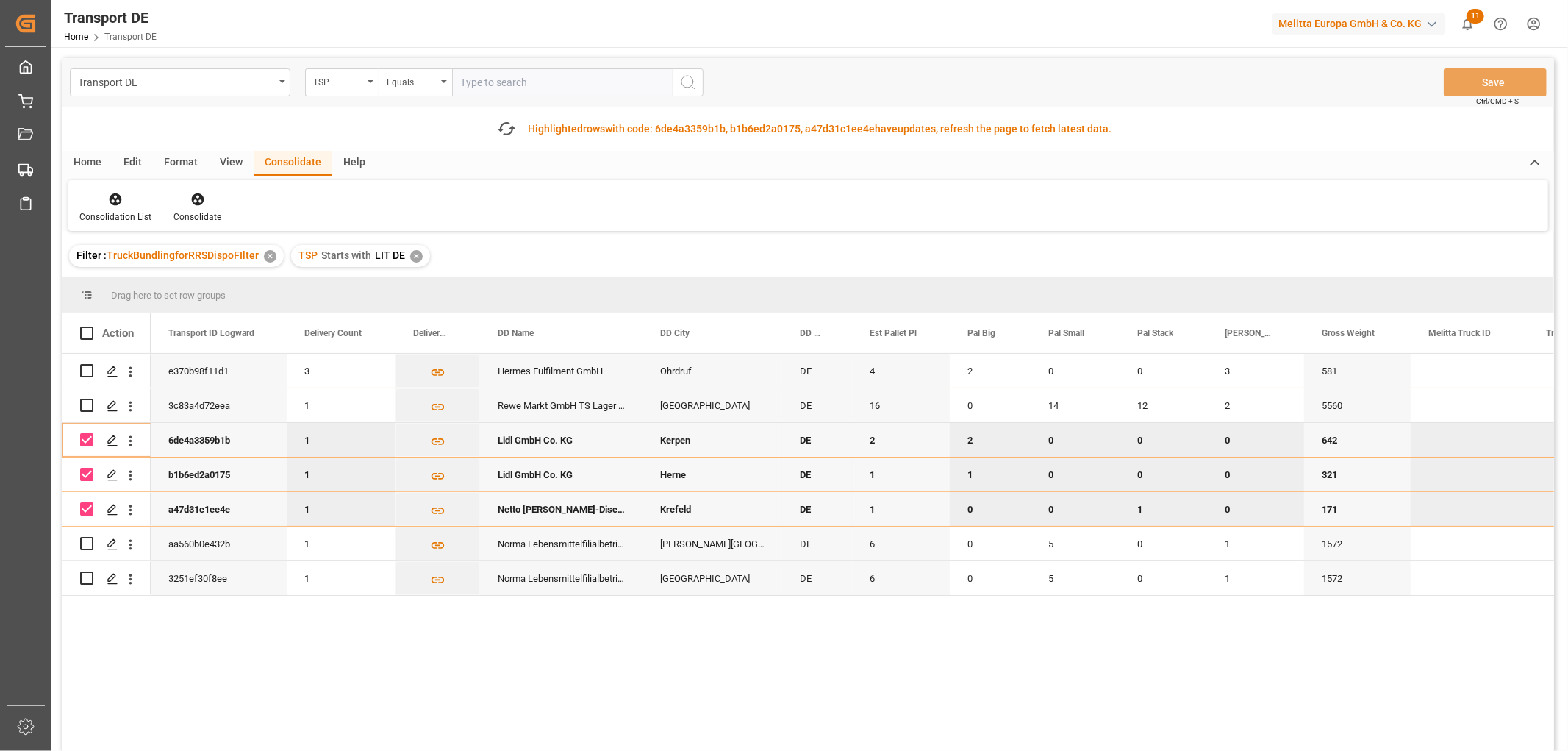
click at [86, 439] on input "Press Space to toggle row selection (checked)" at bounding box center [86, 439] width 13 height 13
checkbox input "false"
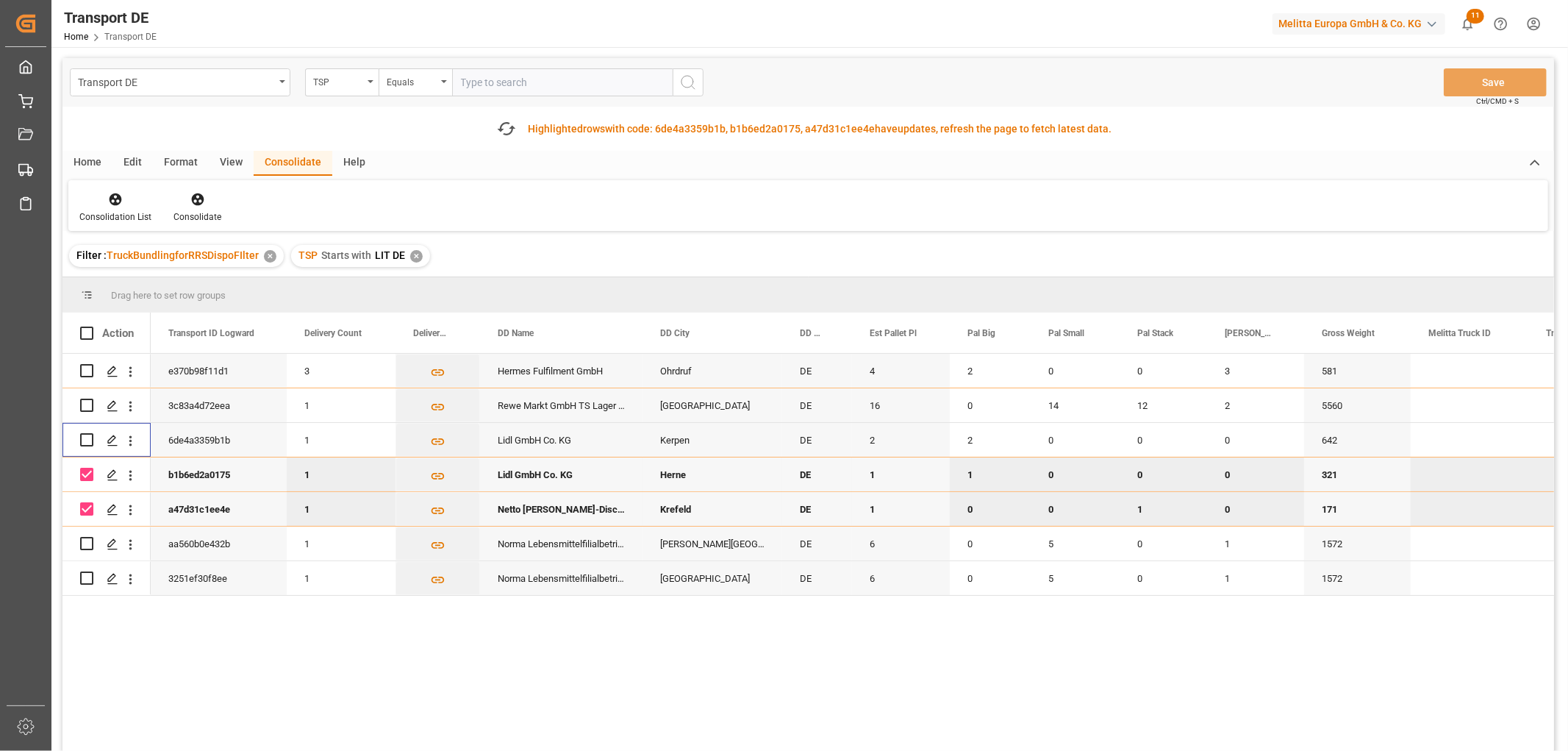
click at [80, 473] on input "Press Space to toggle row selection (checked)" at bounding box center [86, 474] width 13 height 13
checkbox input "false"
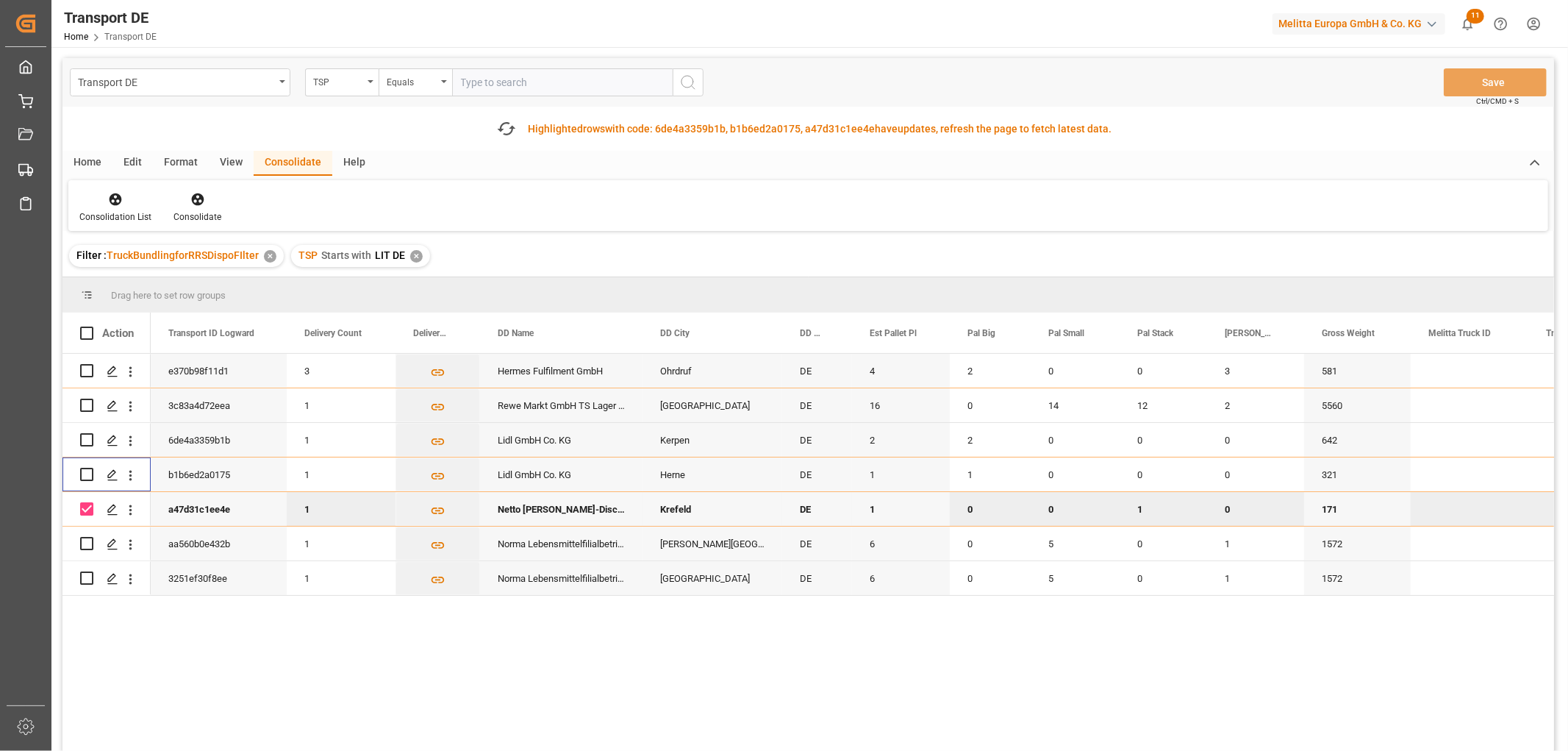
click at [85, 506] on input "Press Space to toggle row selection (checked)" at bounding box center [86, 508] width 13 height 13
checkbox input "false"
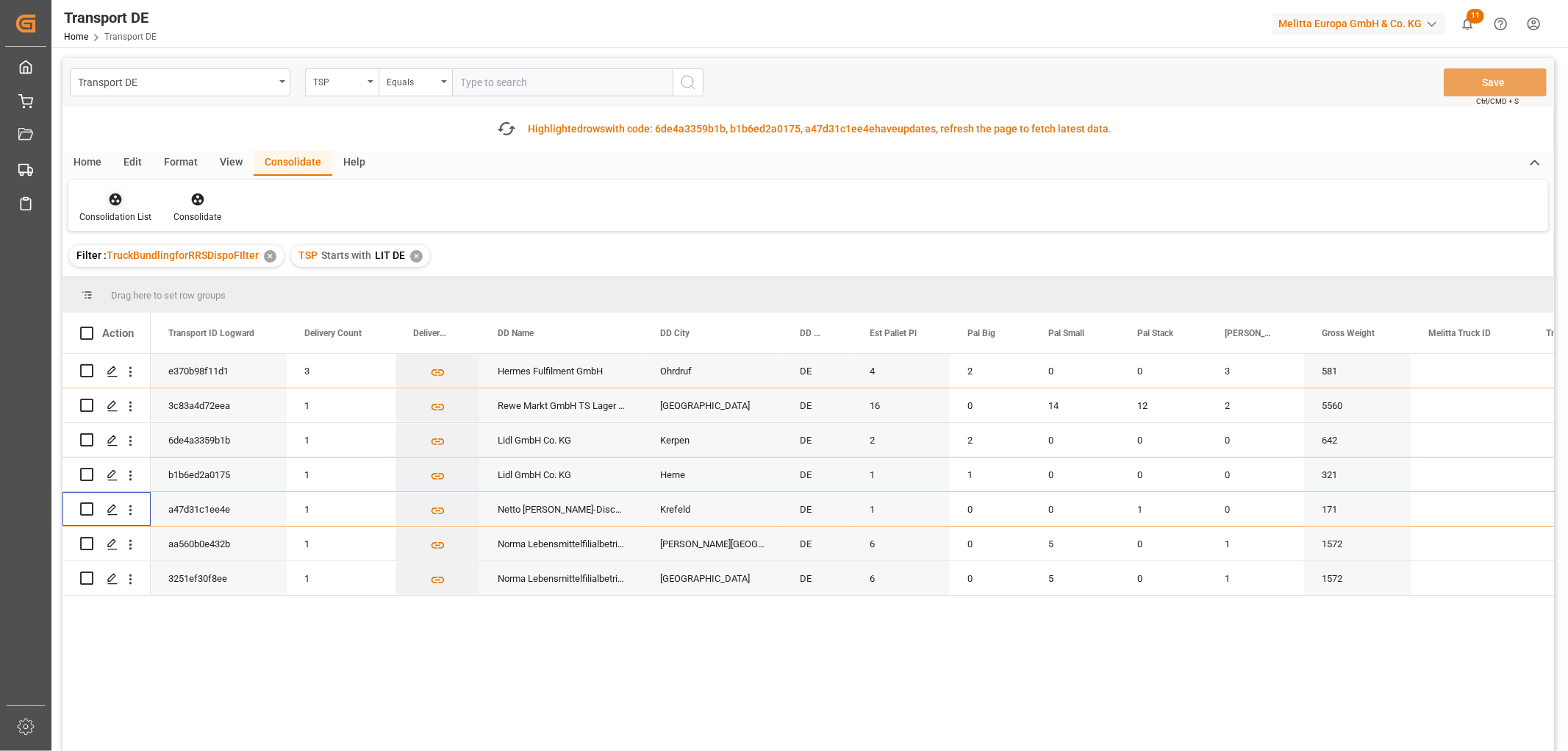
click at [111, 196] on icon at bounding box center [116, 200] width 12 height 12
click at [131, 281] on div "Transport DE TSP Equals Save Ctrl/CMD + S Fetch latest updates Highlighted rows…" at bounding box center [808, 446] width 1492 height 776
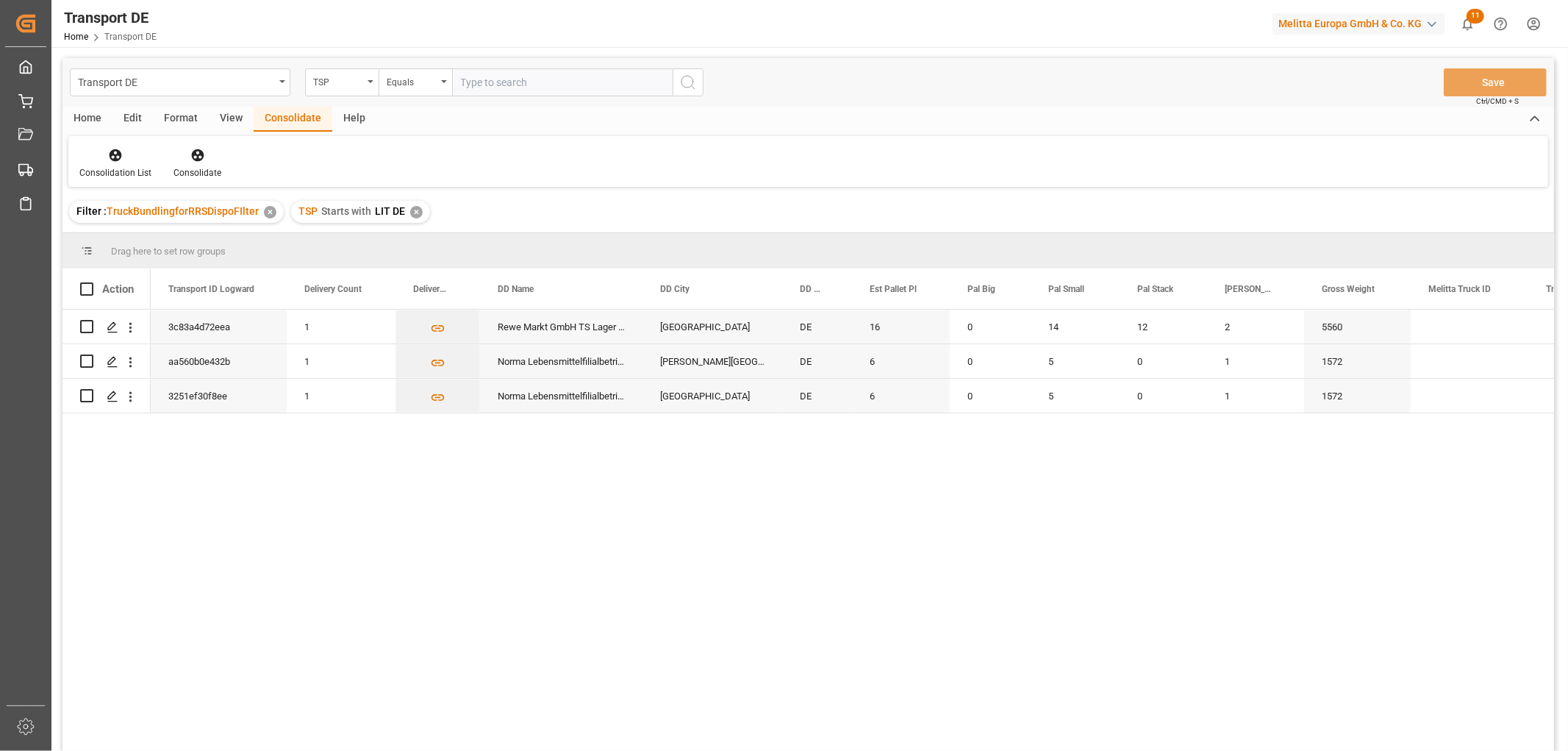
click at [410, 210] on div "✕" at bounding box center [416, 212] width 12 height 12
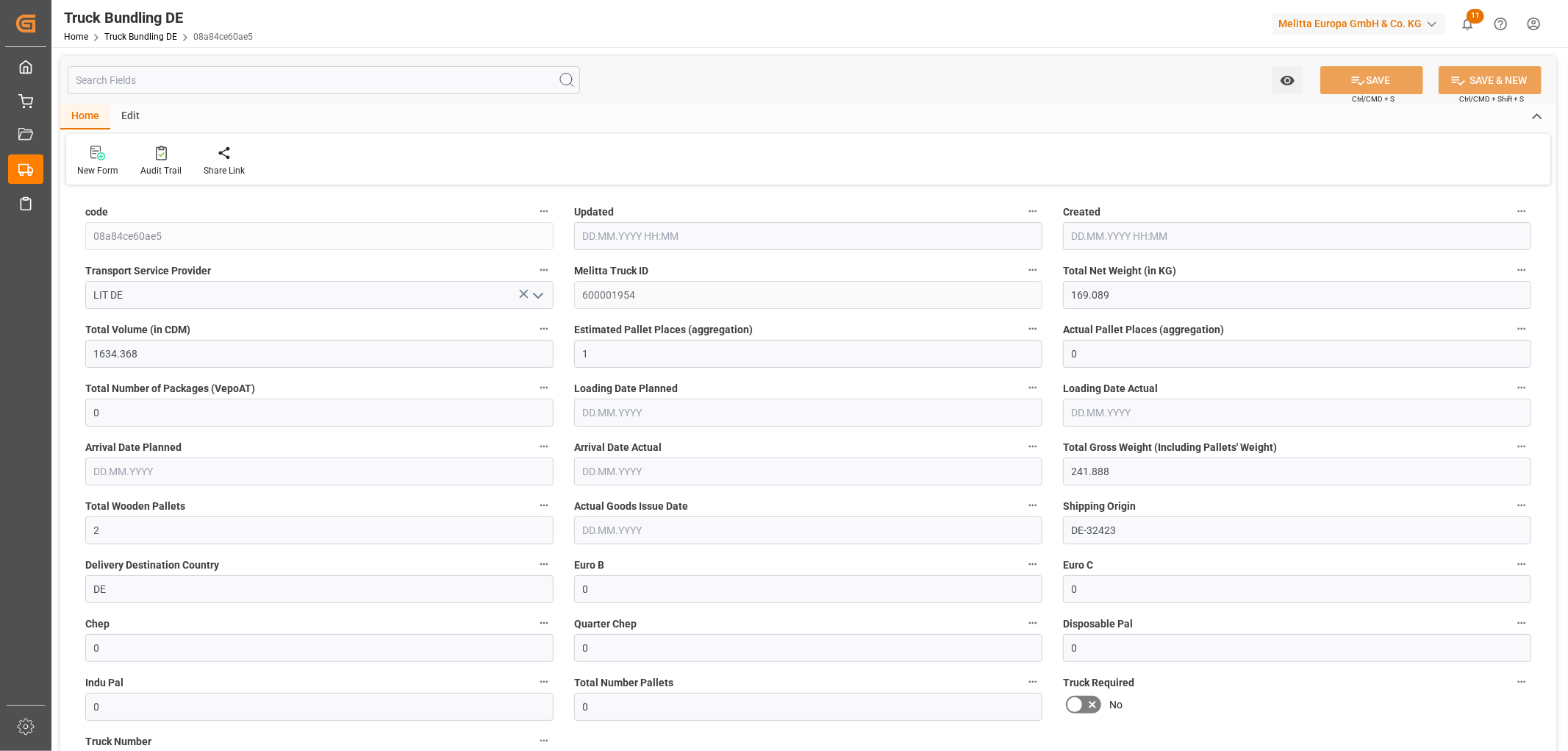
type input "25.08.2025 11:49"
type input "[DATE]"
type input "25.08.2025"
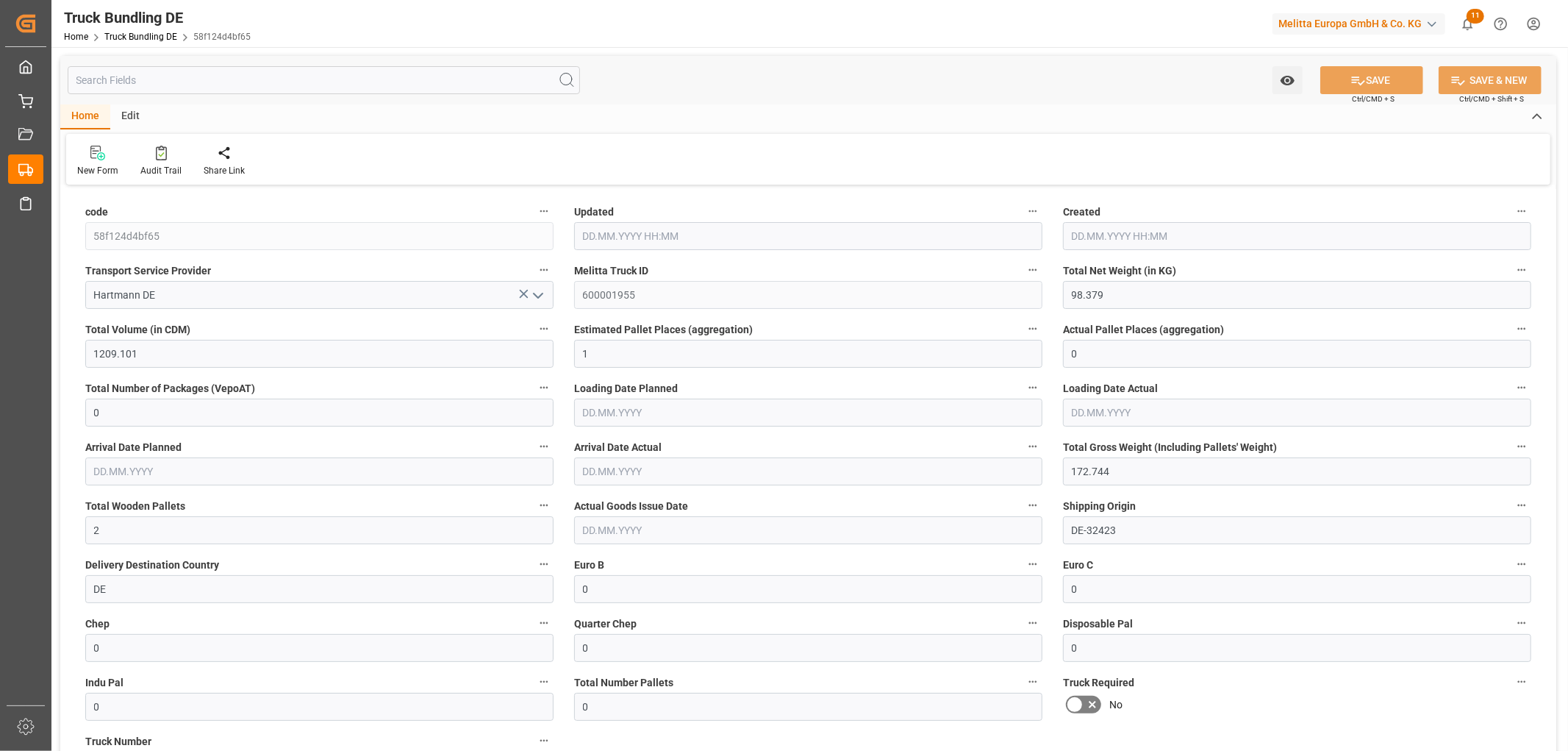
type input "98.379"
type input "1209.101"
type input "1"
type input "0"
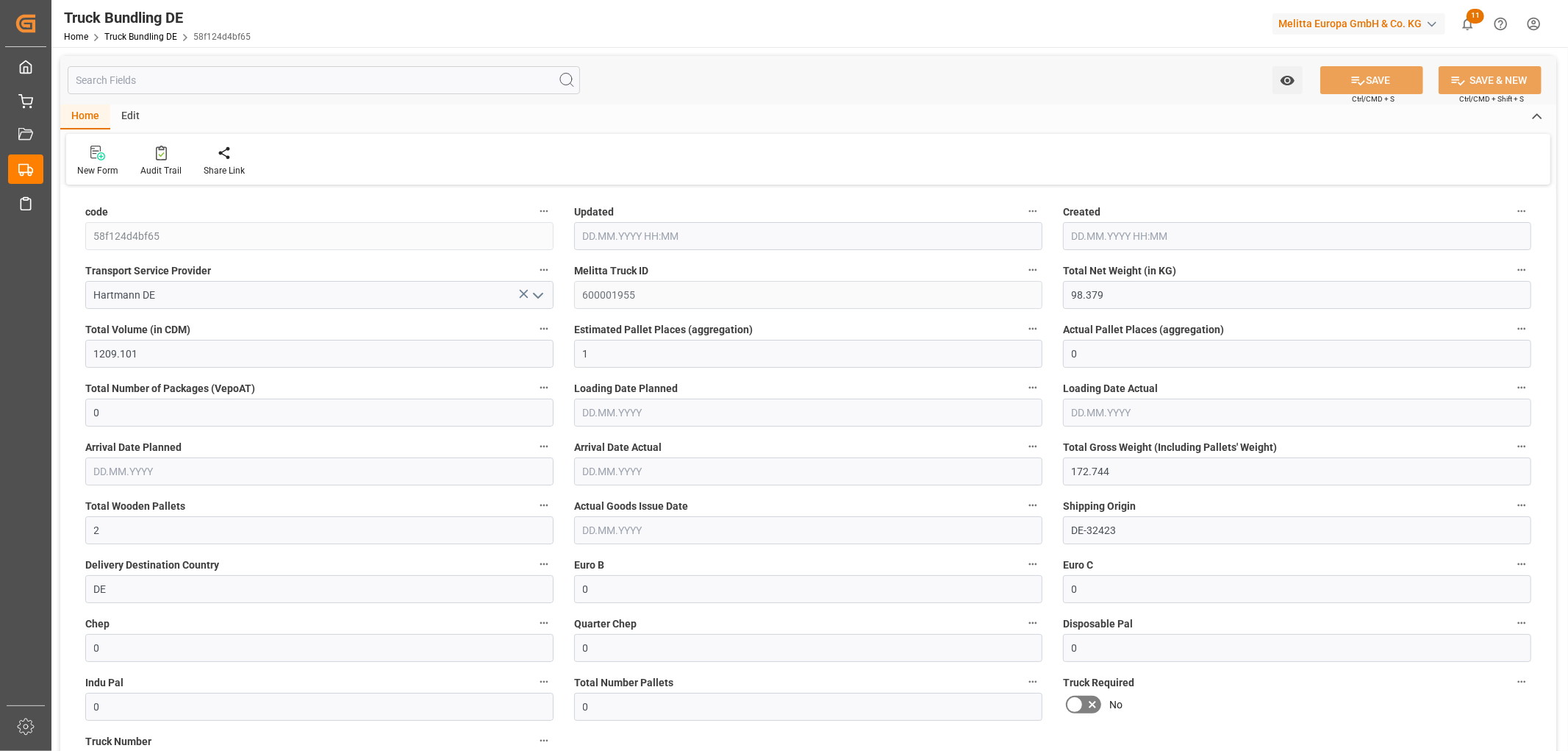
type input "172.744"
type input "2"
type input "0"
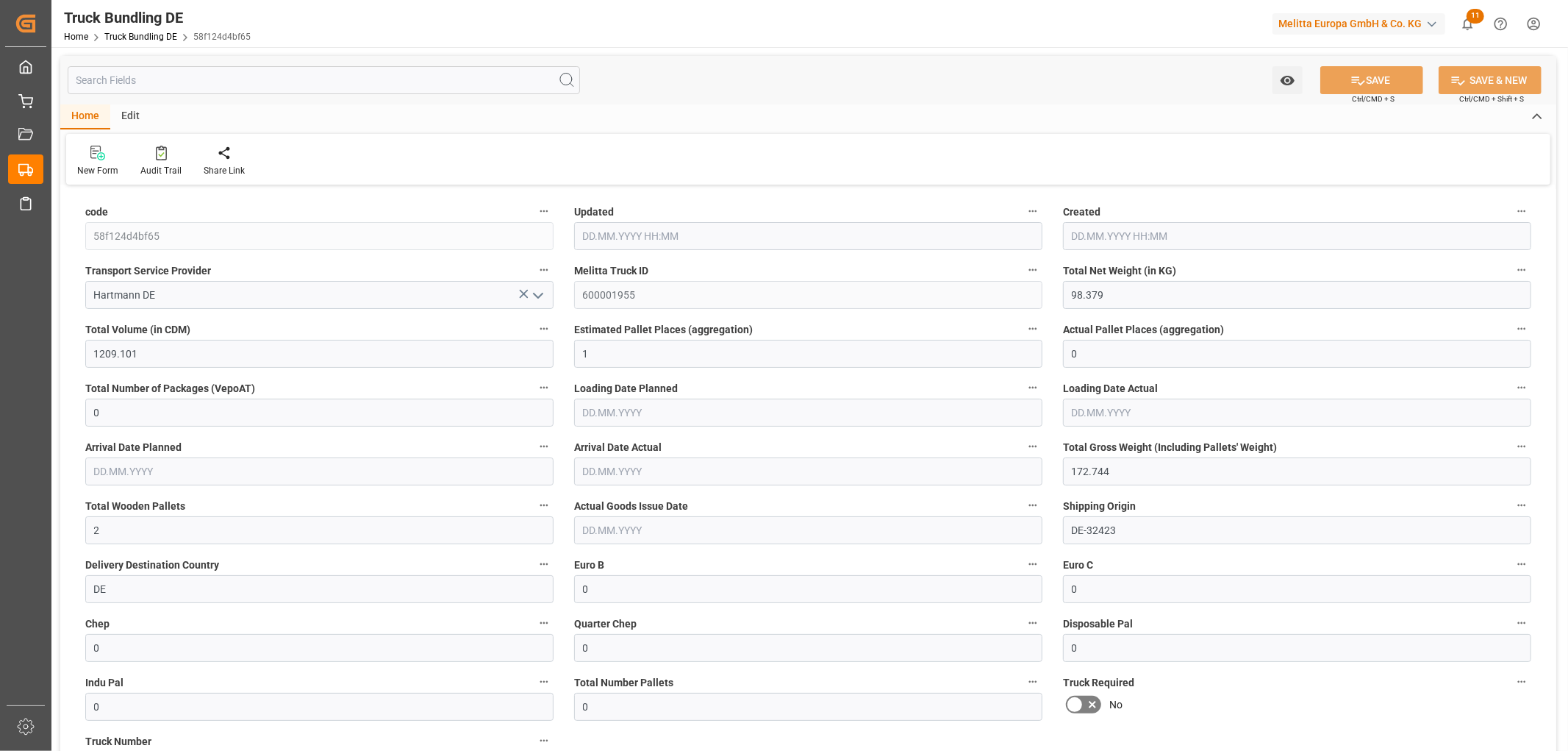
type input "0"
type input "25.08.2025 11:50"
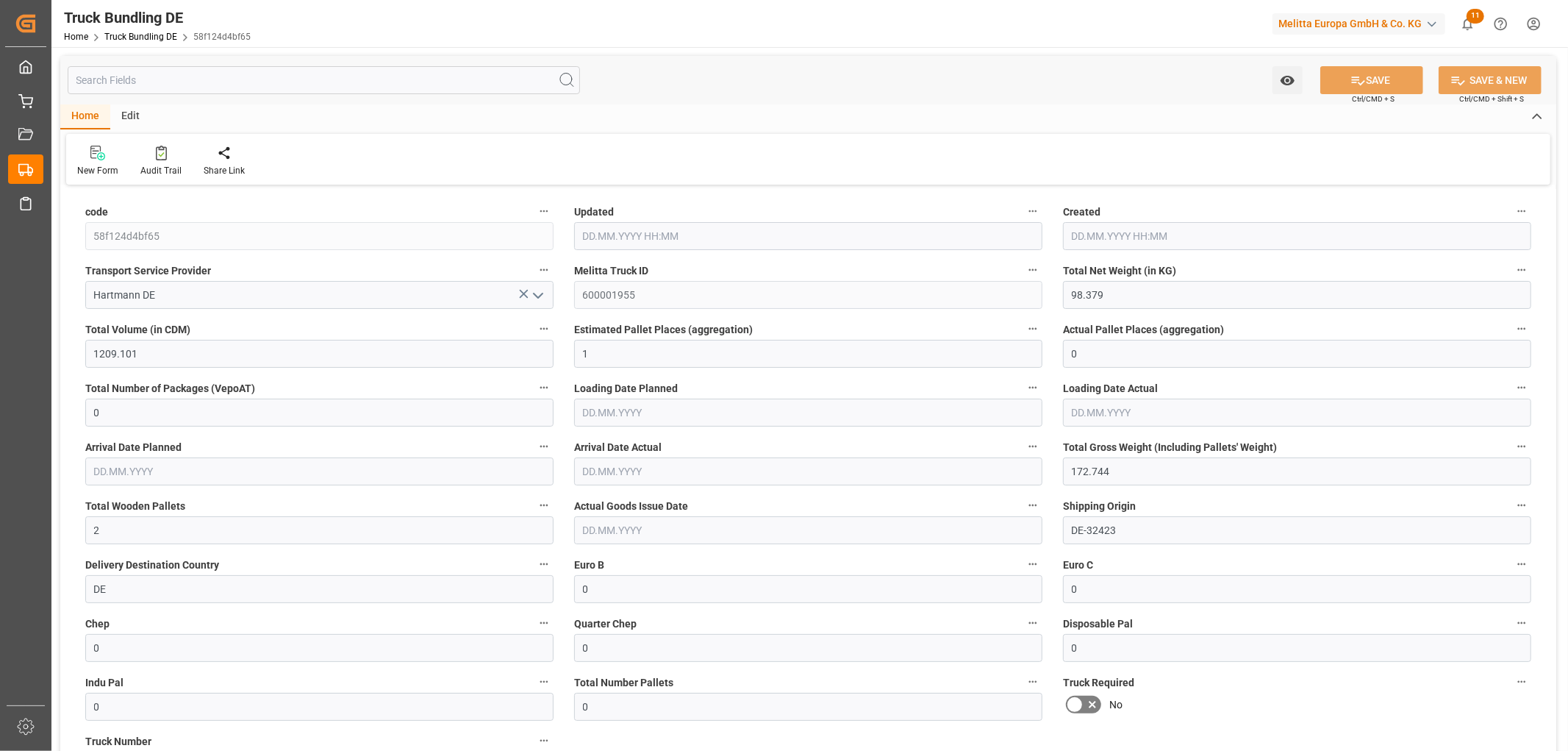
type input "25.08.2025 11:50"
type input "[DATE]"
type input "149.027"
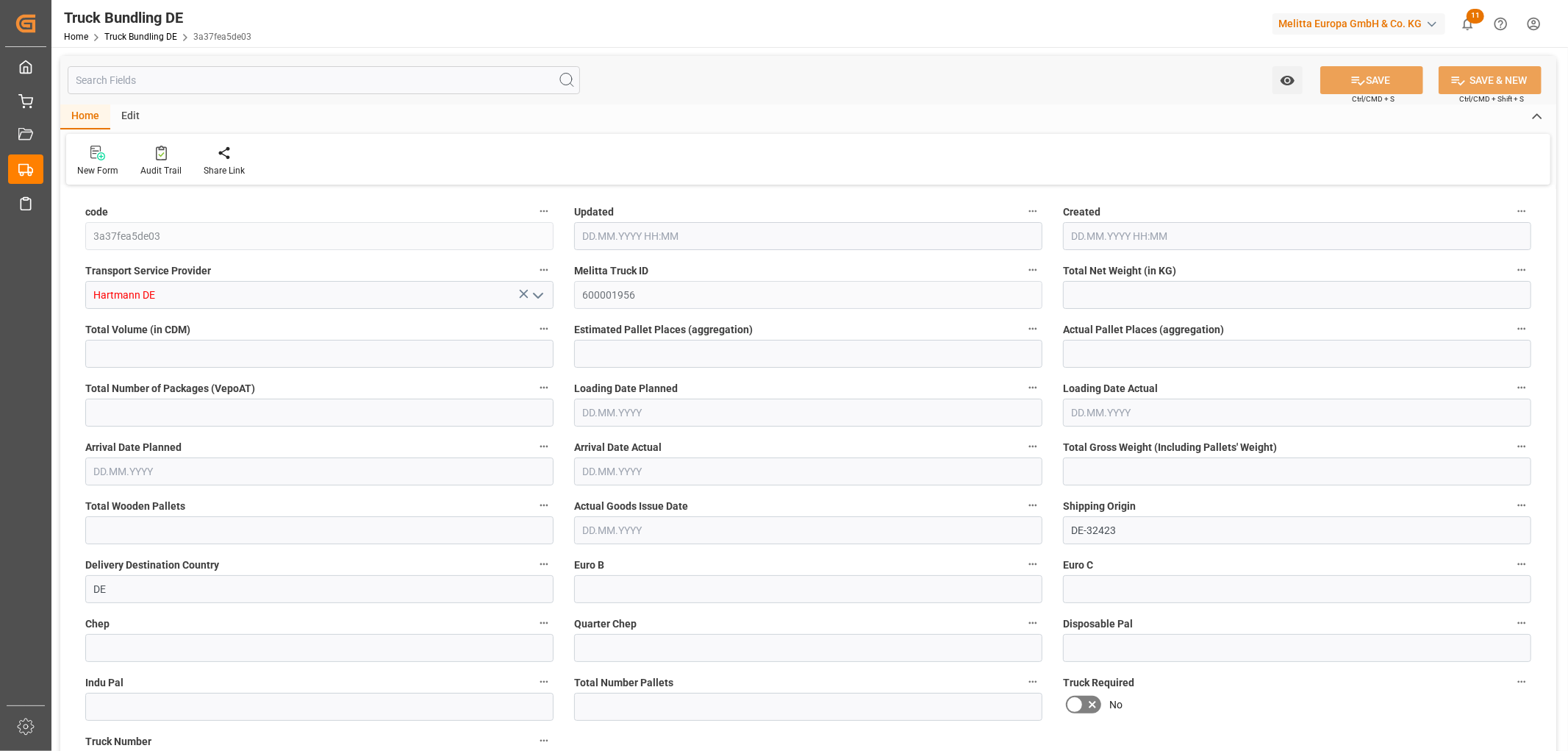
type input "1514.308"
type input "2"
type input "0"
type input "222"
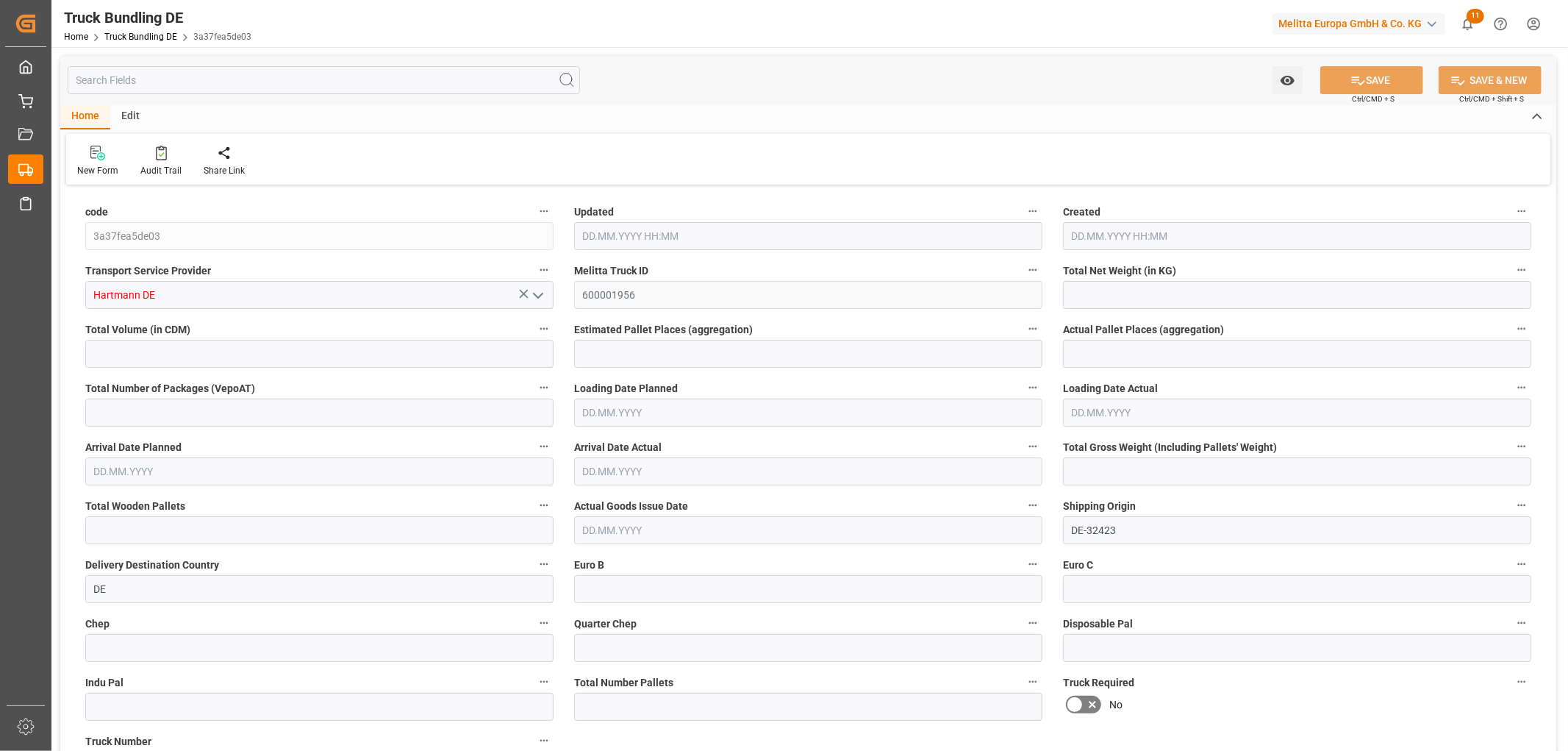
type input "2"
type input "0"
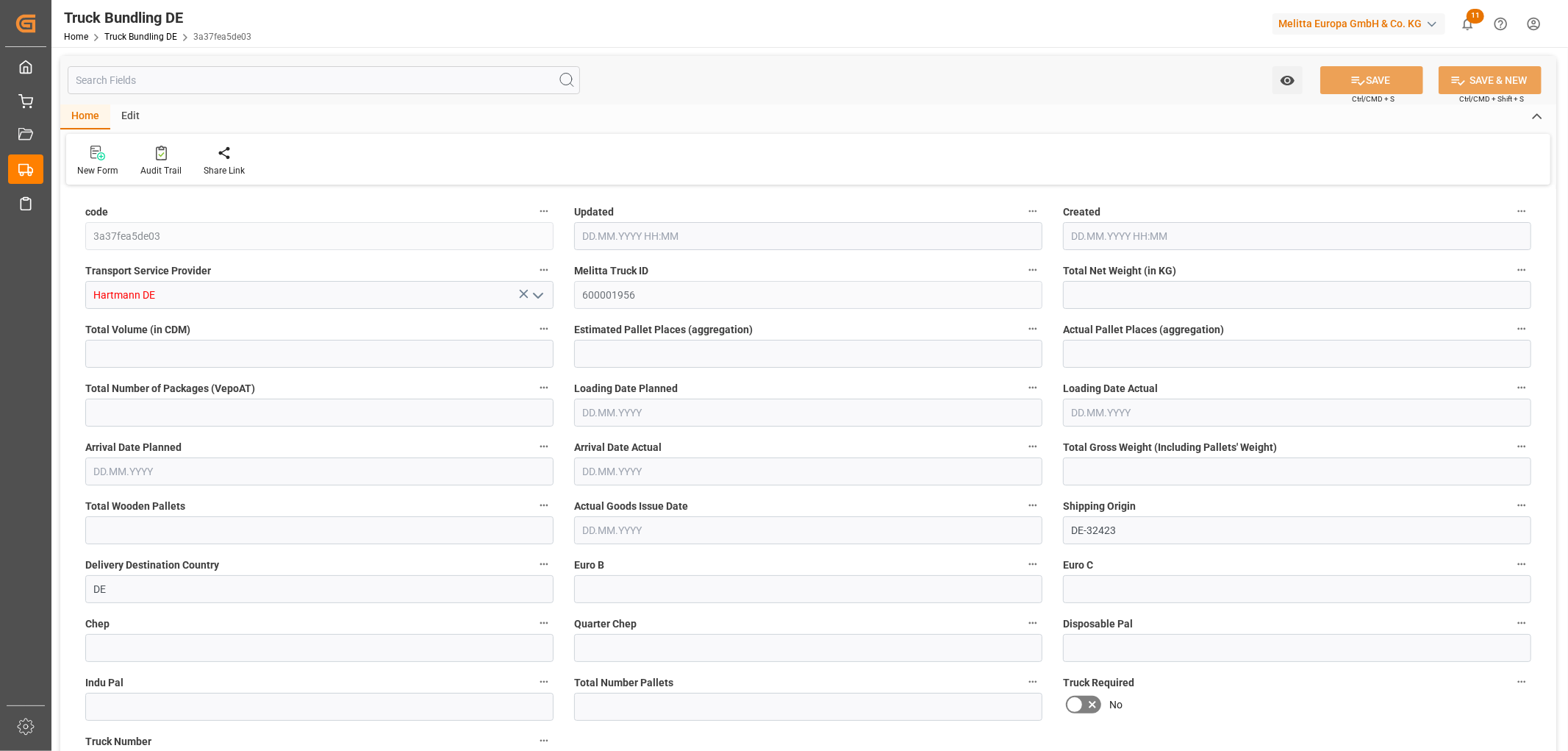
type input "0"
type input "25.08.2025 11:50"
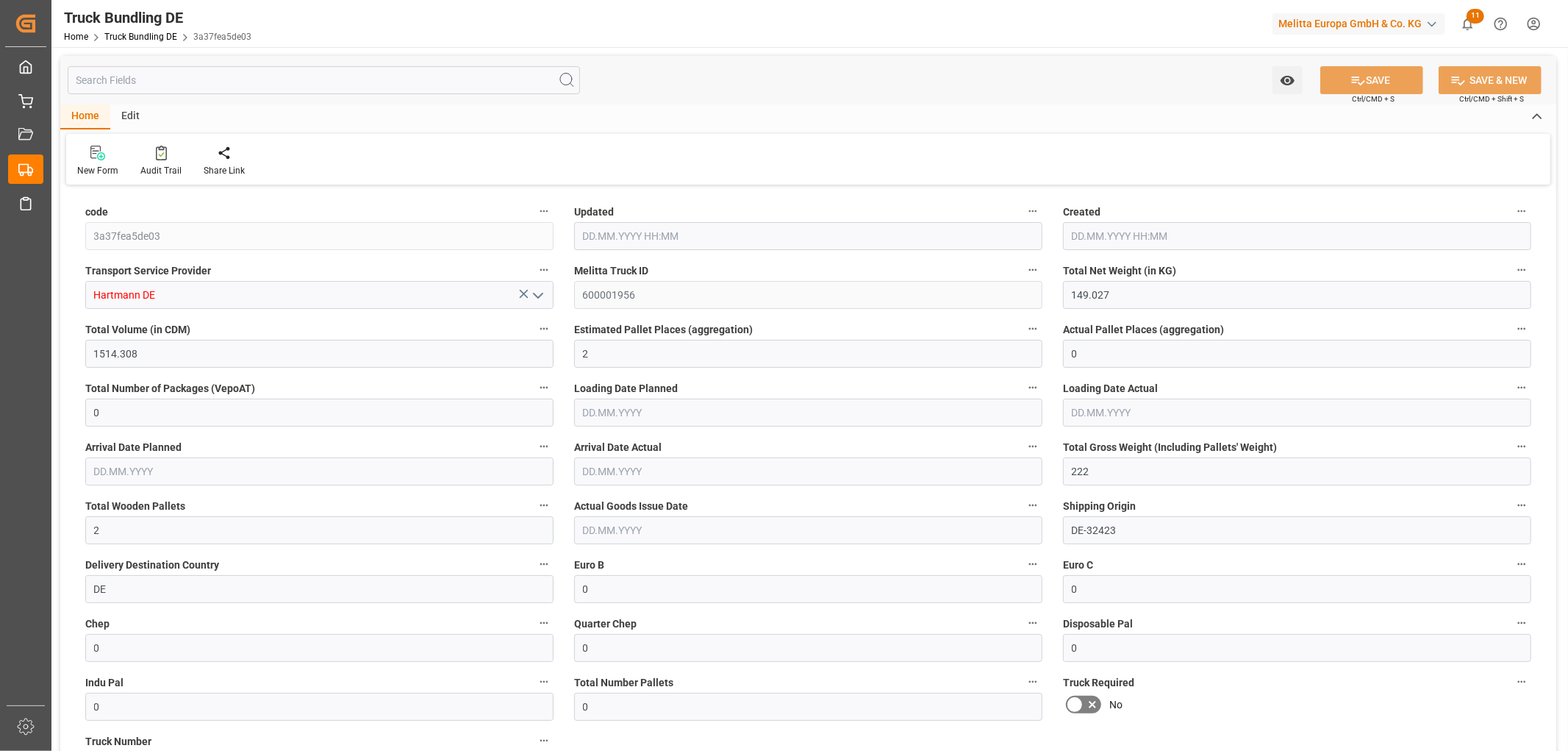
type input "[DATE]"
type input "3106.112"
type input "38338.795"
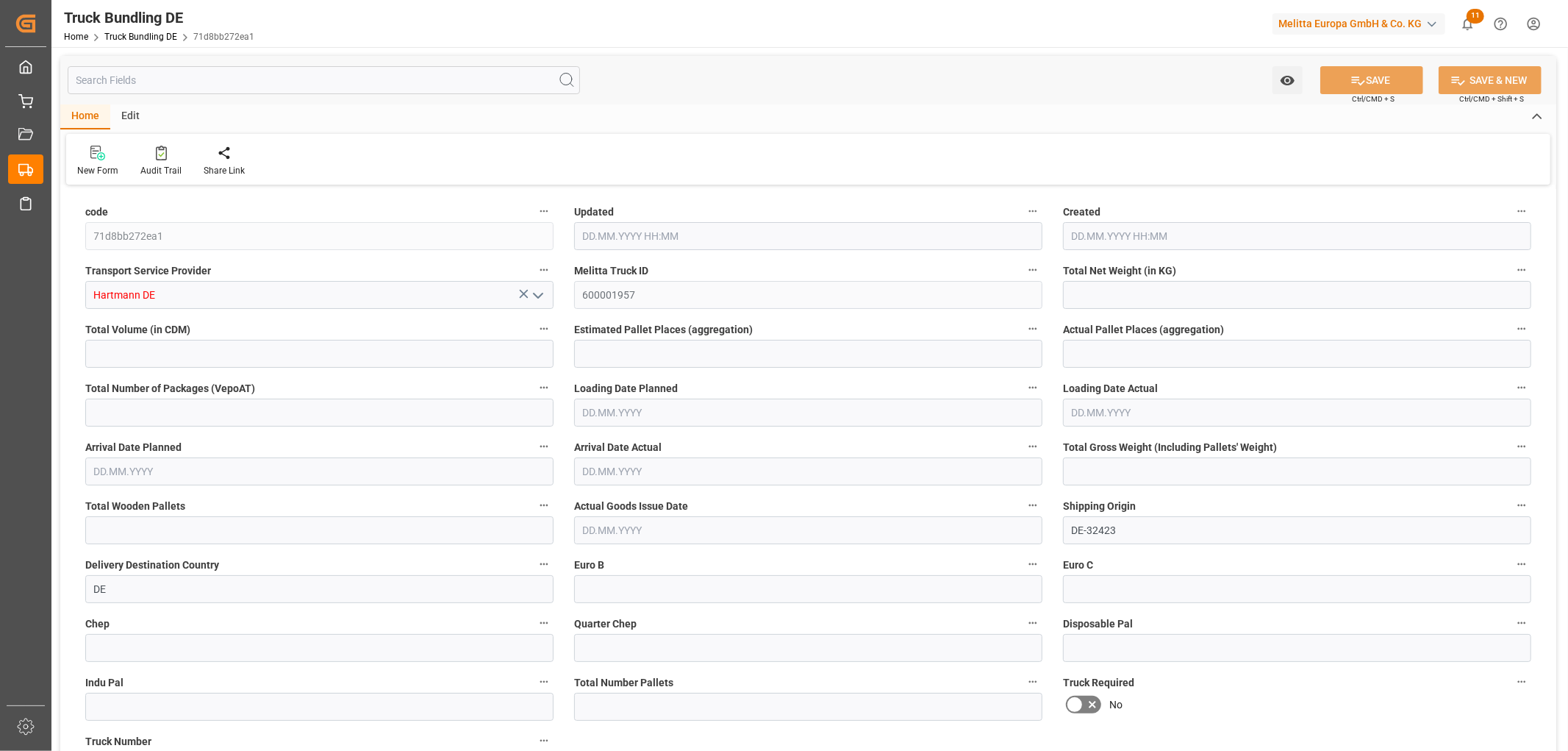
type input "31"
type input "0"
type input "4926.974"
type input "38"
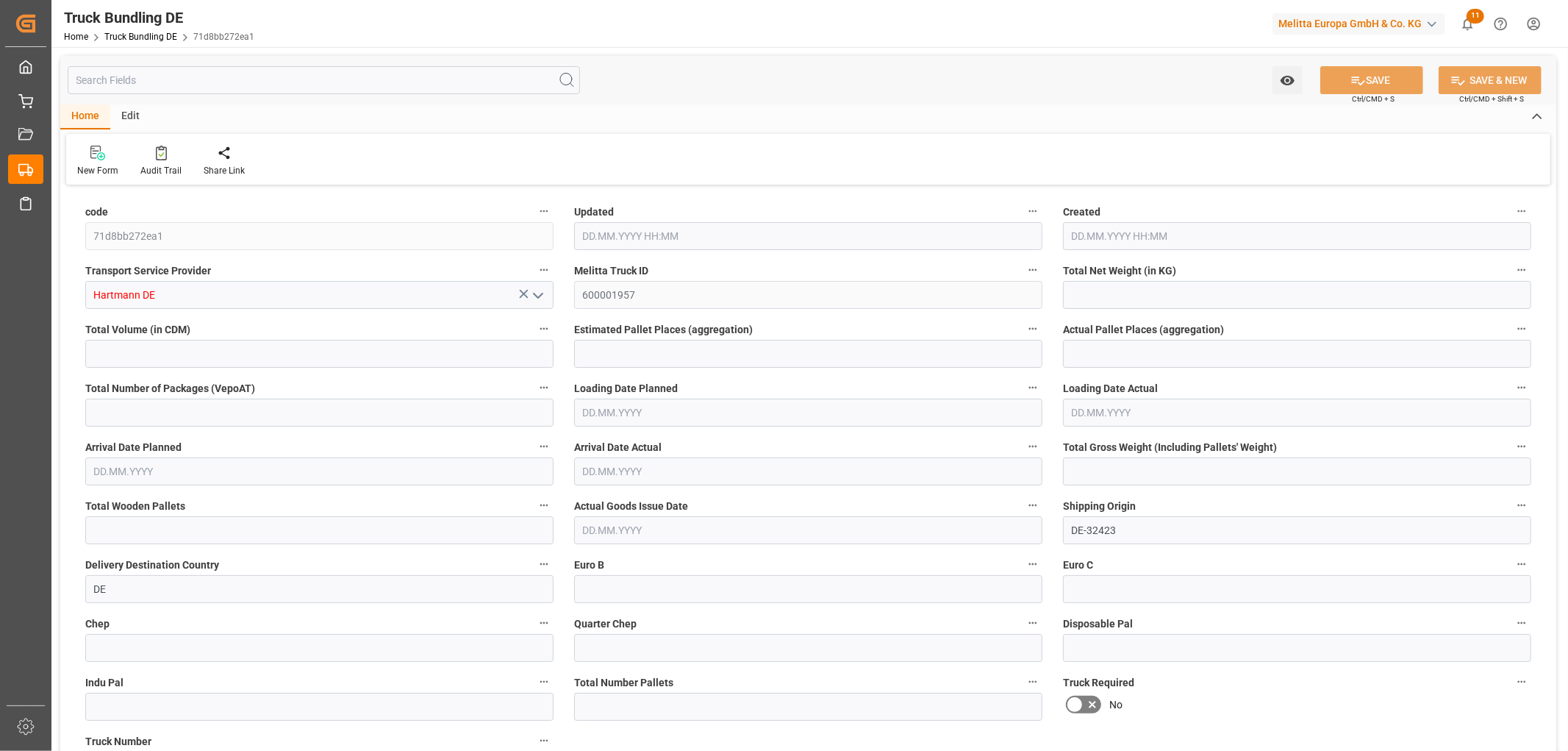
type input "0"
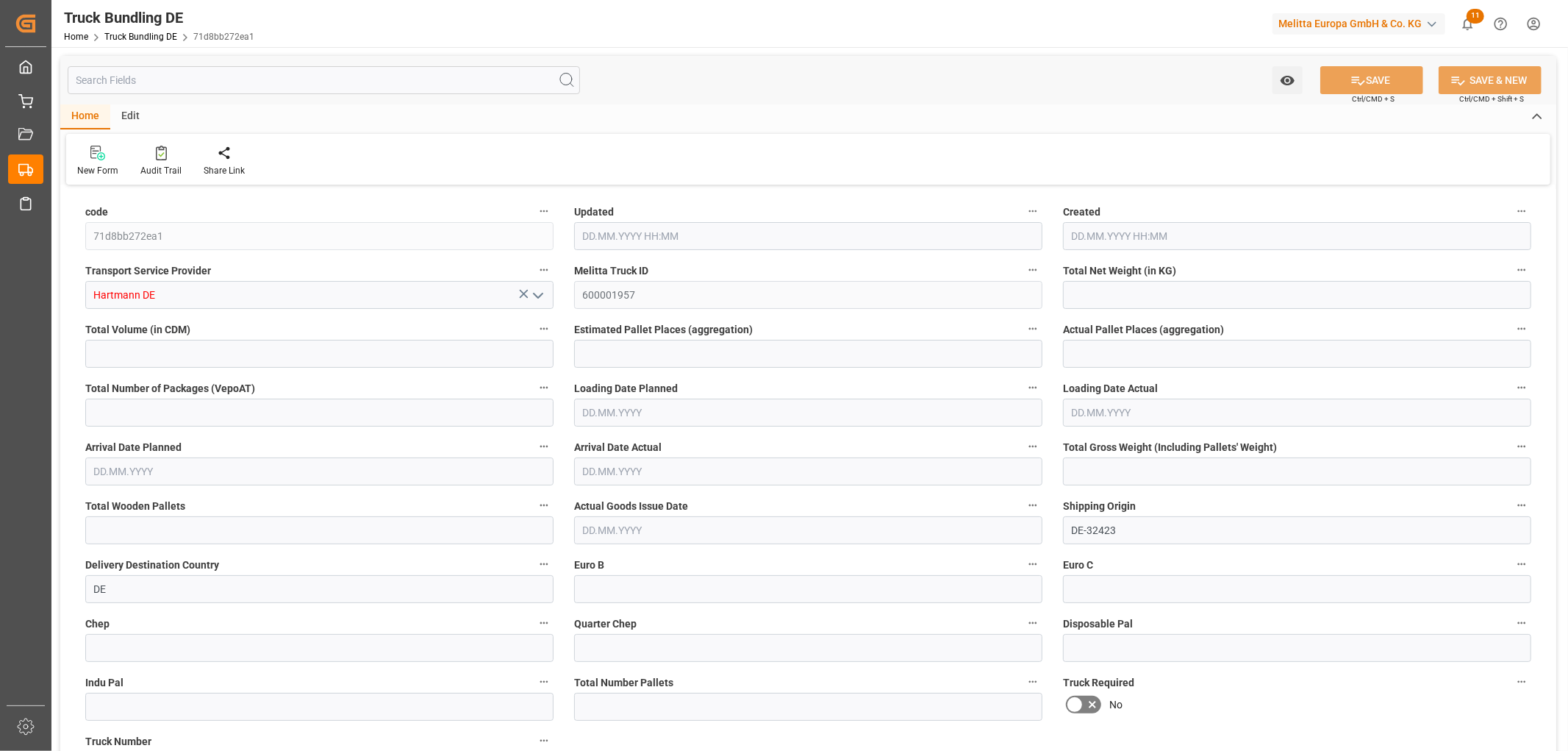
type input "0"
type input "[DATE] 11:51"
type input "[DATE]"
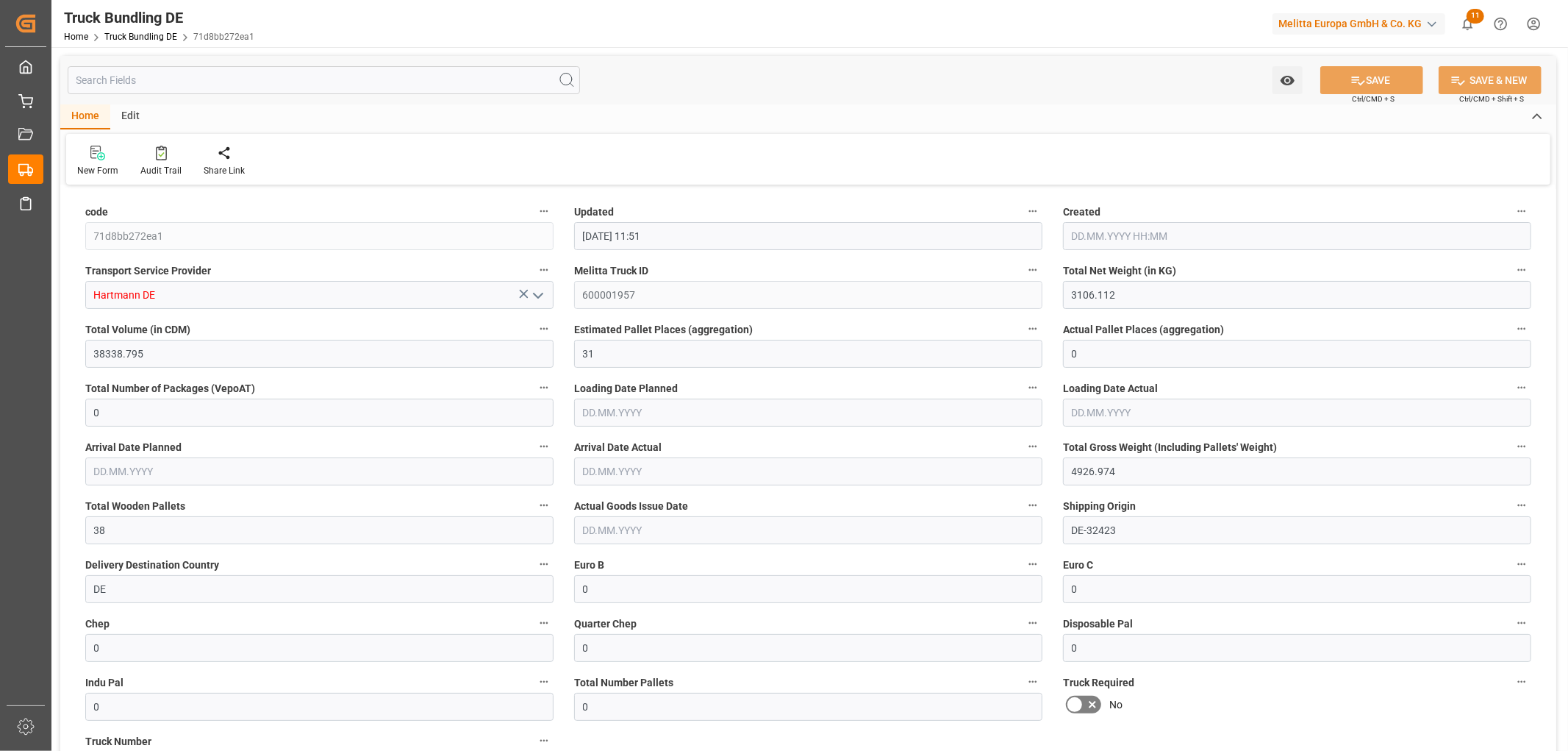
type input "[DATE]"
type input "182.592"
type input "2384.512"
type input "3"
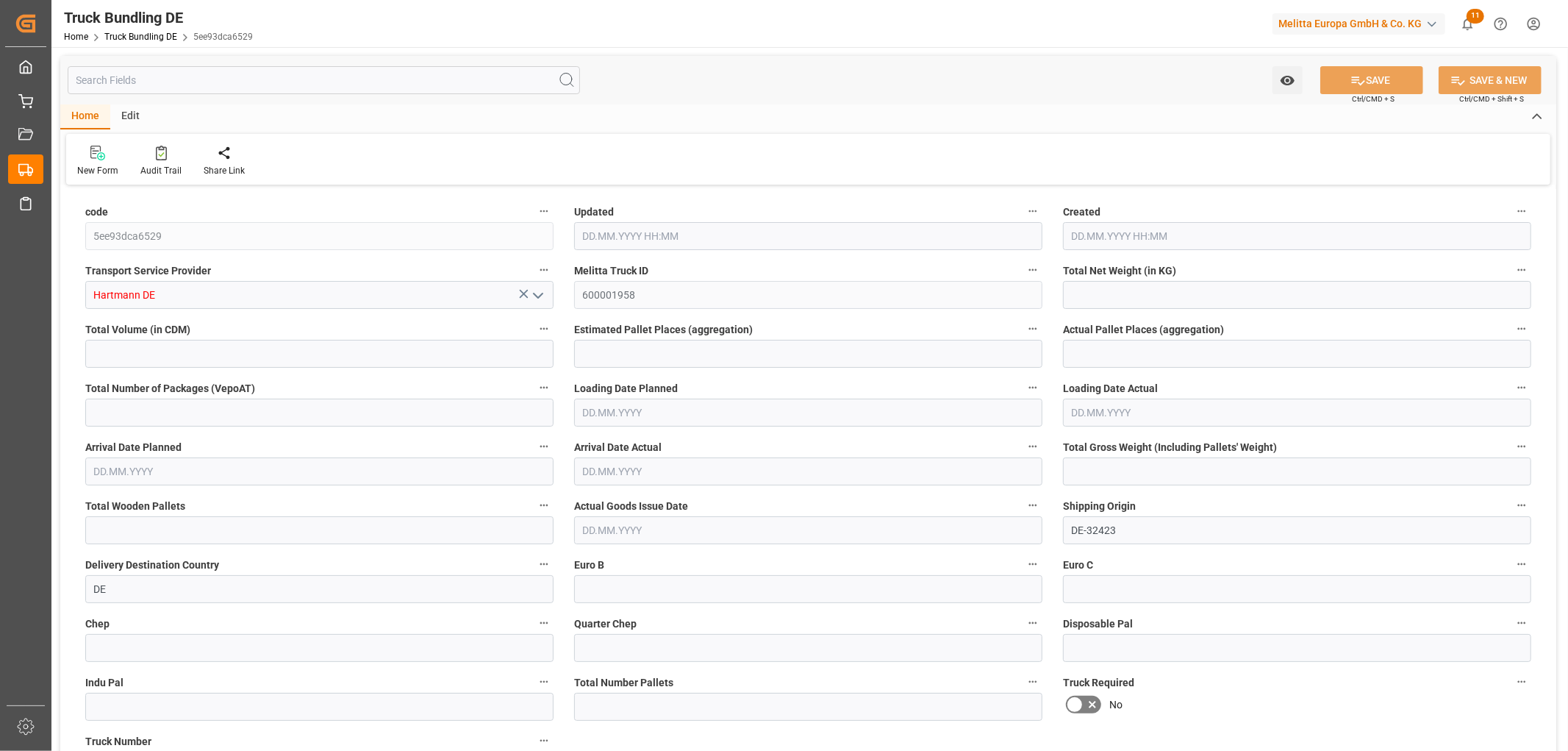
type input "0"
type input "326.968"
type input "4"
type input "0"
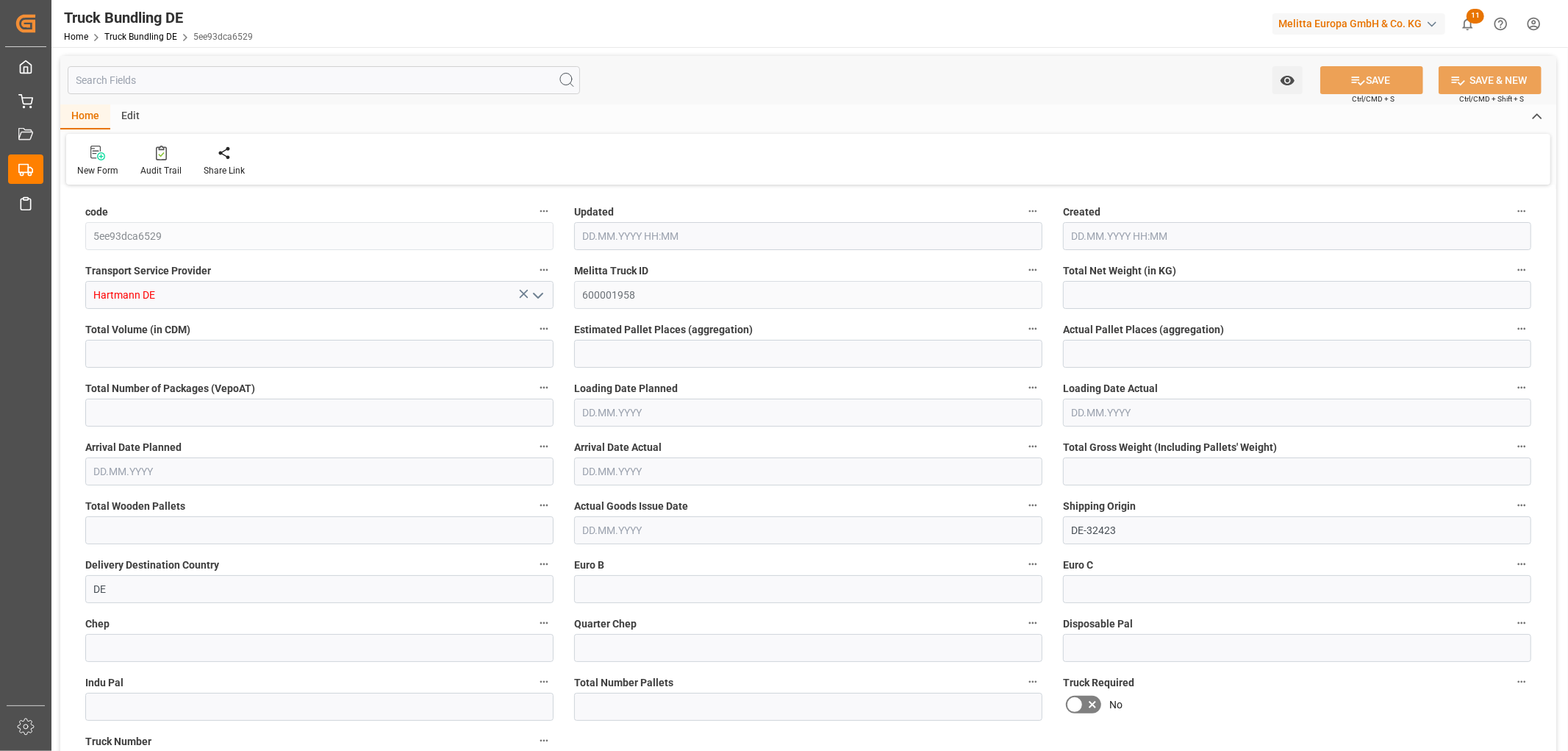
type input "0"
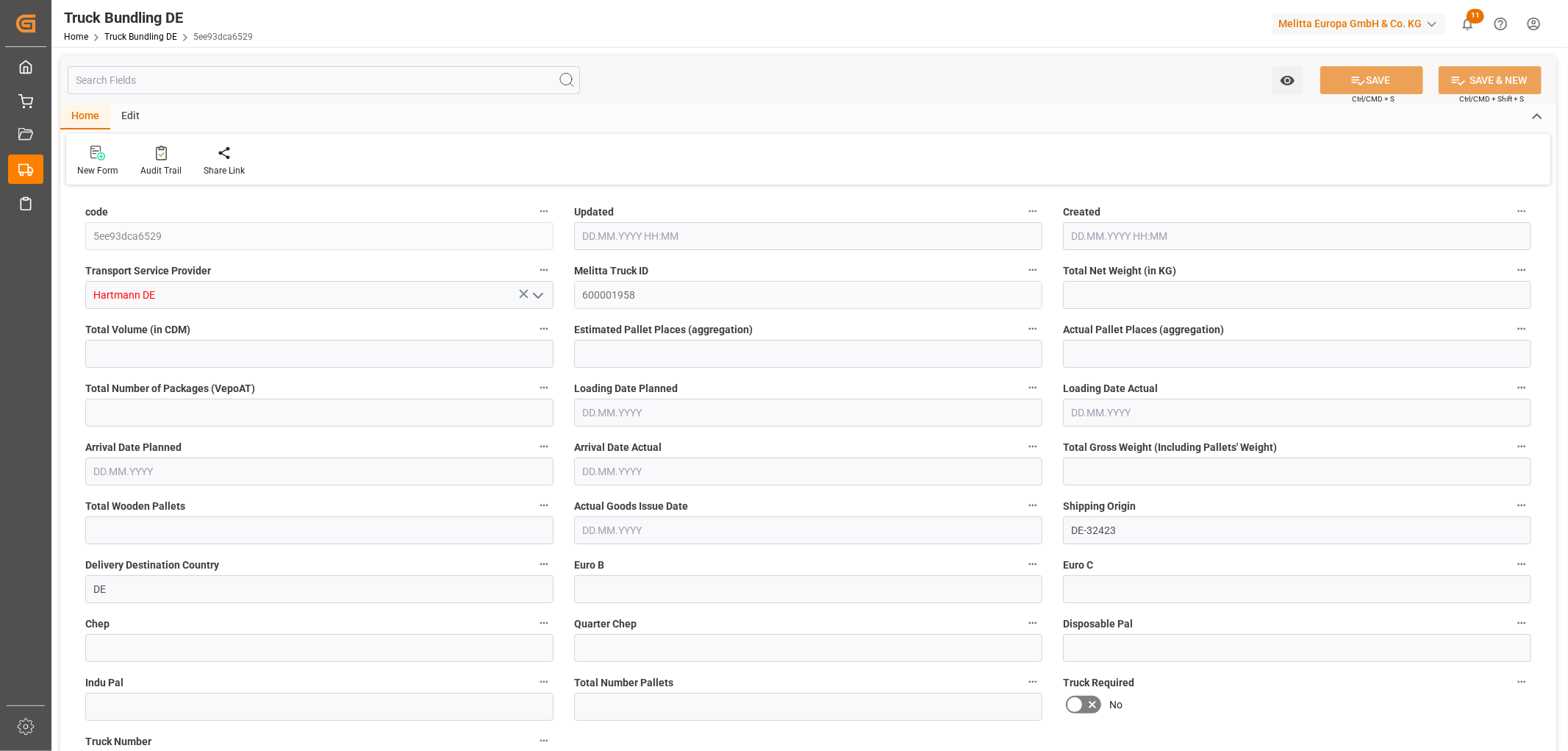
type input "0"
type input "[DATE] 11:51"
type input "[DATE]"
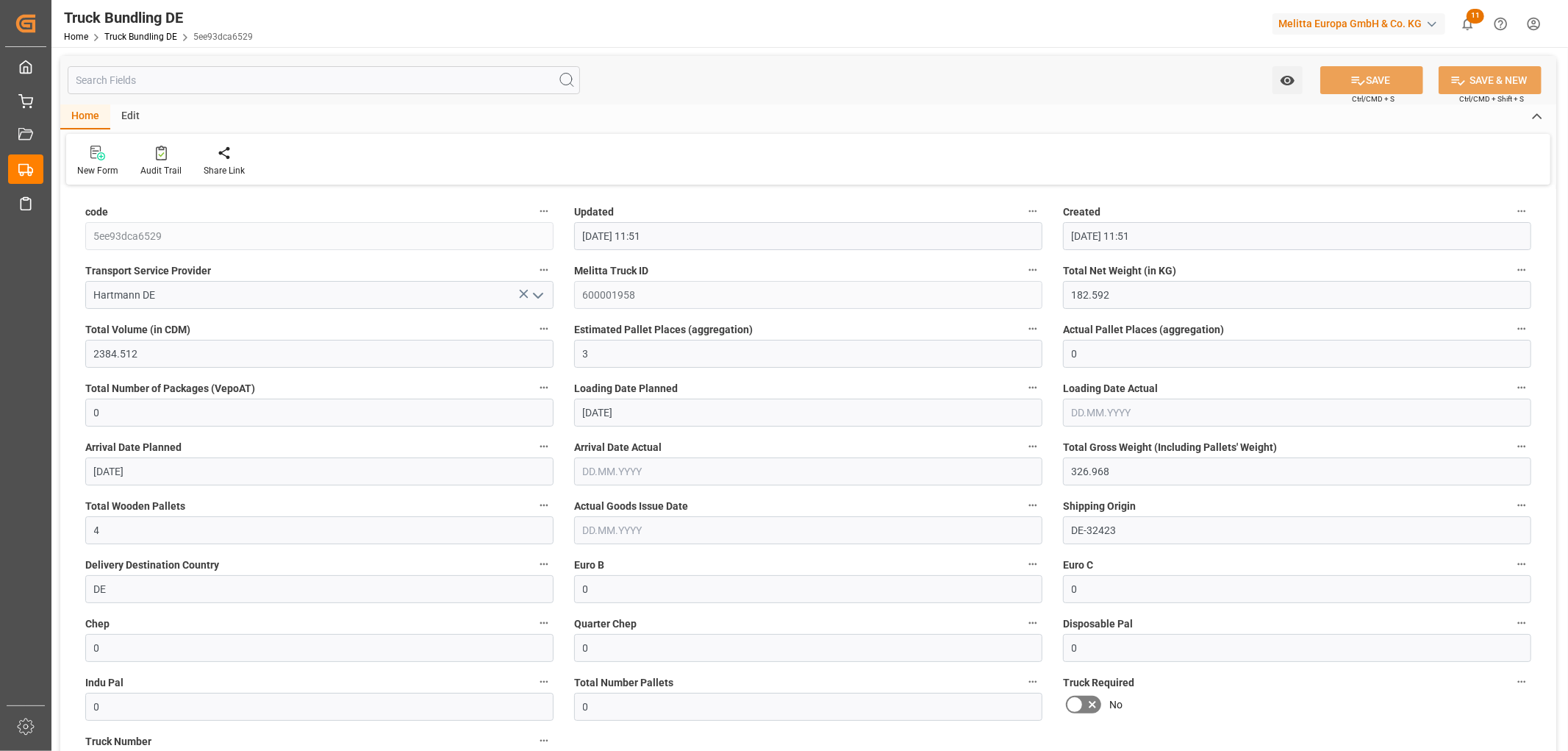
type input "[DATE]"
type input "25.08.2025 11:52"
type input "27.08.2025"
type input "29.08.2025"
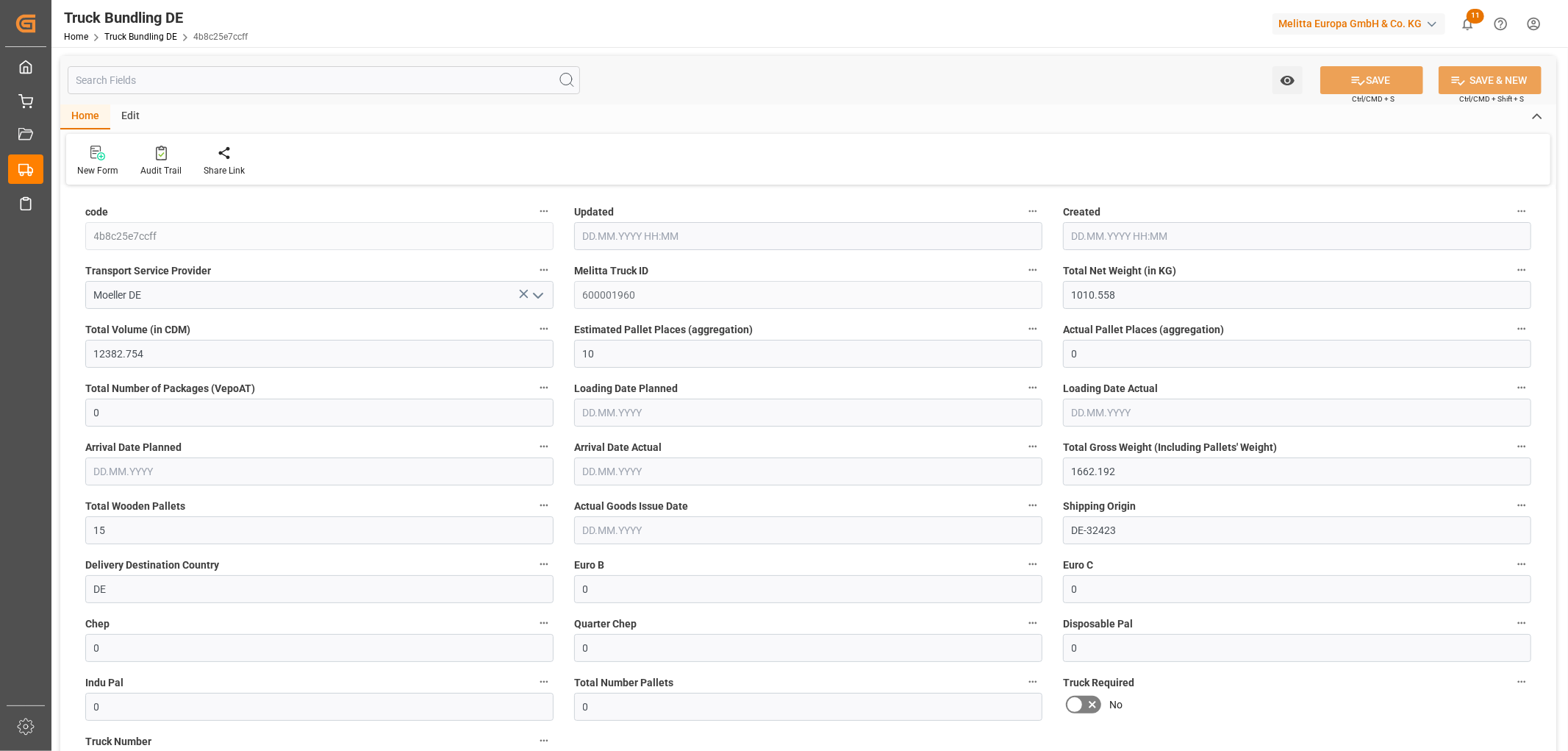
type input "[DATE]"
type input "[DATE] 11:53"
type input "27.08.2025"
type input "29.08.2025"
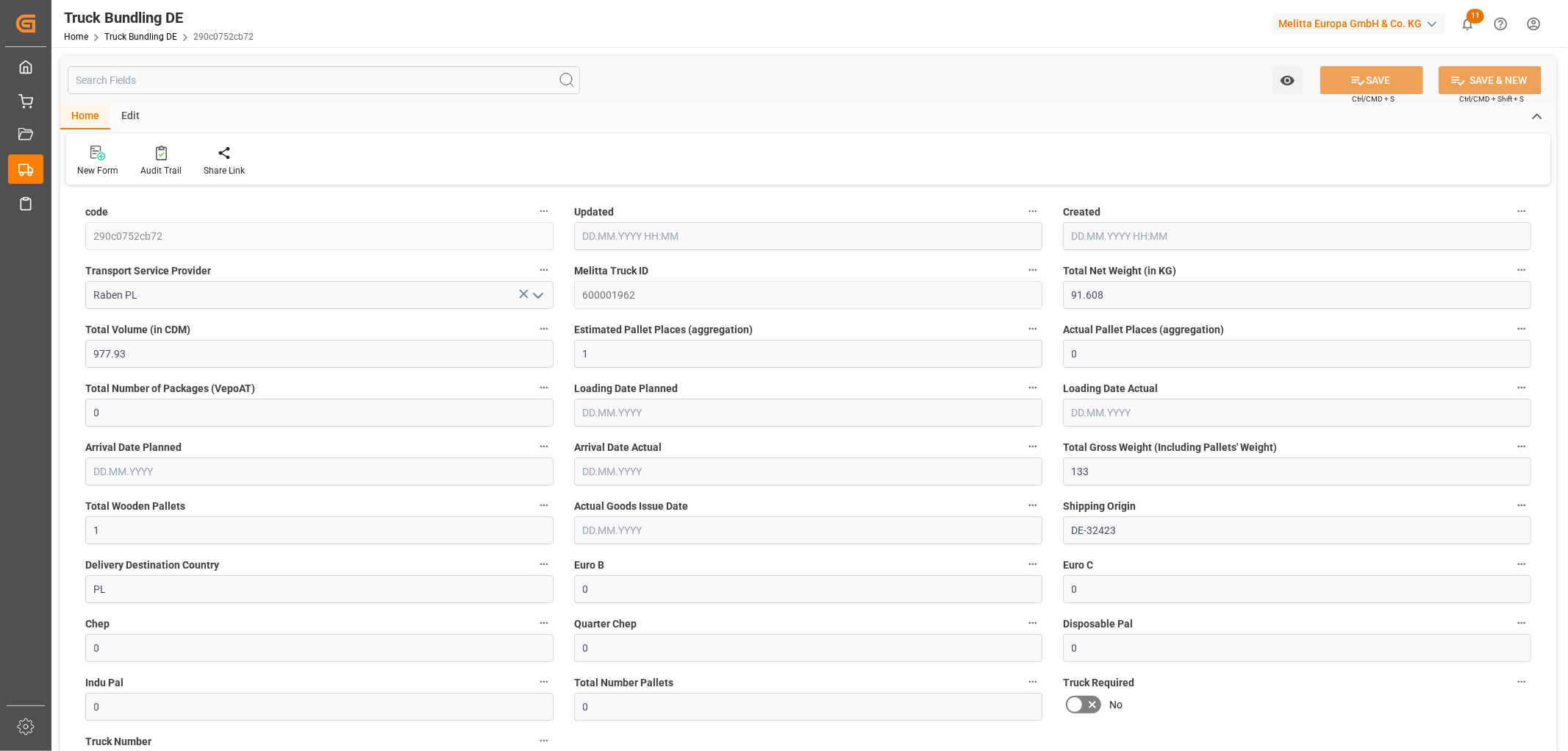
type input "[DATE]"
type input "330.066"
type input "4235.276"
type input "4"
type input "0"
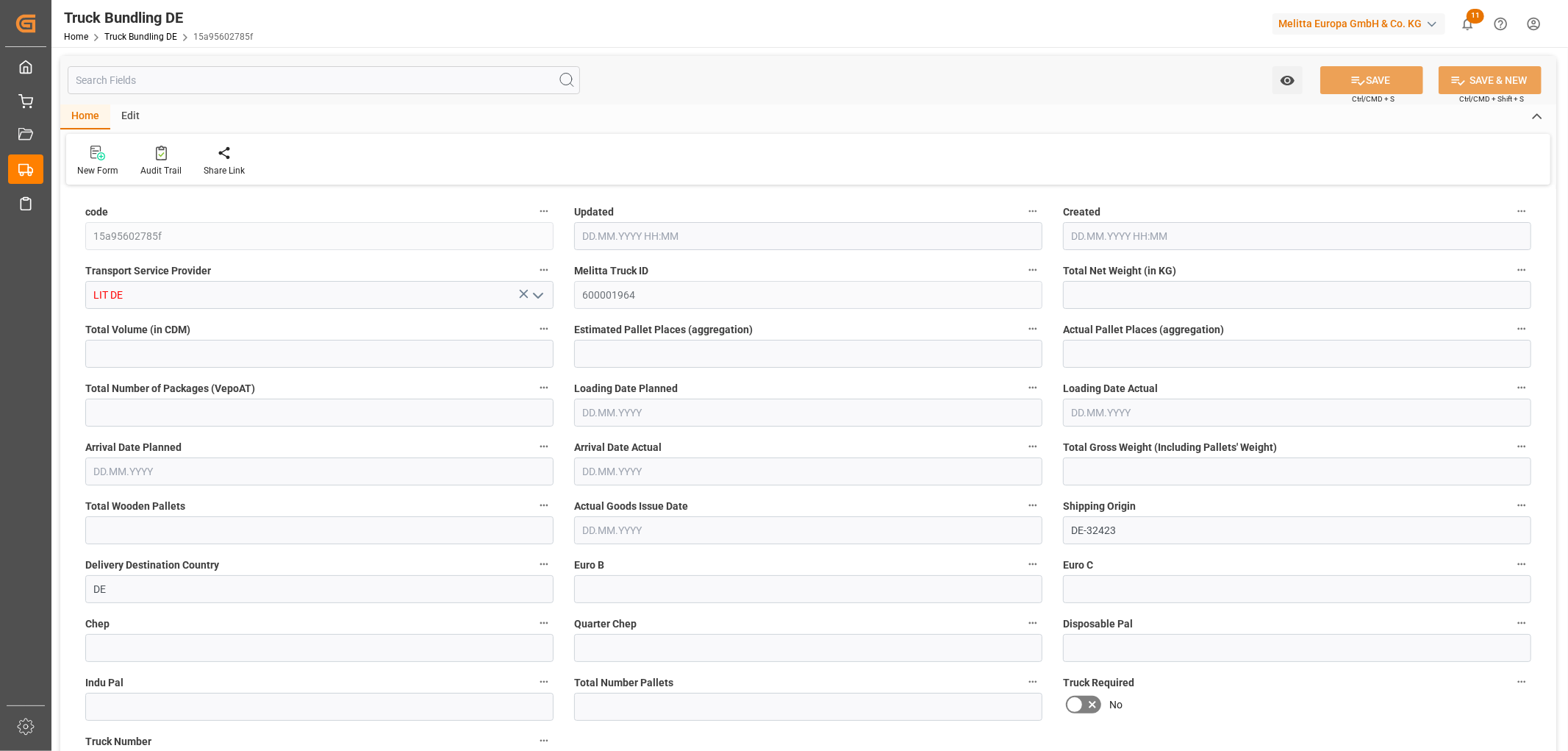
type input "0"
type input "581"
type input "5"
type input "0"
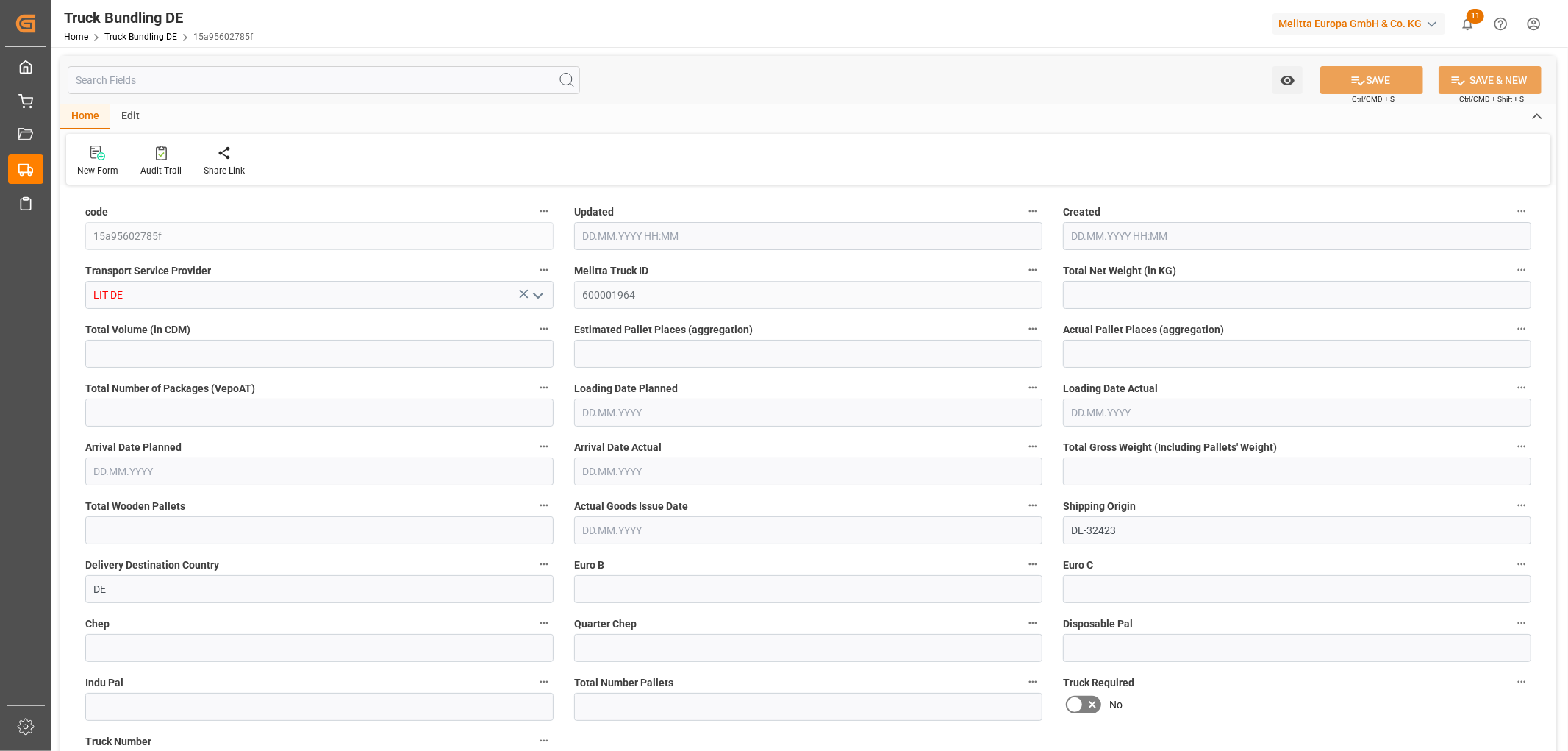
type input "0"
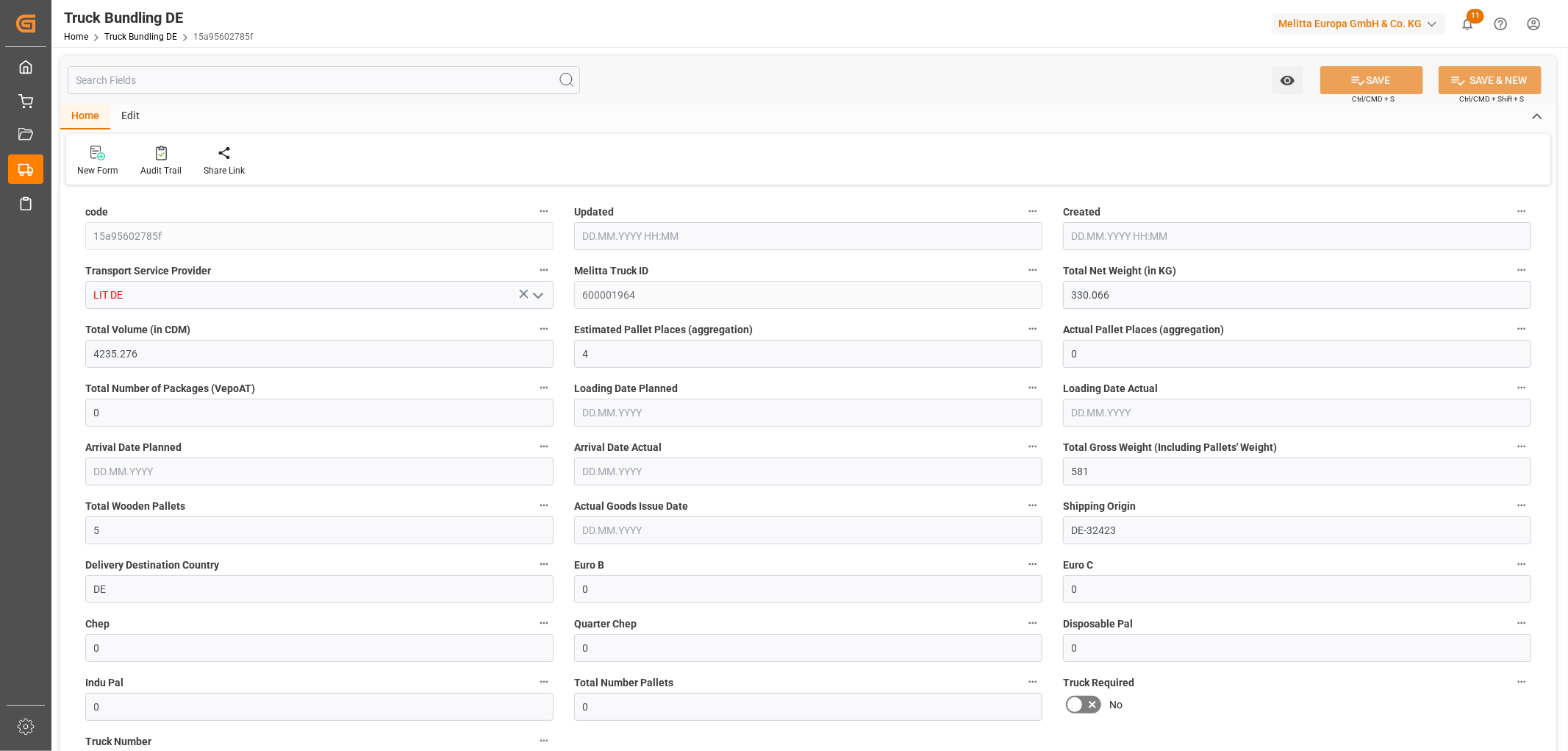
type input "[DATE] 11:54"
type input "[DATE]"
